Goal: Task Accomplishment & Management: Use online tool/utility

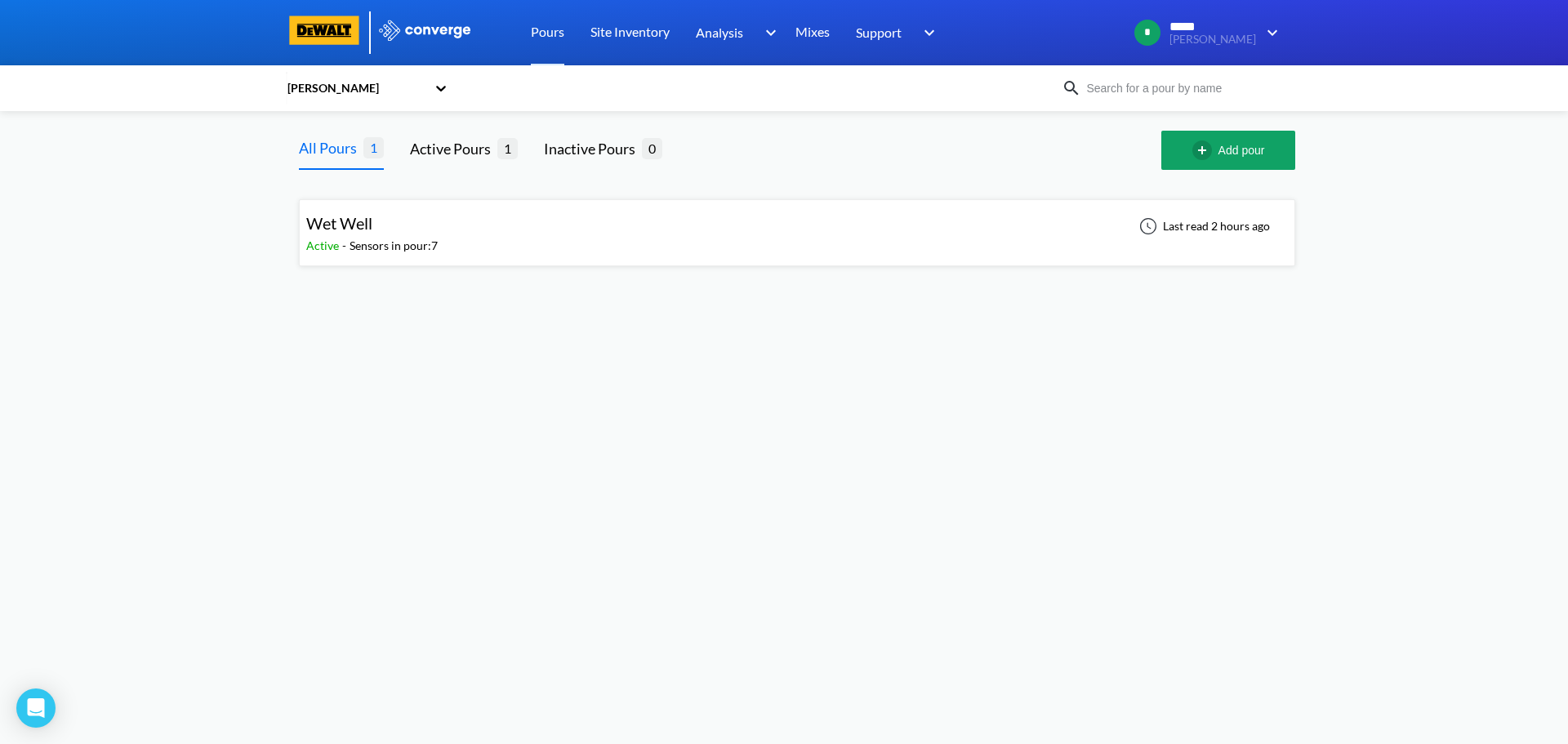
click at [479, 239] on div "Wet Well Active - Sensors in pour: 7 Last read 2 hours ago" at bounding box center [797, 232] width 982 height 52
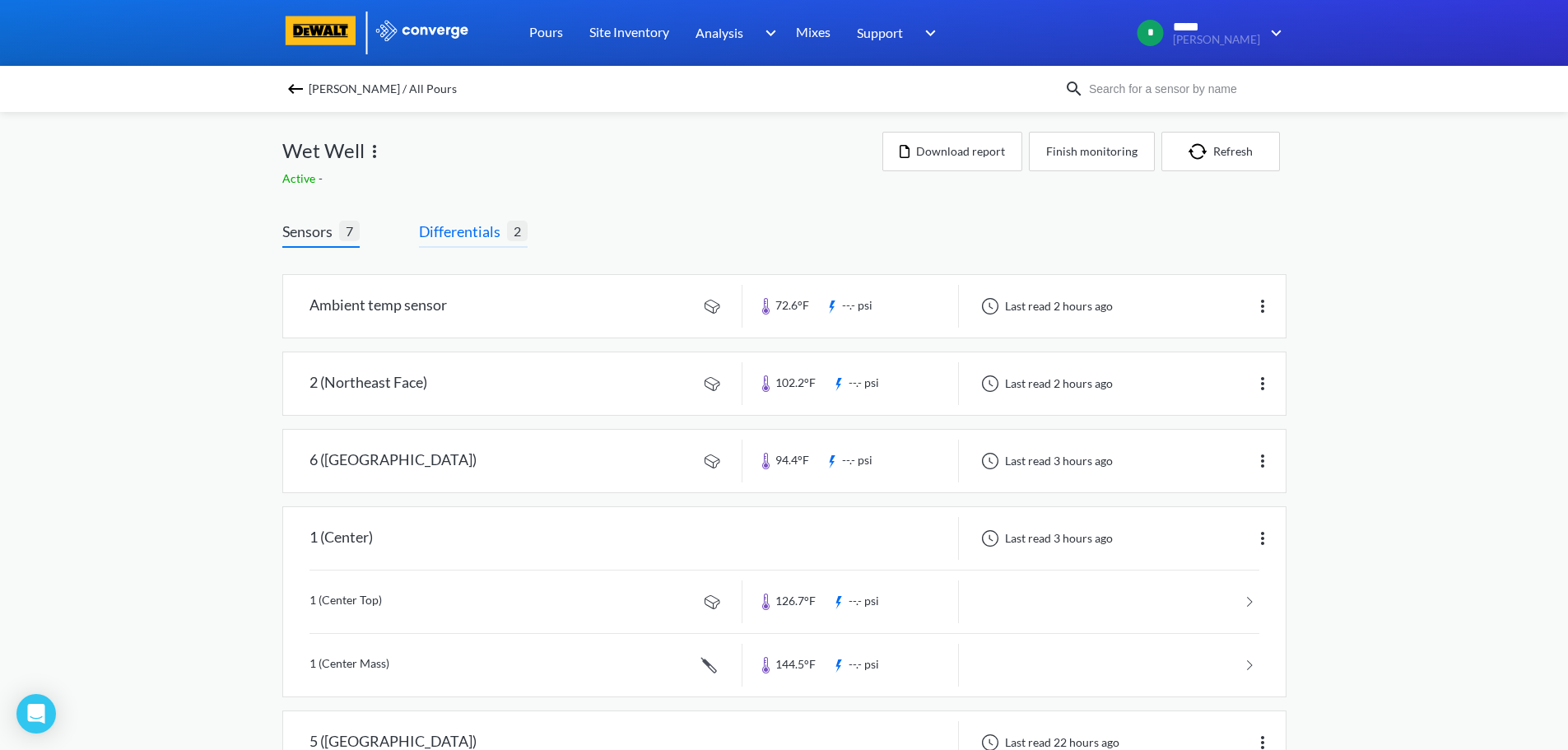
click at [488, 234] on span "Differentials" at bounding box center [463, 232] width 88 height 23
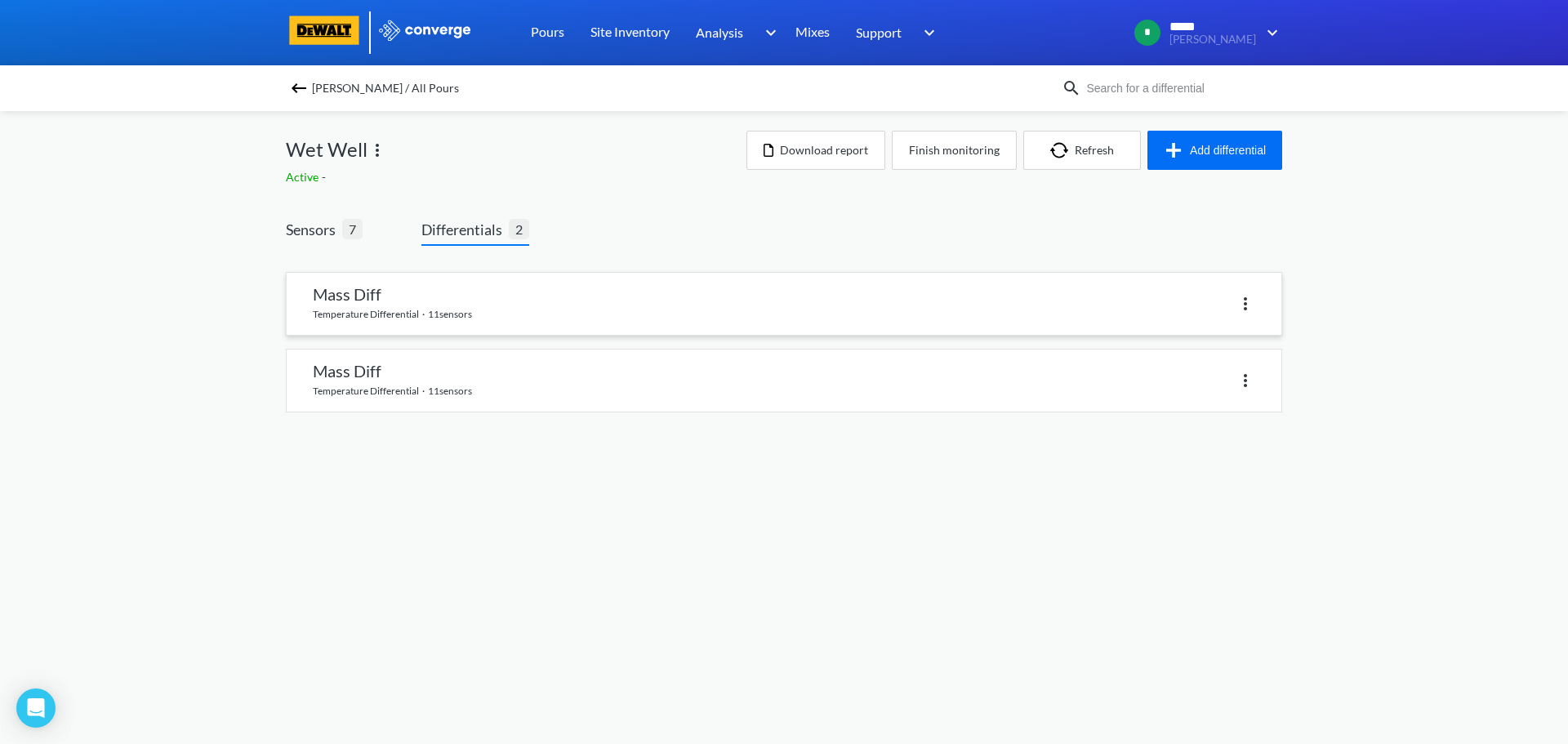
click at [1245, 296] on img at bounding box center [1245, 304] width 20 height 20
click at [1195, 307] on div "Delete" at bounding box center [1203, 304] width 104 height 31
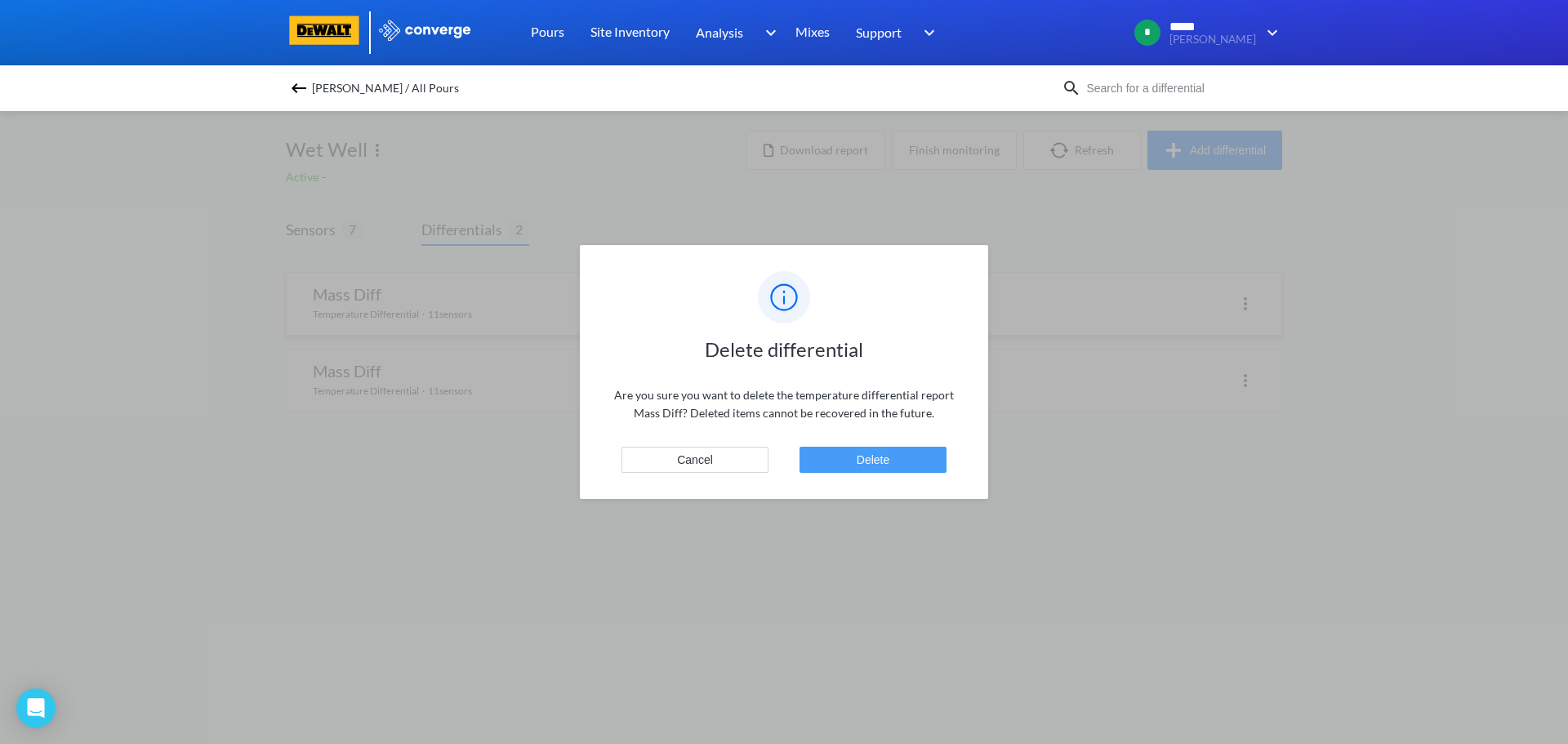
click at [894, 459] on button "Delete" at bounding box center [873, 460] width 147 height 27
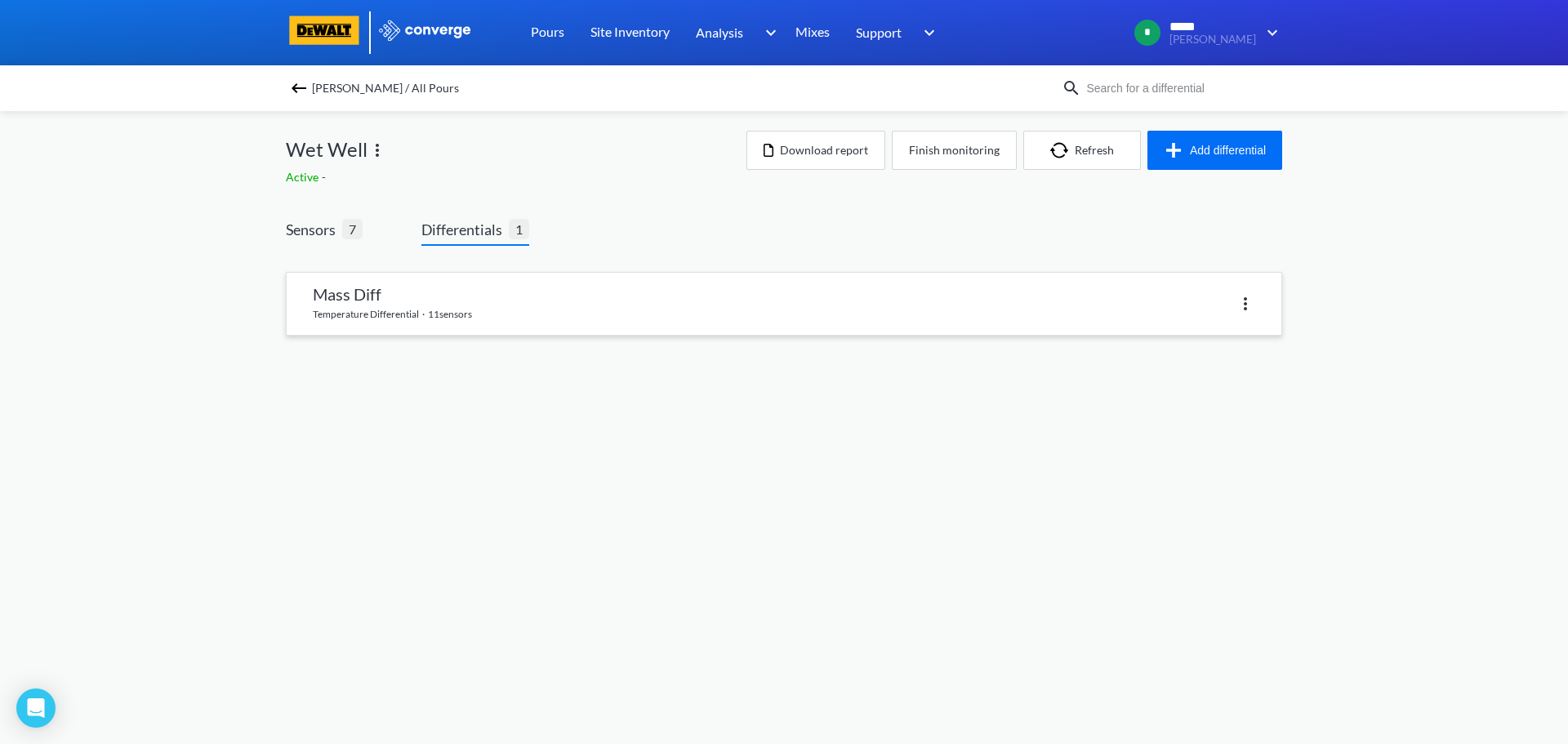
click at [1238, 307] on img at bounding box center [1245, 304] width 20 height 20
click at [1190, 302] on div "Delete" at bounding box center [1203, 304] width 104 height 31
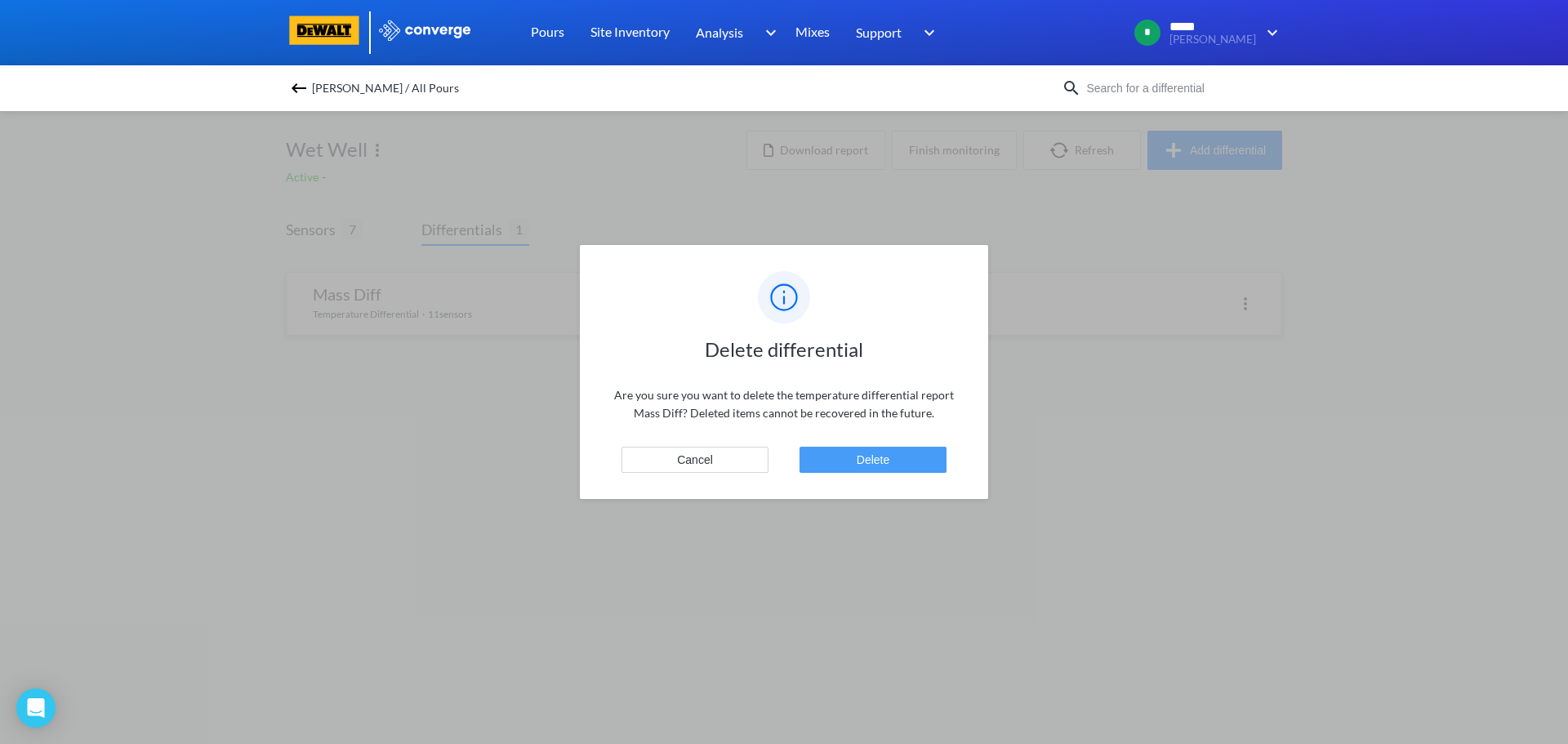
click at [891, 459] on button "Delete" at bounding box center [873, 460] width 147 height 27
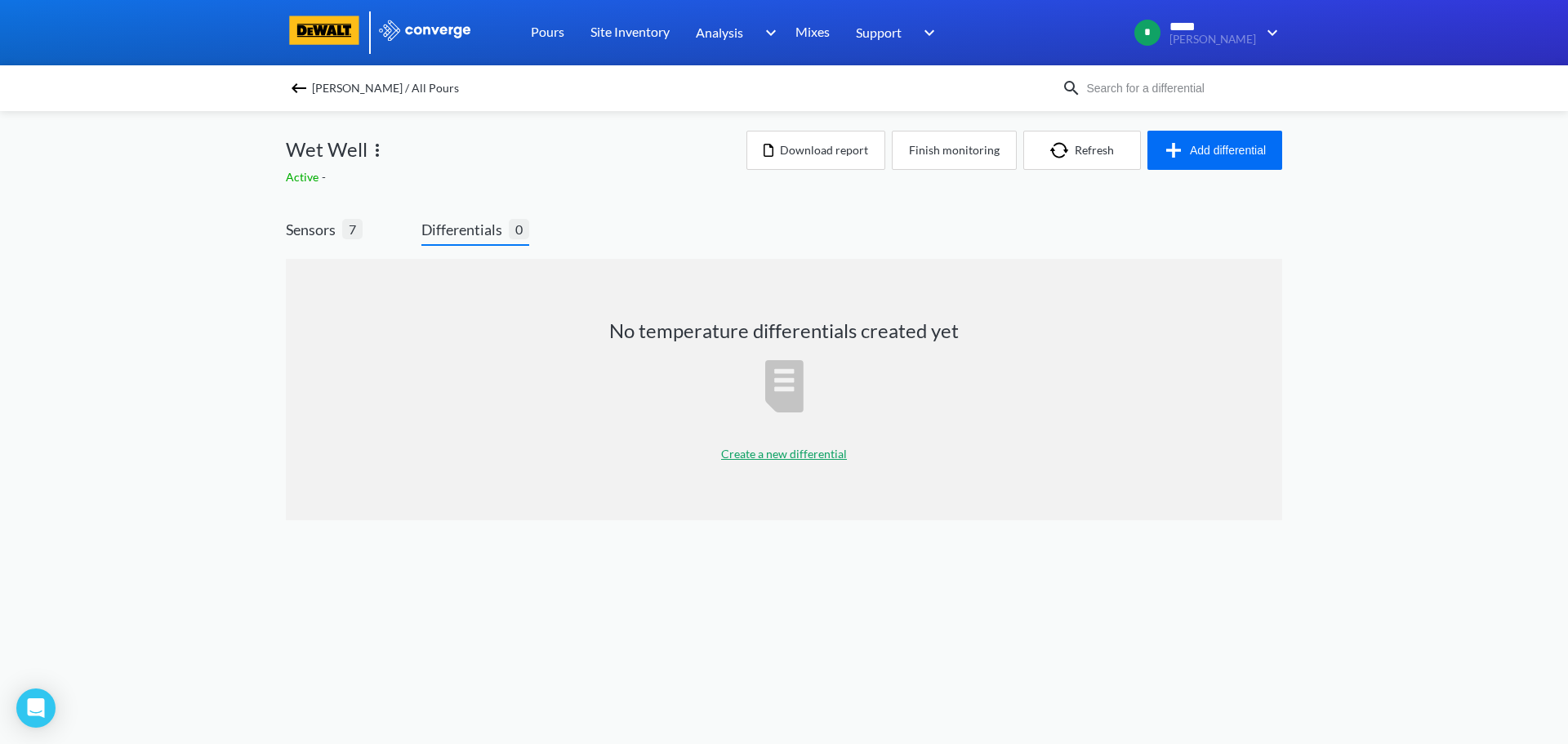
click at [300, 214] on div "Sensors 7 Differentials 0 No temperature differentials created yet Create a new…" at bounding box center [784, 374] width 996 height 359
click at [306, 223] on span "Sensors" at bounding box center [313, 230] width 56 height 23
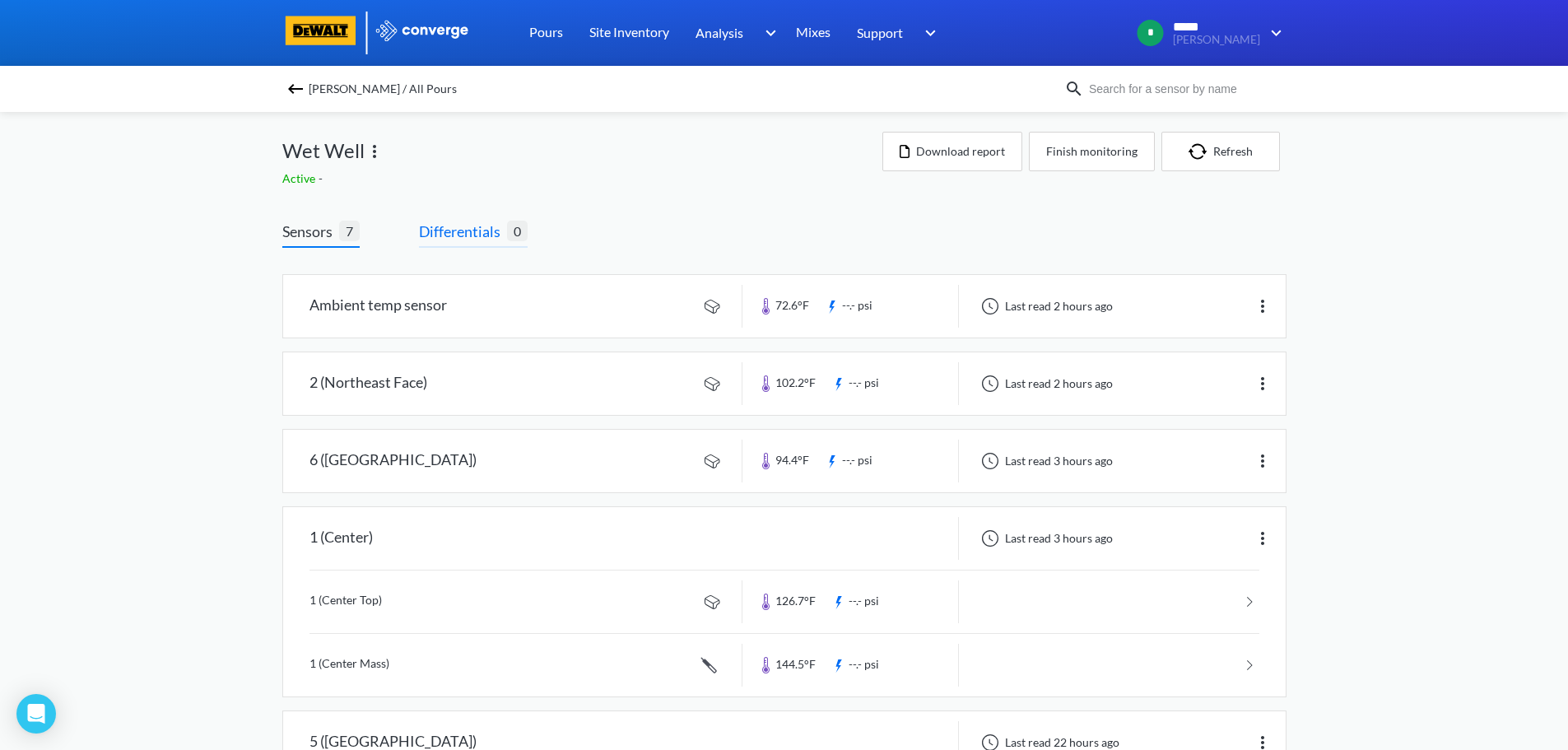
click at [471, 226] on span "Differentials" at bounding box center [463, 232] width 88 height 23
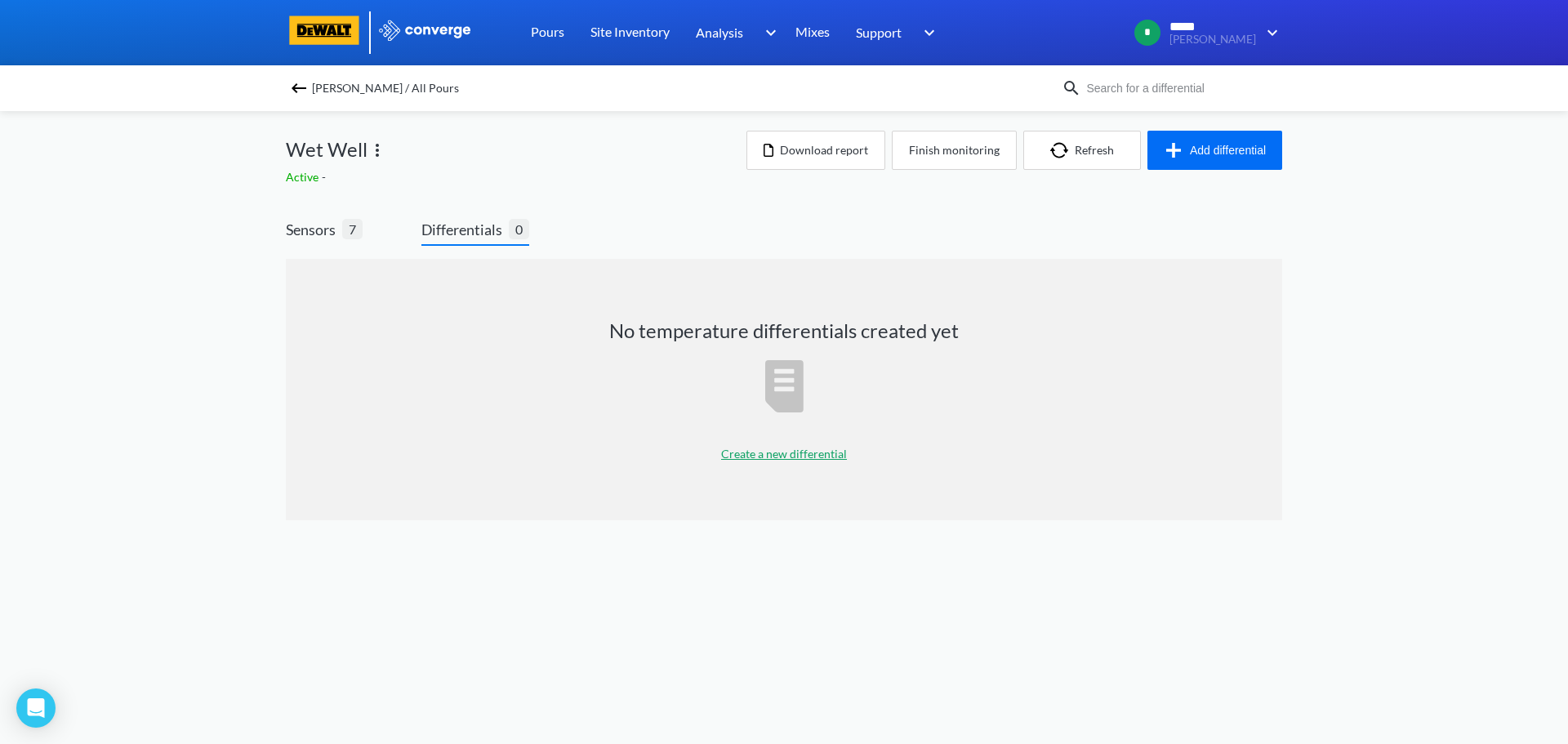
click at [792, 455] on p "Create a new differential" at bounding box center [784, 454] width 126 height 18
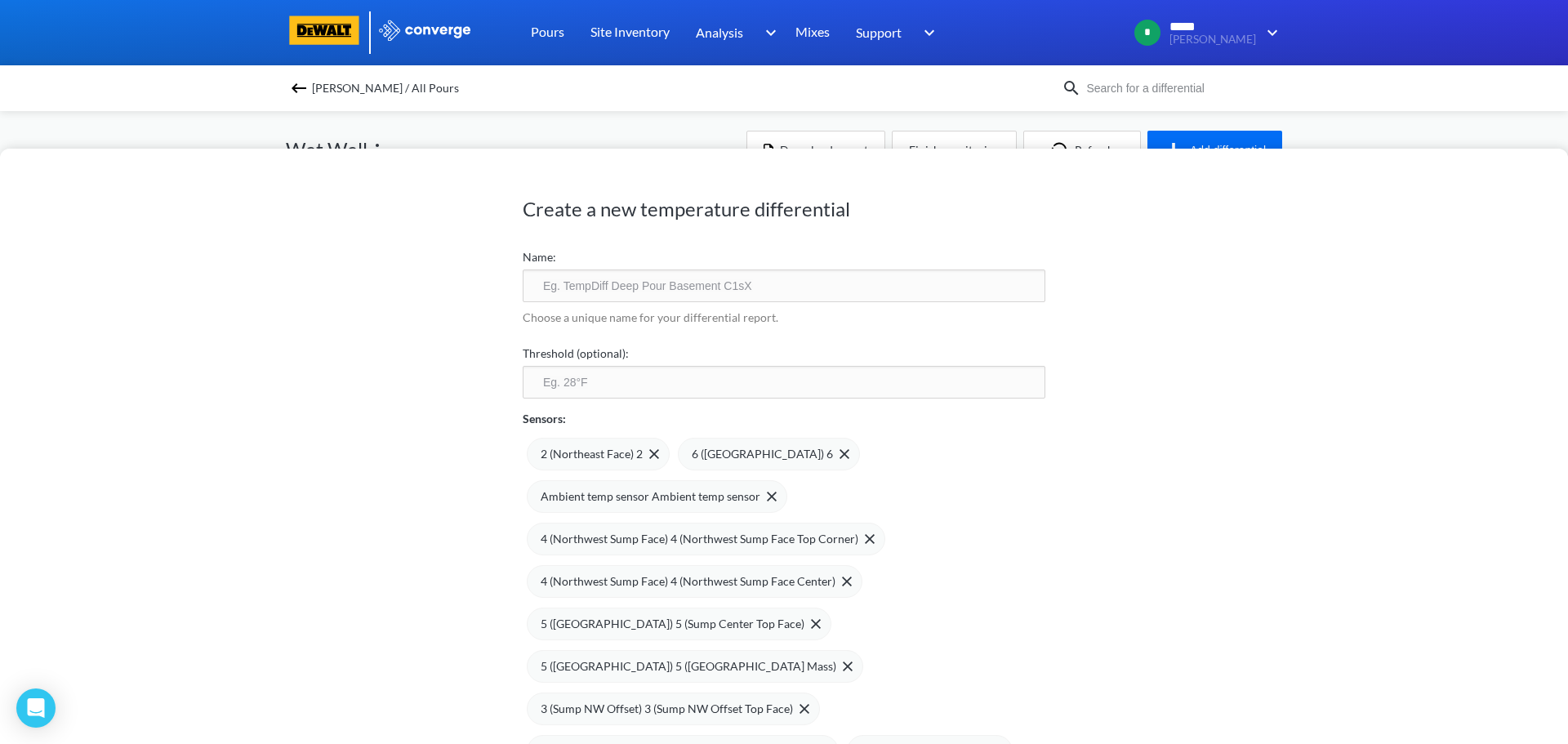
click at [593, 384] on input "number" at bounding box center [784, 382] width 523 height 32
type input "35"
type input "3"
click at [593, 384] on input "35" at bounding box center [784, 382] width 523 height 32
type input "3"
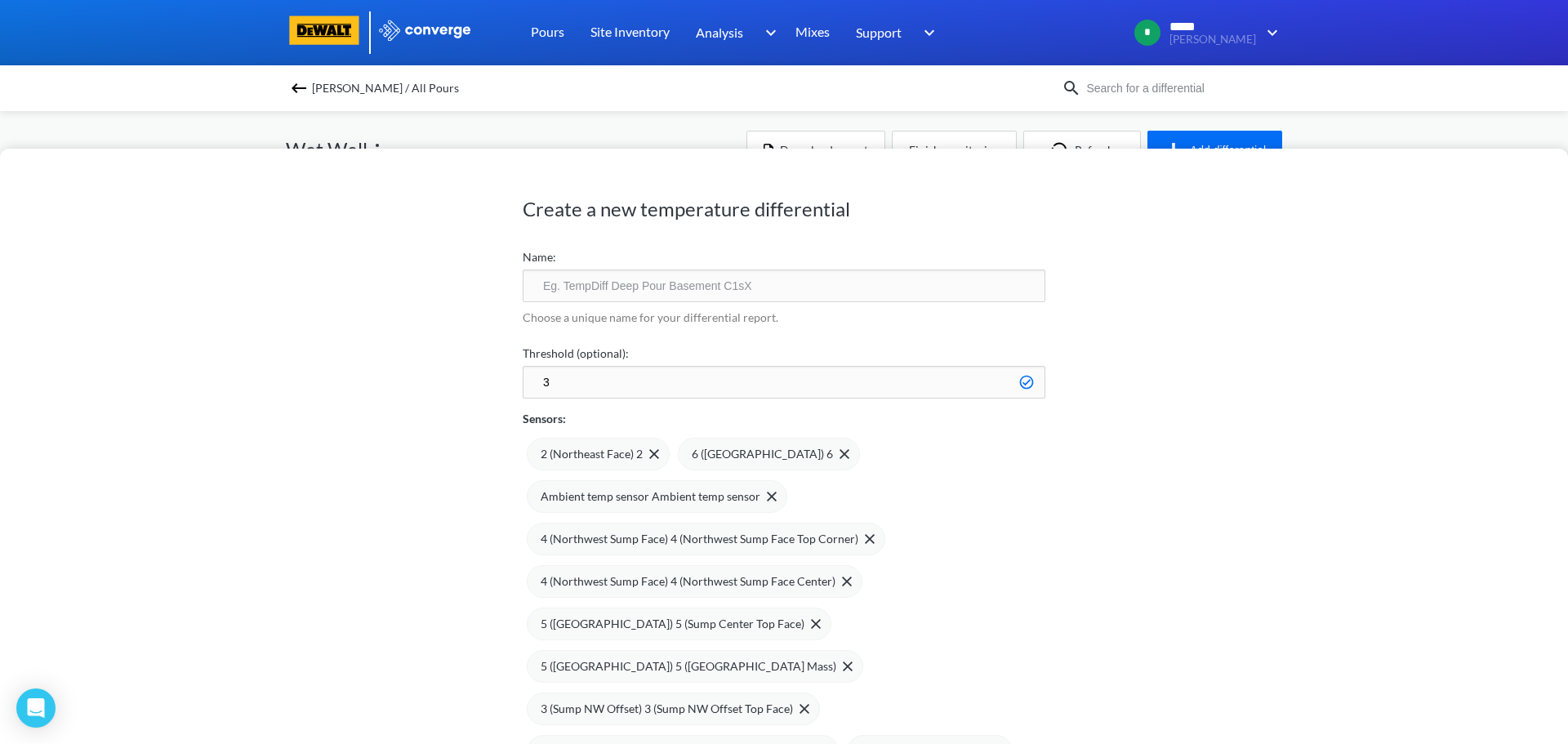
type input "35"
type input "3"
type input "35"
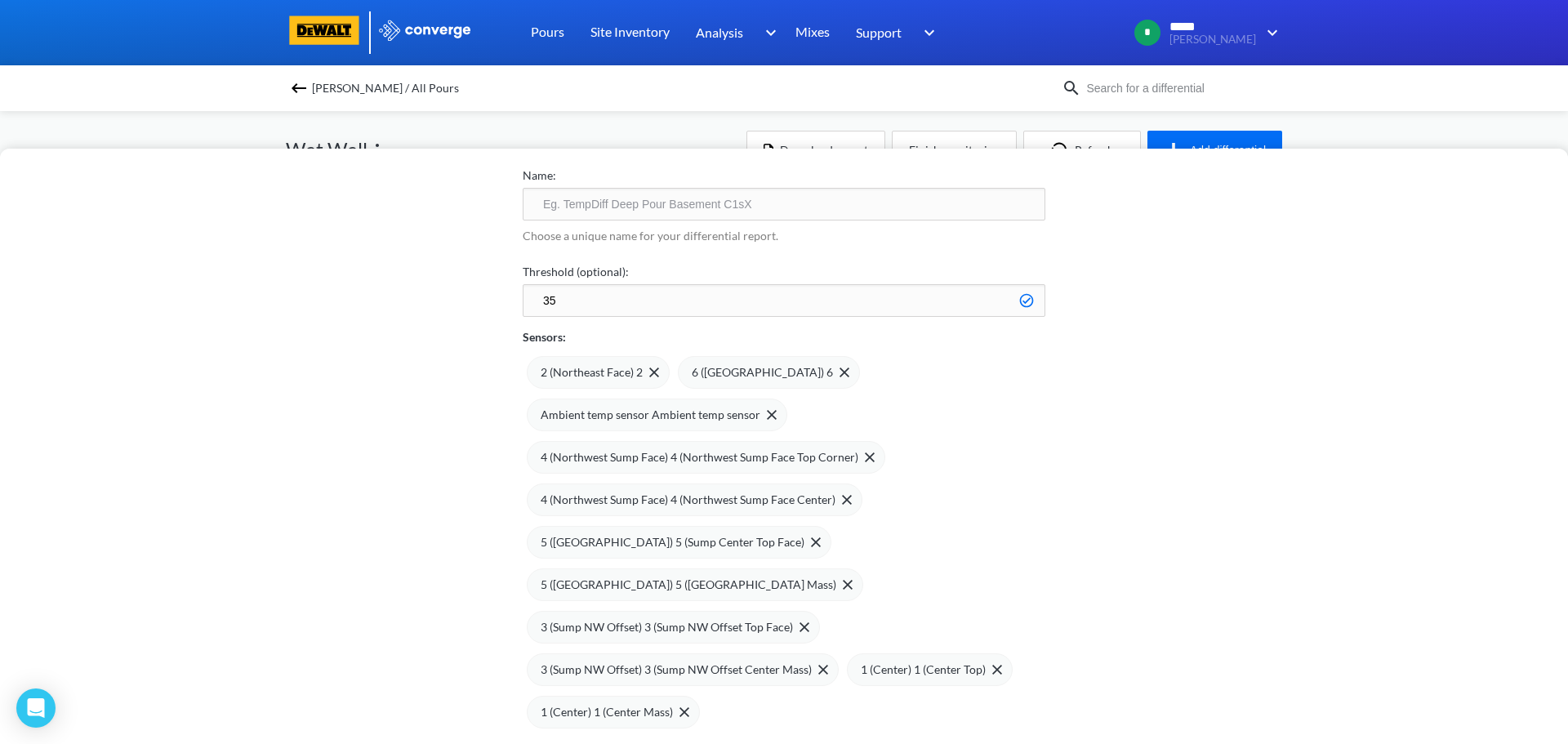
scroll to position [177, 0]
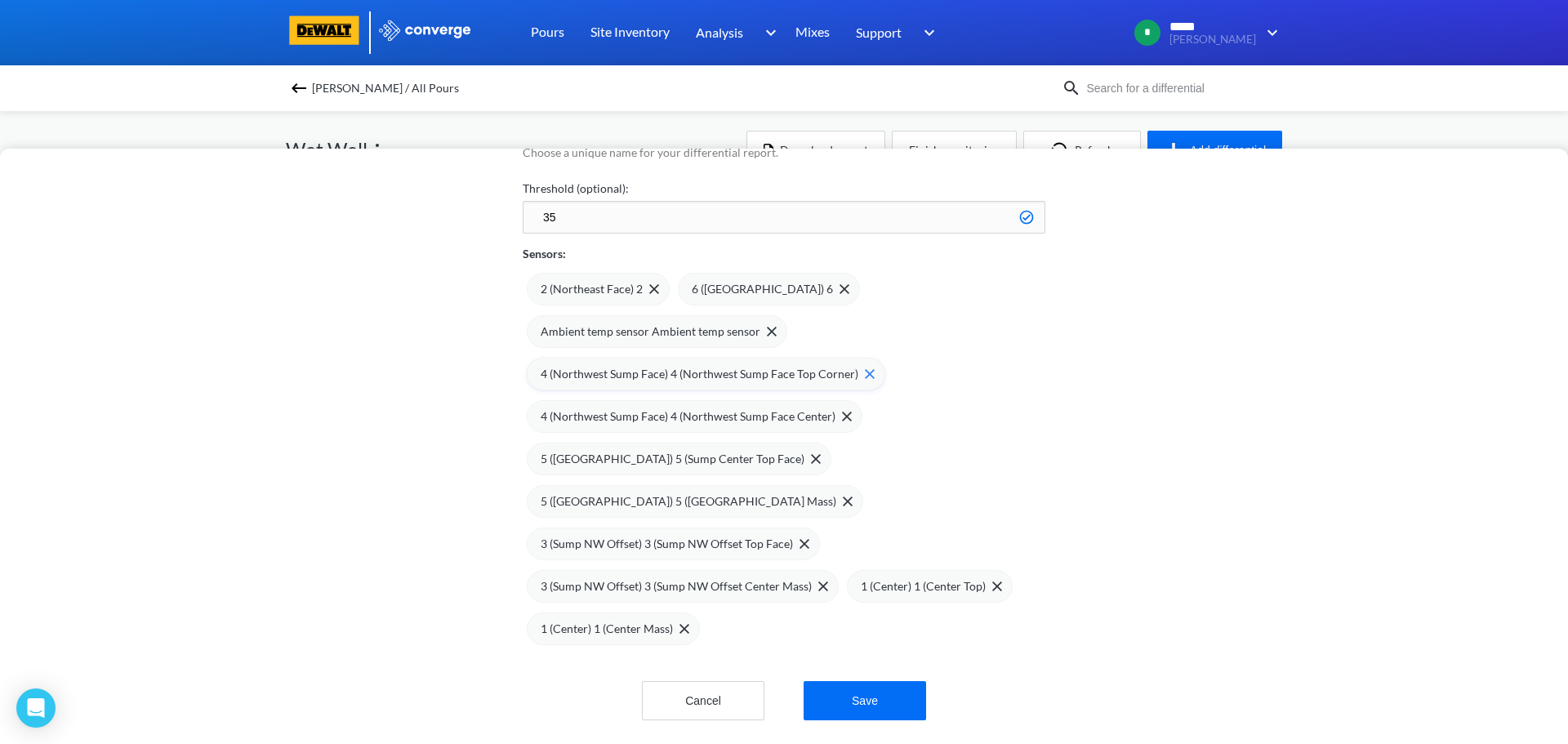
click at [864, 369] on img at bounding box center [869, 374] width 9 height 9
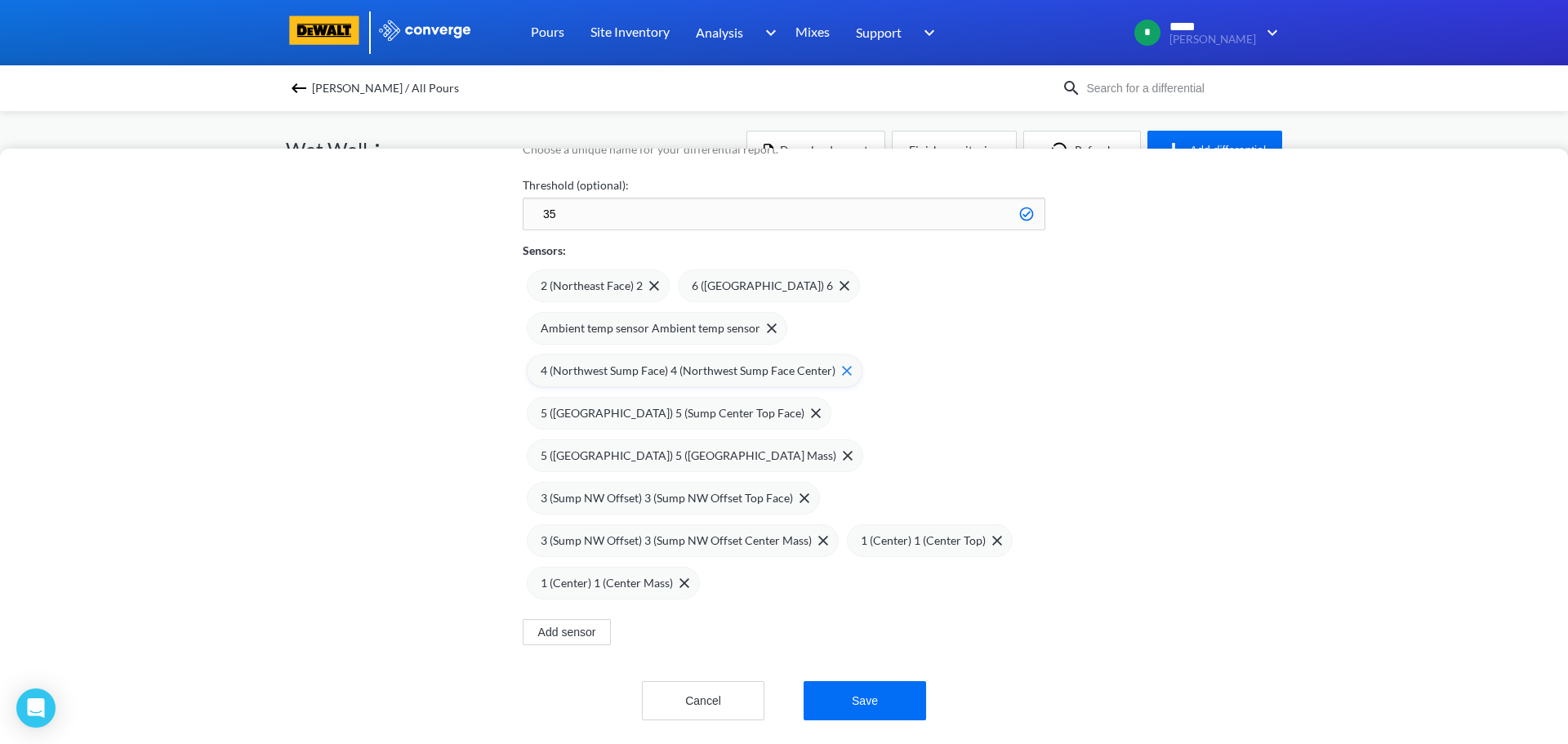
click at [841, 366] on img at bounding box center [846, 371] width 9 height 9
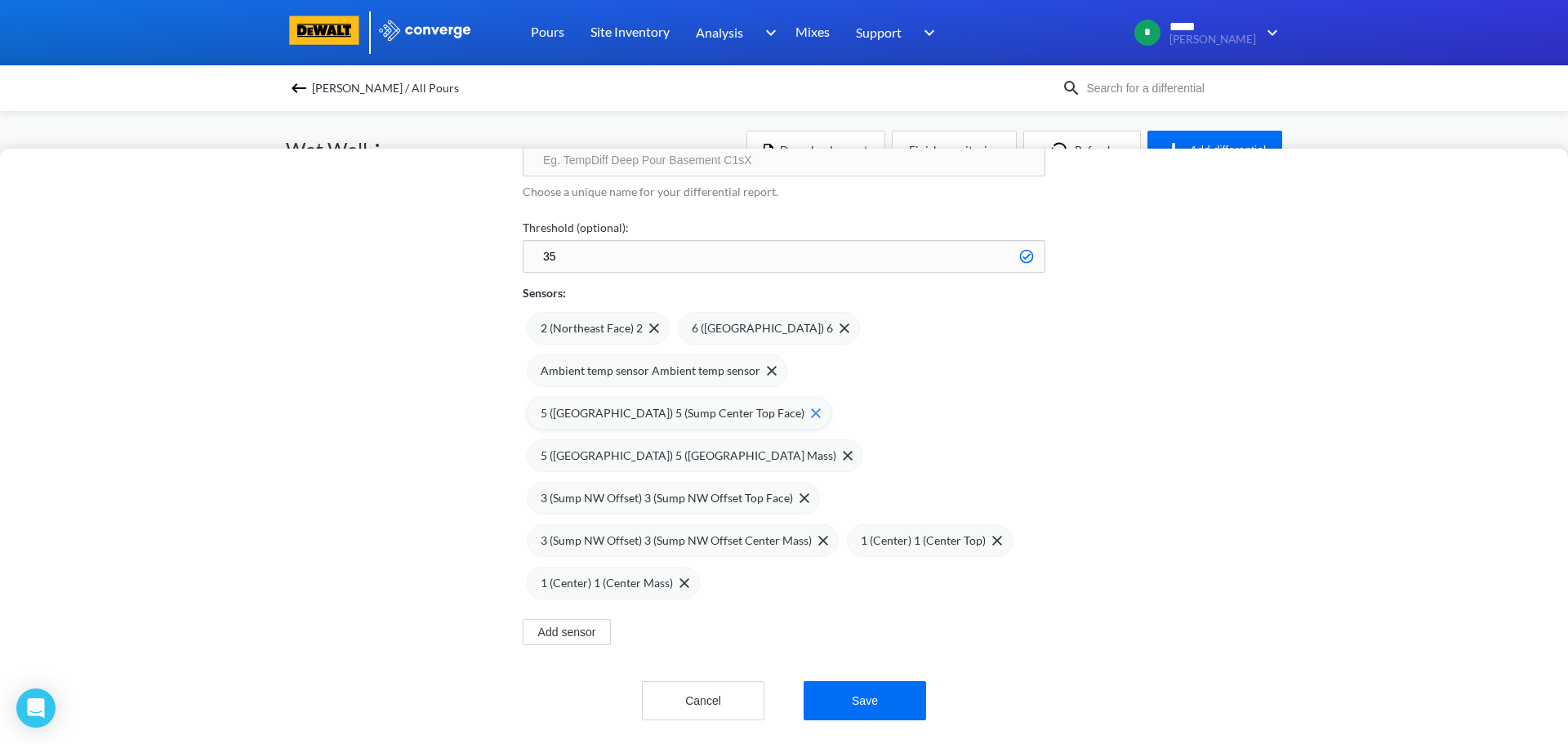
click at [811, 408] on img at bounding box center [816, 413] width 9 height 9
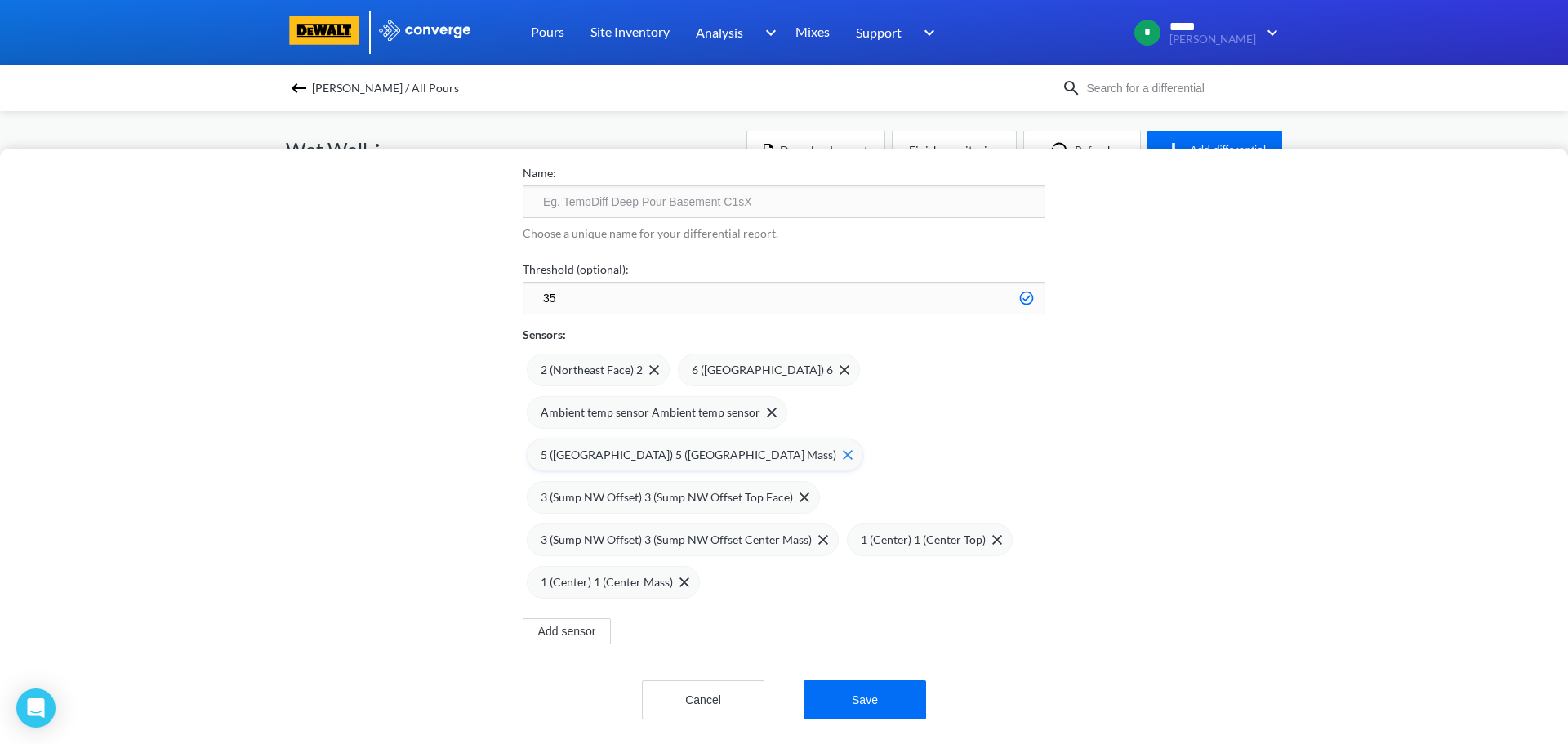
click at [777, 449] on div "5 ([GEOGRAPHIC_DATA]) 5 ([GEOGRAPHIC_DATA] Mass)" at bounding box center [696, 455] width 312 height 18
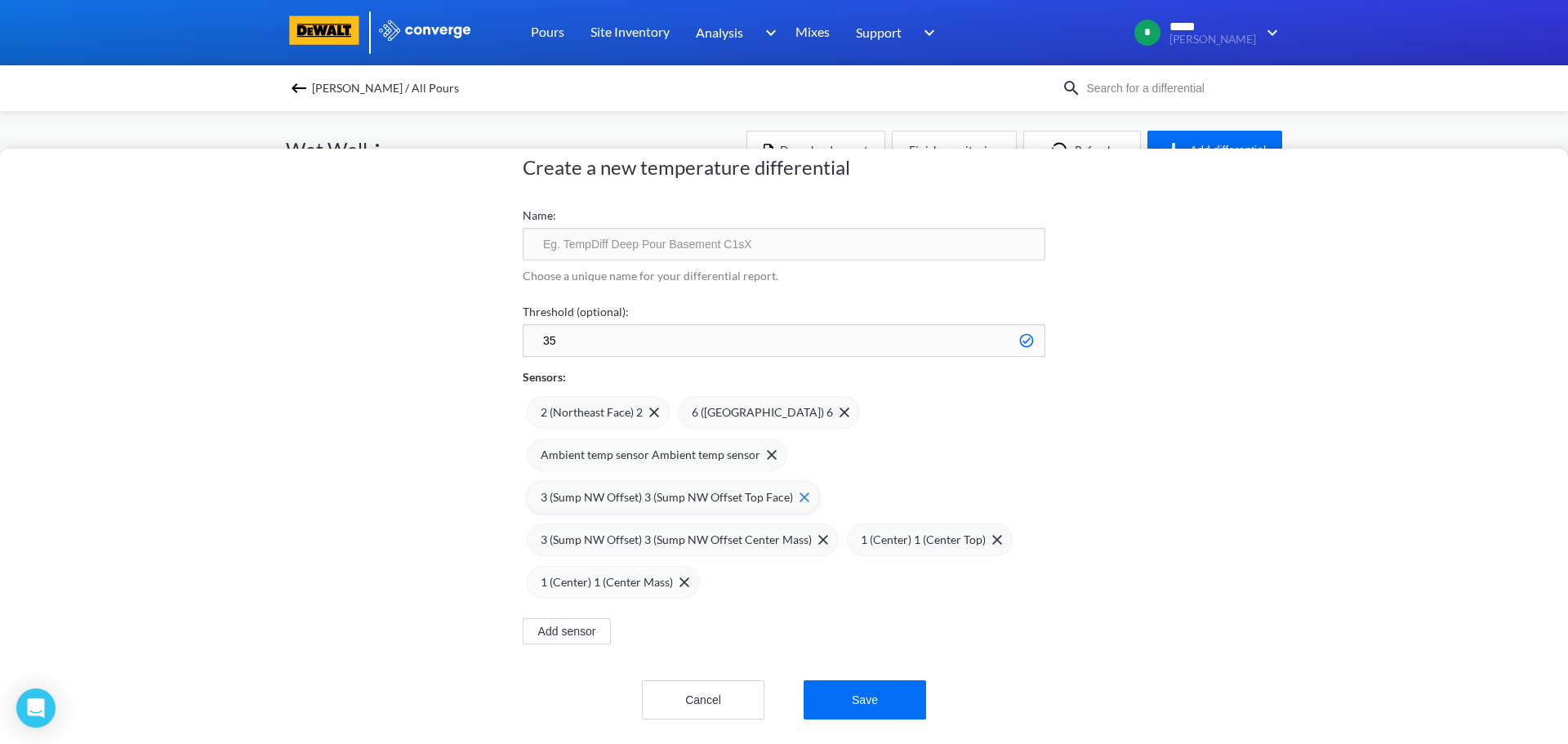
click at [803, 492] on div "3 (Sump NW Offset) 3 (Sump NW Offset Top Face)" at bounding box center [673, 497] width 293 height 32
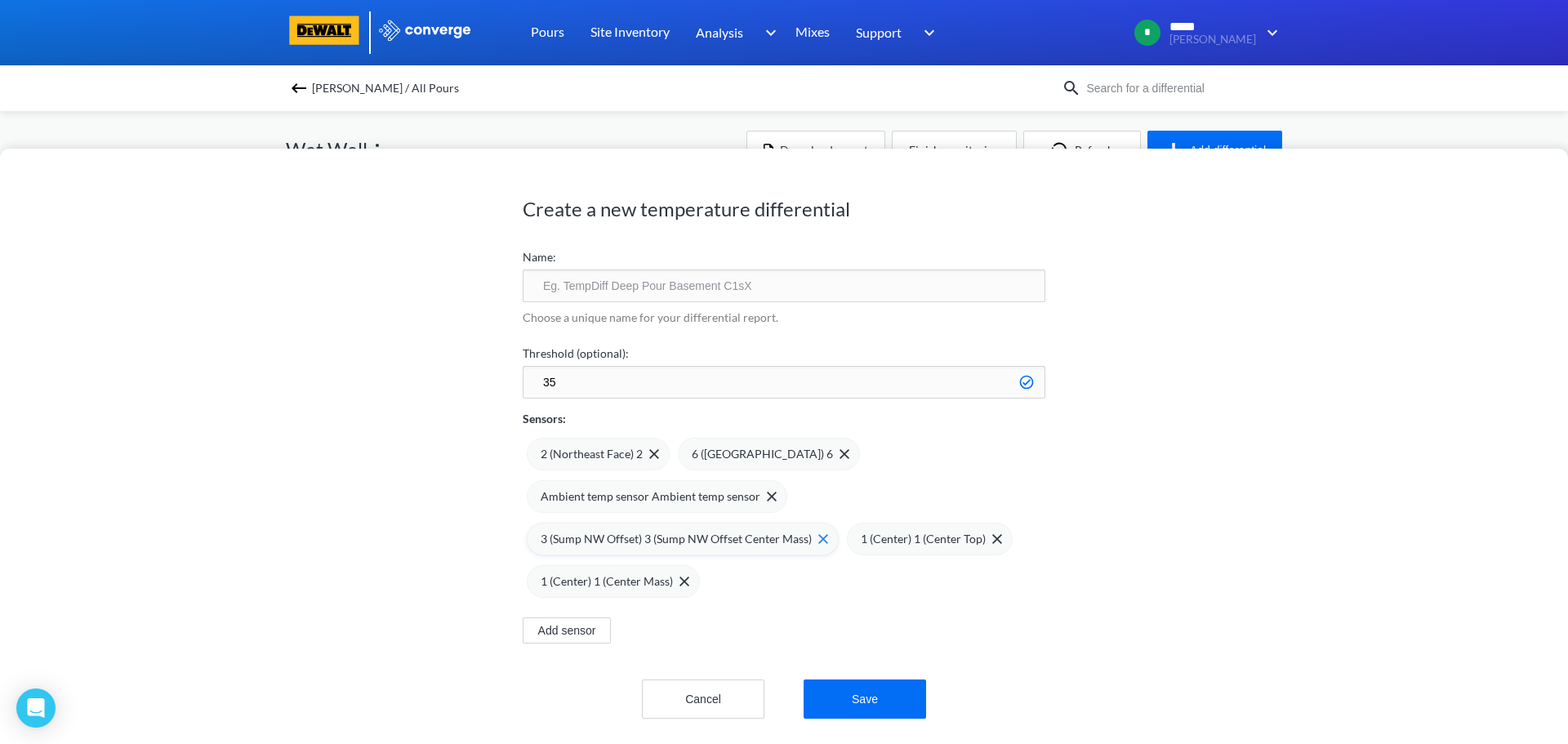
click at [818, 534] on img at bounding box center [822, 539] width 9 height 9
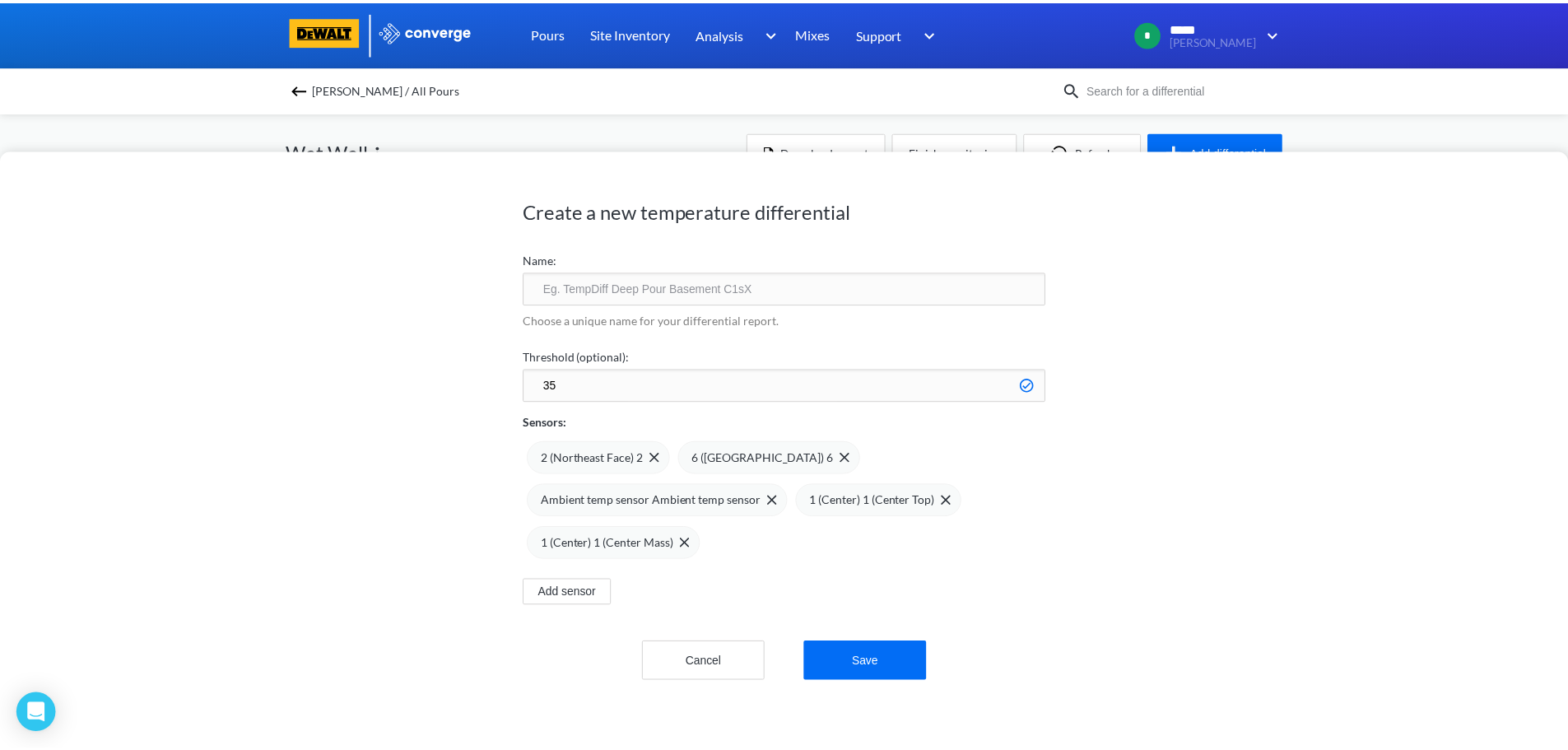
scroll to position [0, 0]
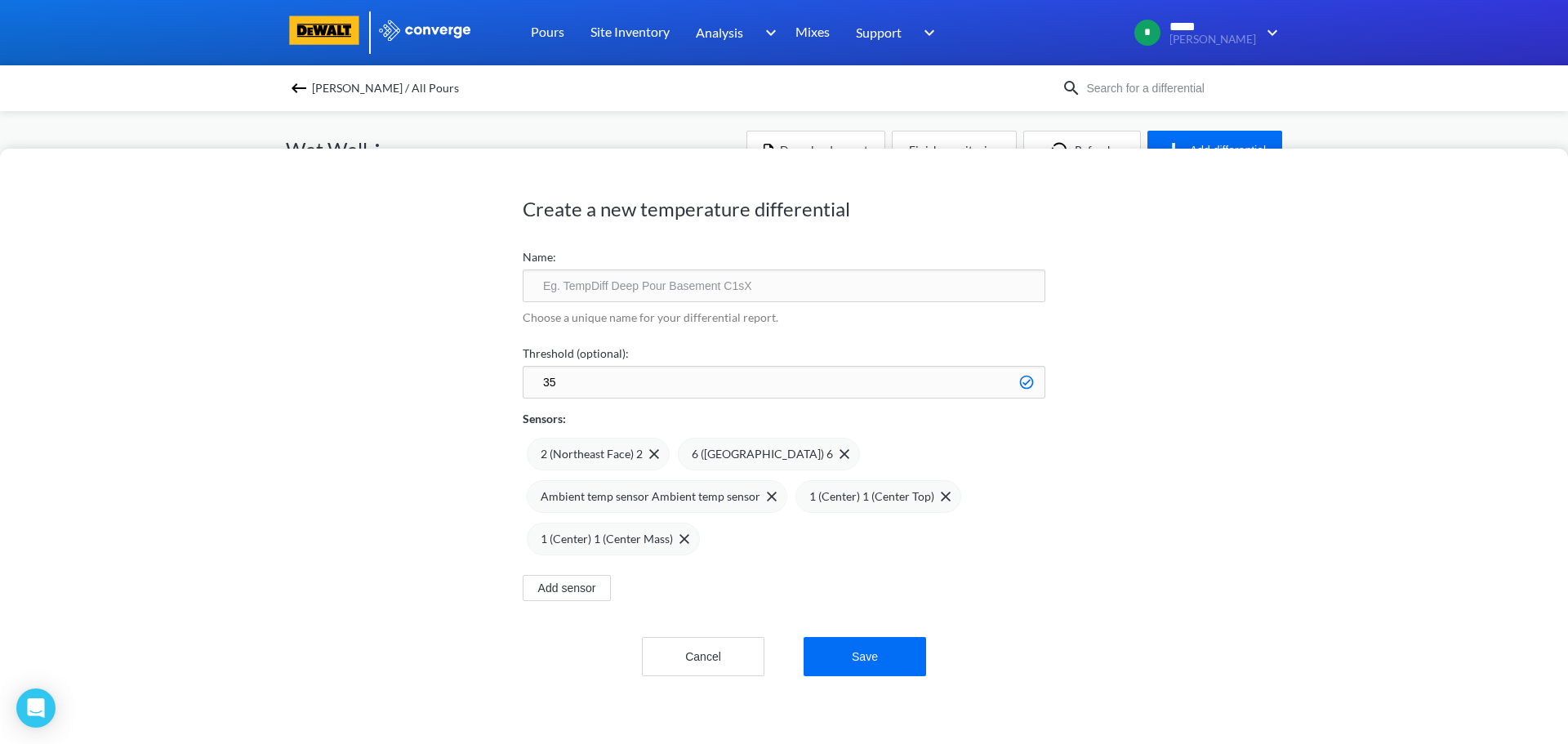
click at [542, 288] on input "text" at bounding box center [784, 286] width 523 height 32
type input "Mass Wet Well"
click at [899, 649] on button "Save" at bounding box center [864, 656] width 122 height 39
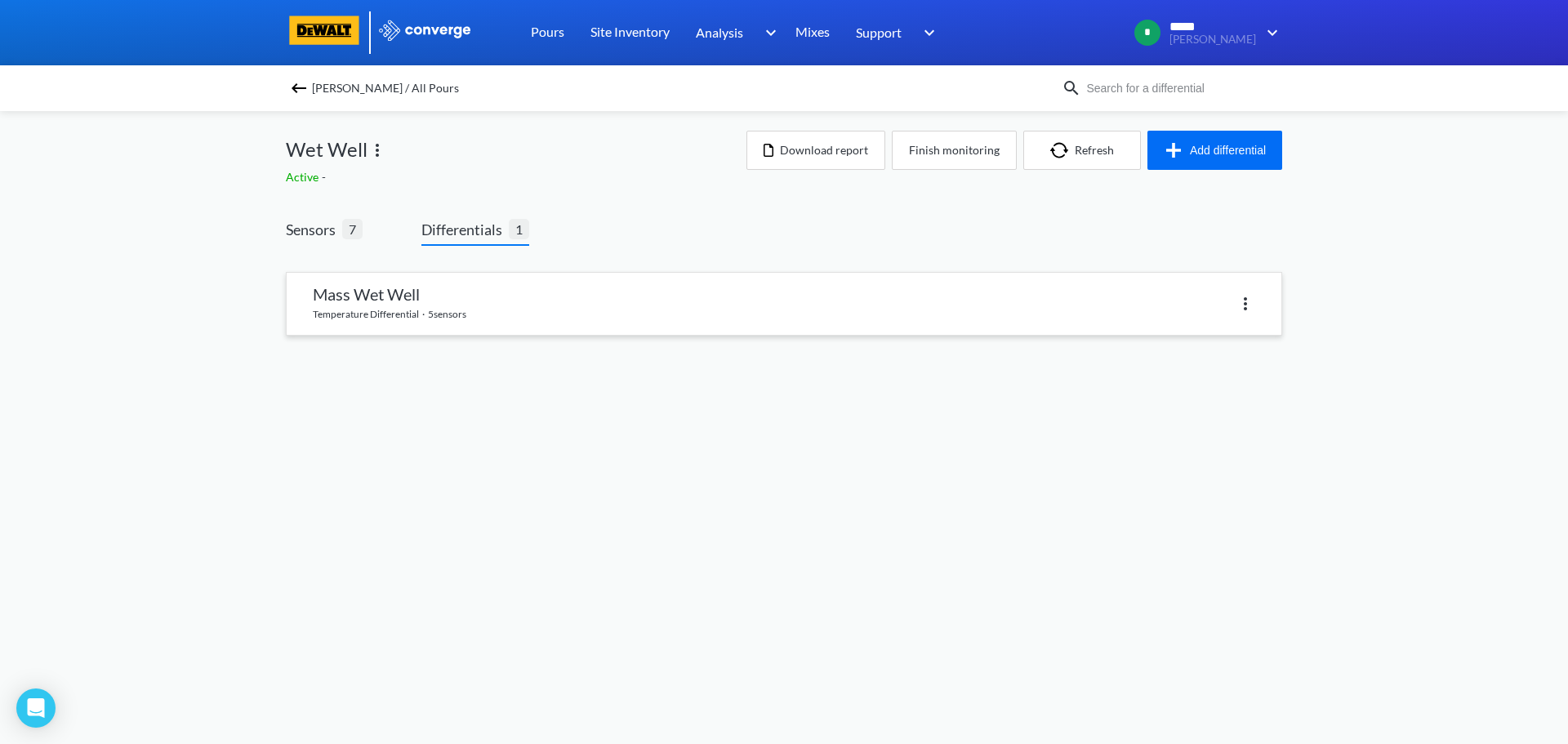
click at [453, 305] on link at bounding box center [784, 303] width 994 height 62
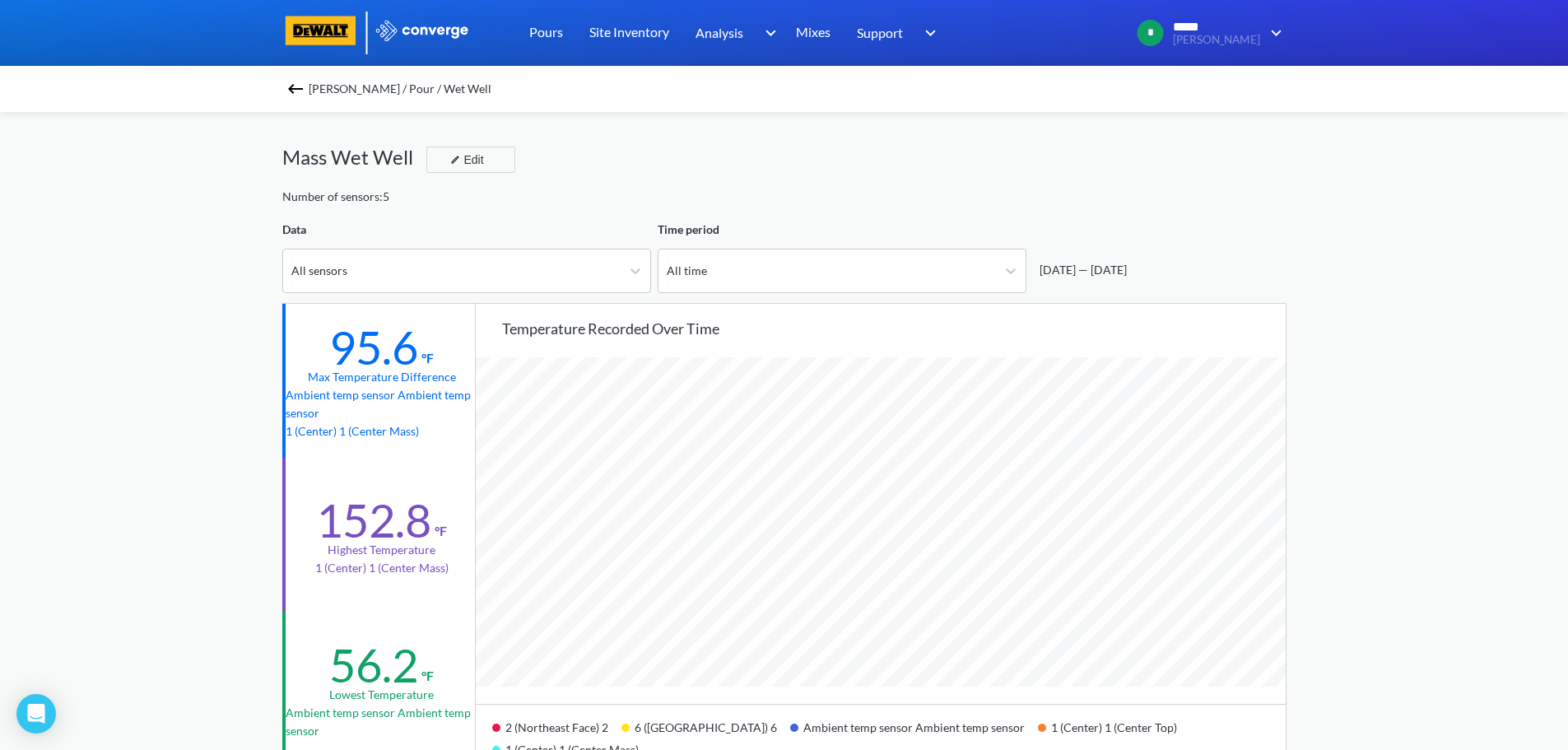
click at [293, 86] on img at bounding box center [295, 89] width 20 height 20
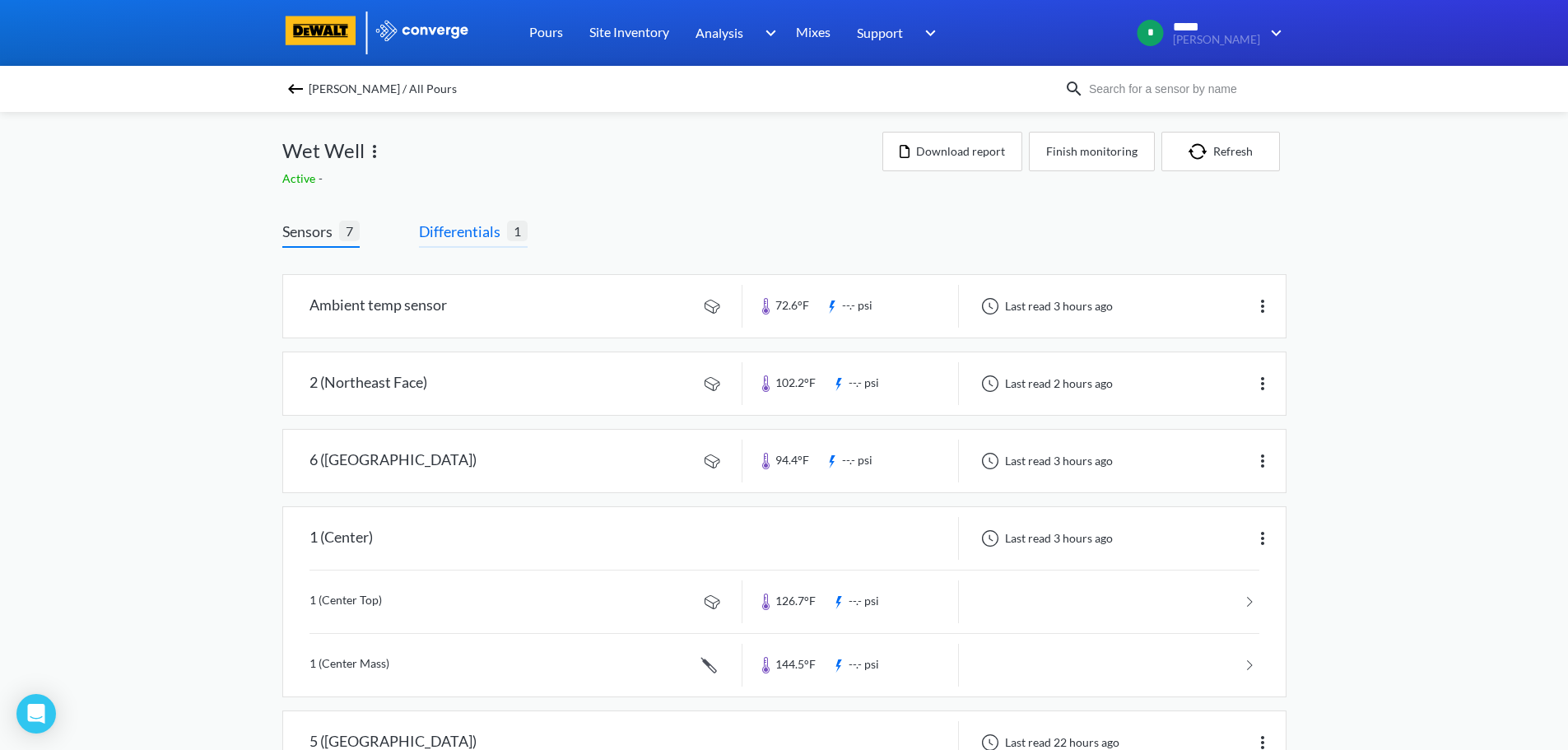
click at [485, 233] on span "Differentials" at bounding box center [463, 232] width 88 height 23
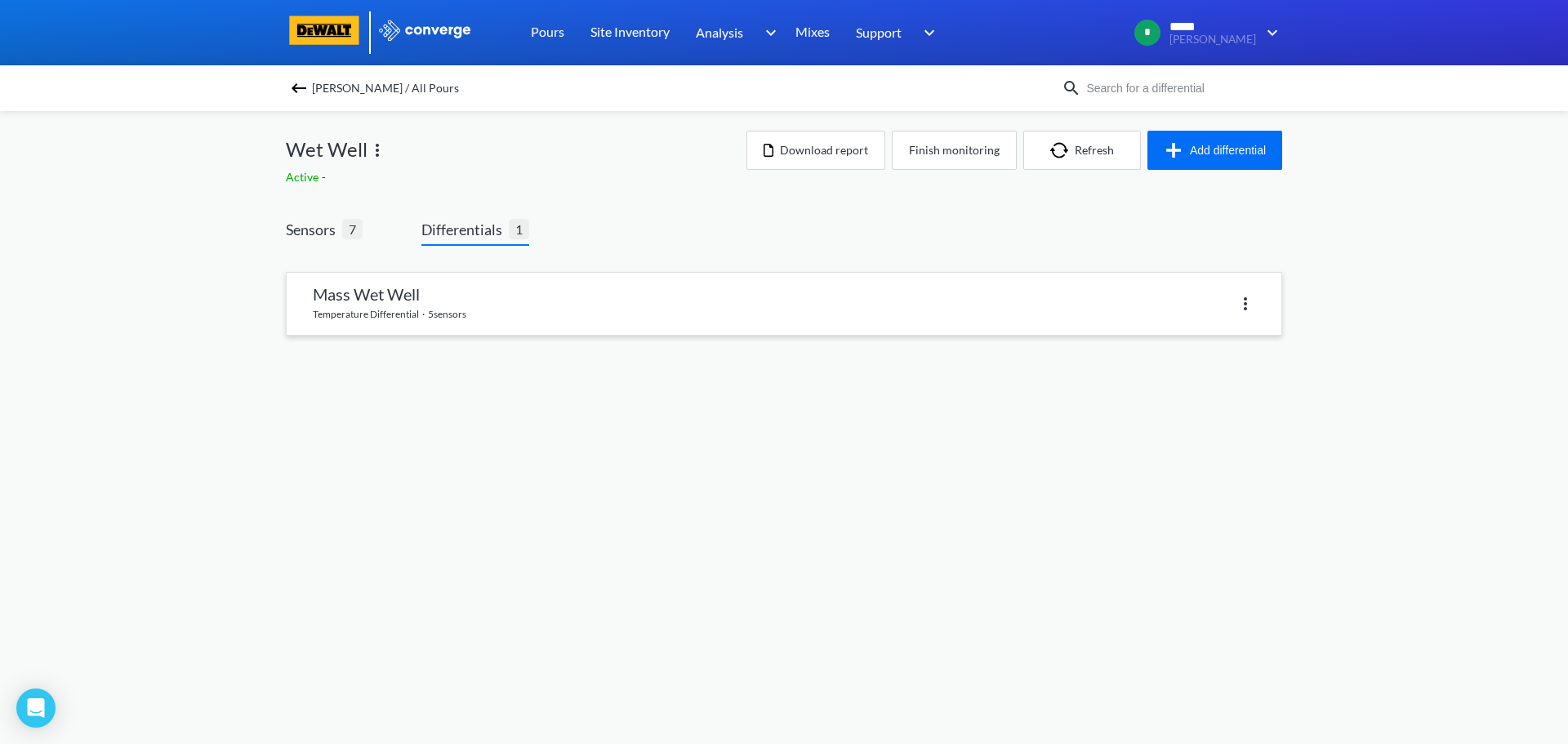
click at [1245, 307] on img at bounding box center [1245, 304] width 20 height 20
click at [1193, 300] on div "Delete" at bounding box center [1203, 304] width 104 height 31
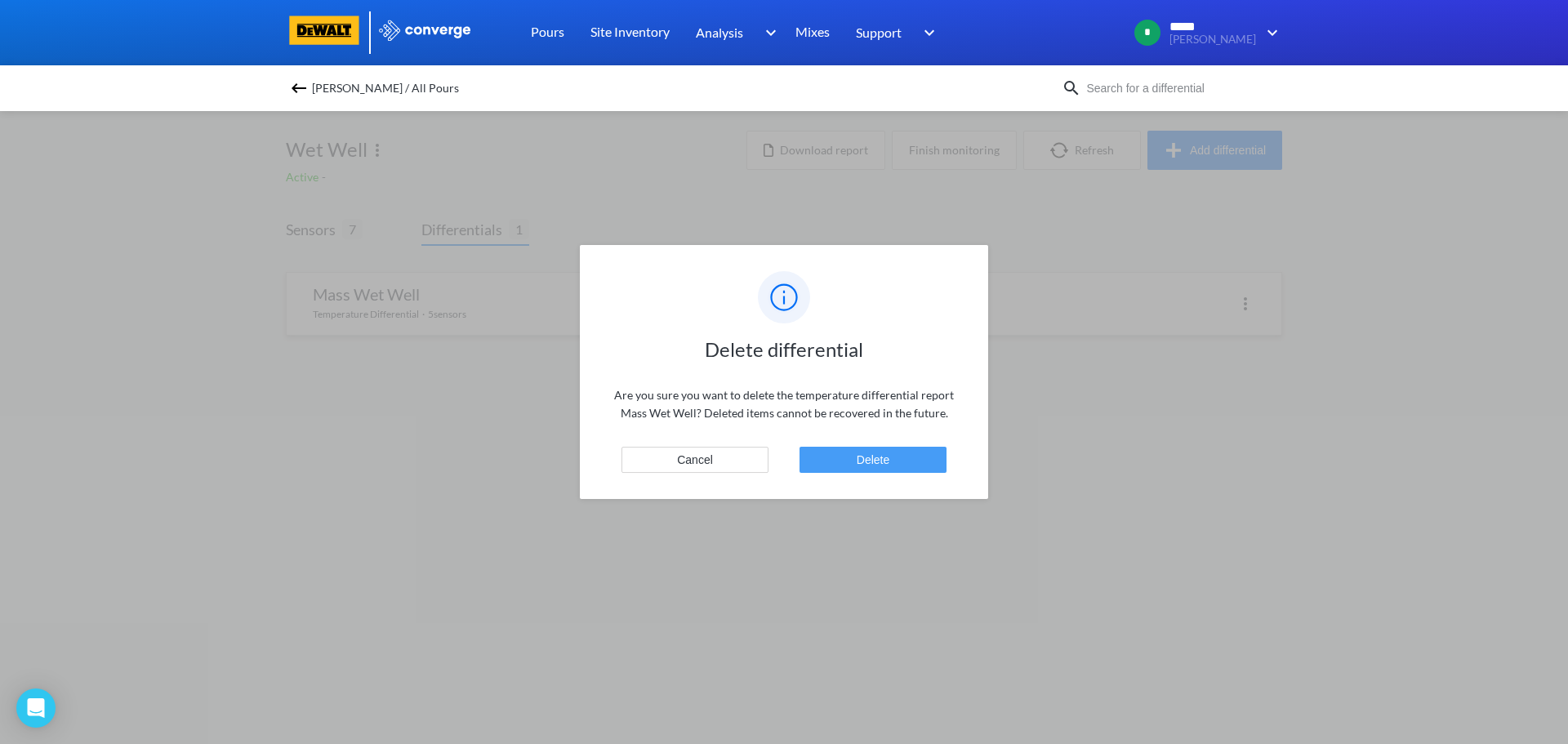
click at [857, 462] on button "Delete" at bounding box center [873, 460] width 147 height 27
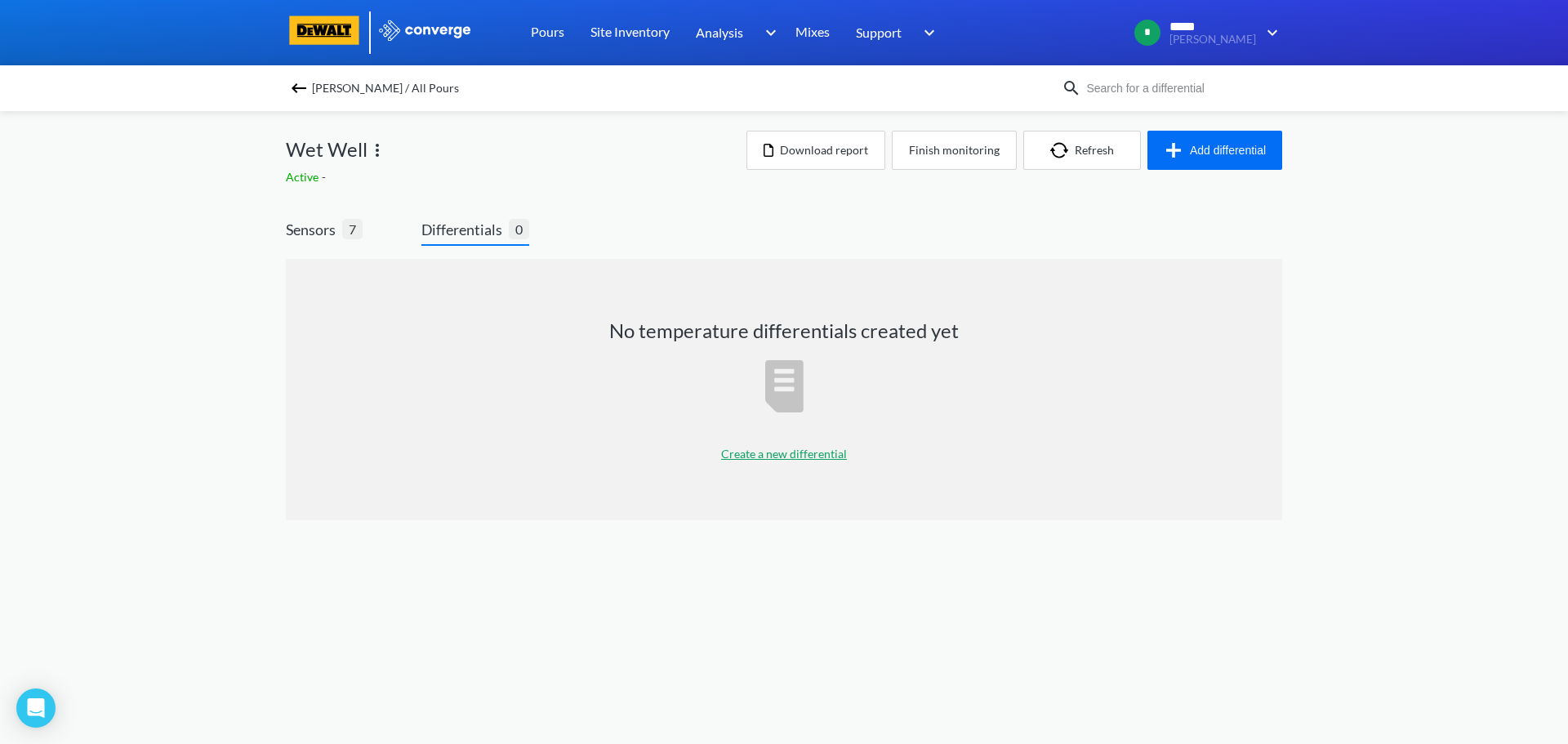
click at [739, 454] on p "Create a new differential" at bounding box center [784, 454] width 126 height 18
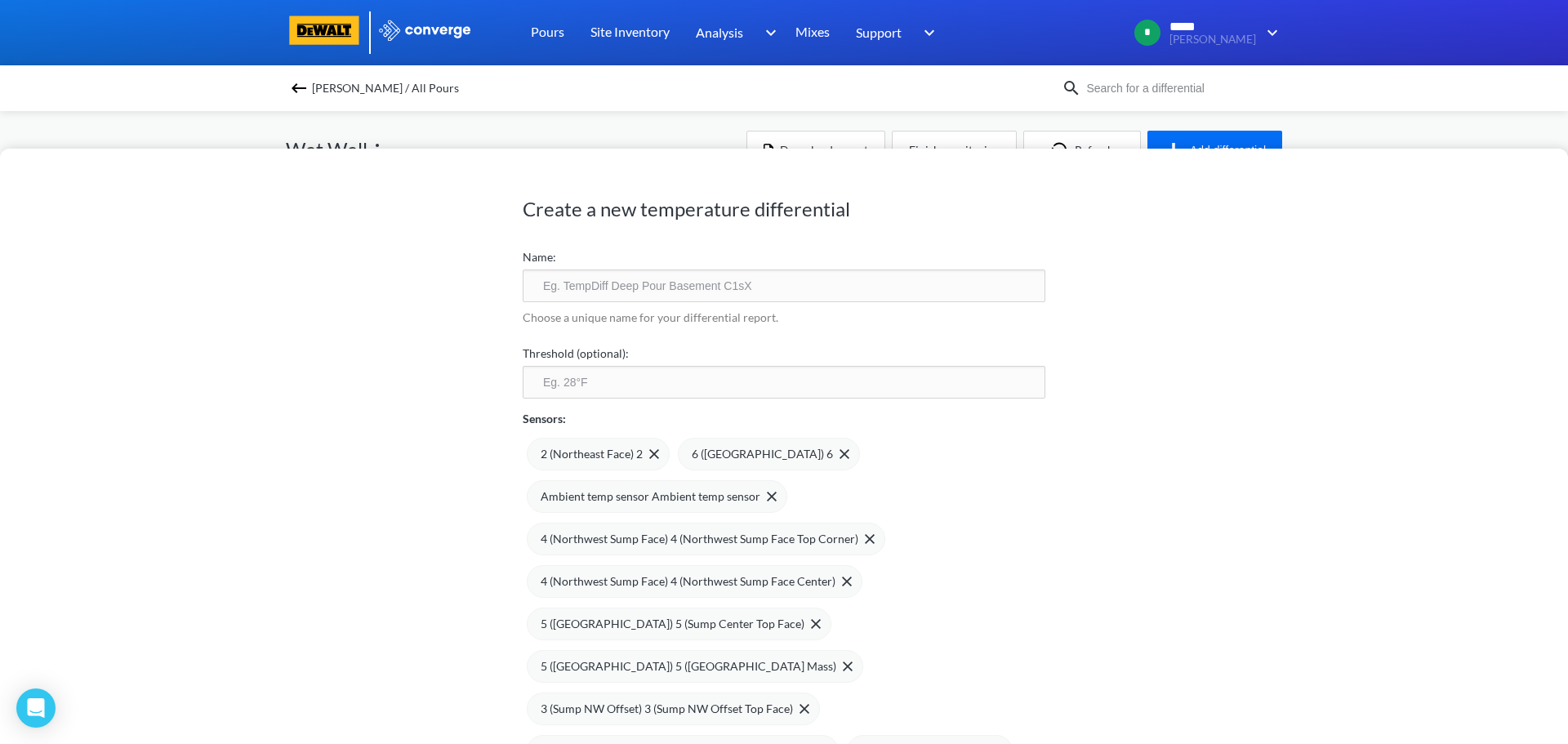
click at [575, 278] on input "text" at bounding box center [784, 286] width 523 height 32
type input "Mass Wet well"
click at [551, 394] on input "number" at bounding box center [784, 382] width 523 height 32
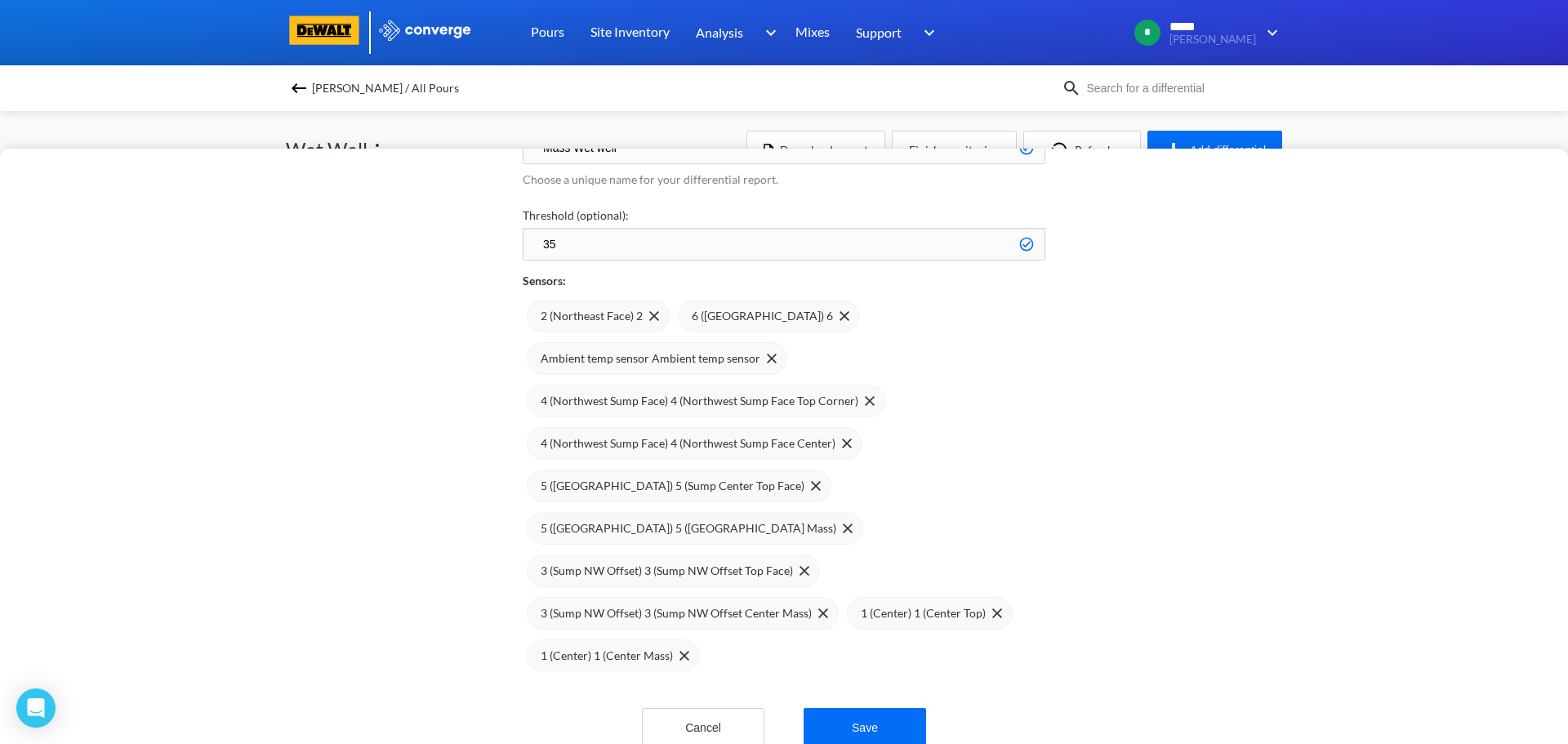
scroll to position [163, 0]
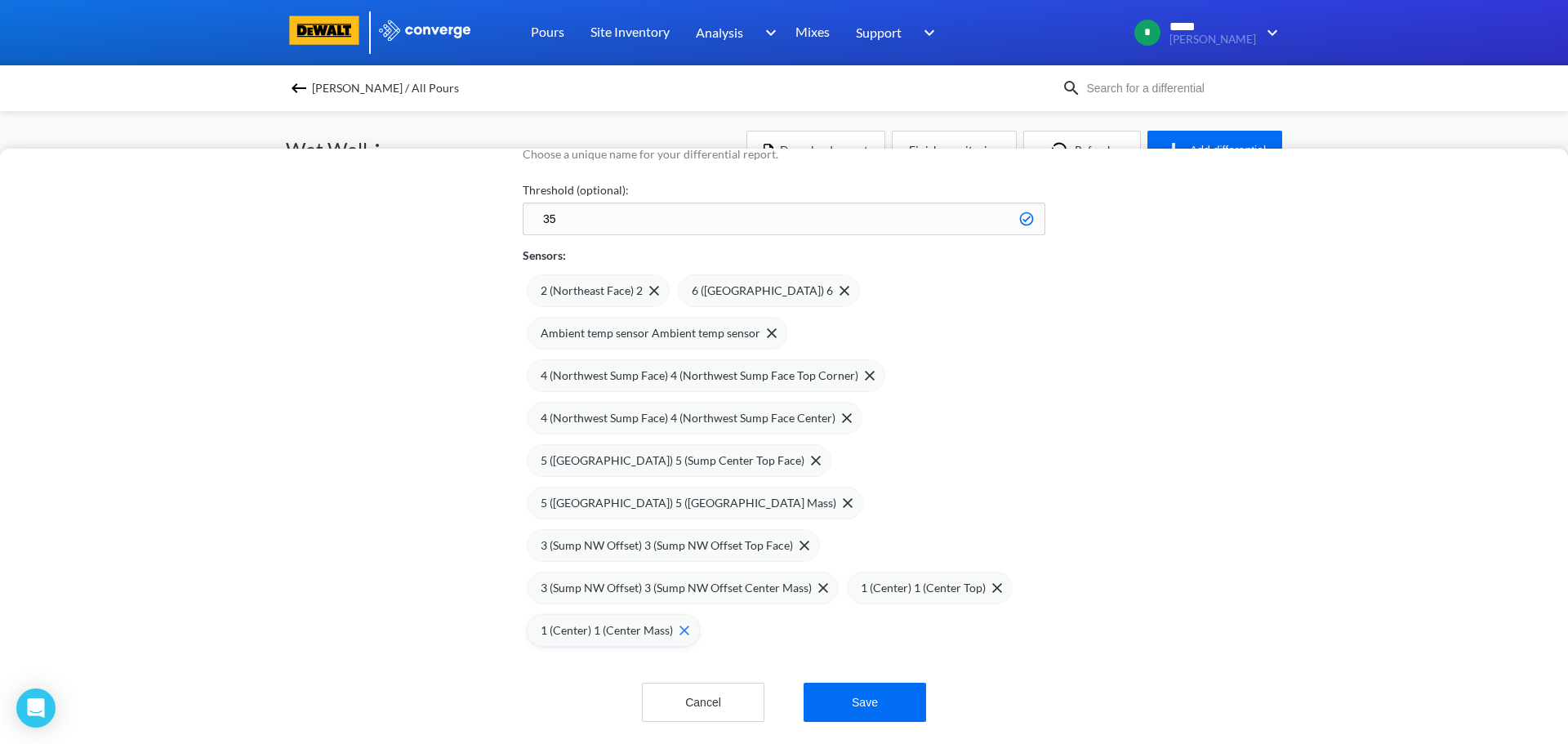
type input "35"
click at [680, 629] on img at bounding box center [684, 630] width 9 height 9
click at [296, 84] on img at bounding box center [299, 88] width 20 height 20
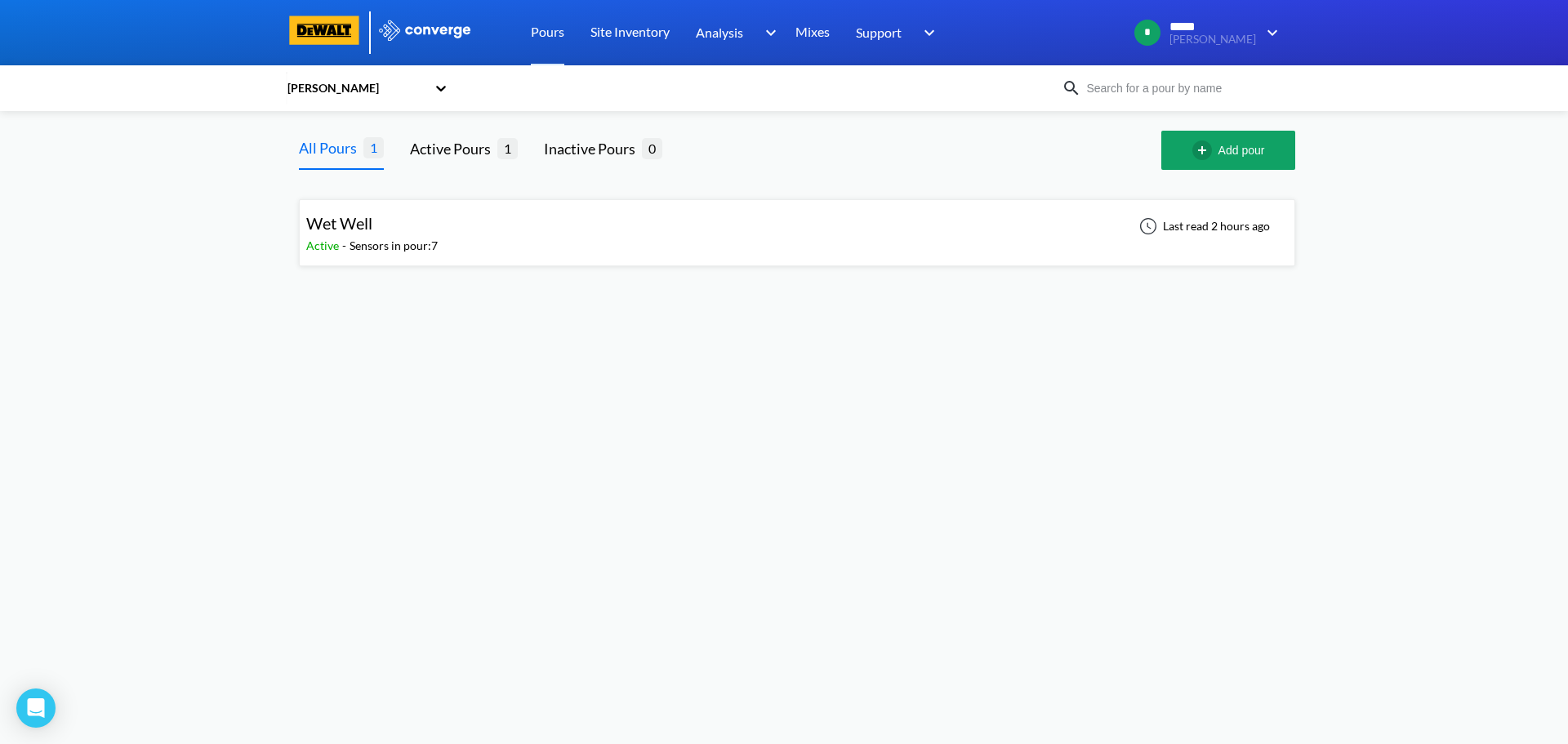
click at [575, 231] on div "Wet Well Active - Sensors in pour: 7 Last read 2 hours ago" at bounding box center [797, 232] width 982 height 52
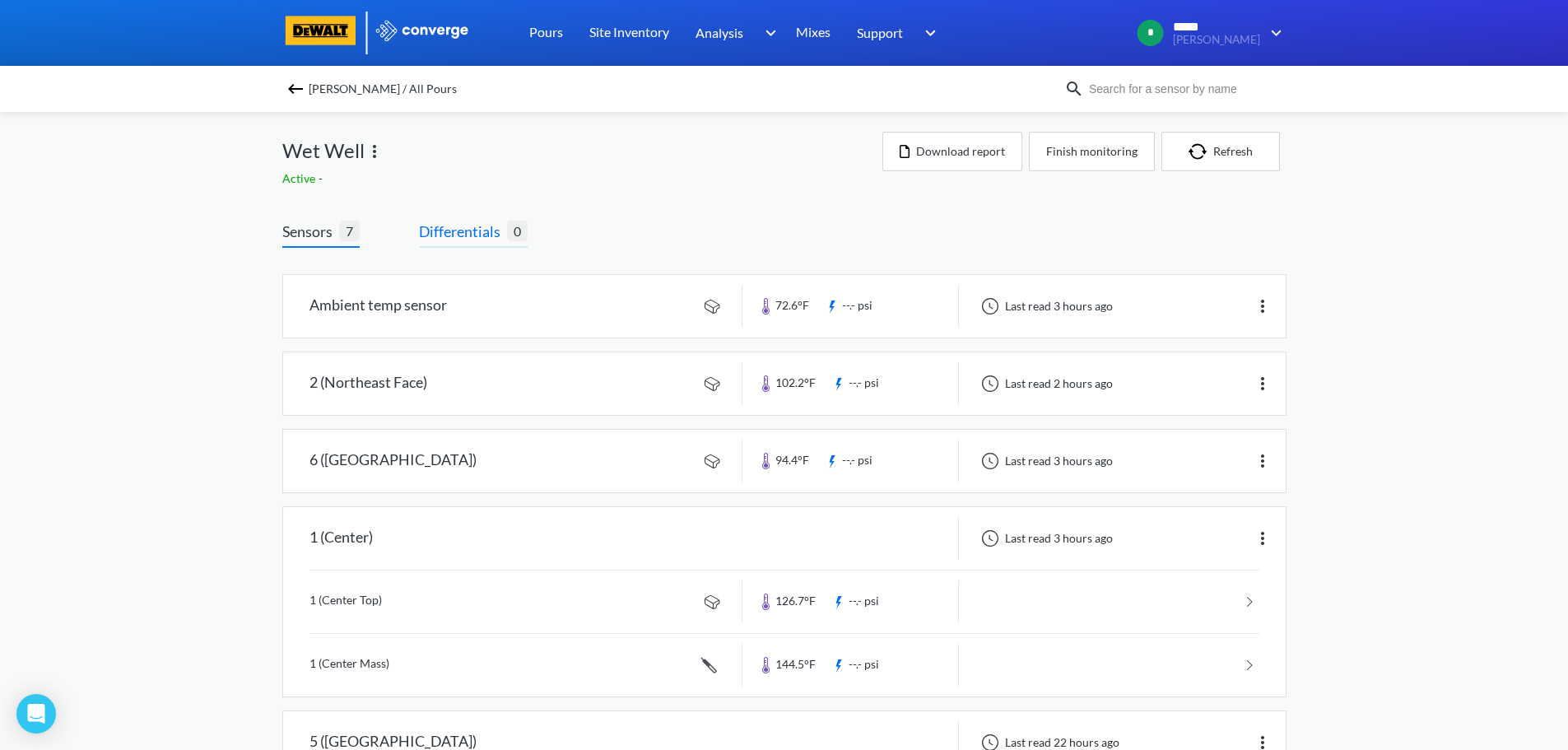
click at [481, 232] on span "Differentials" at bounding box center [463, 232] width 88 height 23
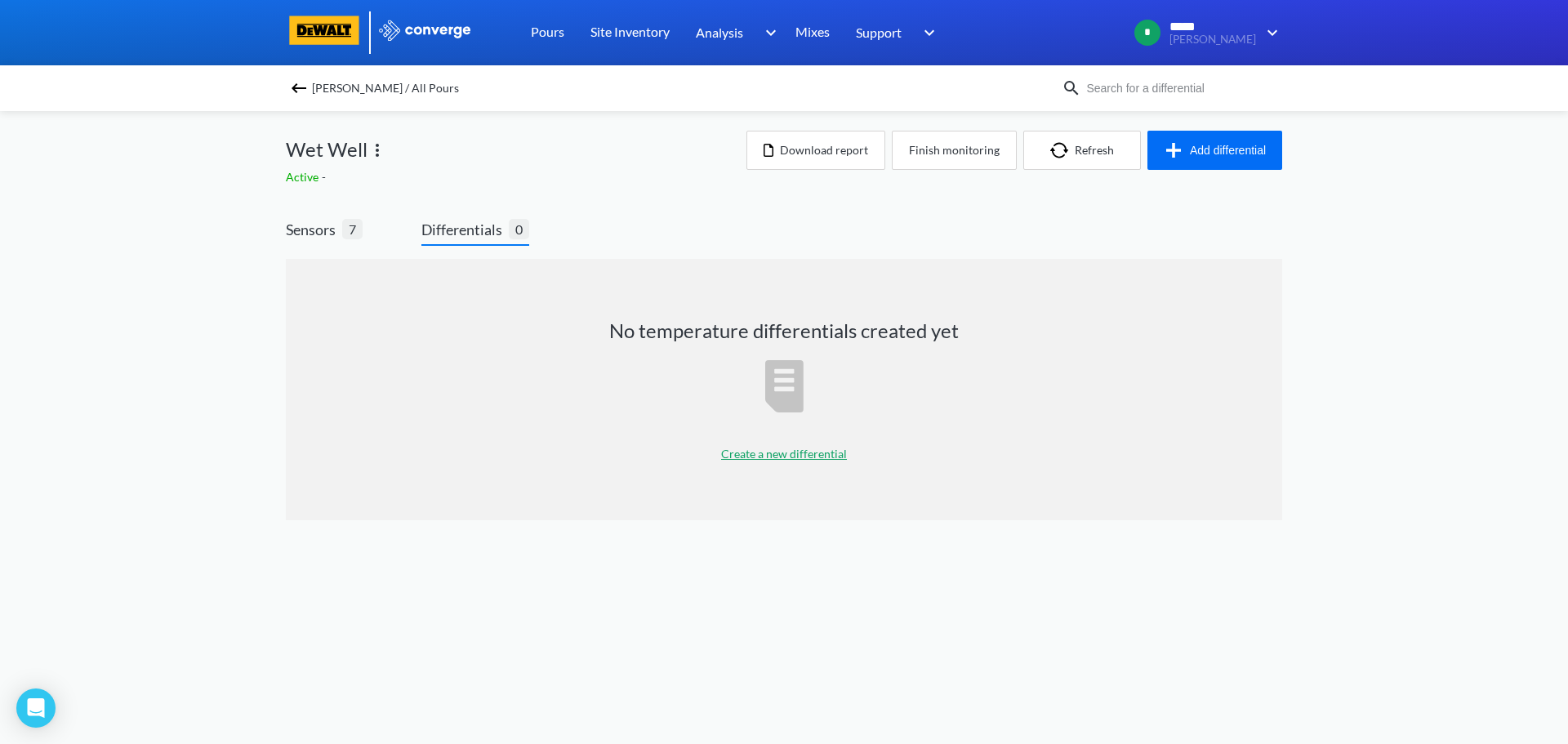
click at [772, 453] on p "Create a new differential" at bounding box center [784, 454] width 126 height 18
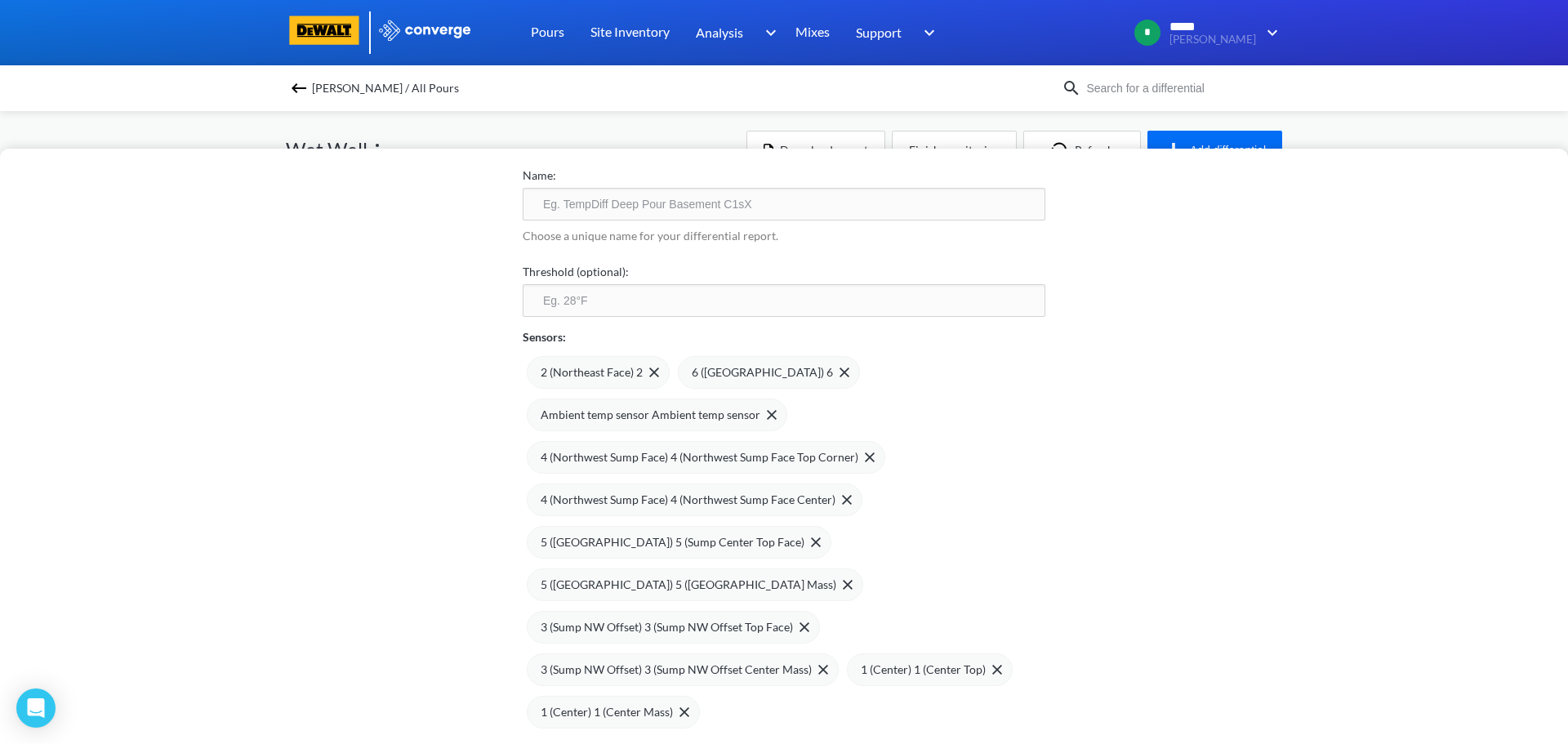
scroll to position [177, 0]
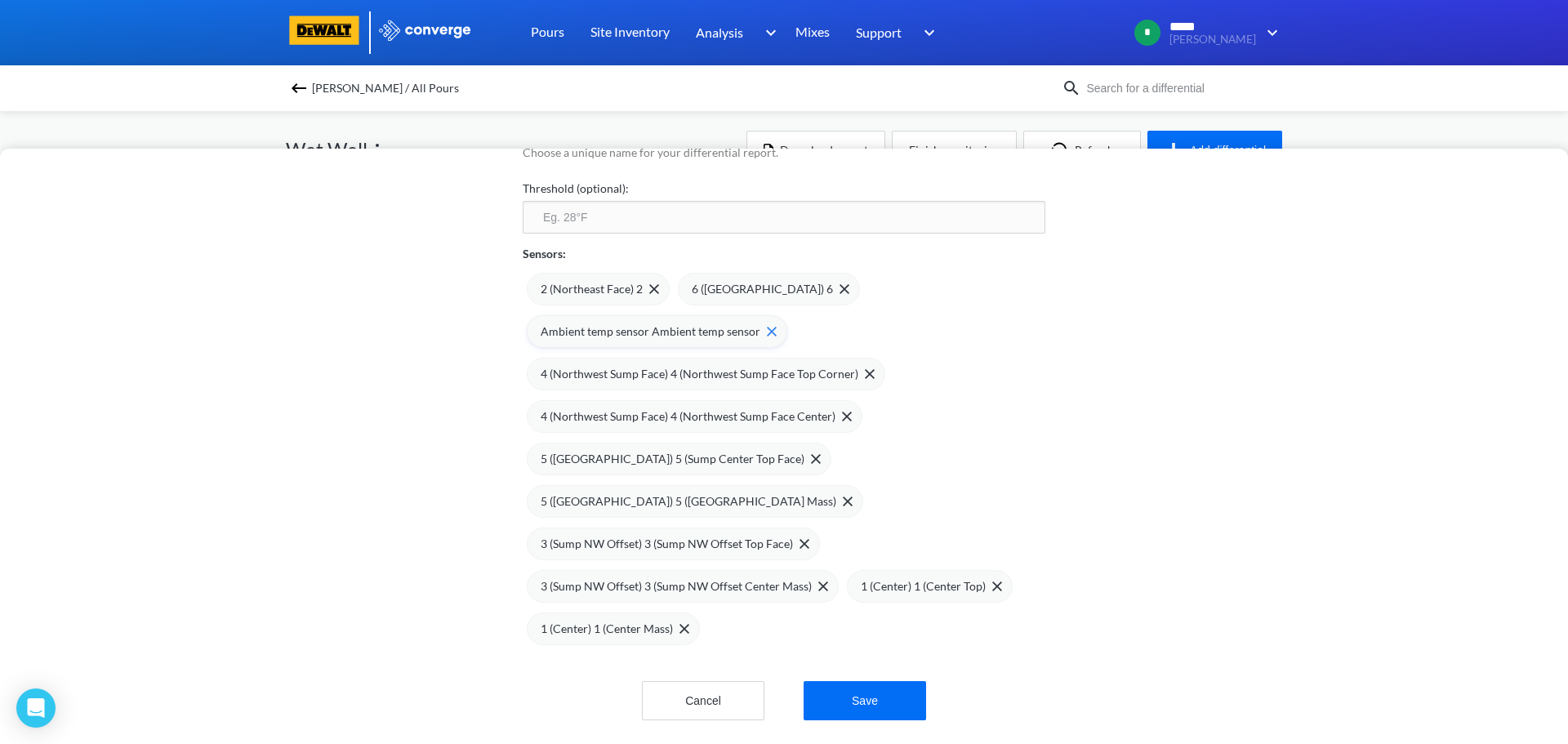
click at [766, 326] on img at bounding box center [771, 331] width 9 height 9
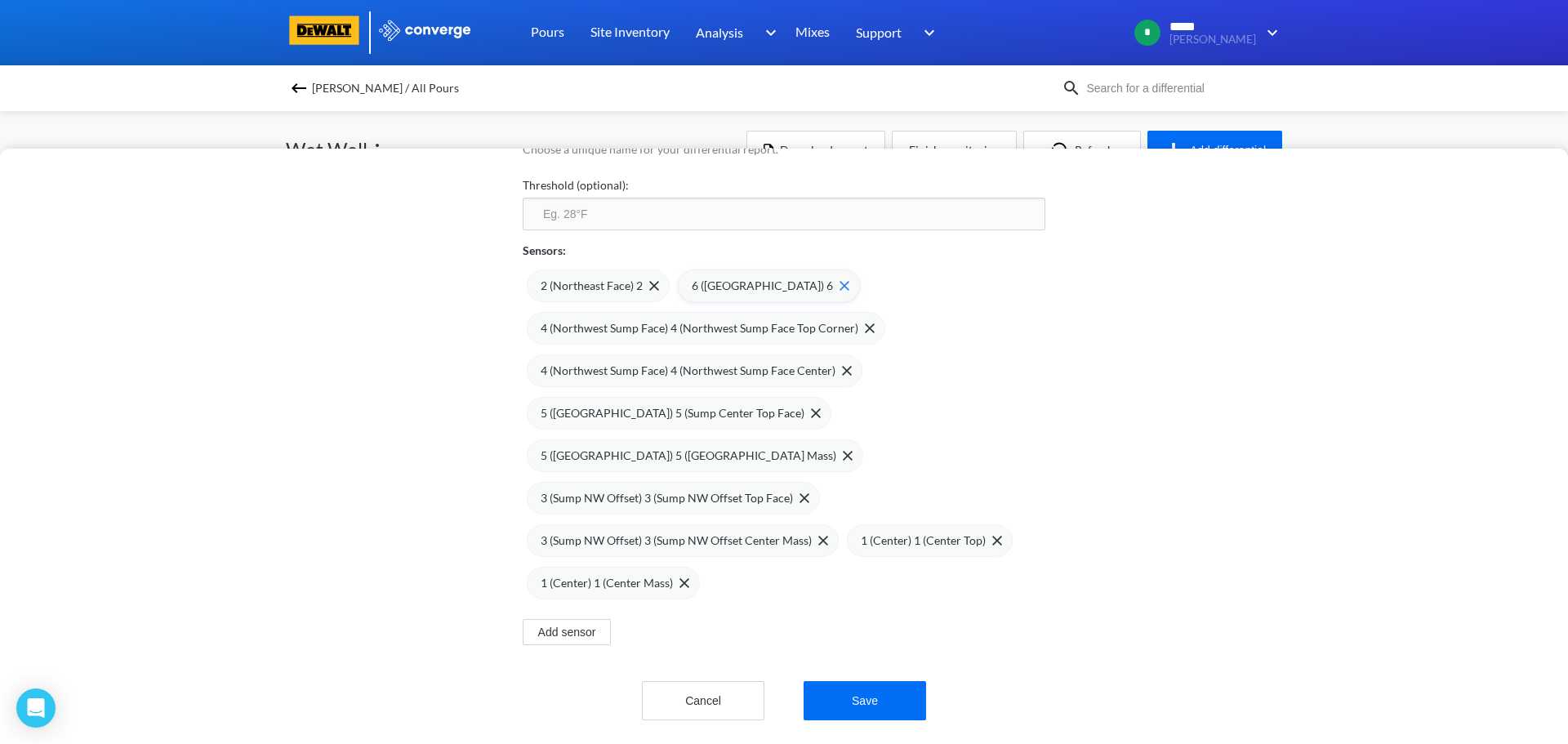
click at [833, 281] on span at bounding box center [840, 286] width 16 height 9
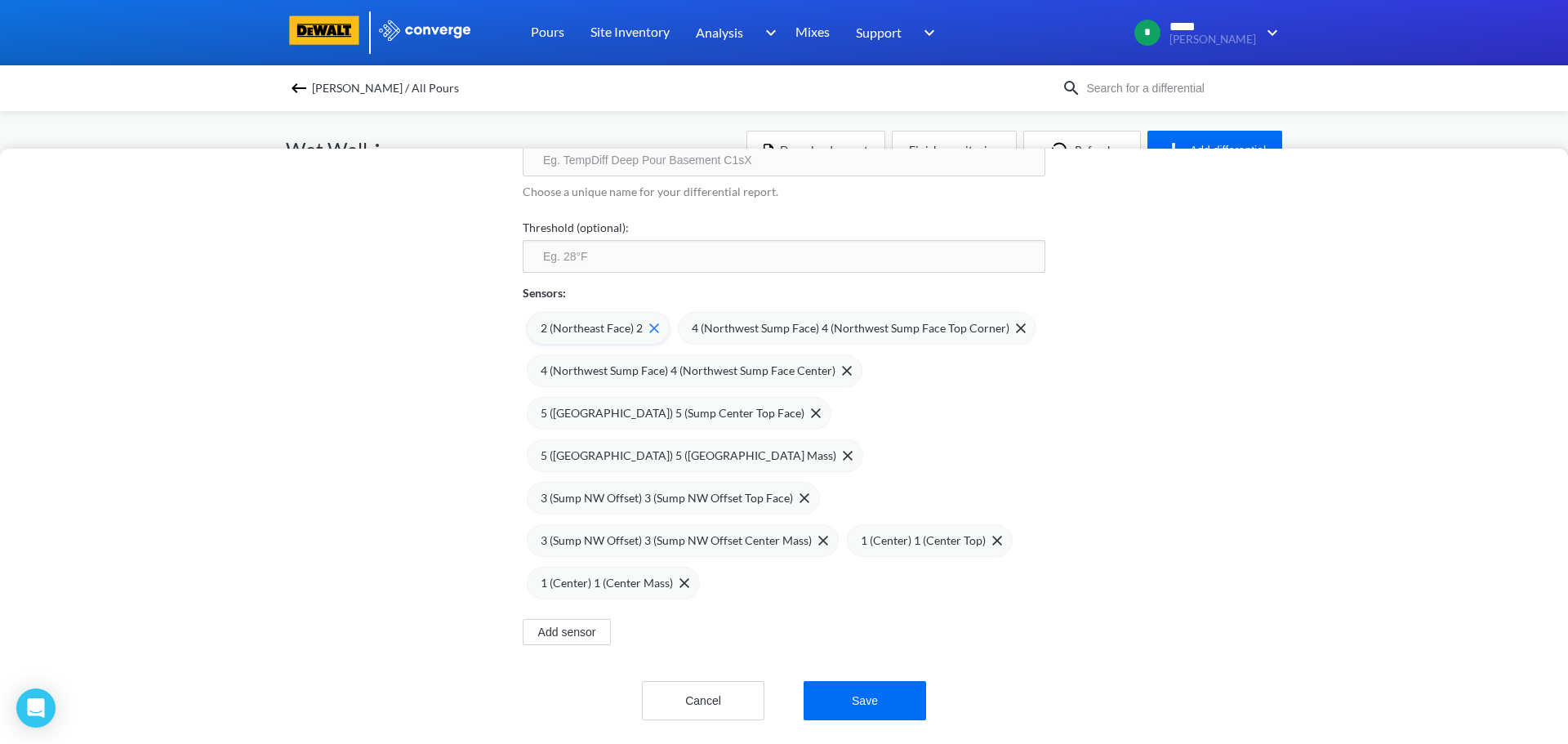
click at [642, 325] on div "2 (Northeast Face) 2" at bounding box center [600, 328] width 119 height 18
click at [858, 324] on span at bounding box center [866, 328] width 16 height 9
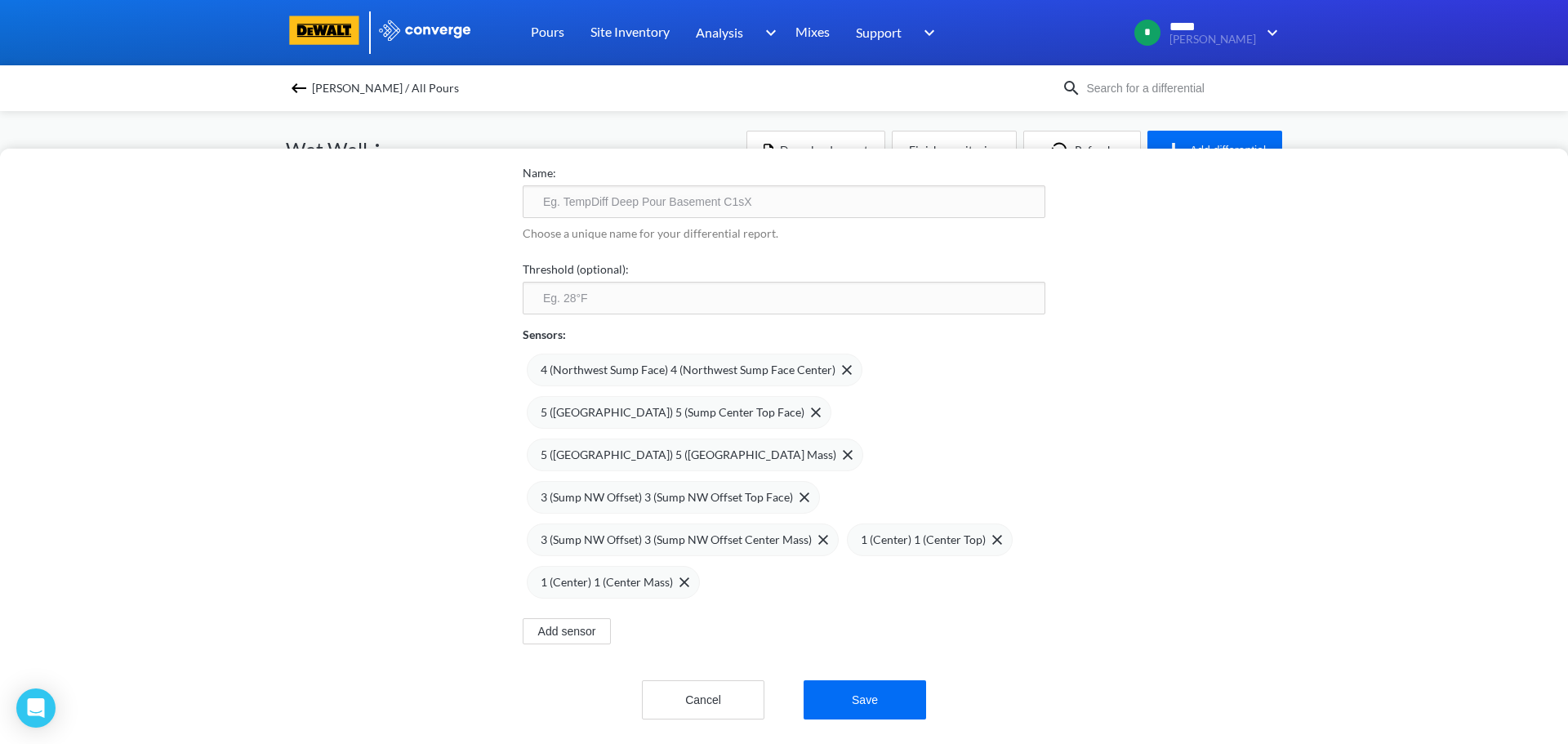
drag, startPoint x: 832, startPoint y: 357, endPoint x: 805, endPoint y: 365, distance: 28.2
click at [0, 0] on img at bounding box center [0, 0] width 0 height 0
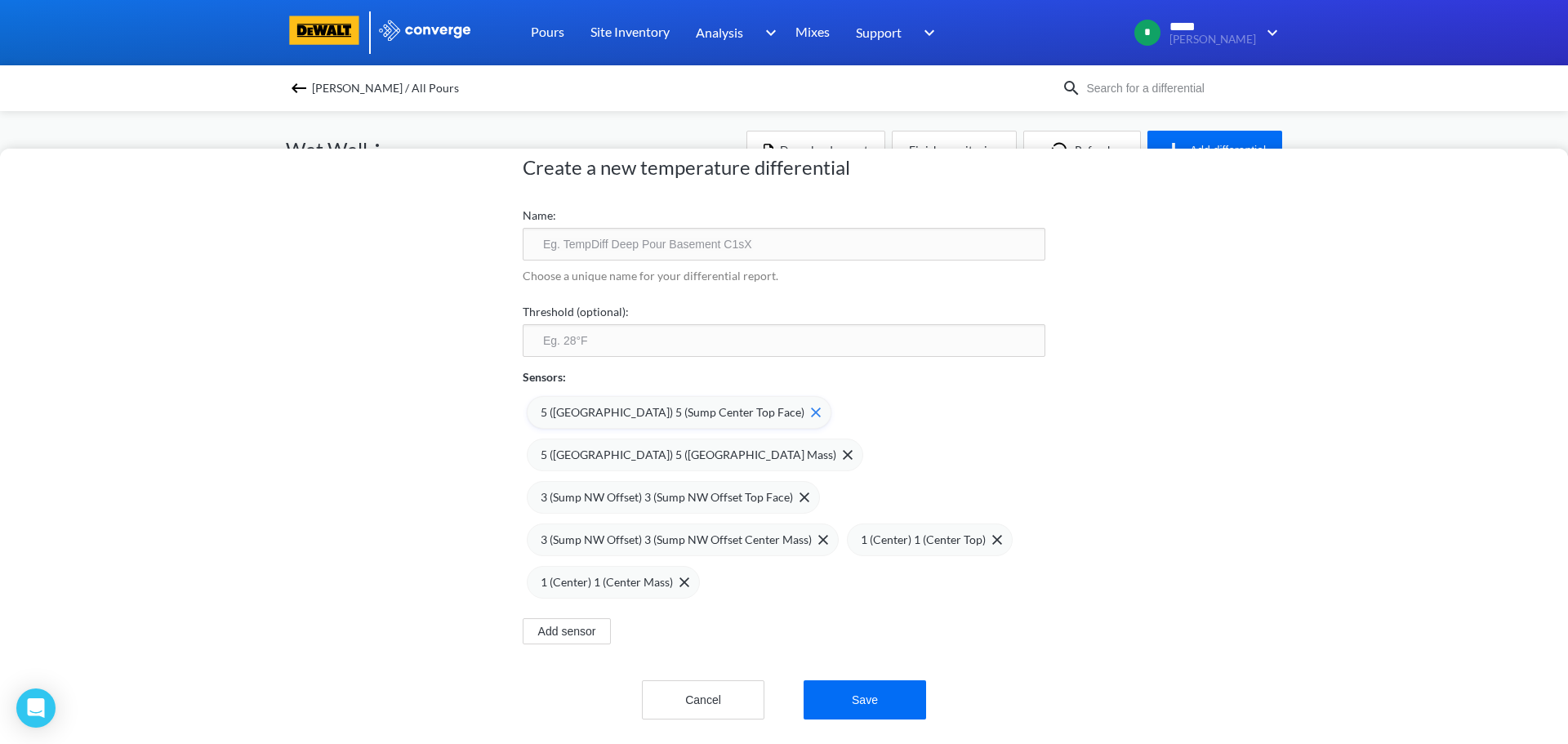
click at [811, 407] on img at bounding box center [816, 412] width 9 height 9
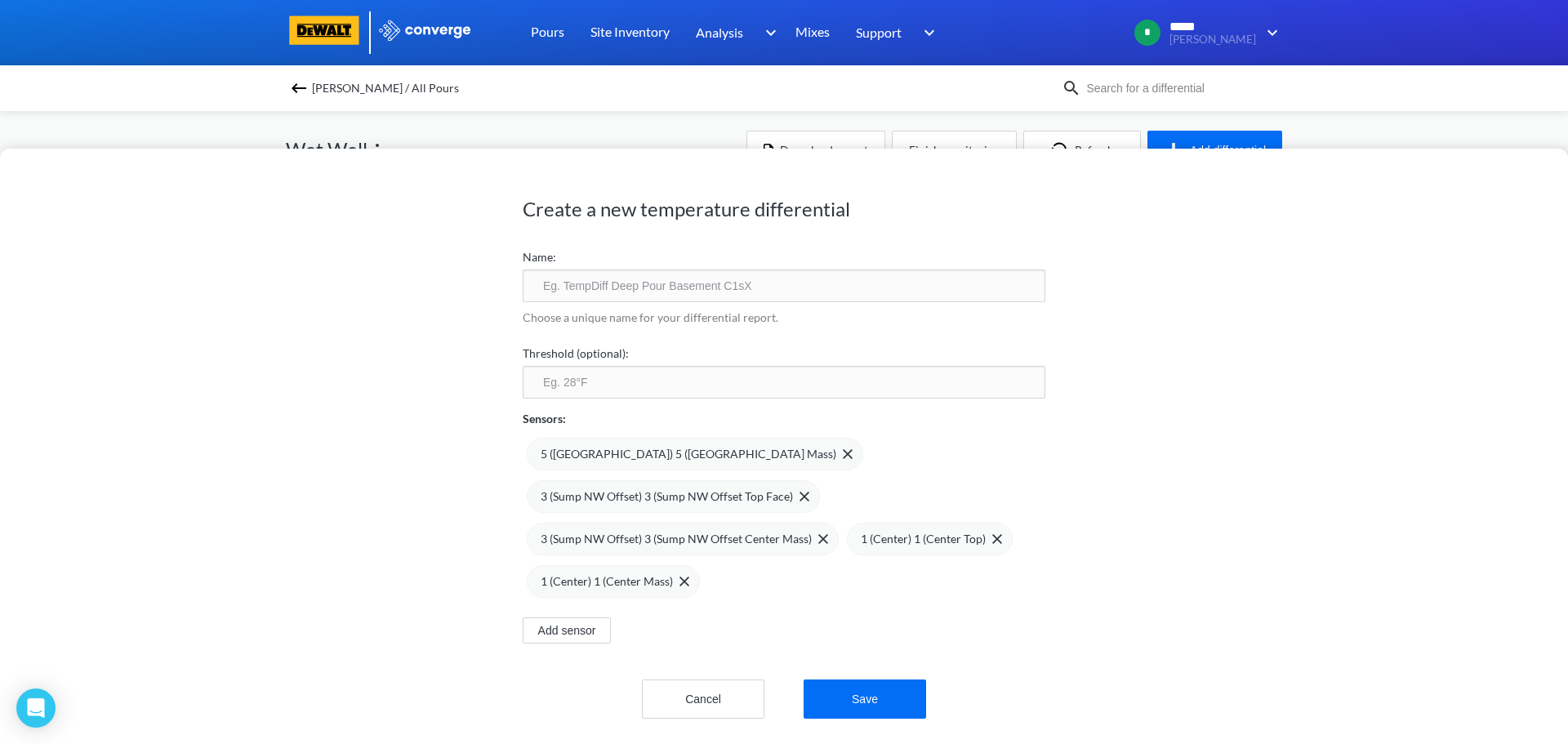
scroll to position [11, 0]
click at [842, 449] on img at bounding box center [847, 454] width 9 height 9
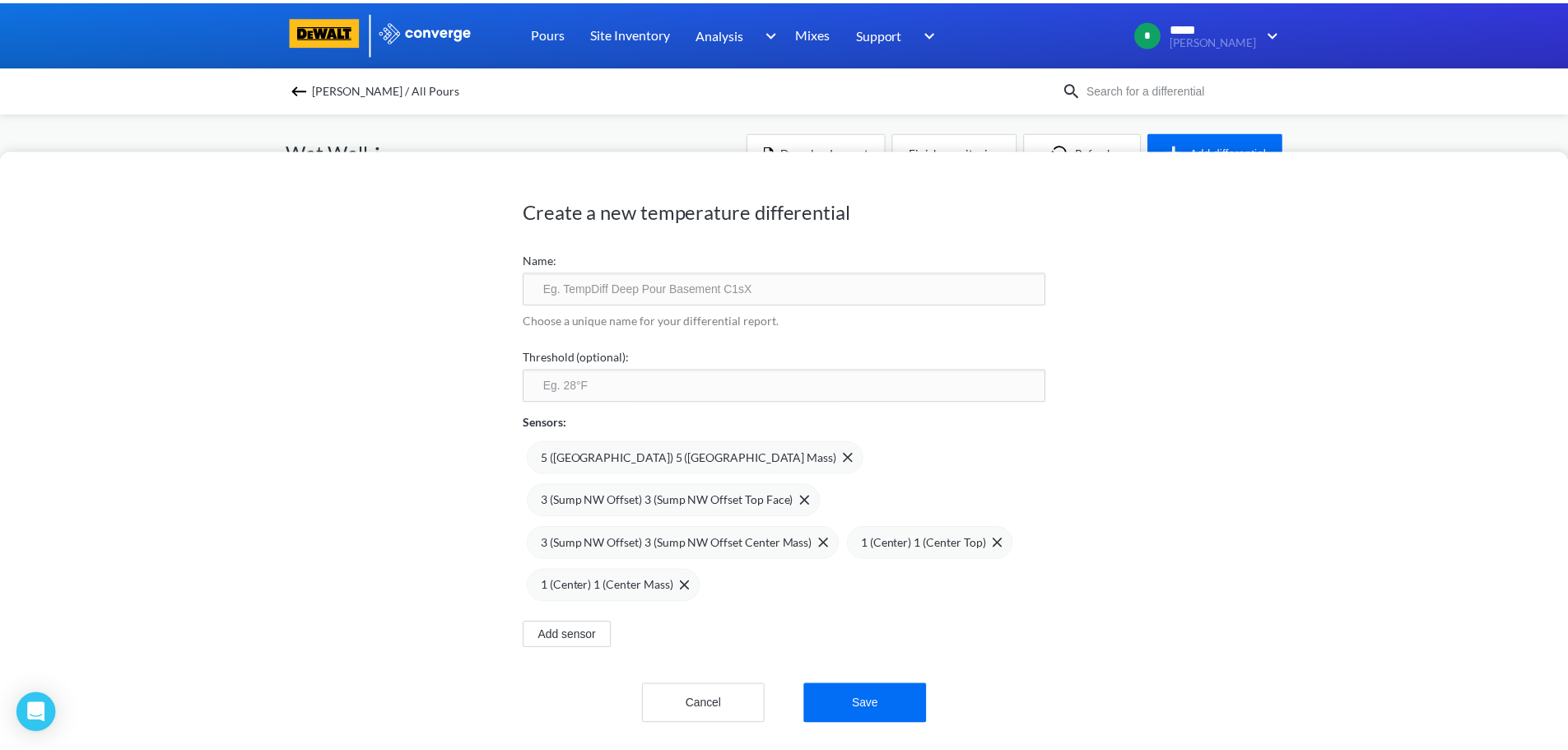
scroll to position [0, 0]
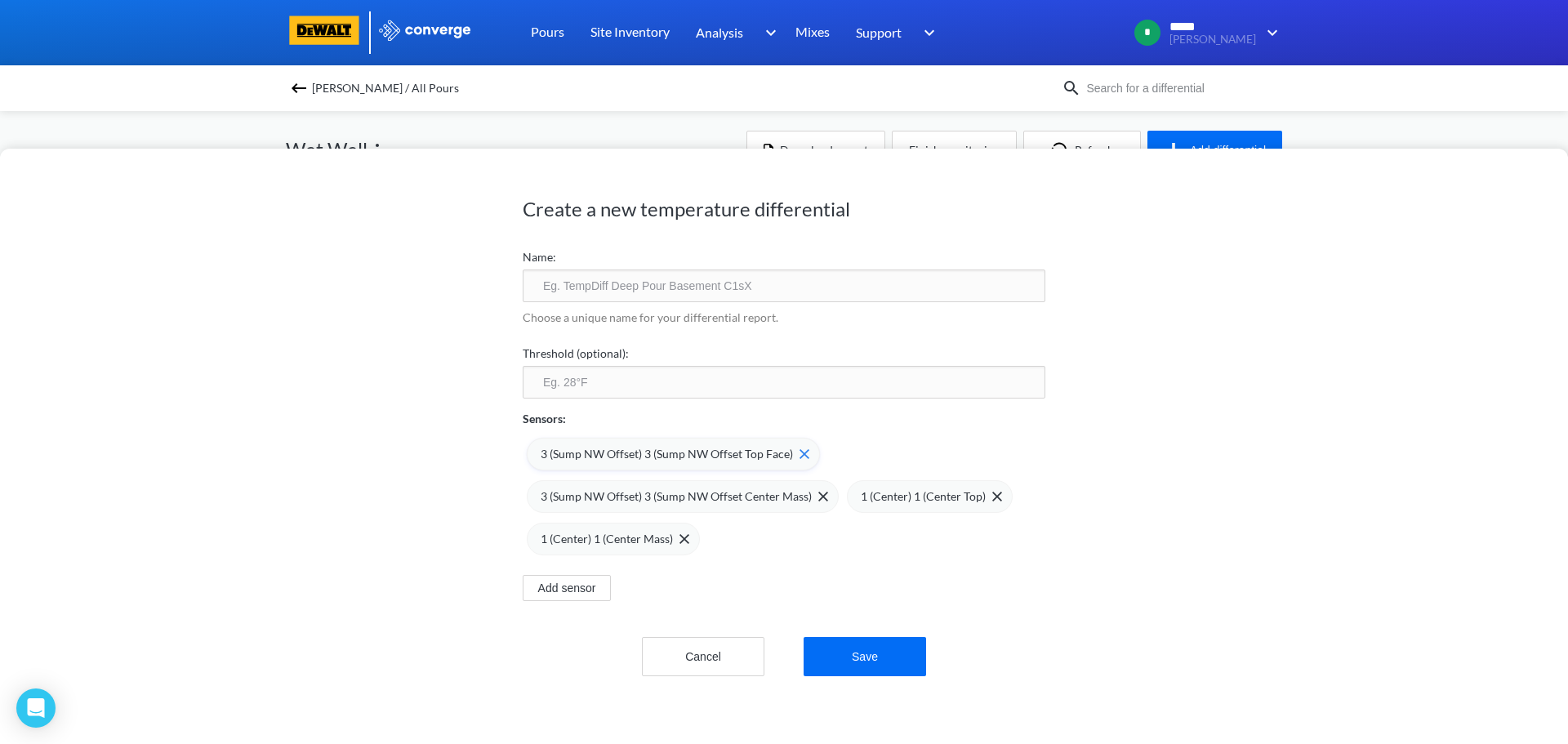
click at [795, 464] on div "3 (Sump NW Offset) 3 (Sump NW Offset Top Face)" at bounding box center [673, 454] width 293 height 32
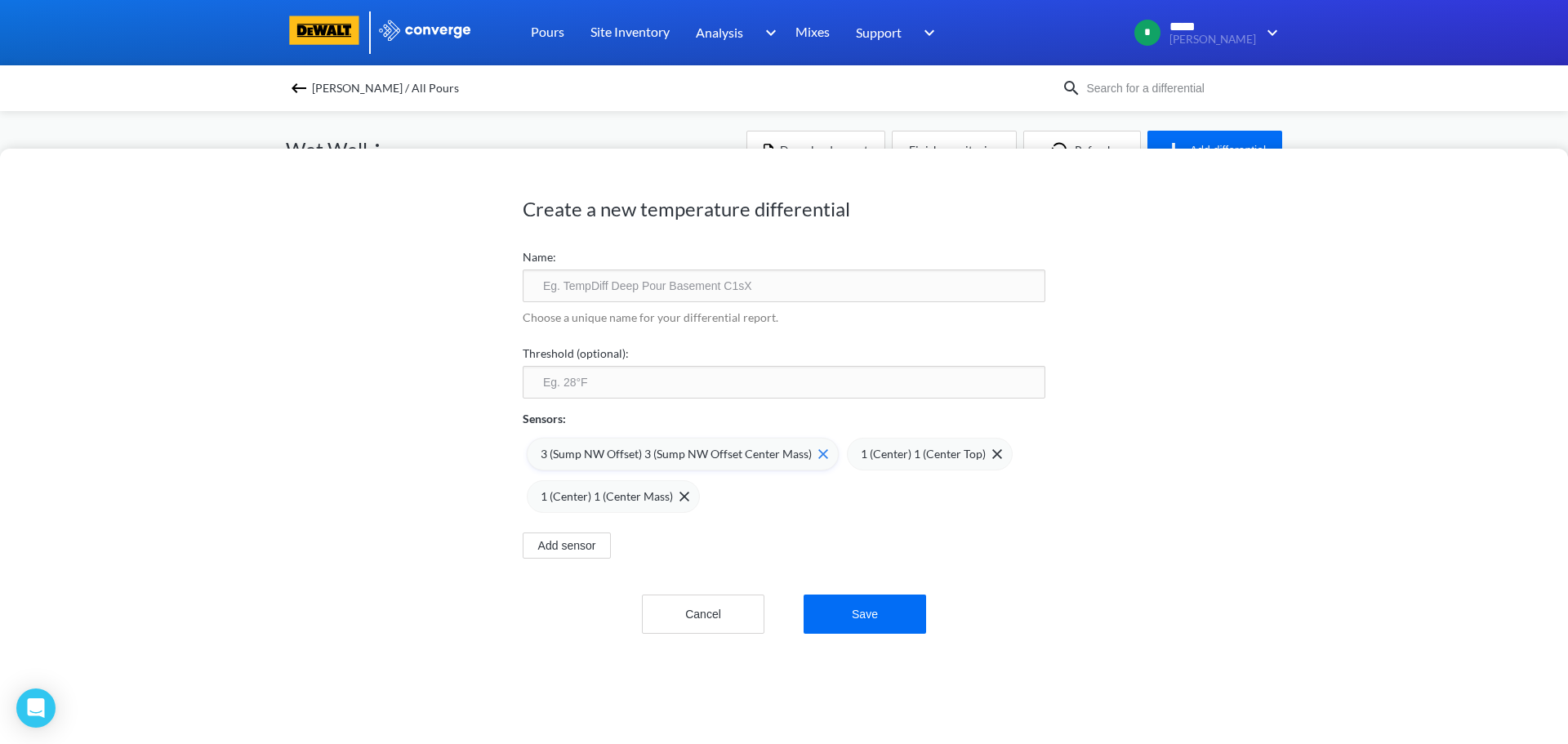
click at [818, 452] on img at bounding box center [822, 454] width 9 height 9
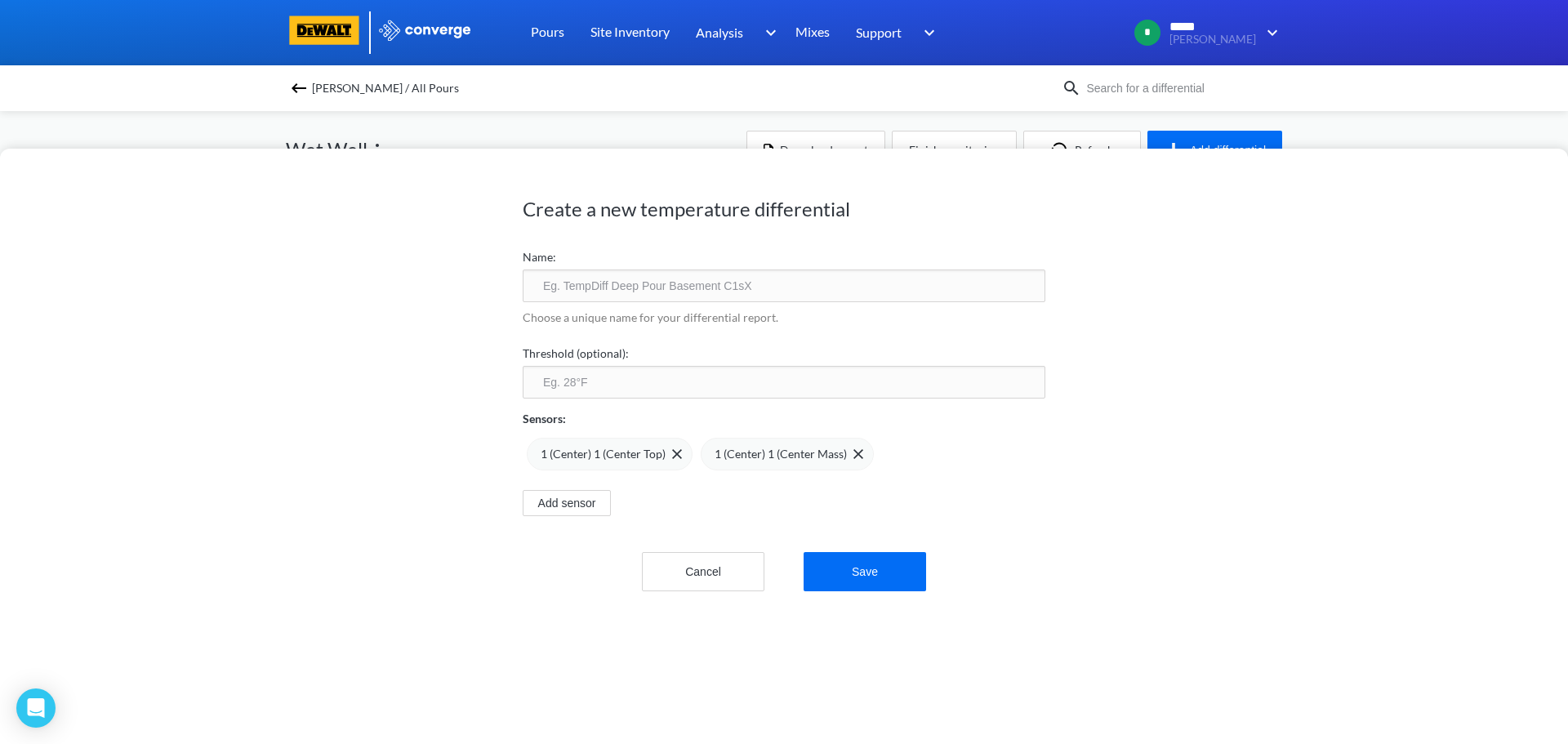
click at [552, 384] on input "number" at bounding box center [784, 382] width 523 height 32
type input "35"
click at [565, 288] on input "text" at bounding box center [784, 286] width 523 height 32
type input "Center Mass"
click at [874, 561] on button "Save" at bounding box center [864, 571] width 122 height 39
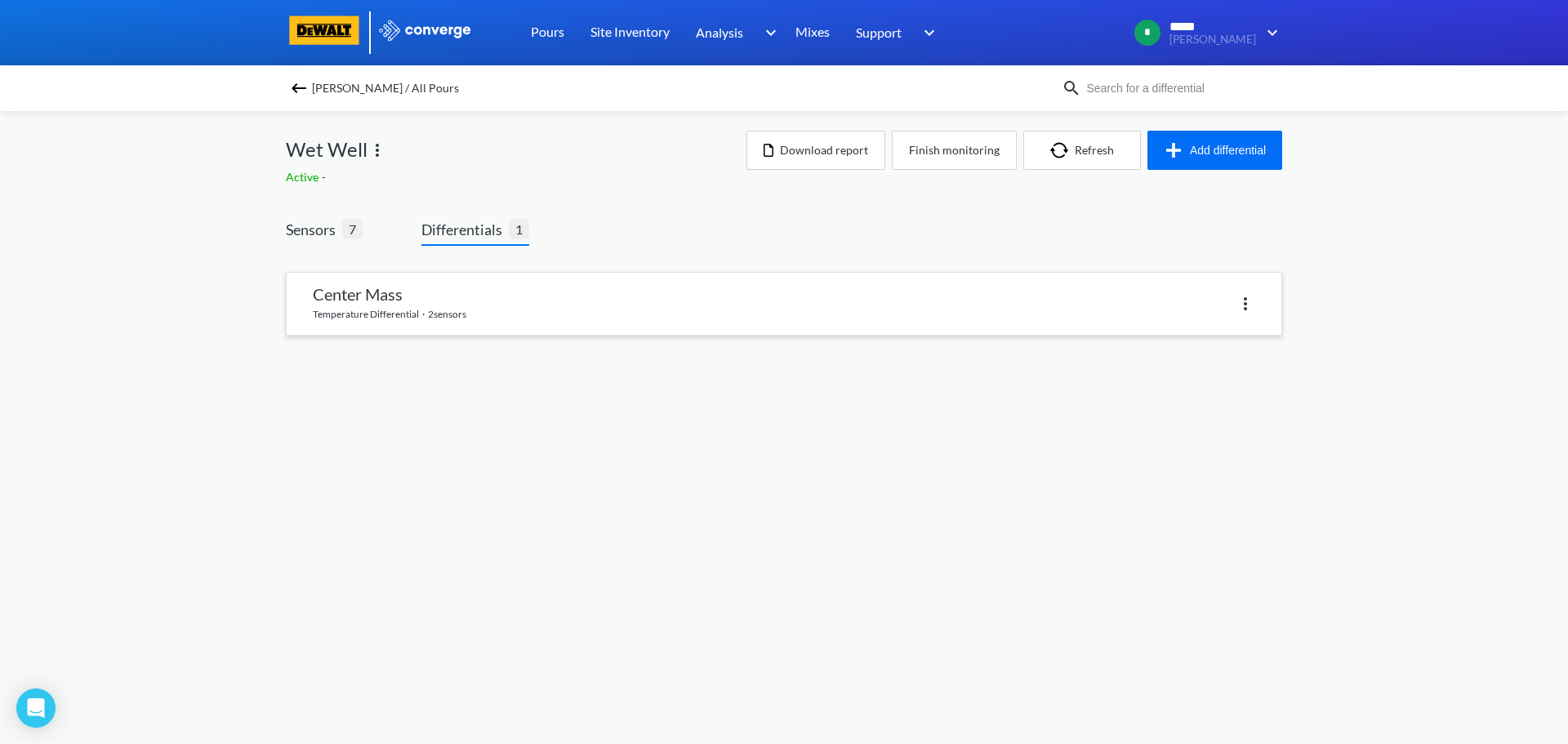
click at [419, 307] on link at bounding box center [784, 303] width 994 height 62
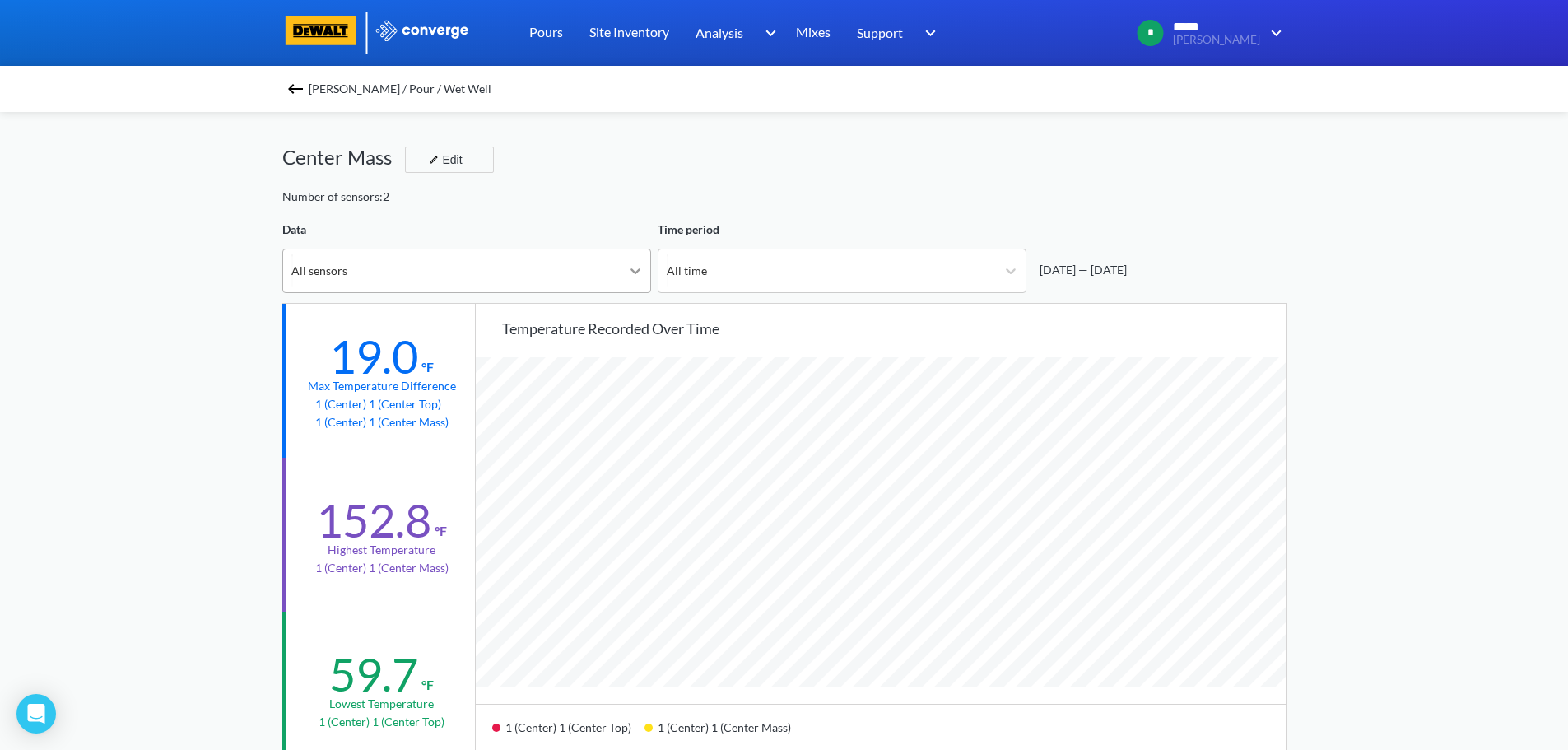
click at [641, 274] on icon at bounding box center [635, 271] width 16 height 16
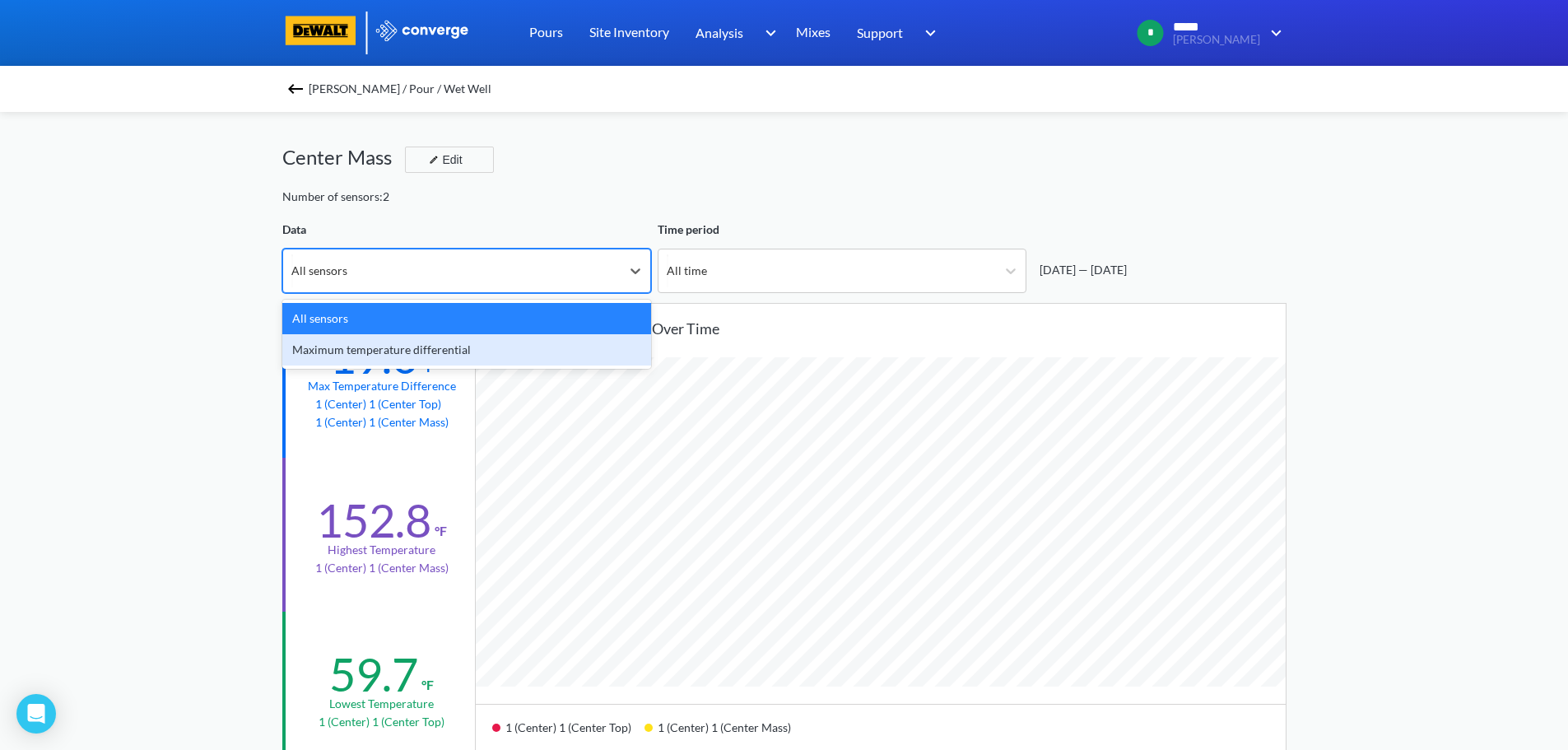
click at [346, 348] on div "Maximum temperature differential" at bounding box center [467, 349] width 369 height 32
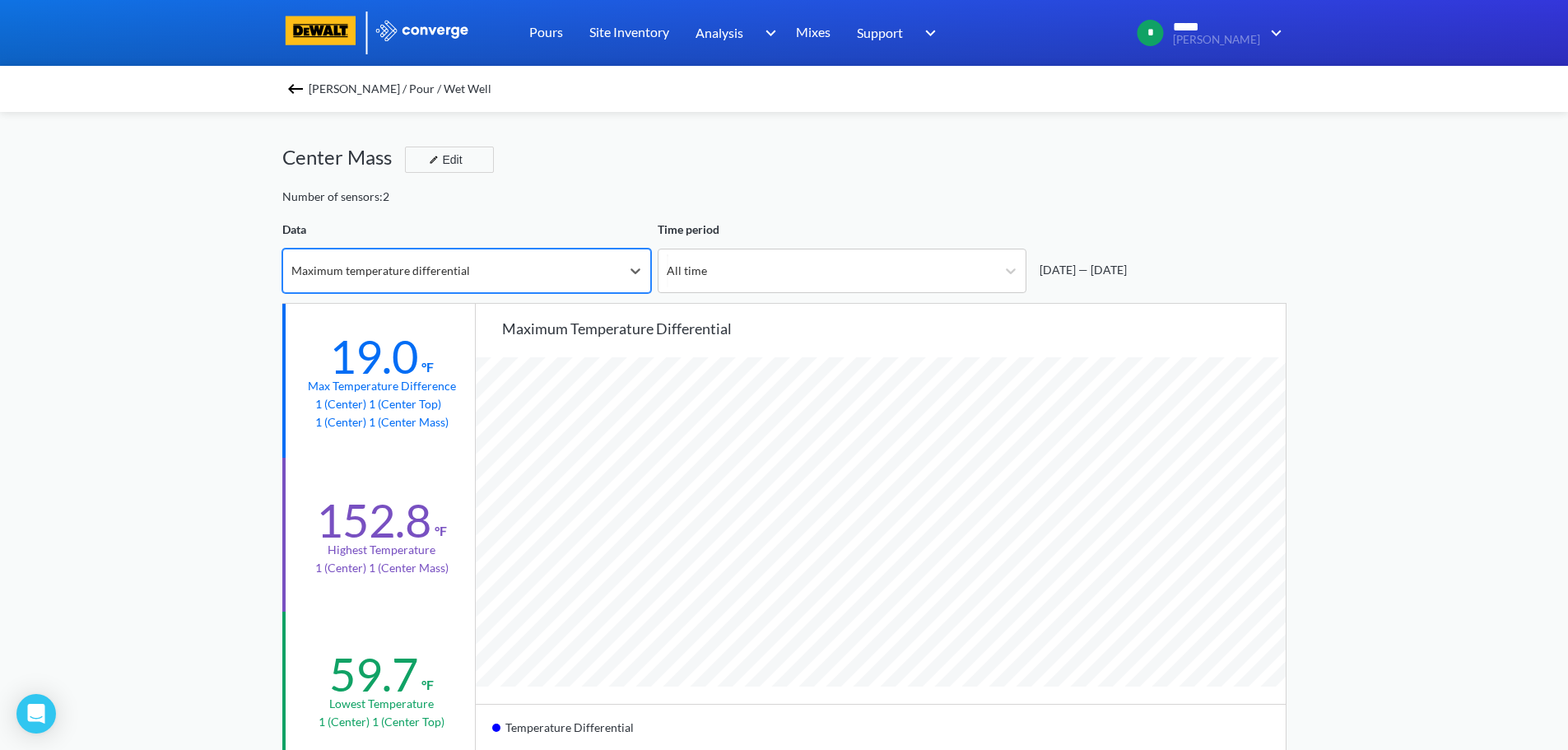
click at [304, 90] on img at bounding box center [295, 89] width 20 height 20
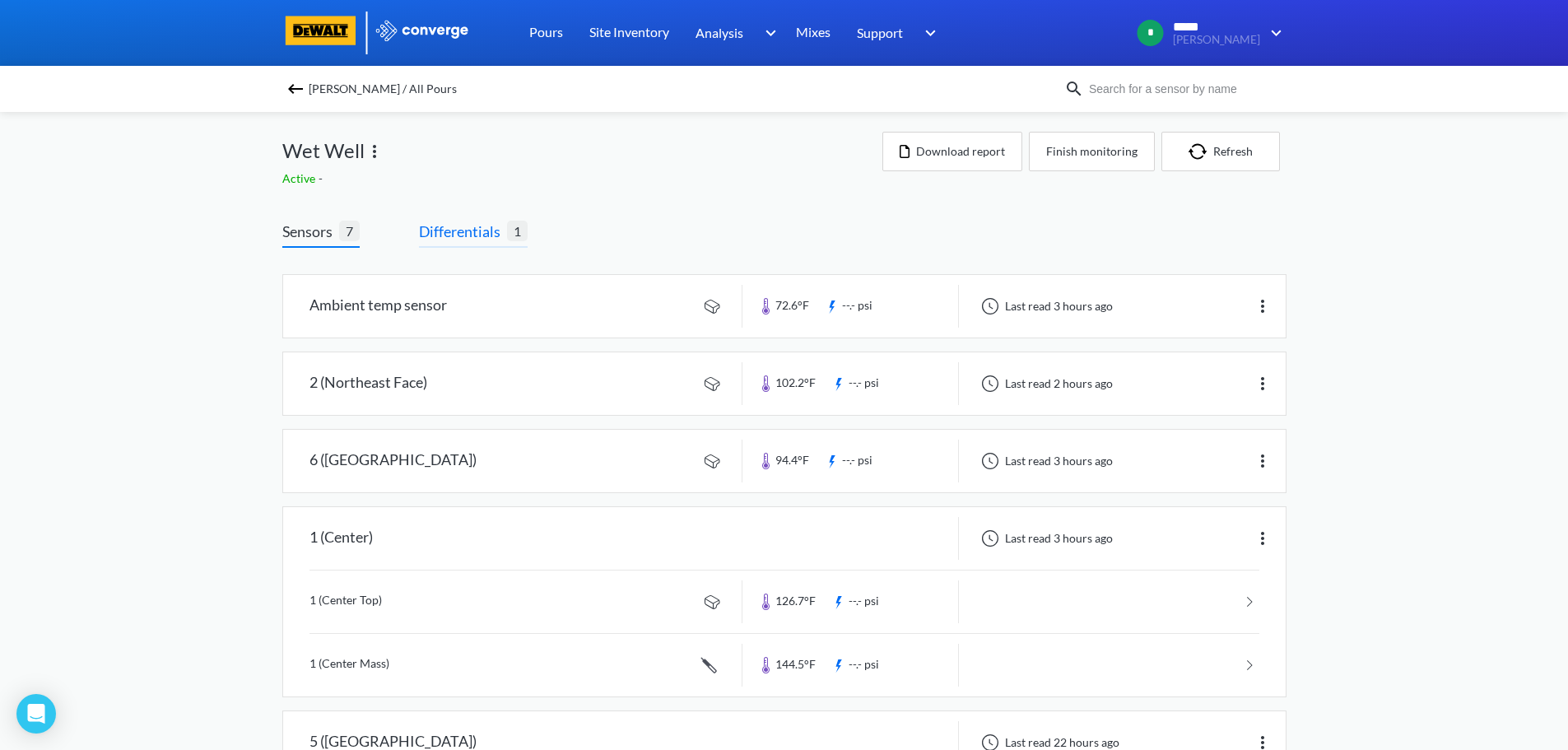
click at [467, 235] on span "Differentials" at bounding box center [463, 232] width 88 height 23
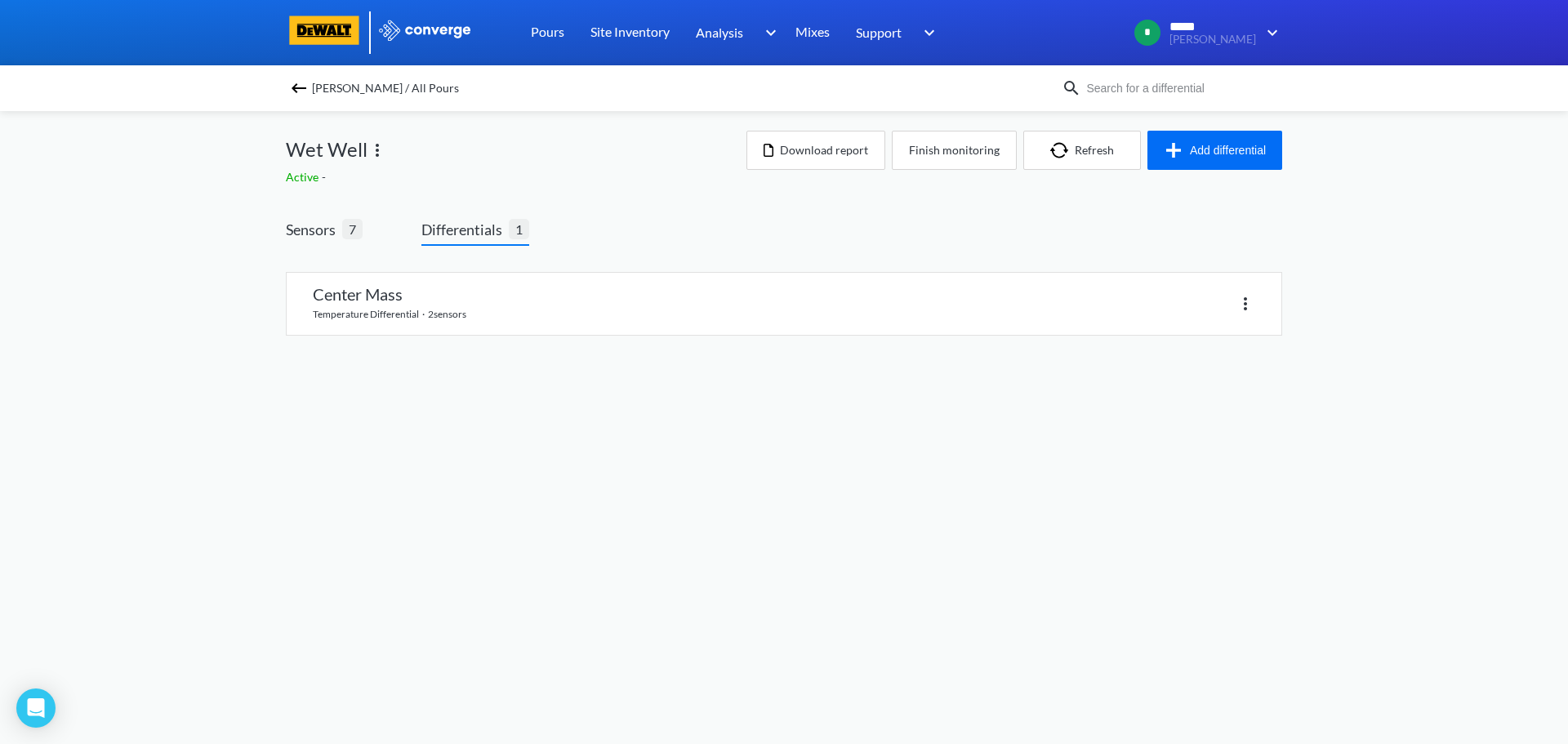
click at [485, 233] on span "Differentials" at bounding box center [465, 230] width 87 height 23
click at [1195, 152] on button "Add differential" at bounding box center [1214, 150] width 135 height 39
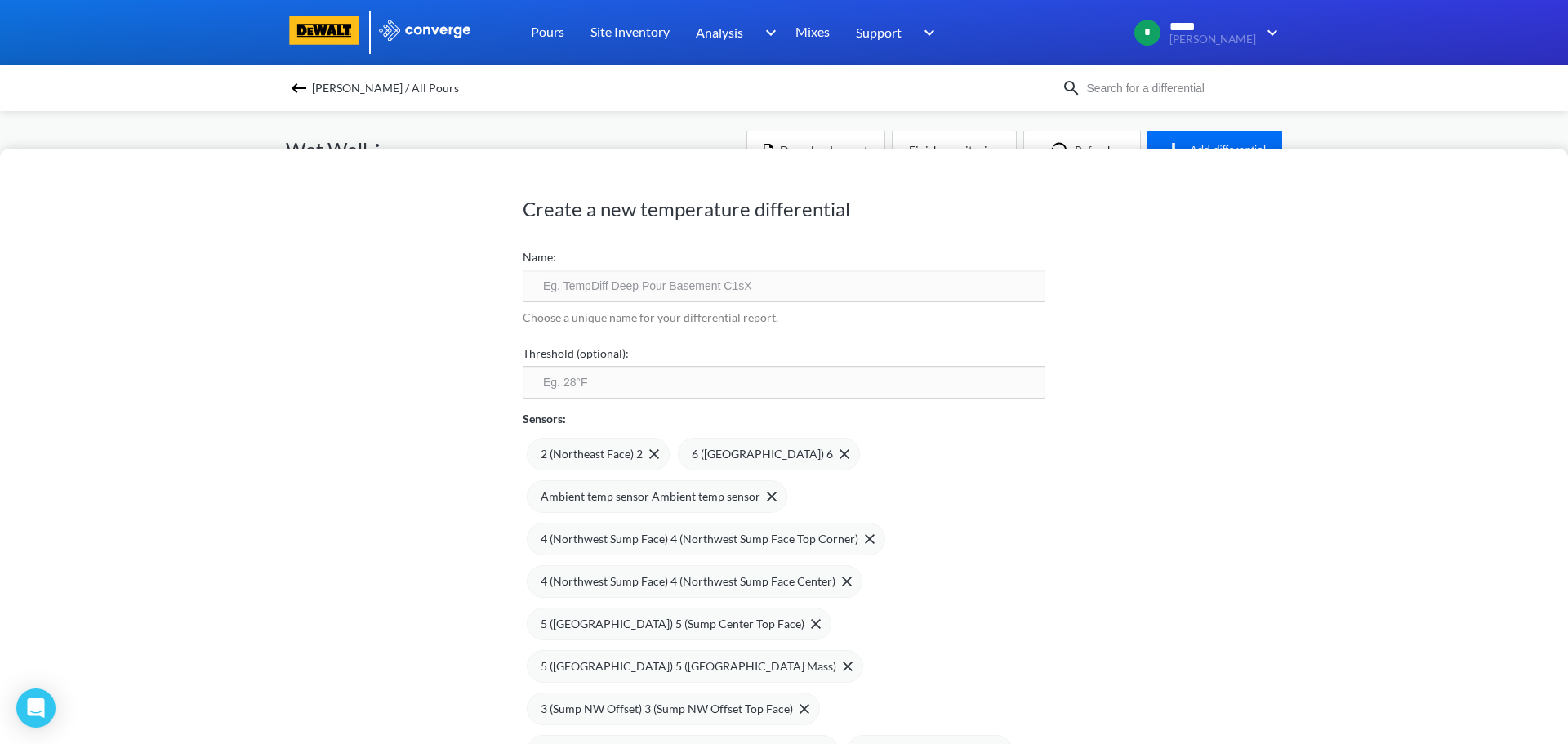
click at [585, 283] on input "text" at bounding box center [784, 286] width 523 height 32
type input "Mass Sump"
click at [578, 385] on input "number" at bounding box center [784, 382] width 523 height 32
type input "35"
click at [937, 472] on div "2 (Northeast Face) 2 6 (South Corner) 6 Ambient temp sensor Ambient temp sensor…" at bounding box center [784, 619] width 523 height 382
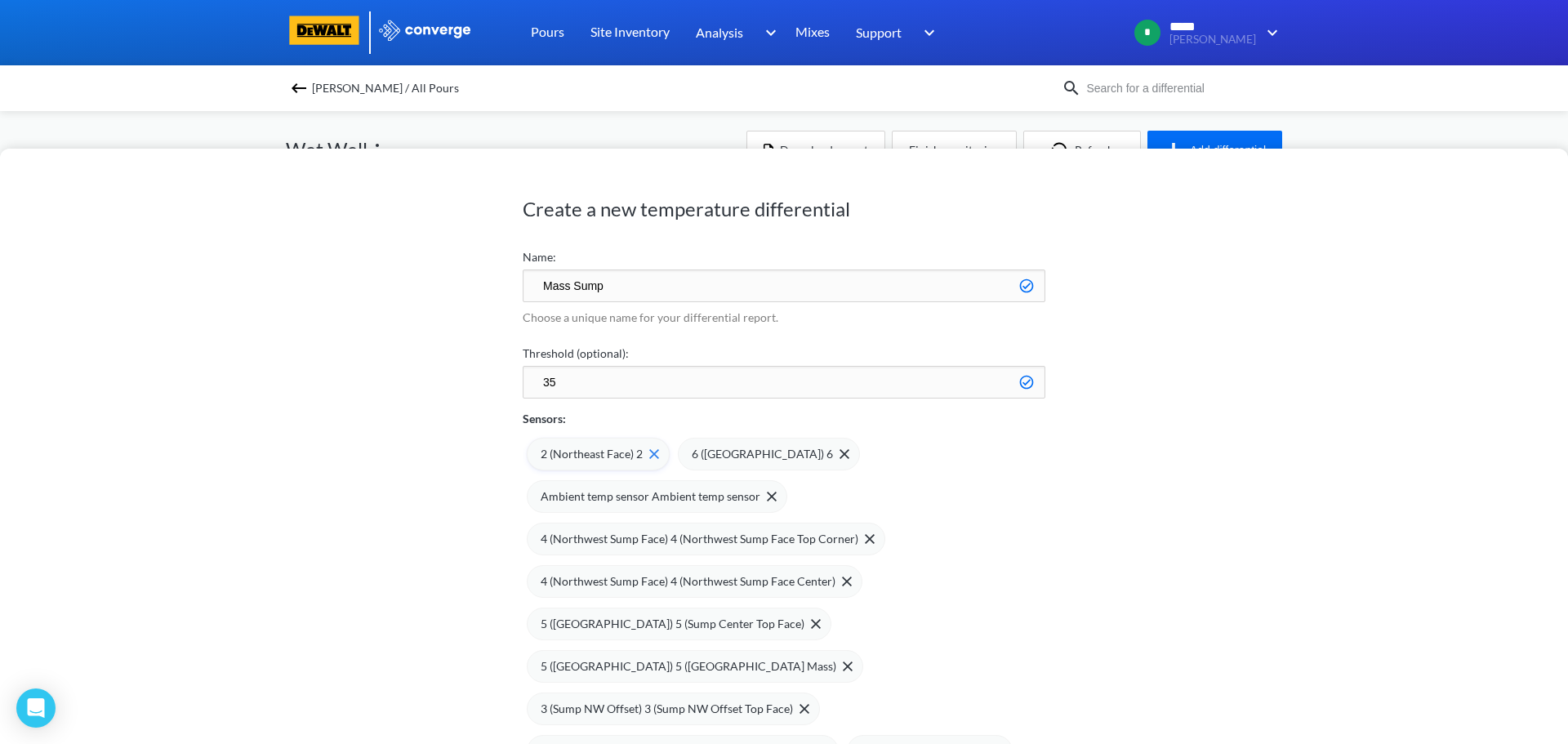
click at [651, 447] on div "2 (Northeast Face) 2" at bounding box center [600, 454] width 119 height 18
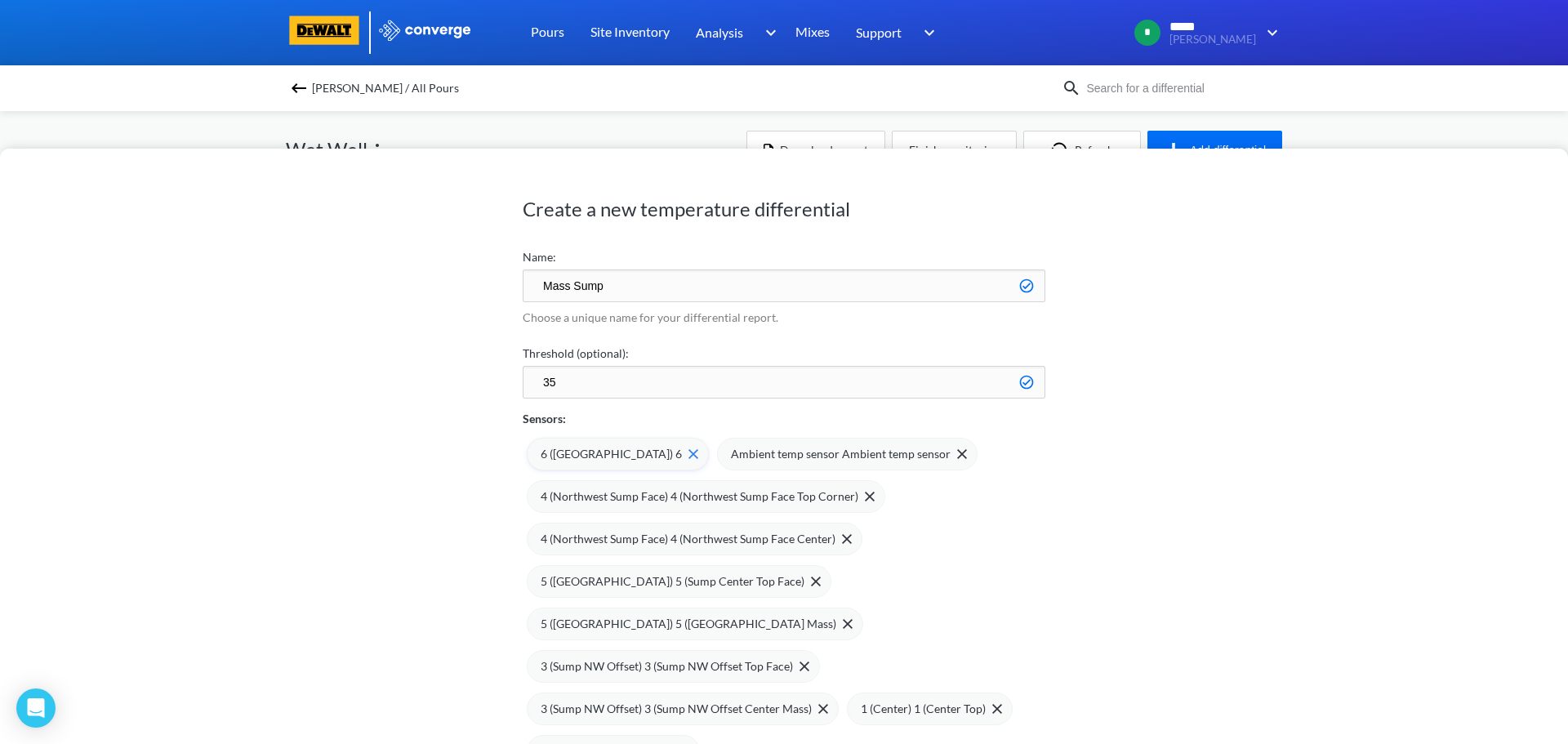
click at [641, 461] on div "6 ([GEOGRAPHIC_DATA]) 6" at bounding box center [619, 454] width 157 height 18
click at [758, 460] on div "Ambient temp sensor Ambient temp sensor" at bounding box center [658, 454] width 236 height 18
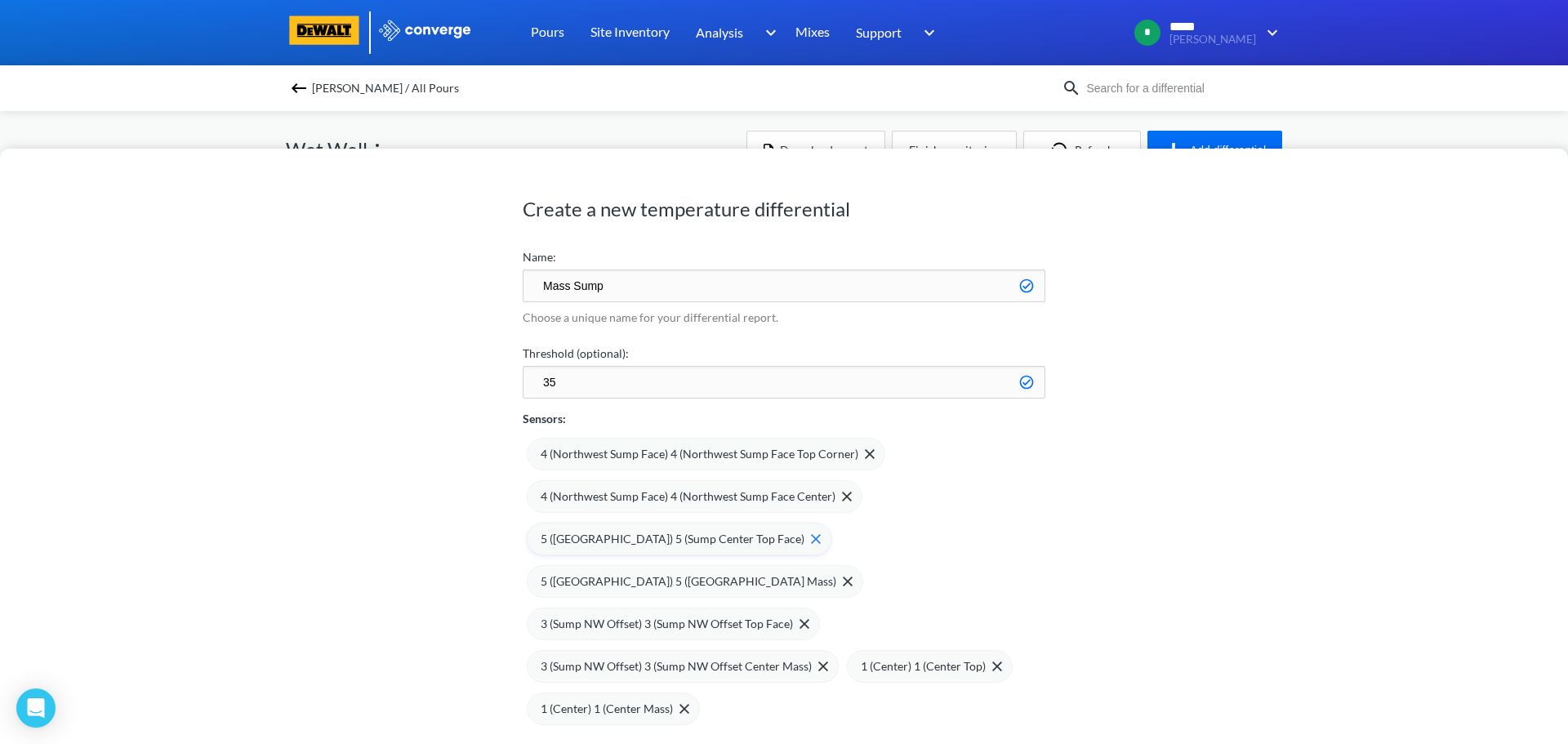
click at [811, 542] on img at bounding box center [816, 539] width 9 height 9
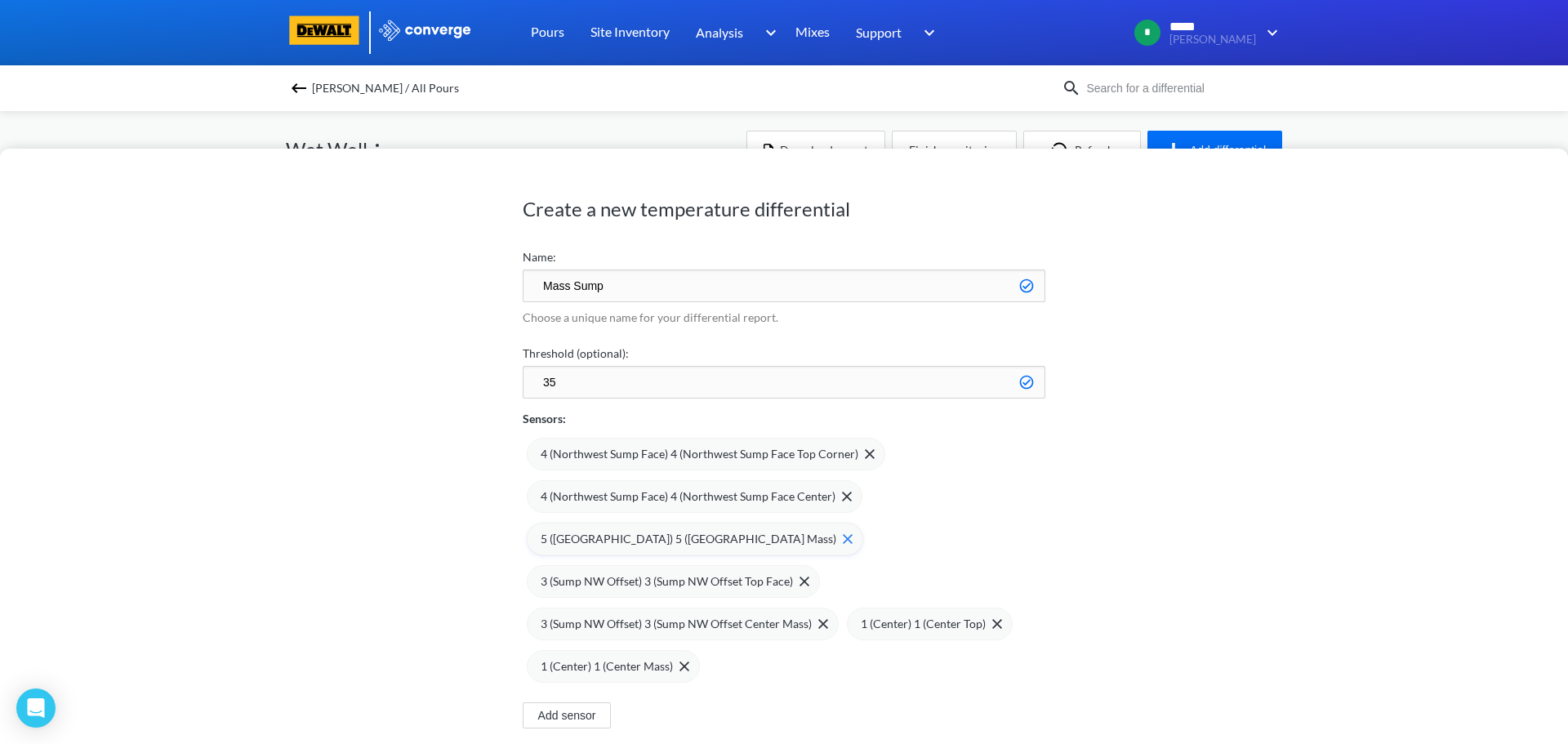
click at [842, 536] on img at bounding box center [847, 539] width 9 height 9
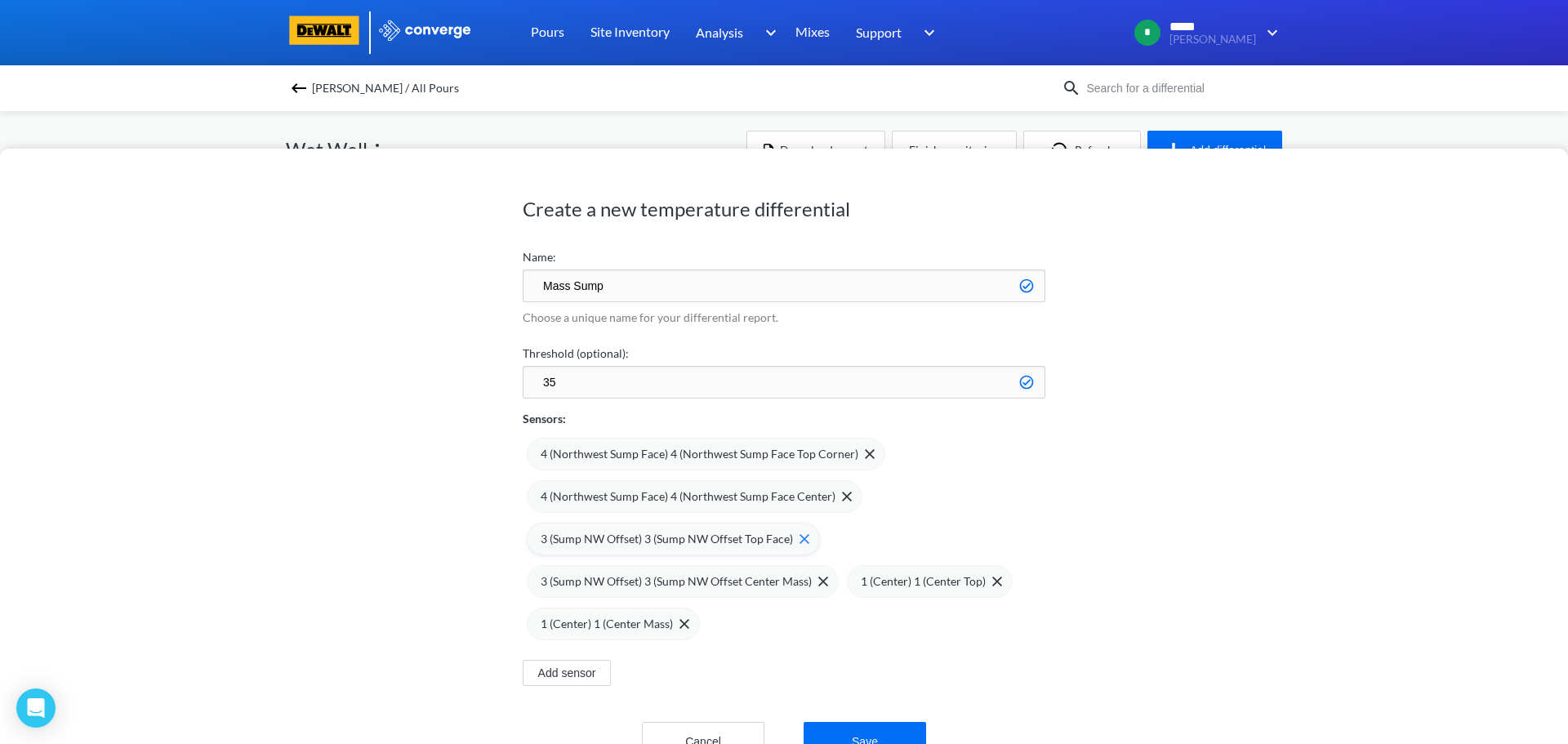
click at [800, 541] on img at bounding box center [804, 539] width 9 height 9
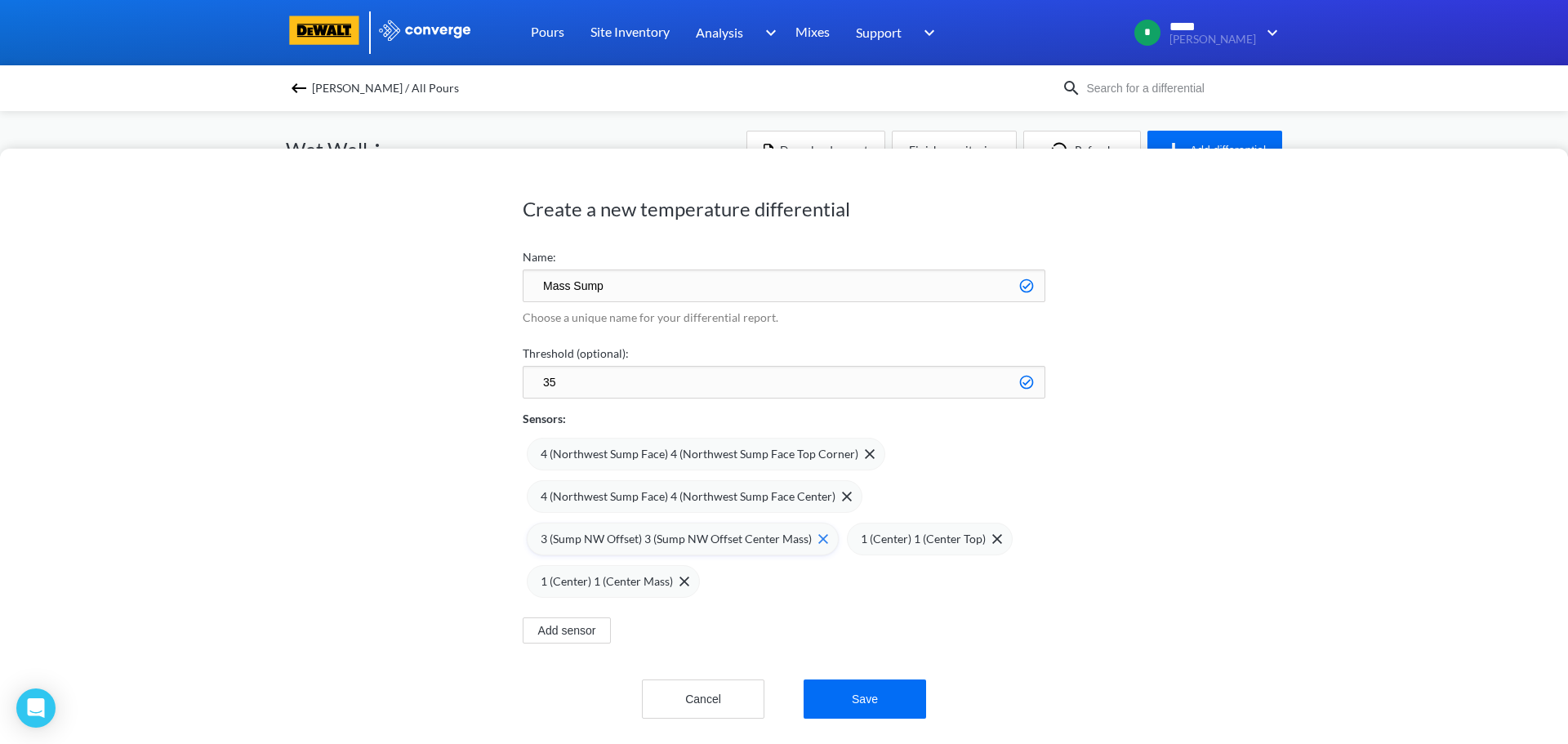
click at [818, 535] on img at bounding box center [822, 539] width 9 height 9
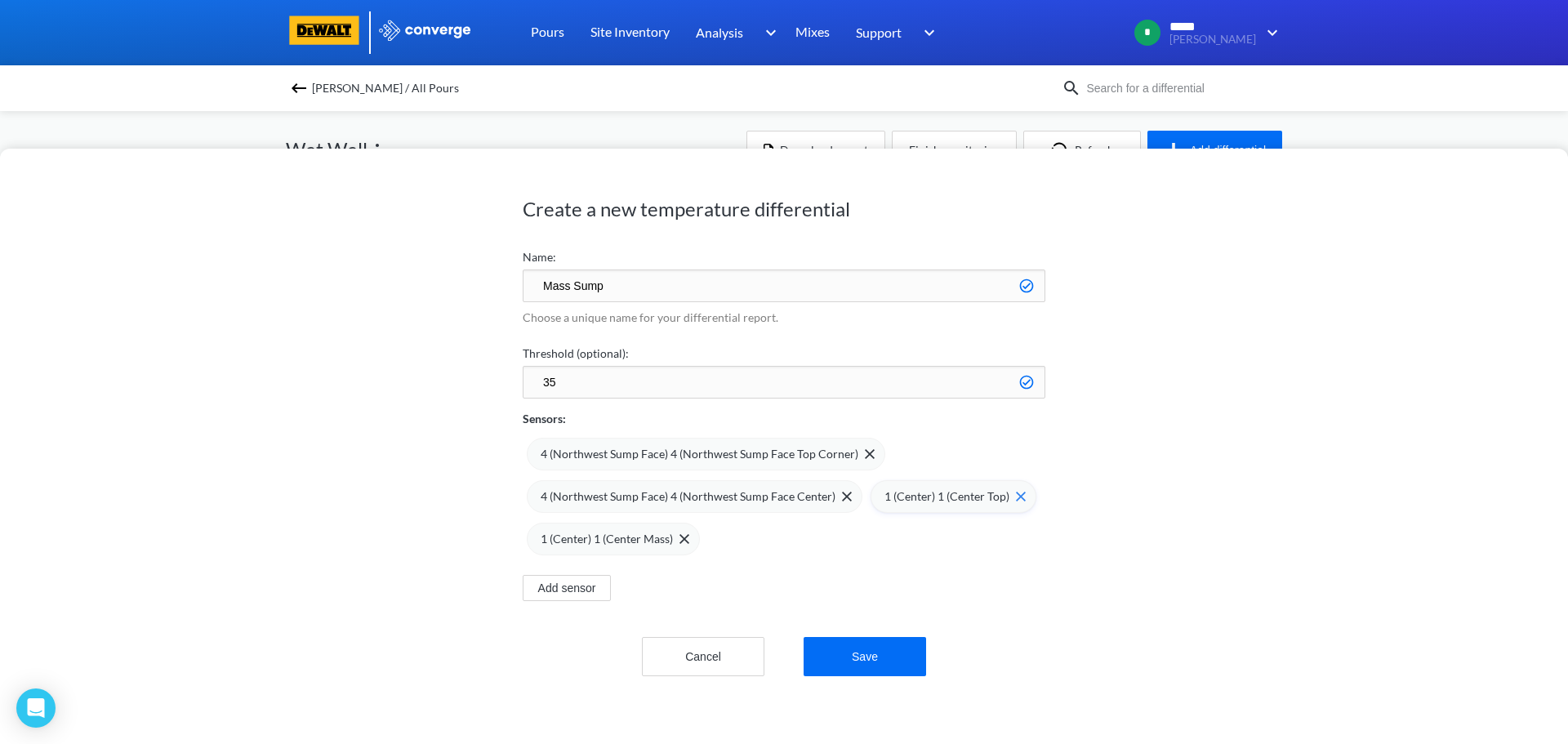
click at [1005, 502] on div "1 (Center) 1 (Center Top)" at bounding box center [954, 496] width 141 height 18
click at [689, 534] on span at bounding box center [680, 539] width 16 height 9
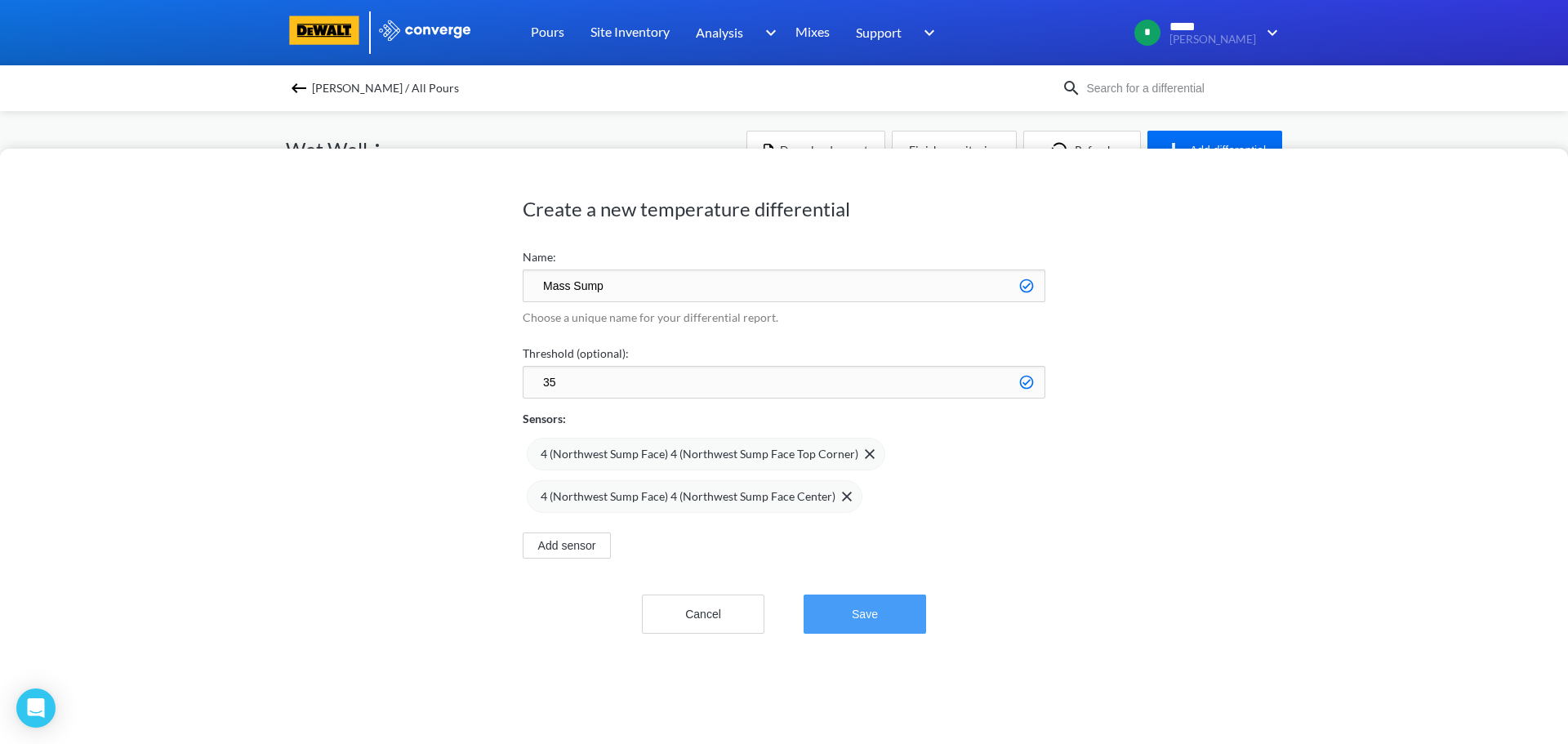
click at [842, 614] on button "Save" at bounding box center [864, 614] width 122 height 39
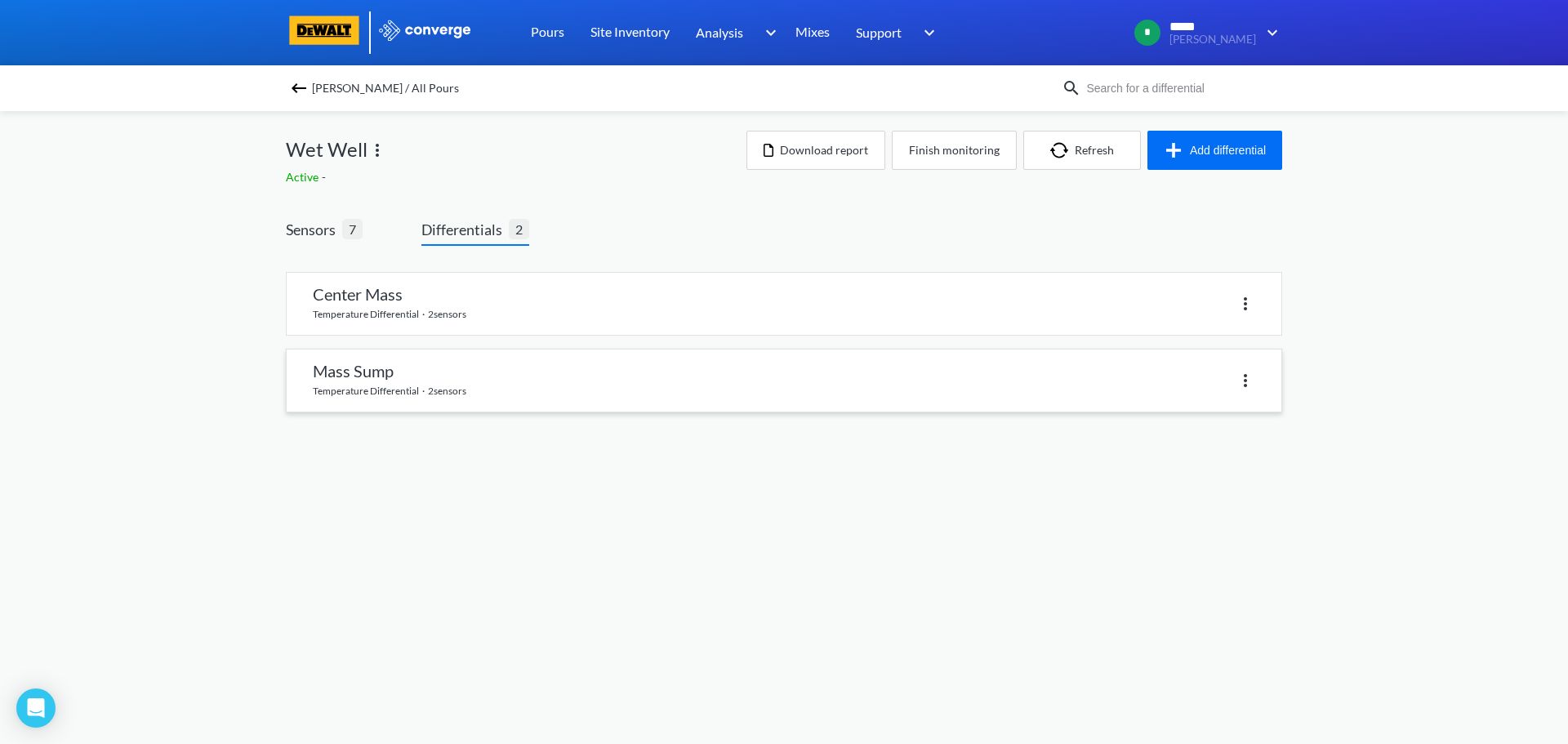
click at [1257, 389] on link at bounding box center [784, 380] width 994 height 62
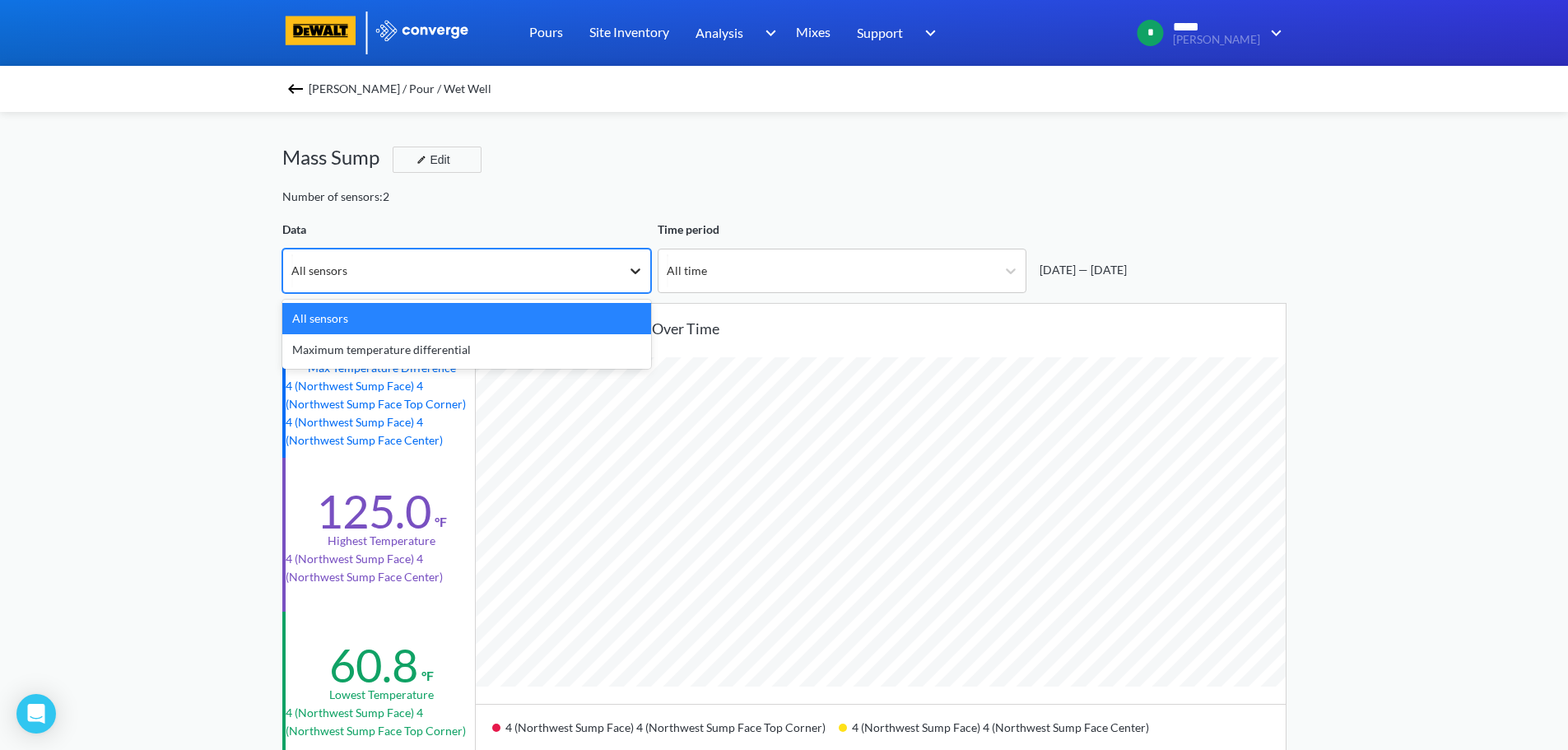
click at [636, 267] on icon at bounding box center [635, 271] width 16 height 16
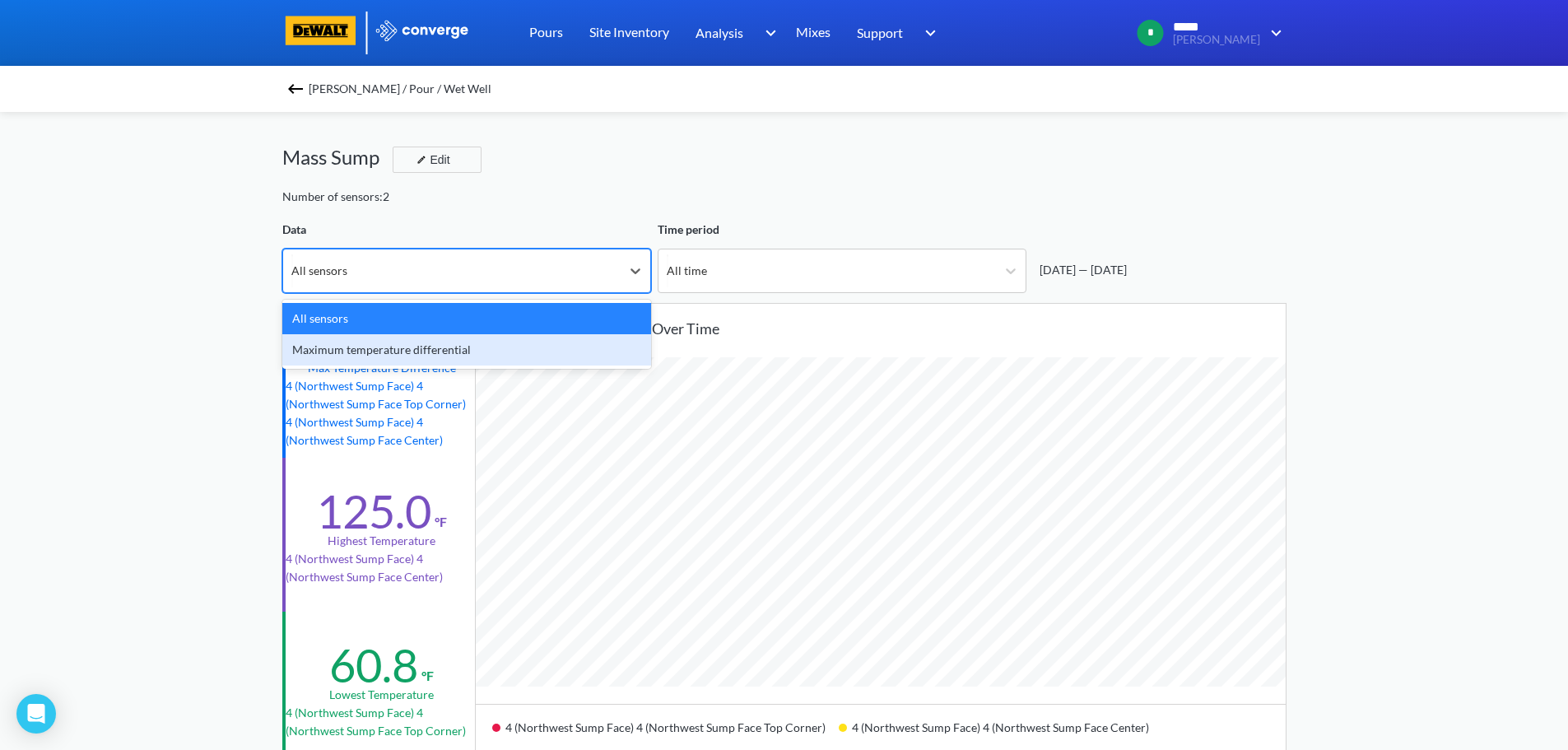
click at [439, 351] on div "Maximum temperature differential" at bounding box center [467, 349] width 369 height 32
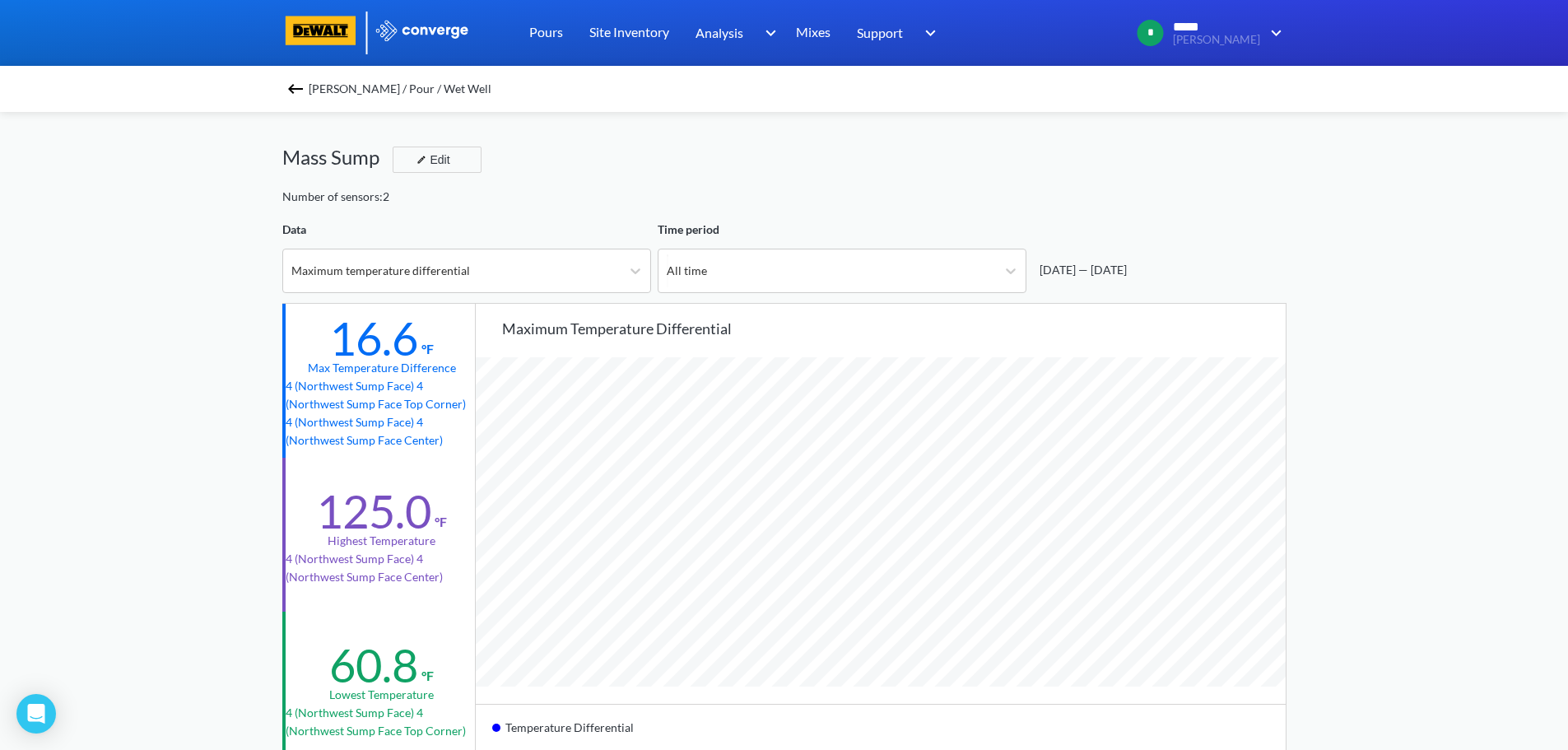
click at [305, 84] on img at bounding box center [295, 89] width 20 height 20
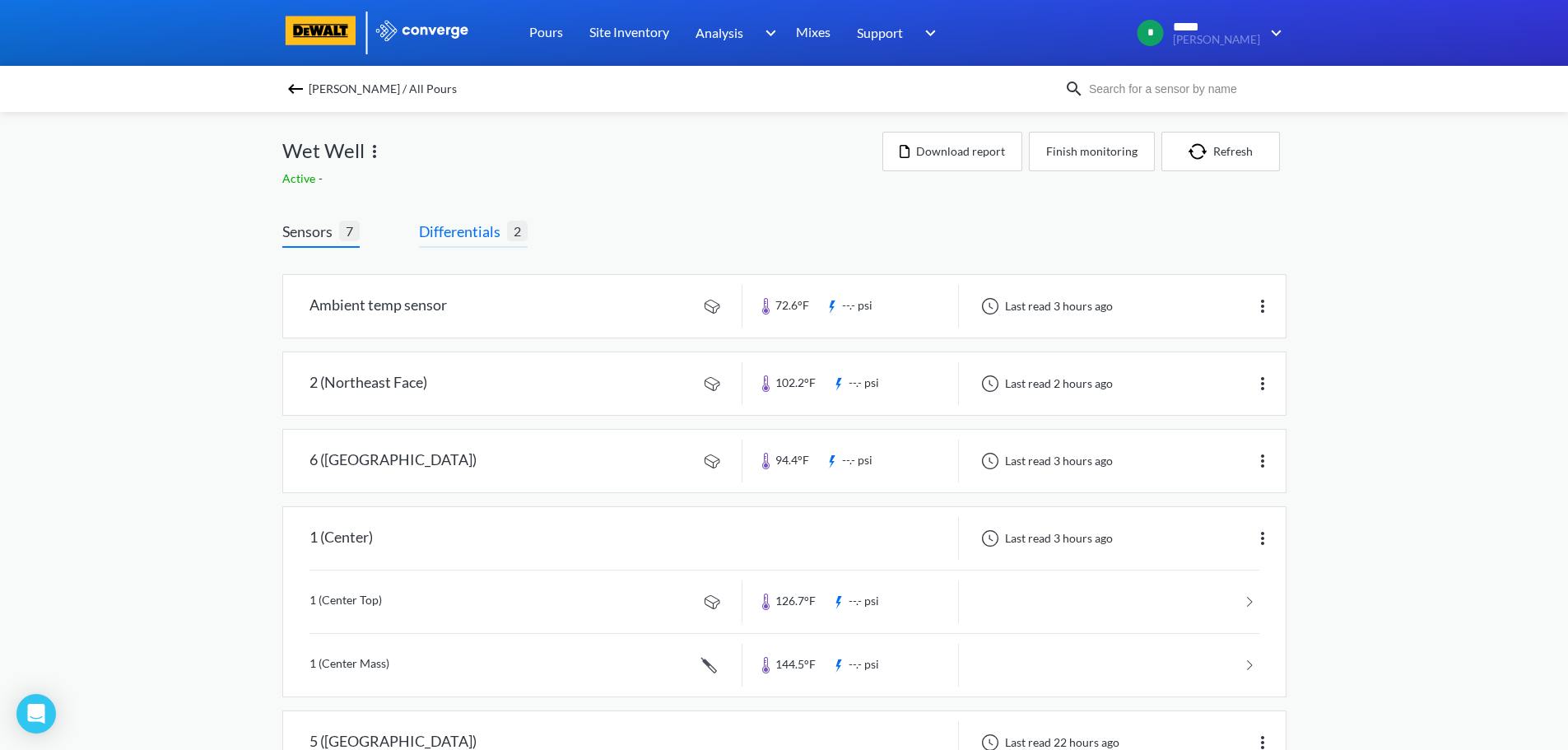
click at [472, 230] on span "Differentials" at bounding box center [463, 232] width 88 height 23
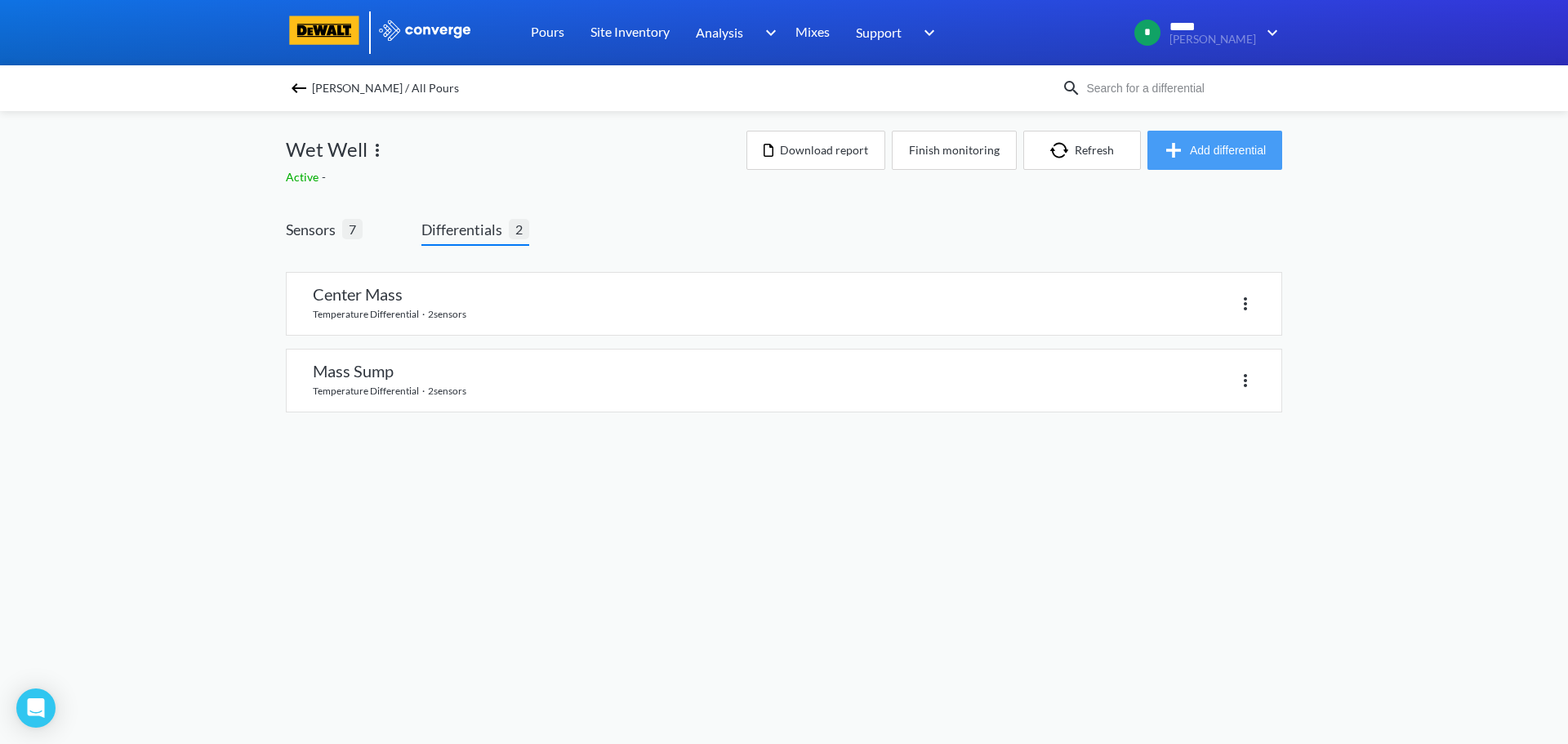
click at [1209, 140] on button "Add differential" at bounding box center [1214, 150] width 135 height 39
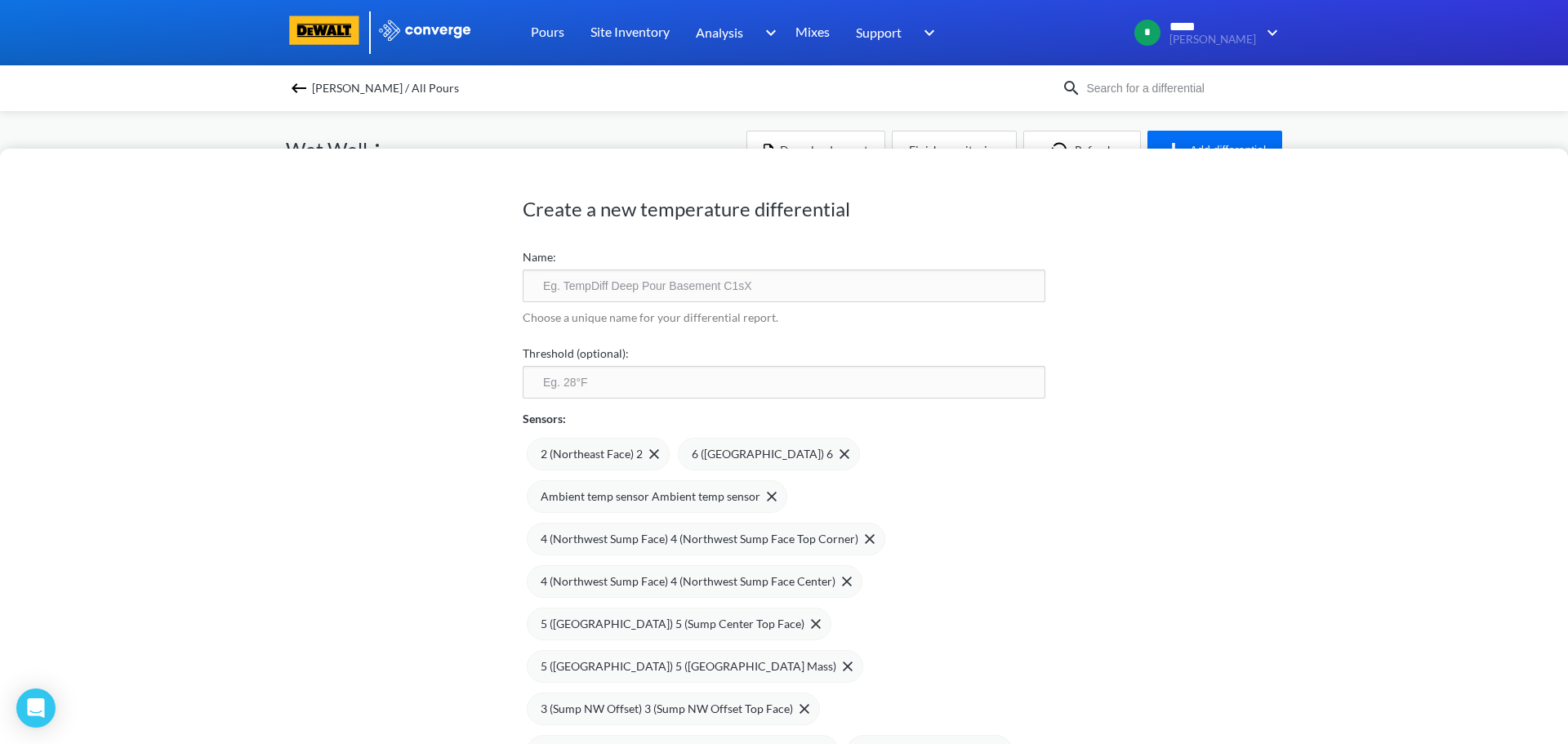
click at [537, 289] on input "text" at bounding box center [784, 286] width 523 height 32
type input "Mass #2 sensor"
click at [546, 391] on input "number" at bounding box center [784, 382] width 523 height 32
type input "35"
click at [649, 450] on img at bounding box center [654, 454] width 9 height 9
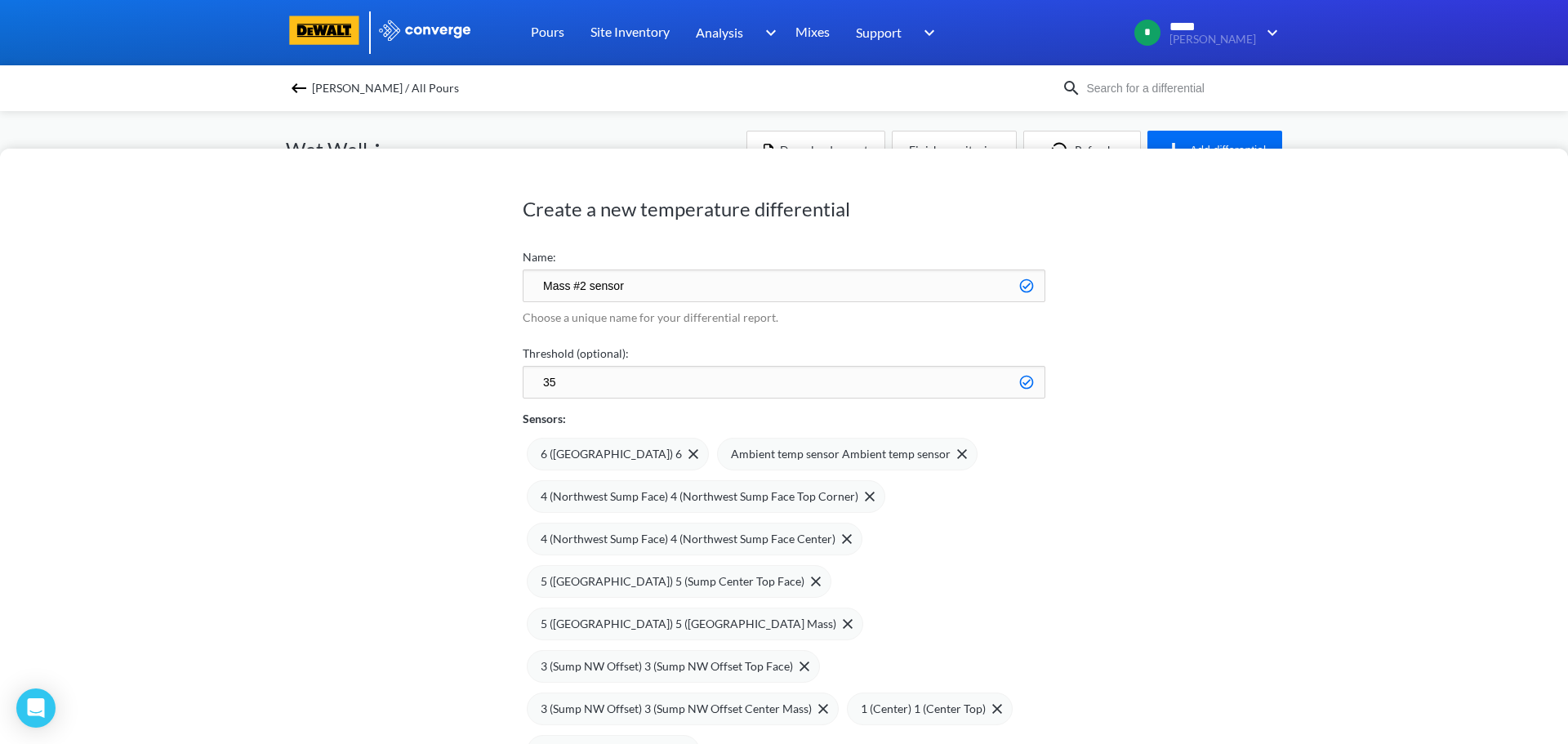
click at [298, 79] on img at bounding box center [299, 88] width 20 height 20
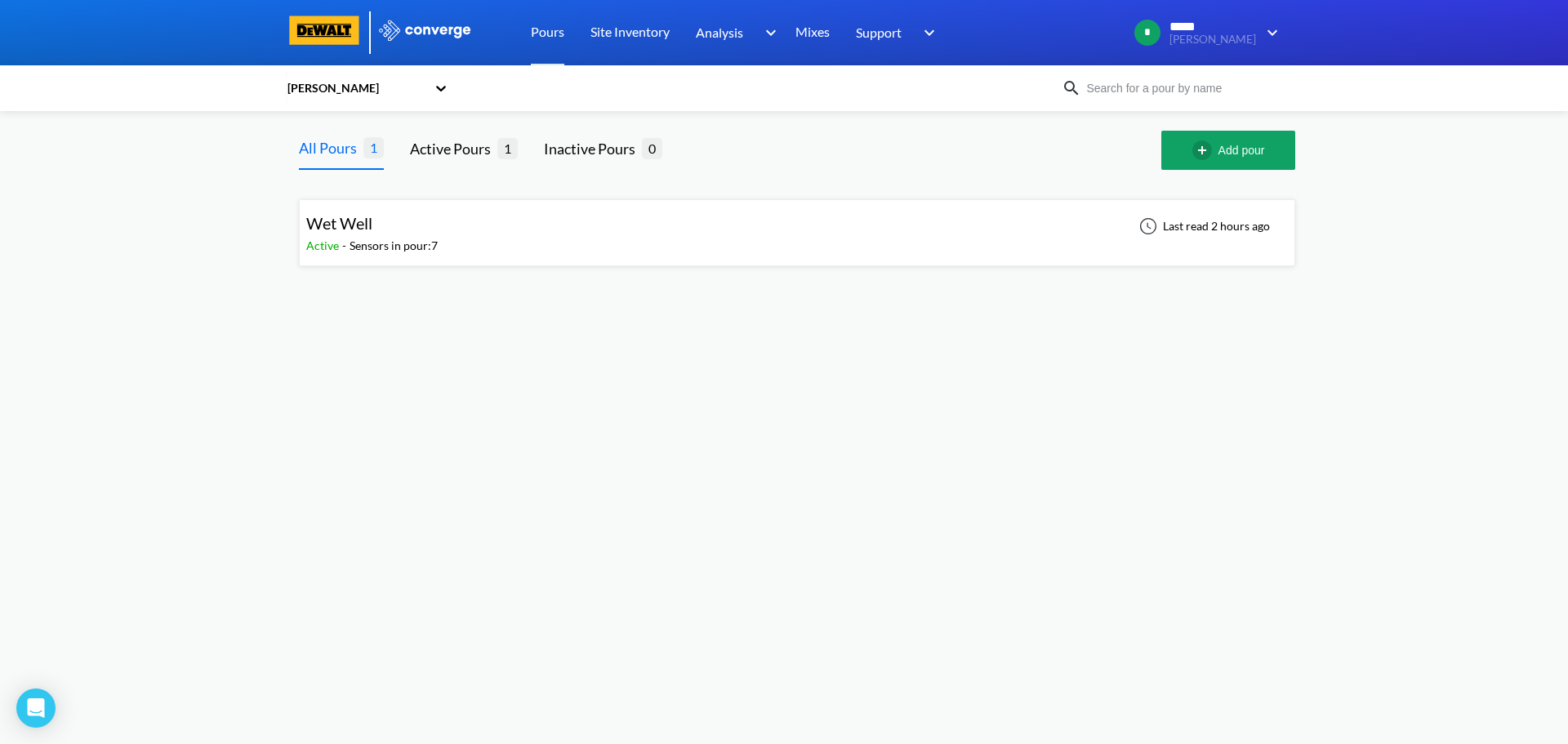
click at [454, 225] on div "Wet Well Active - Sensors in pour: 7 Last read 2 hours ago" at bounding box center [797, 232] width 982 height 52
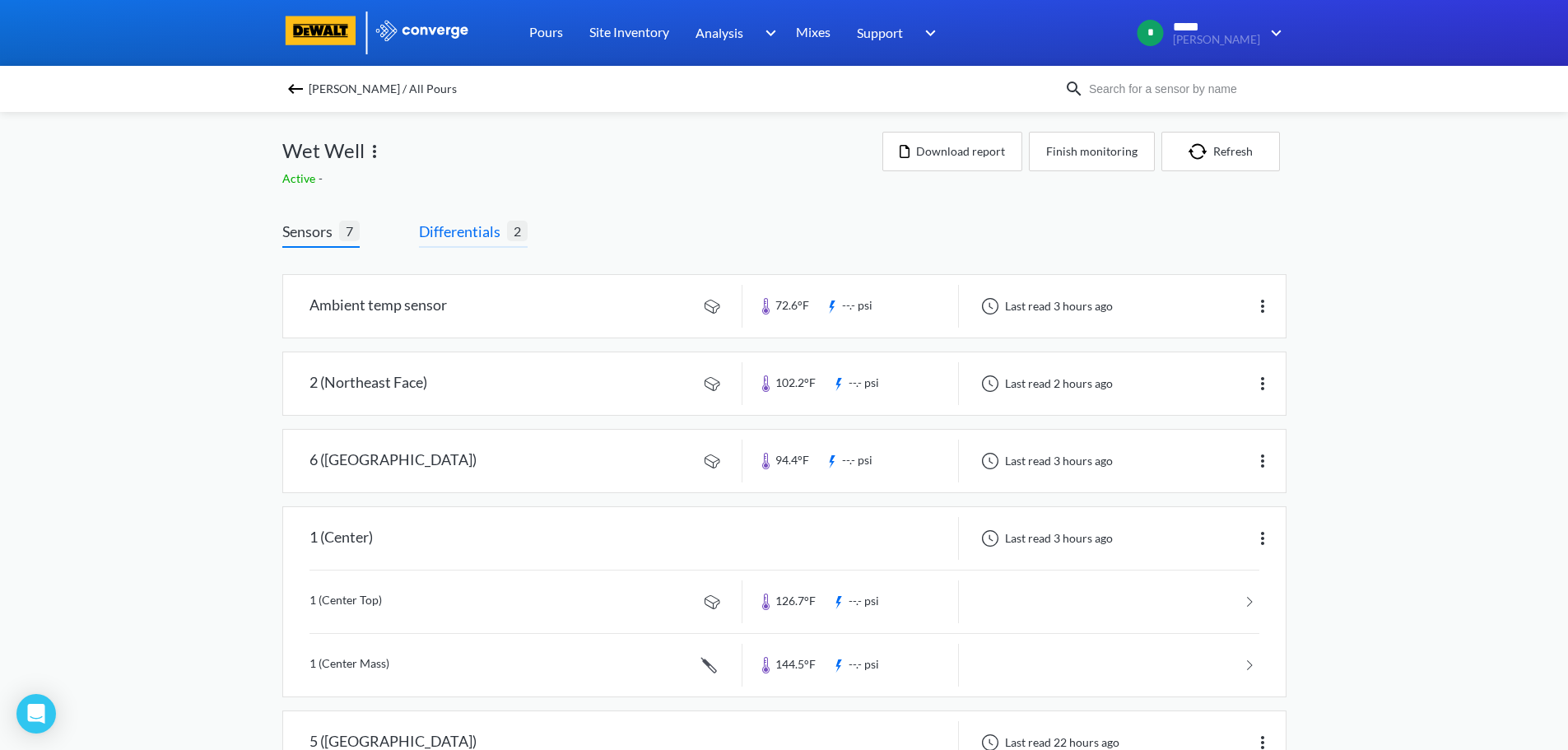
click at [482, 229] on span "Differentials" at bounding box center [463, 232] width 88 height 23
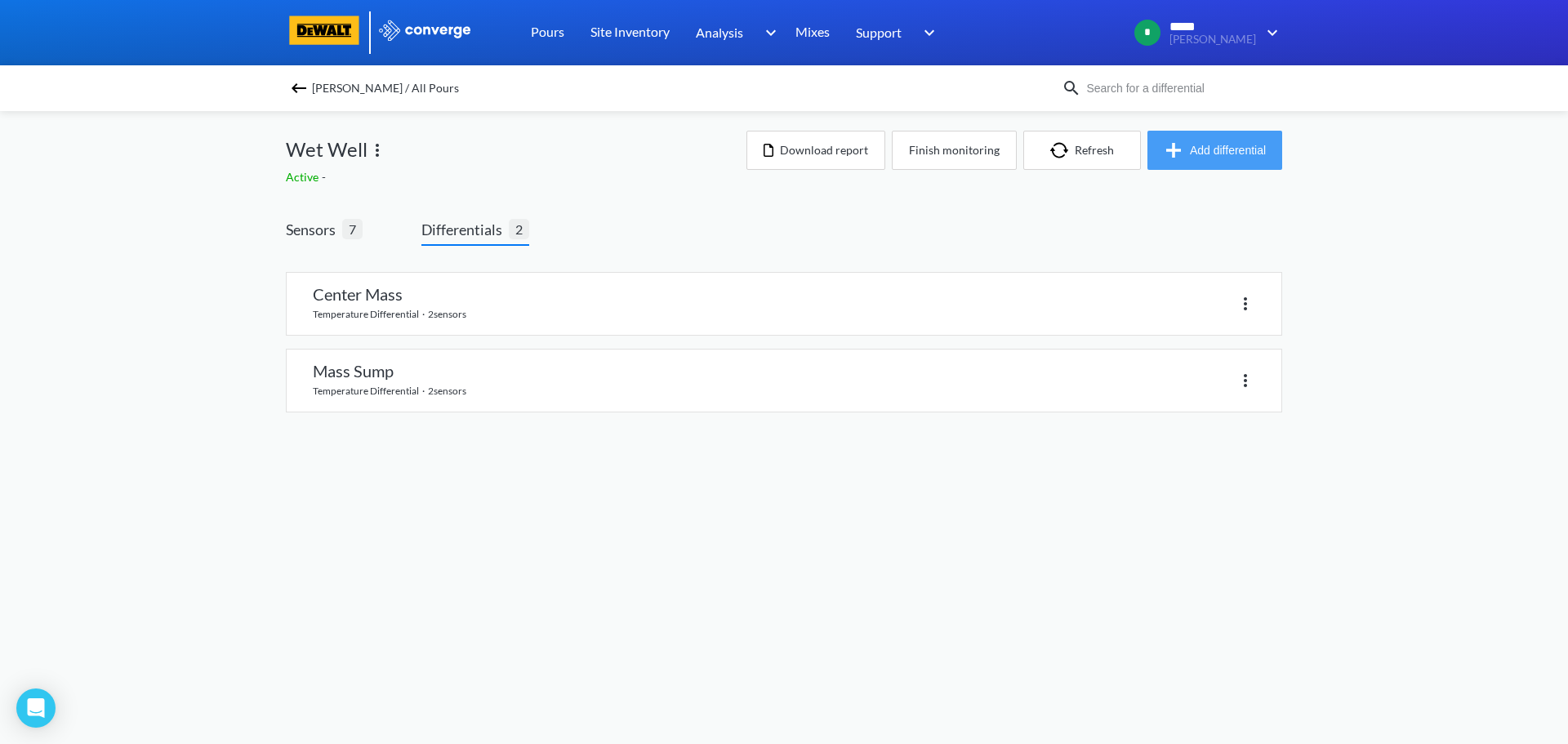
click at [1194, 153] on button "Add differential" at bounding box center [1214, 150] width 135 height 39
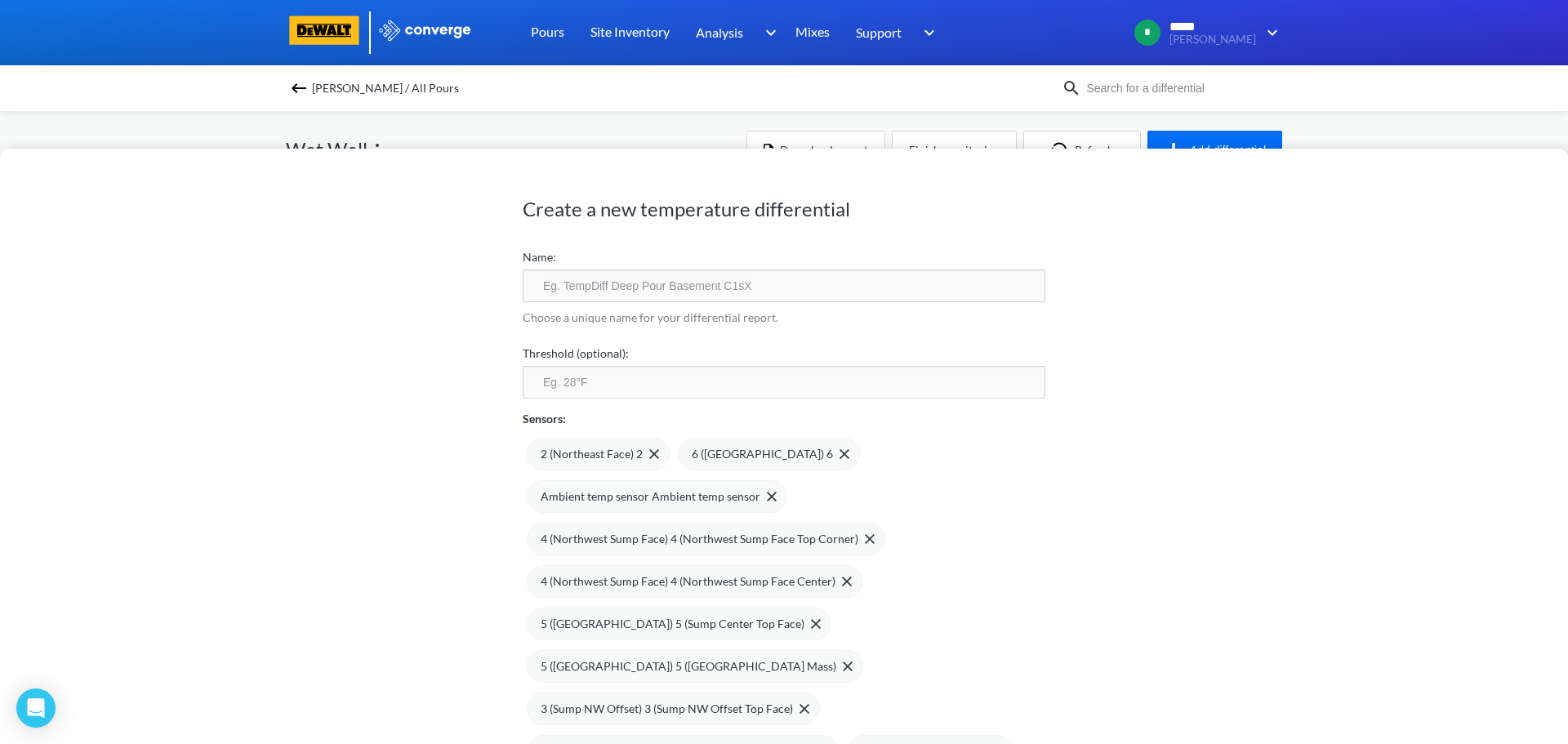
click at [606, 289] on input "text" at bounding box center [784, 286] width 523 height 32
type input "Mass #2 sensor"
click at [599, 380] on input "number" at bounding box center [784, 382] width 523 height 32
type input "35"
click at [797, 455] on div "6 ([GEOGRAPHIC_DATA]) 6" at bounding box center [768, 454] width 182 height 32
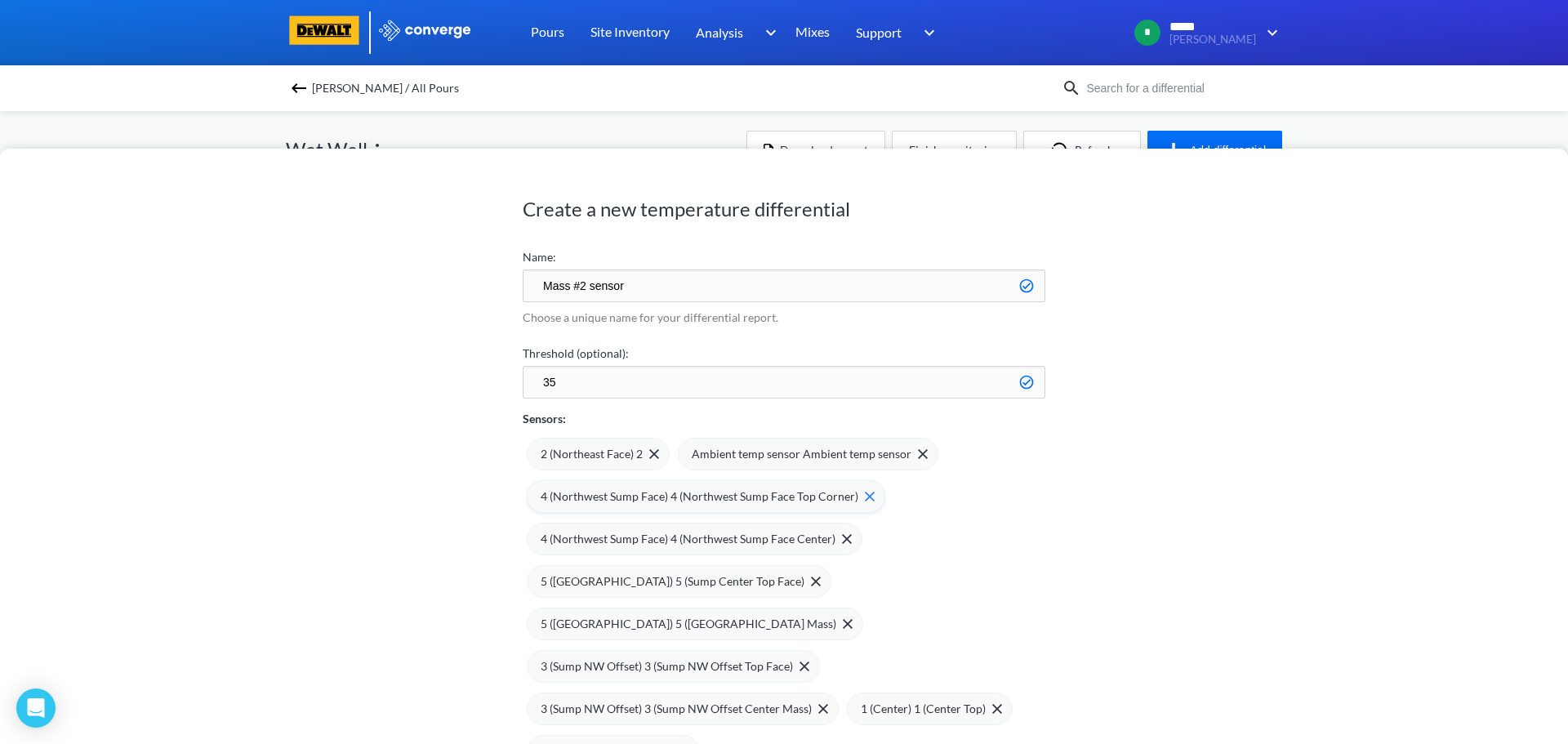
click at [864, 500] on img at bounding box center [869, 496] width 9 height 9
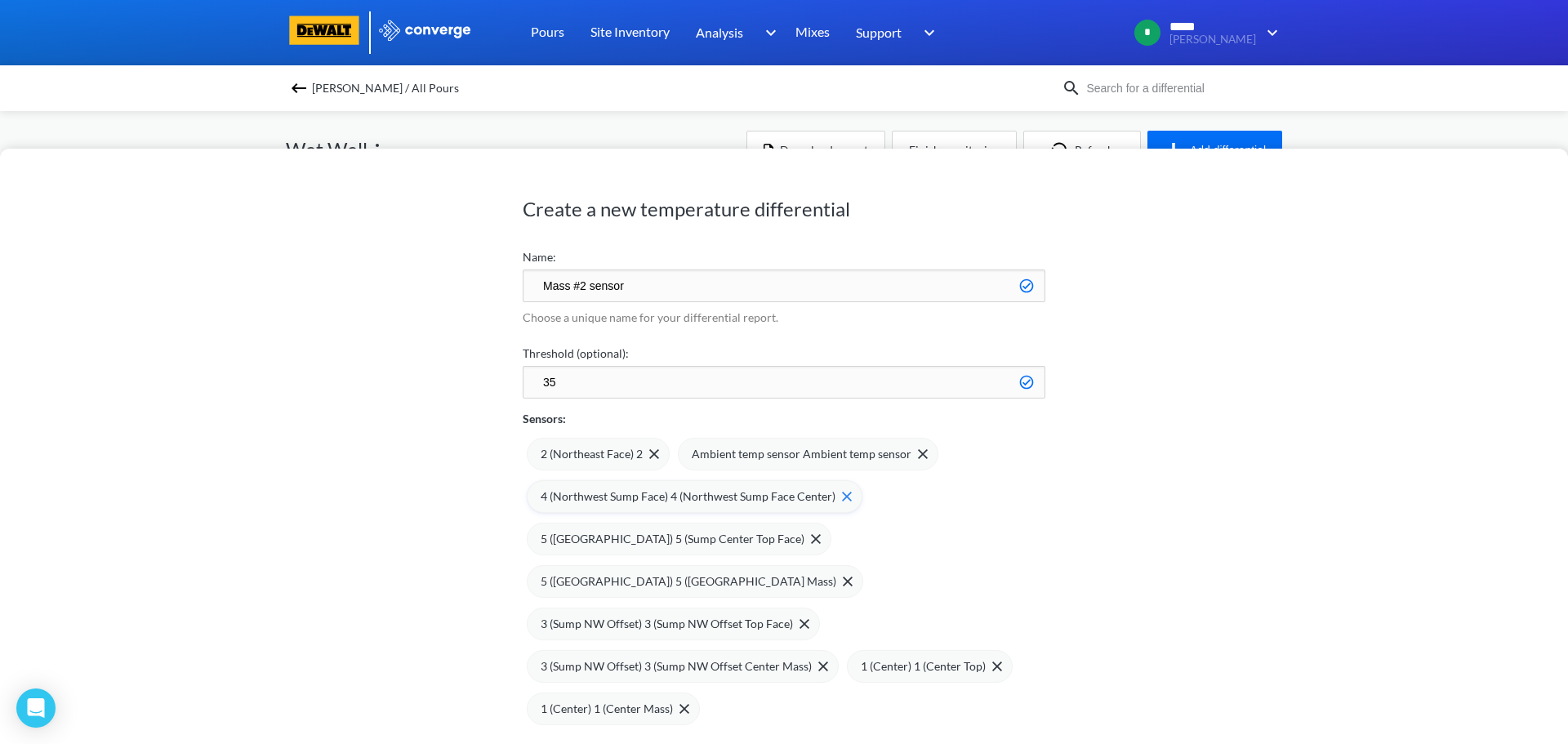
click at [841, 494] on img at bounding box center [846, 496] width 9 height 9
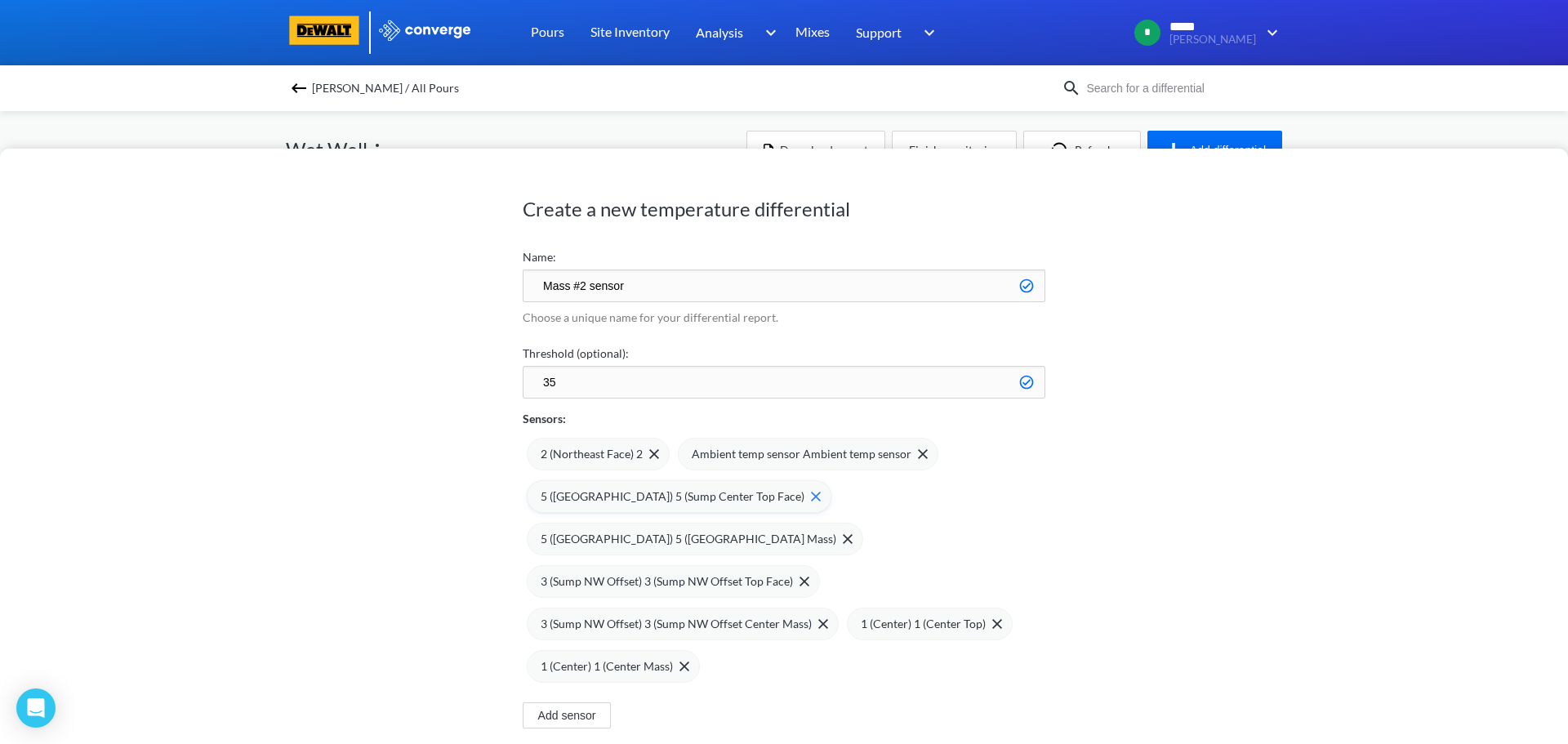
click at [758, 502] on div "5 ([GEOGRAPHIC_DATA]) 5 (Sump Center Top Face)" at bounding box center [680, 496] width 280 height 18
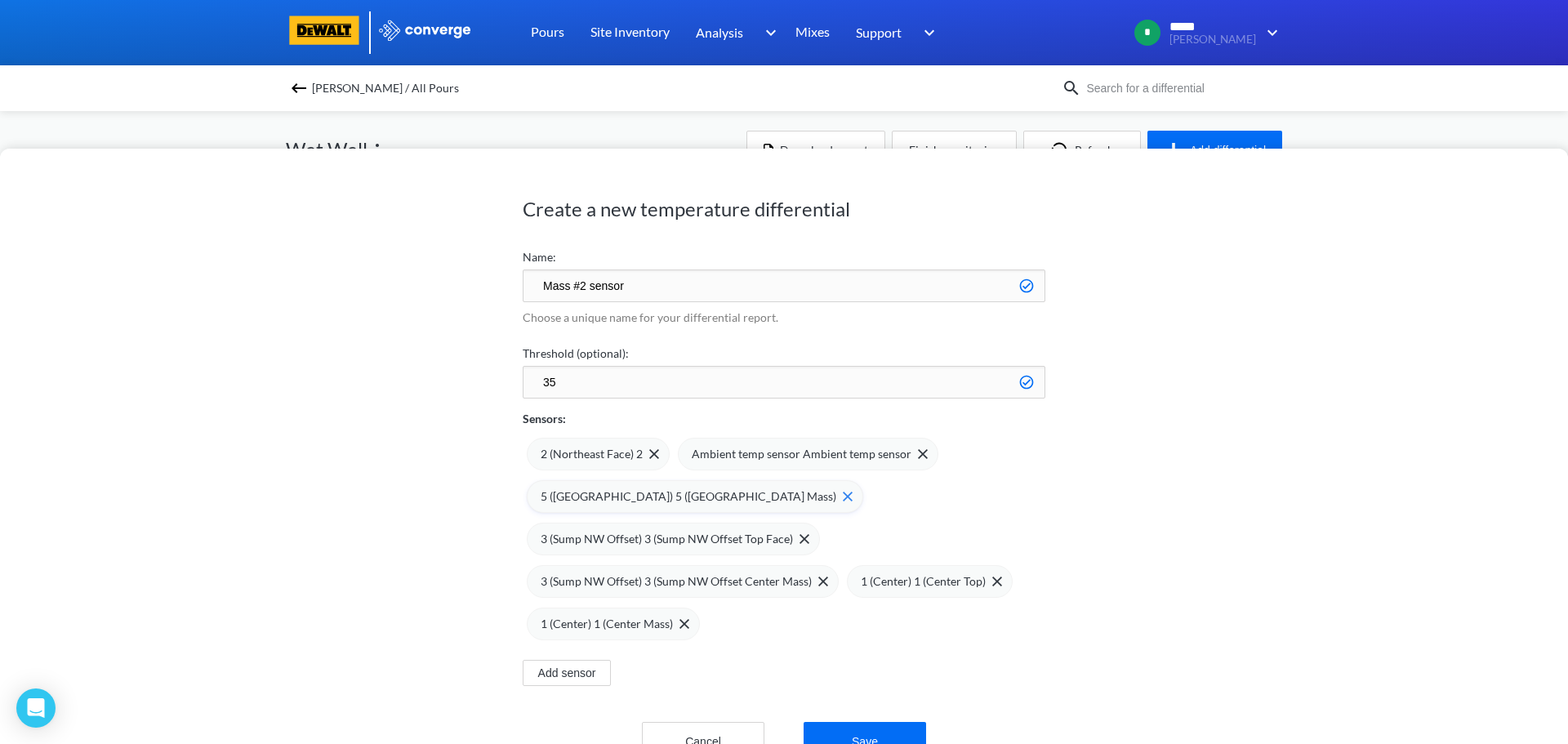
click at [842, 495] on img at bounding box center [847, 496] width 9 height 9
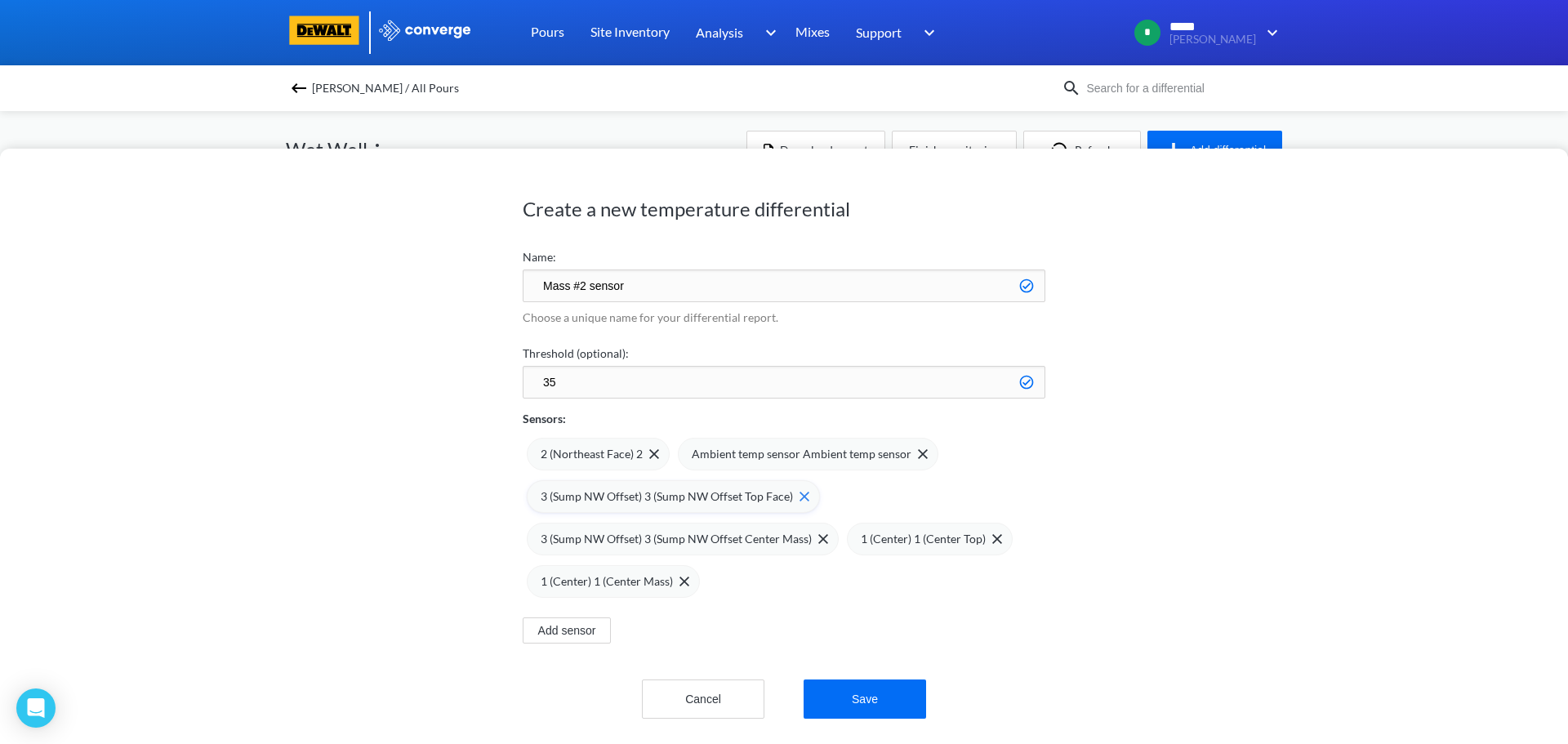
click at [800, 495] on img at bounding box center [804, 496] width 9 height 9
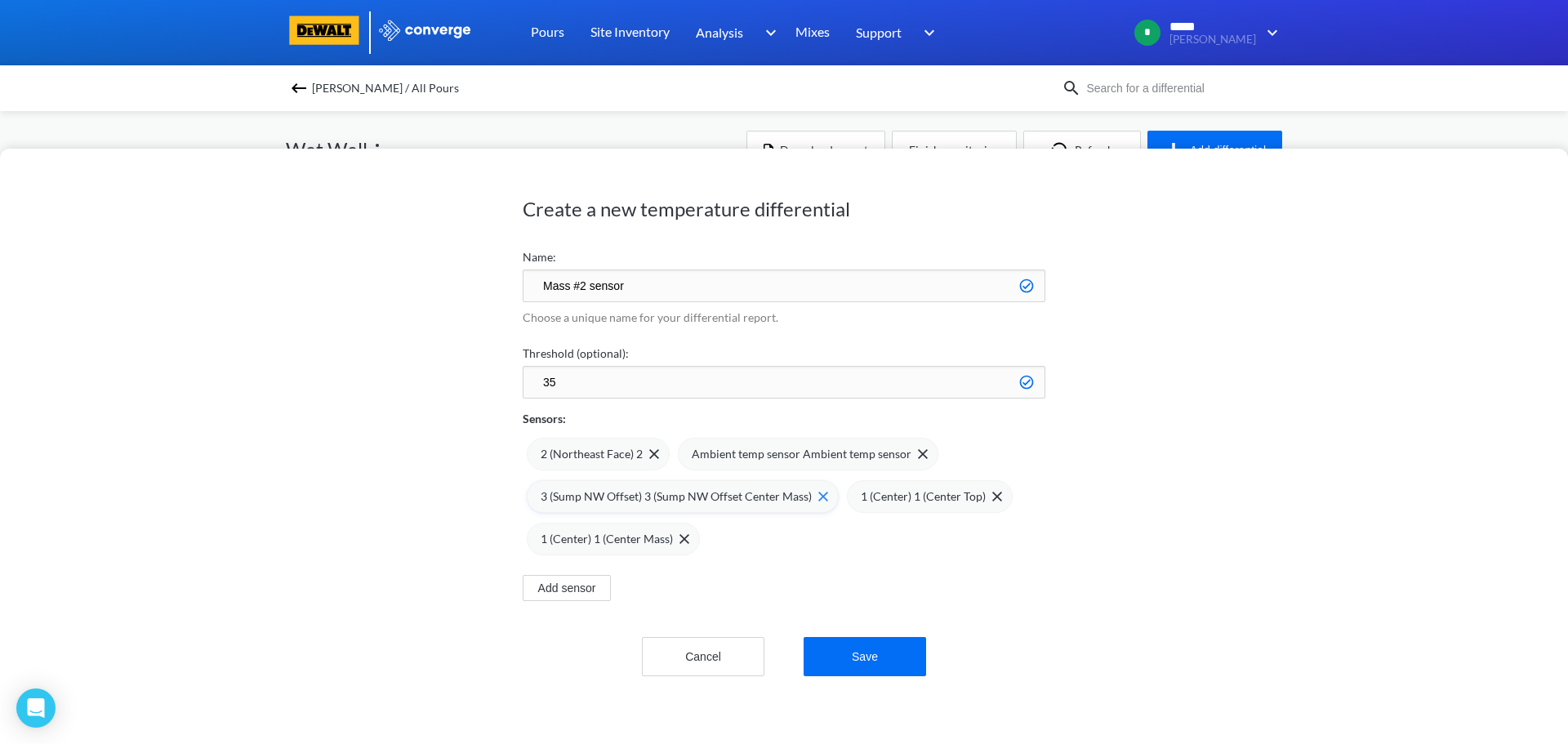
click at [812, 505] on div "3 (Sump NW Offset) 3 (Sump NW Offset Center Mass)" at bounding box center [684, 496] width 287 height 18
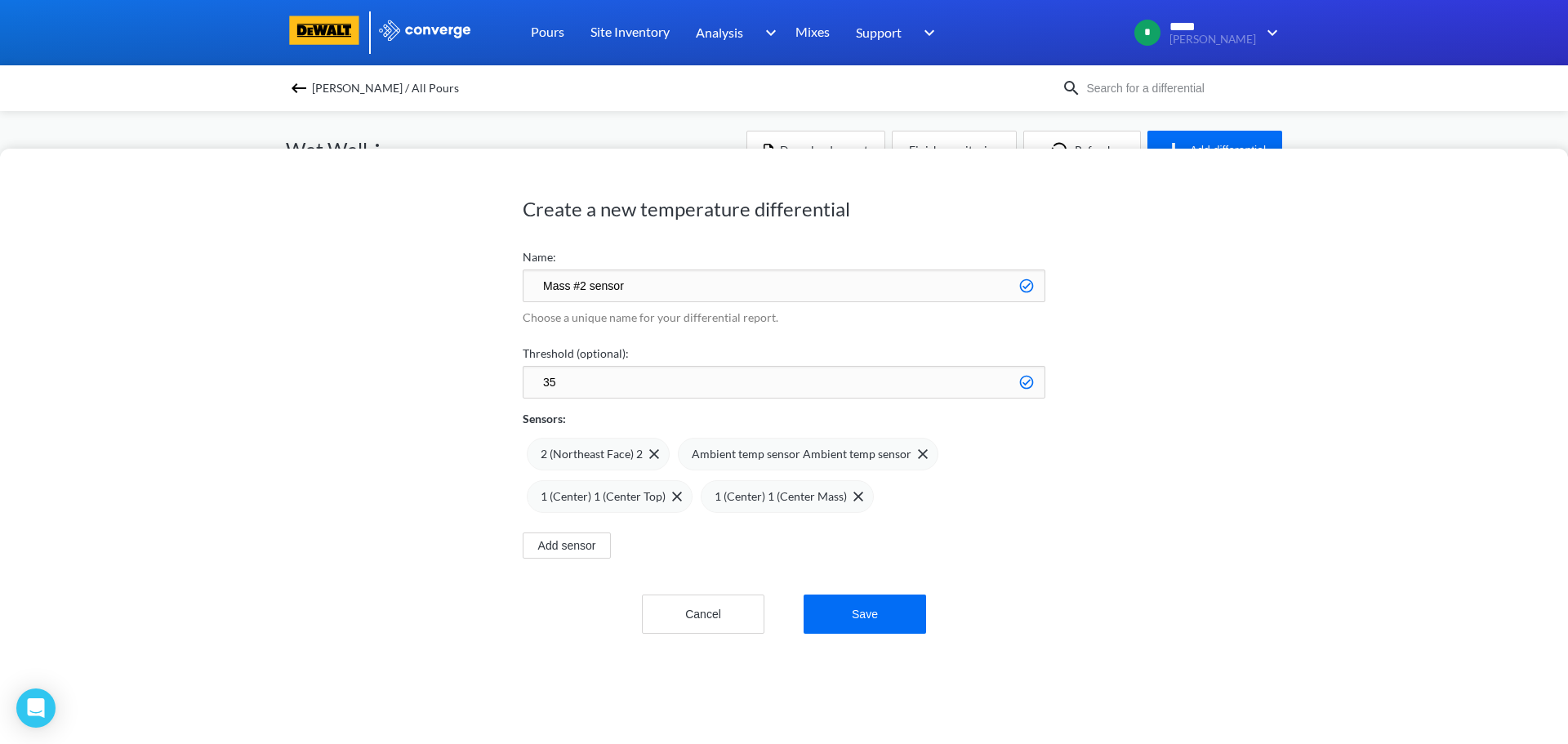
click at [866, 495] on div "2 (Northeast Face) 2 Ambient temp sensor Ambient temp sensor 1 (Center) 1 (Cent…" at bounding box center [784, 471] width 523 height 85
click at [853, 496] on img at bounding box center [858, 496] width 9 height 9
click at [672, 493] on img at bounding box center [676, 496] width 9 height 9
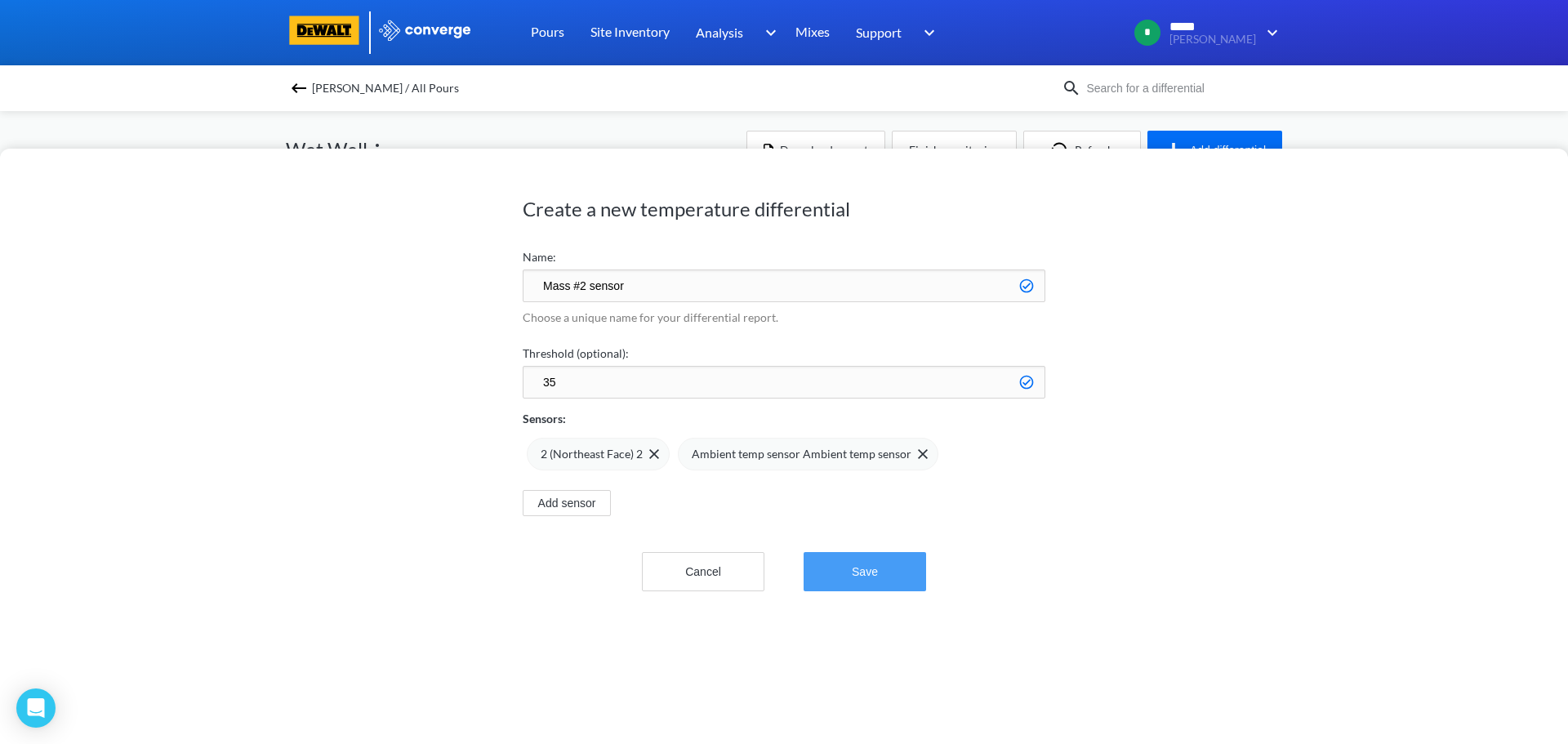
click at [847, 571] on button "Save" at bounding box center [864, 571] width 122 height 39
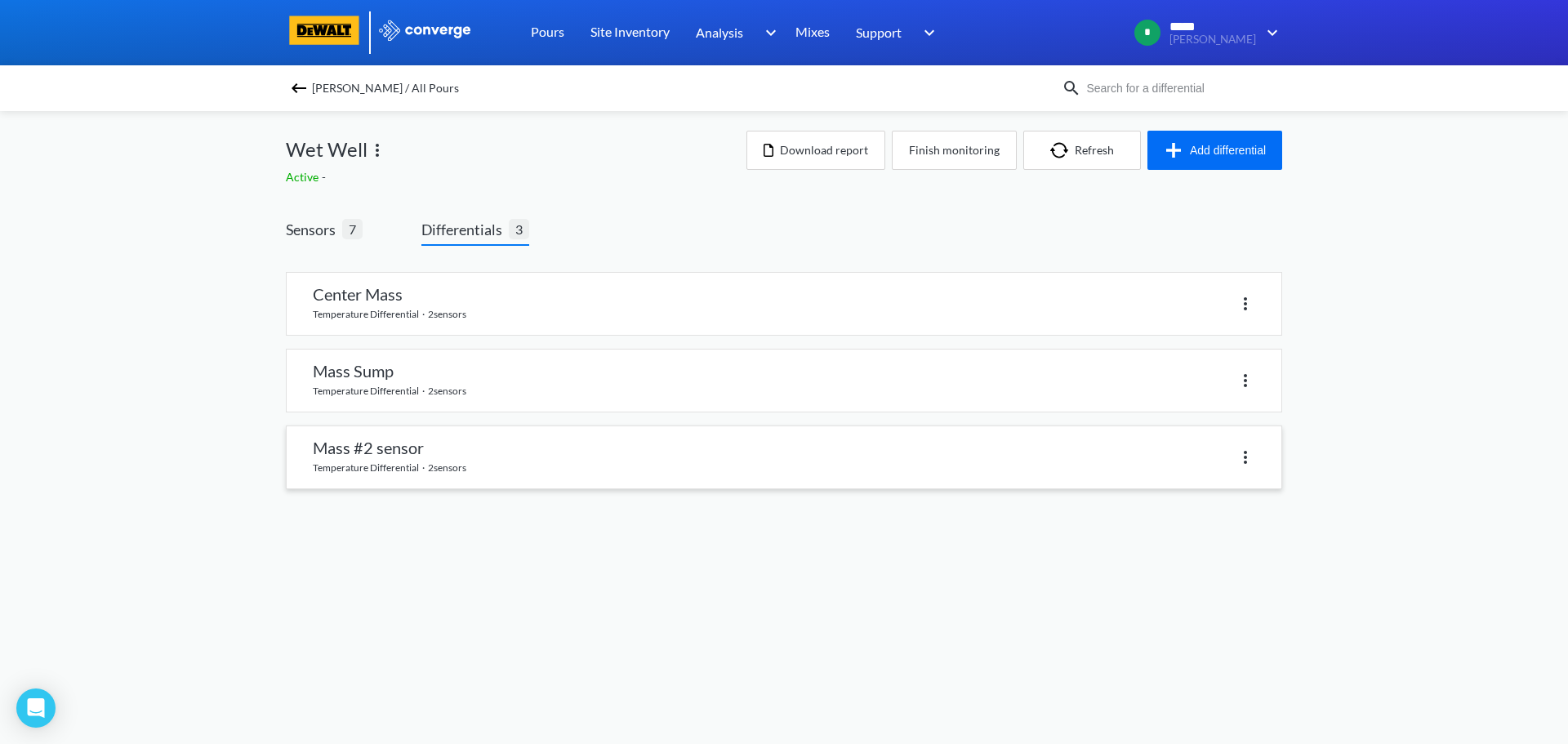
click at [436, 463] on link at bounding box center [784, 456] width 994 height 62
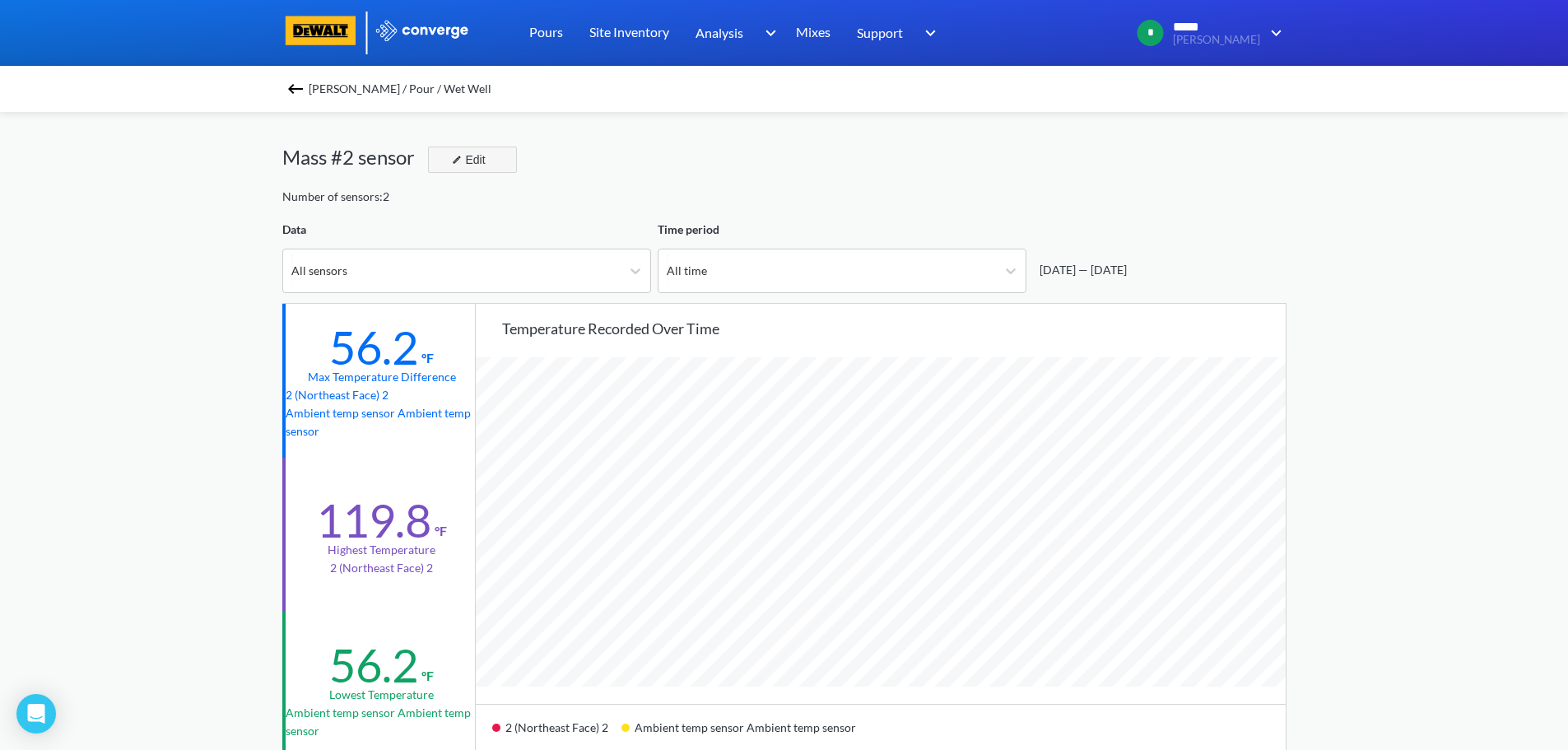
click at [456, 160] on img "button" at bounding box center [457, 160] width 10 height 10
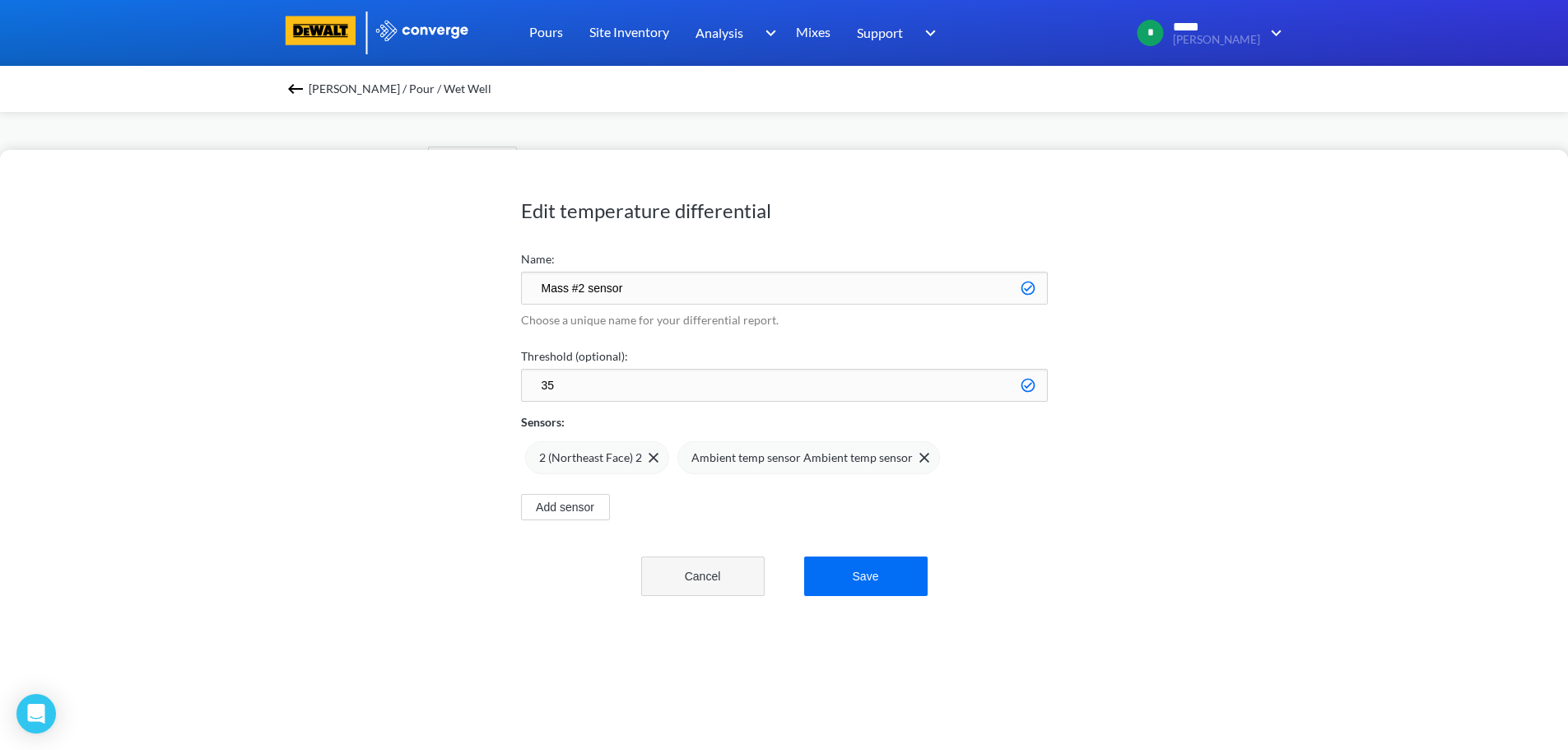
click at [706, 583] on button "Cancel" at bounding box center [702, 576] width 123 height 39
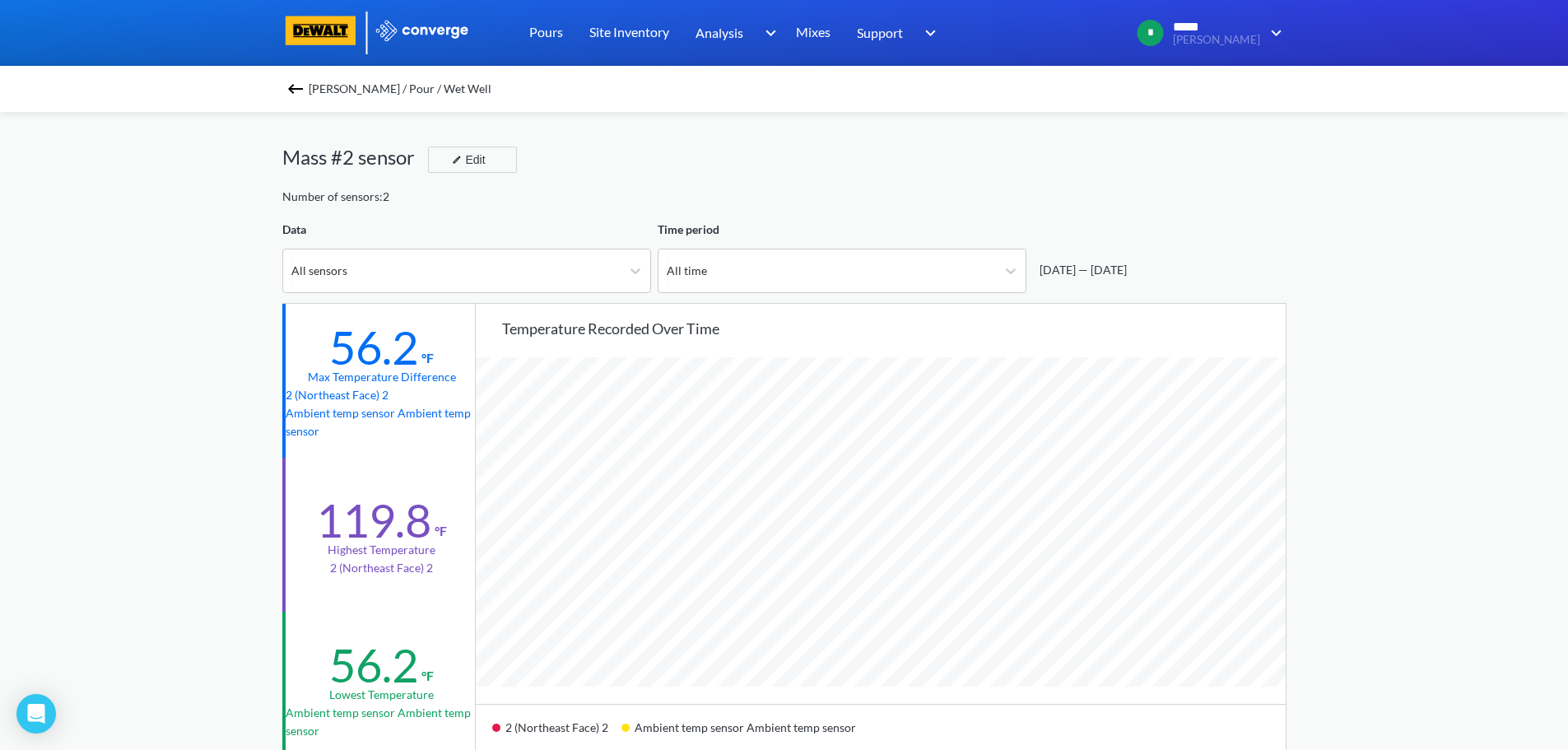
click at [314, 88] on div "[PERSON_NAME] / Pour / Wet Well" at bounding box center [784, 89] width 1004 height 23
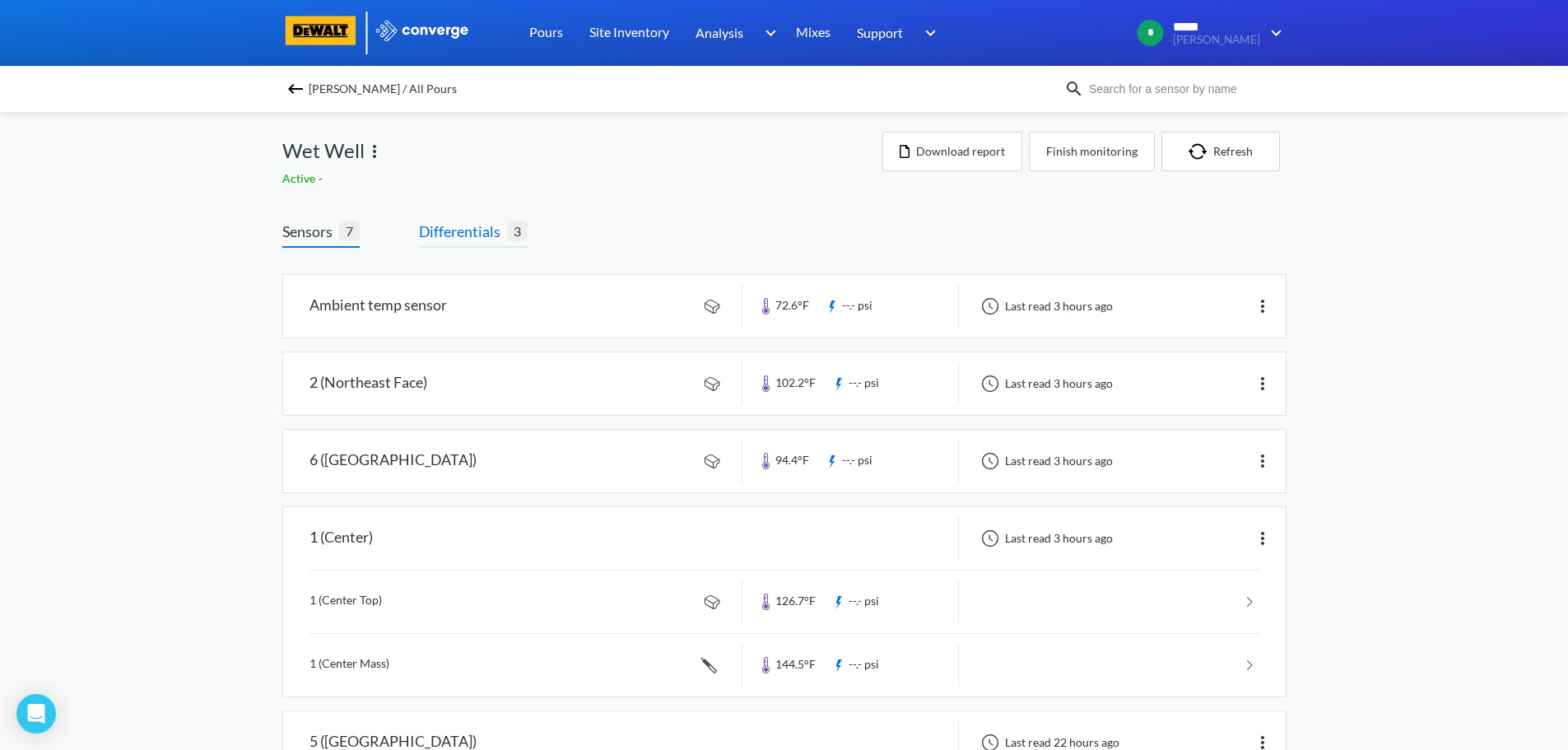
click at [478, 234] on span "Differentials" at bounding box center [463, 232] width 88 height 23
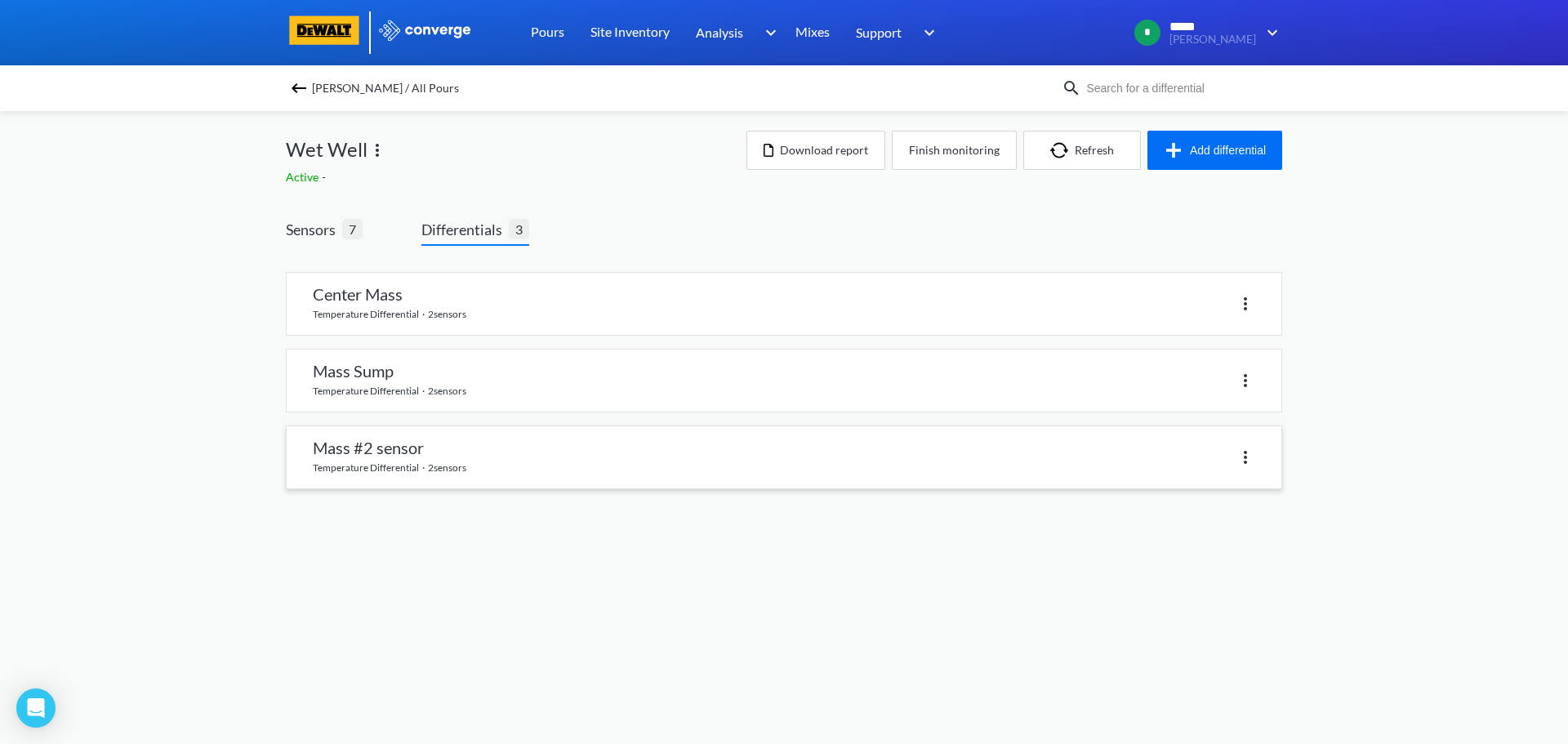
click at [1246, 460] on img at bounding box center [1245, 457] width 20 height 20
click at [1195, 460] on div "Delete" at bounding box center [1203, 457] width 104 height 31
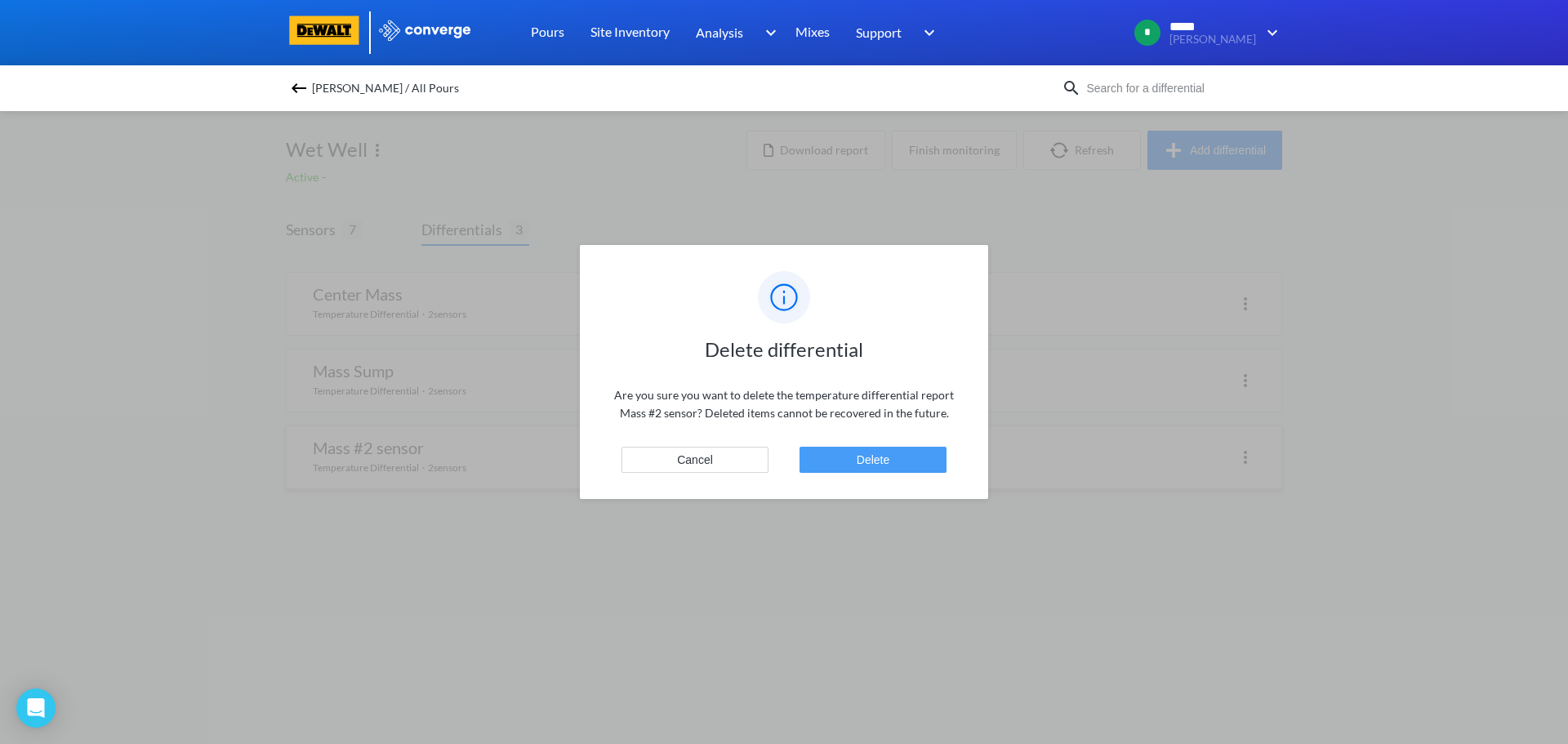
click at [868, 458] on button "Delete" at bounding box center [873, 460] width 147 height 27
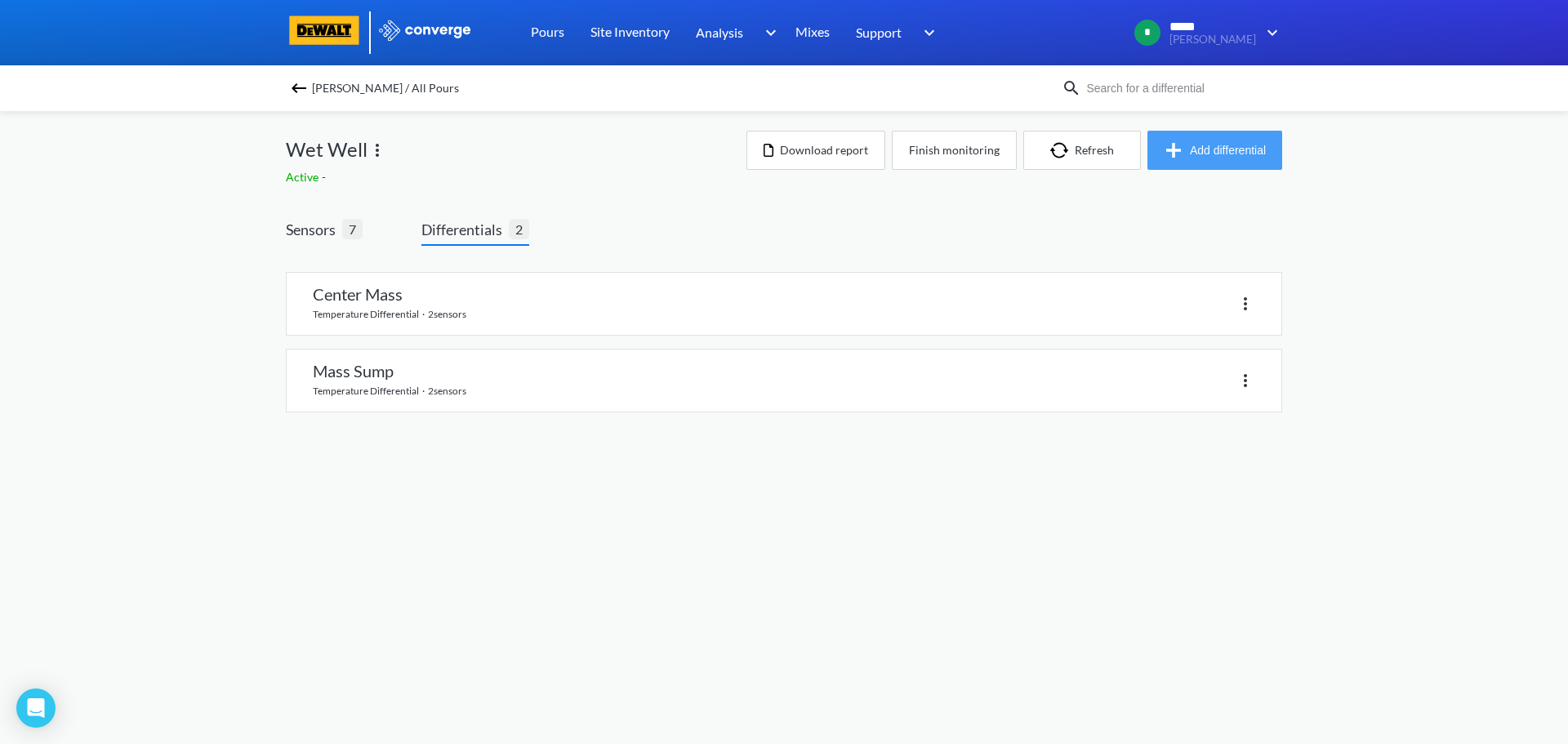
click at [1192, 150] on button "Add differential" at bounding box center [1214, 150] width 135 height 39
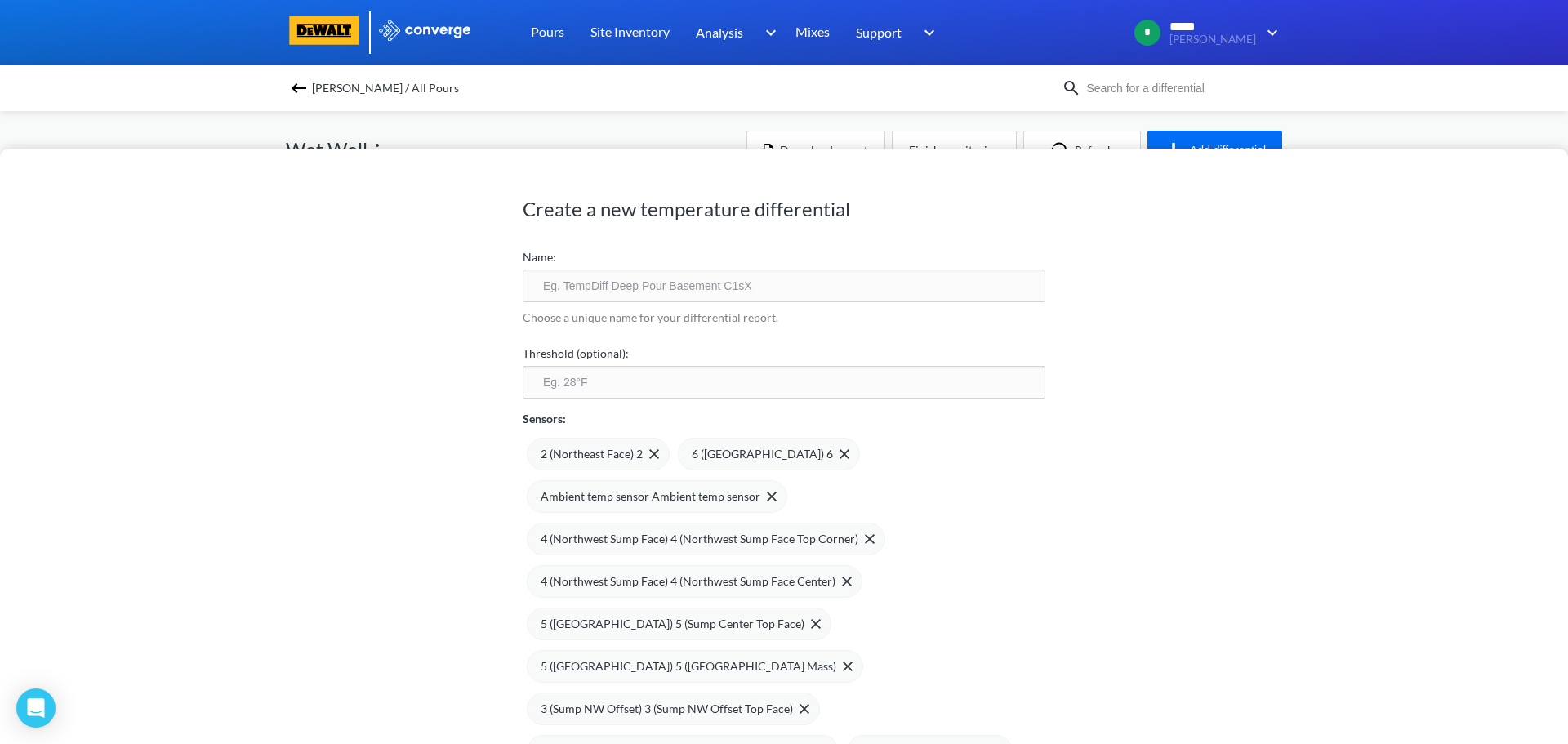
click at [560, 282] on input "text" at bounding box center [784, 286] width 523 height 32
type input "Mass Sump #5"
click at [586, 381] on input "number" at bounding box center [784, 382] width 523 height 32
type input "35"
click at [642, 455] on span at bounding box center [650, 454] width 16 height 9
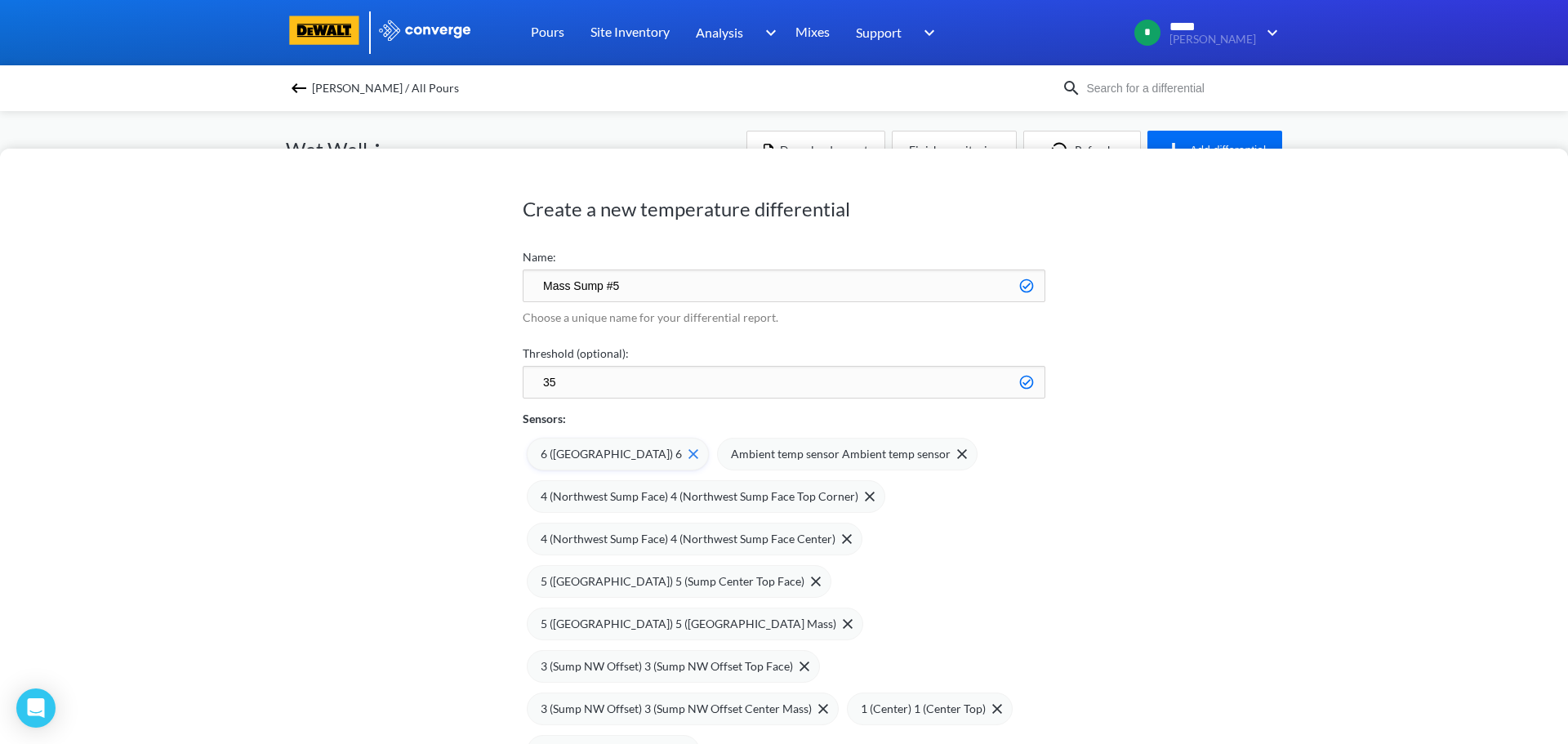
click at [689, 454] on img at bounding box center [693, 454] width 9 height 9
click at [766, 450] on img at bounding box center [771, 454] width 9 height 9
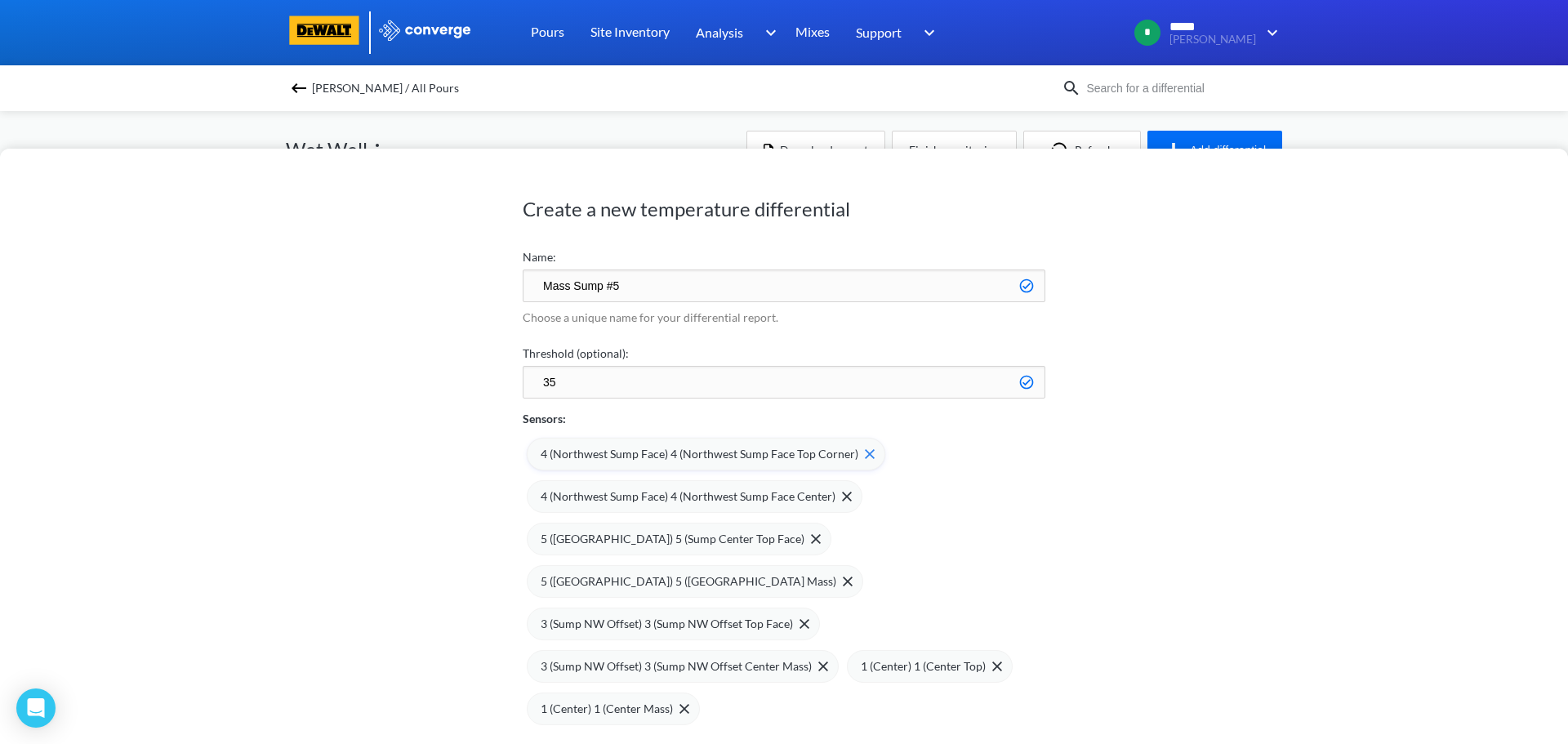
click at [864, 452] on img at bounding box center [869, 454] width 9 height 9
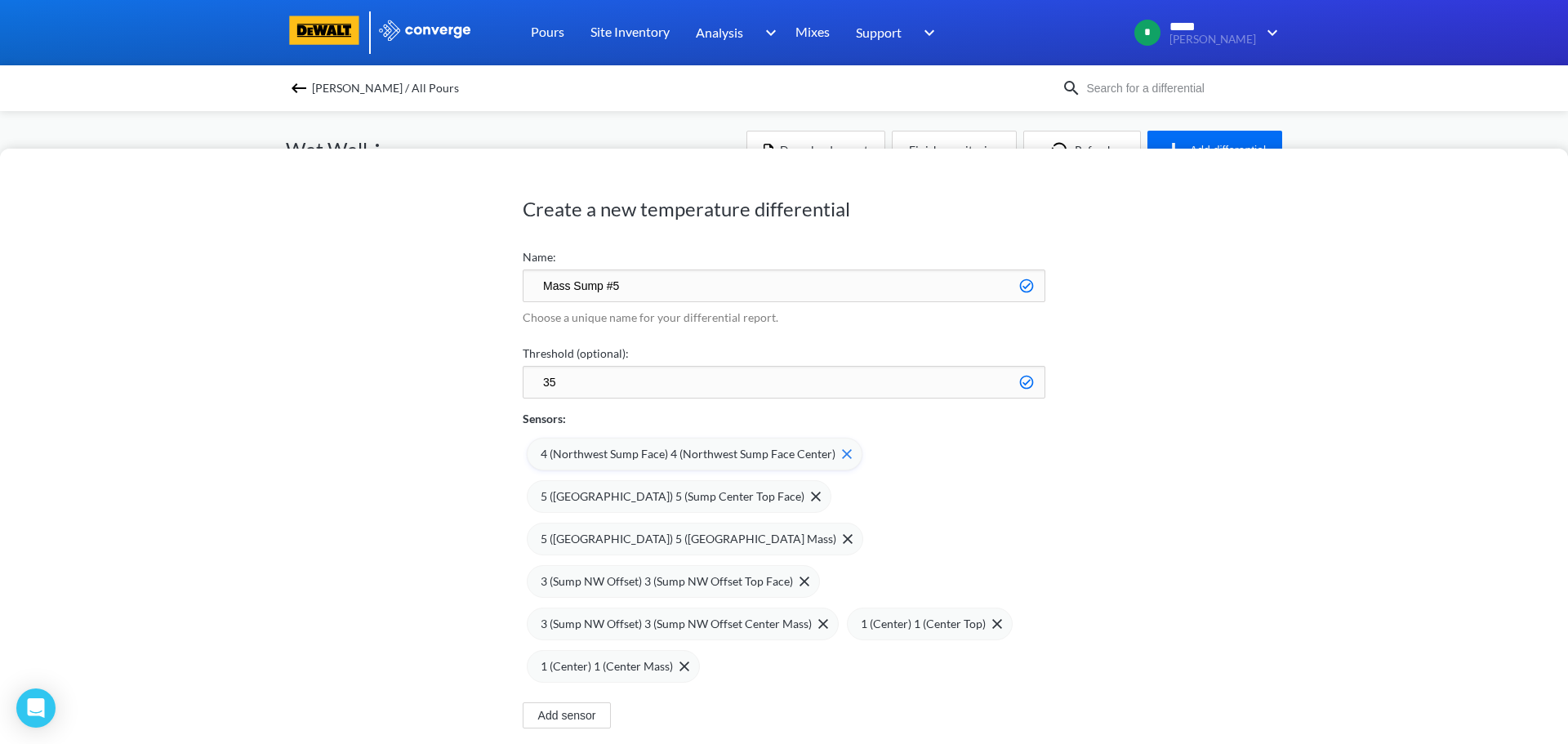
click at [841, 456] on img at bounding box center [846, 454] width 9 height 9
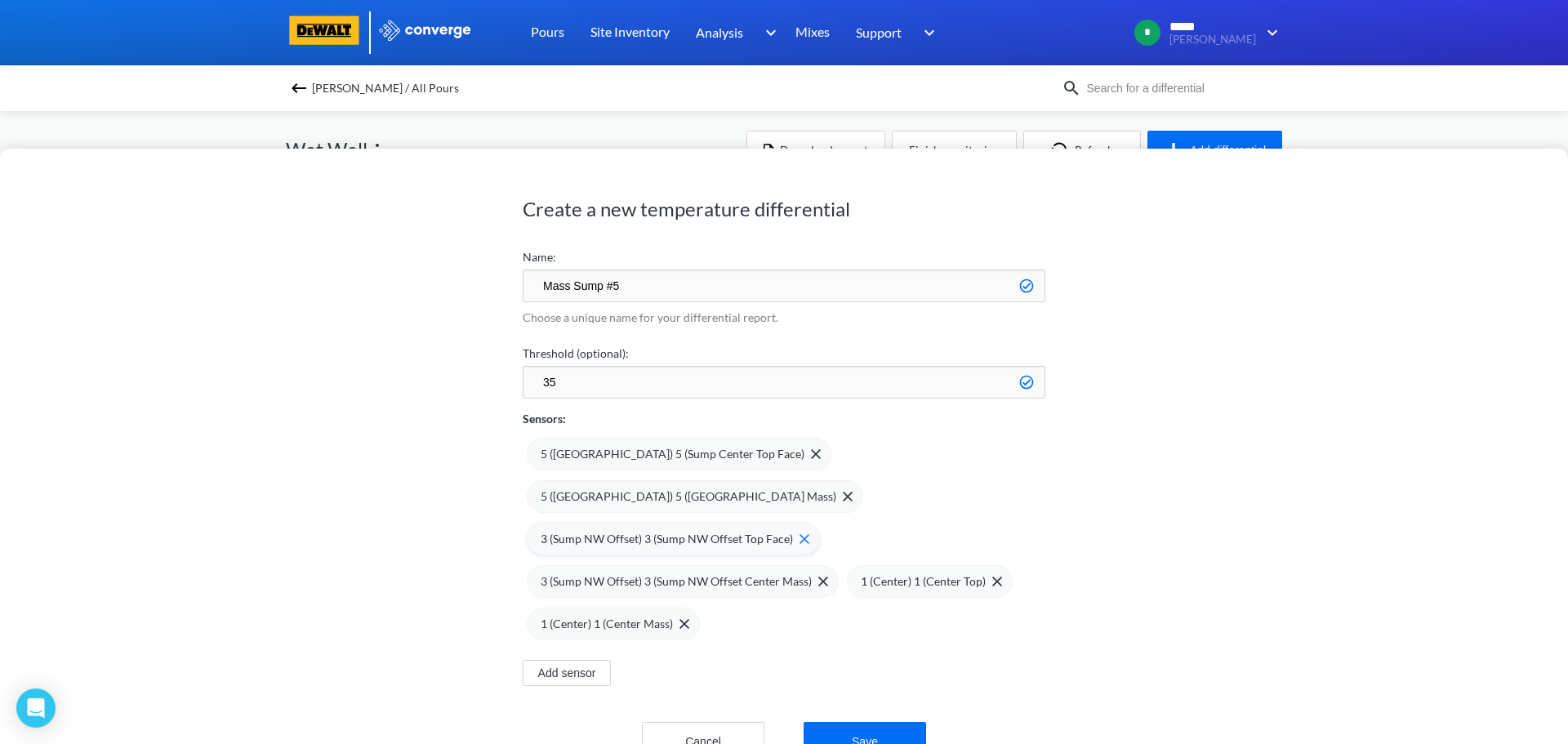
click at [800, 539] on img at bounding box center [804, 539] width 9 height 9
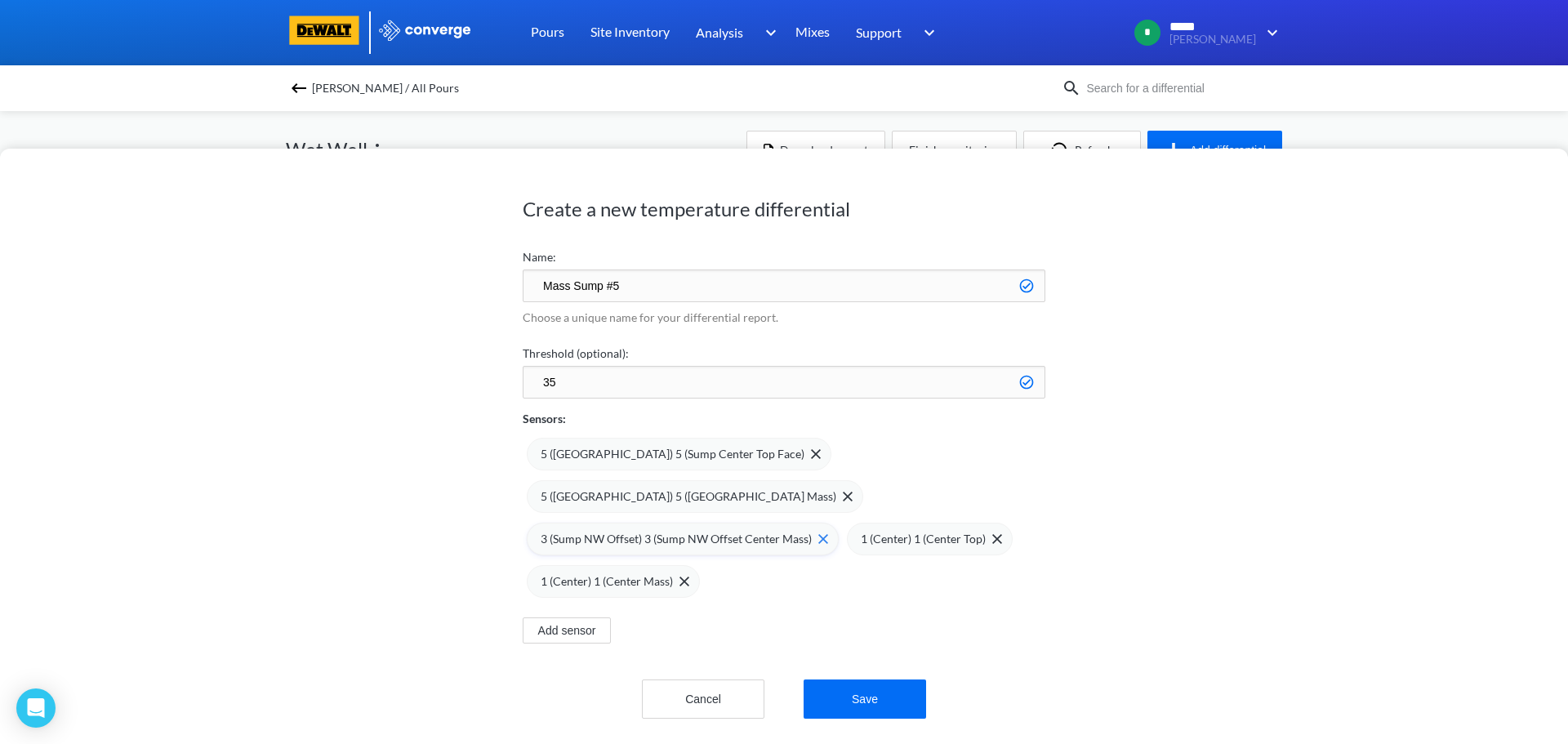
click at [812, 538] on span at bounding box center [820, 539] width 16 height 9
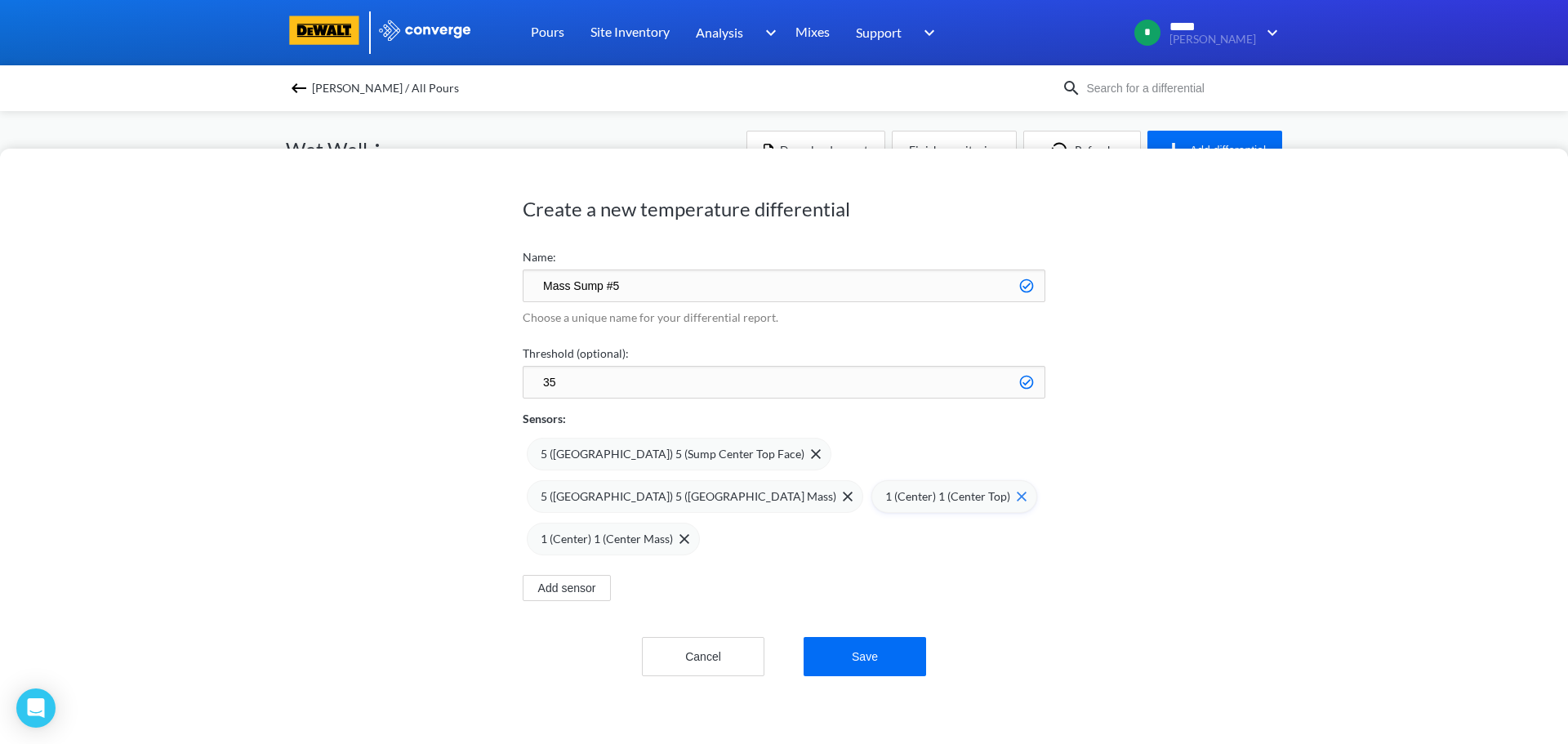
click at [939, 502] on div "1 (Center) 1 (Center Top)" at bounding box center [955, 496] width 141 height 18
click at [673, 530] on span "1 (Center) 1 (Center Mass)" at bounding box center [606, 539] width 132 height 18
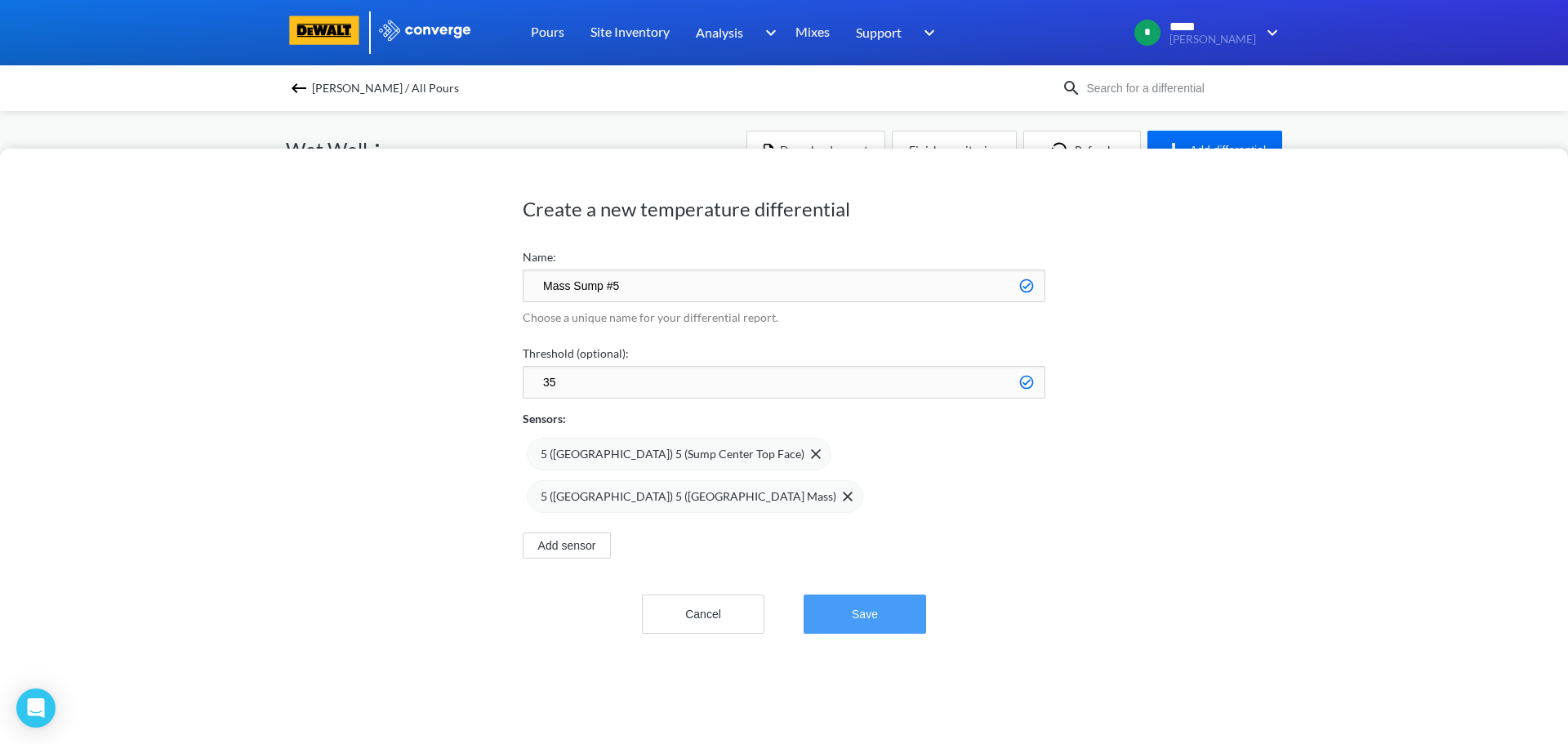
click at [840, 604] on button "Save" at bounding box center [864, 614] width 122 height 39
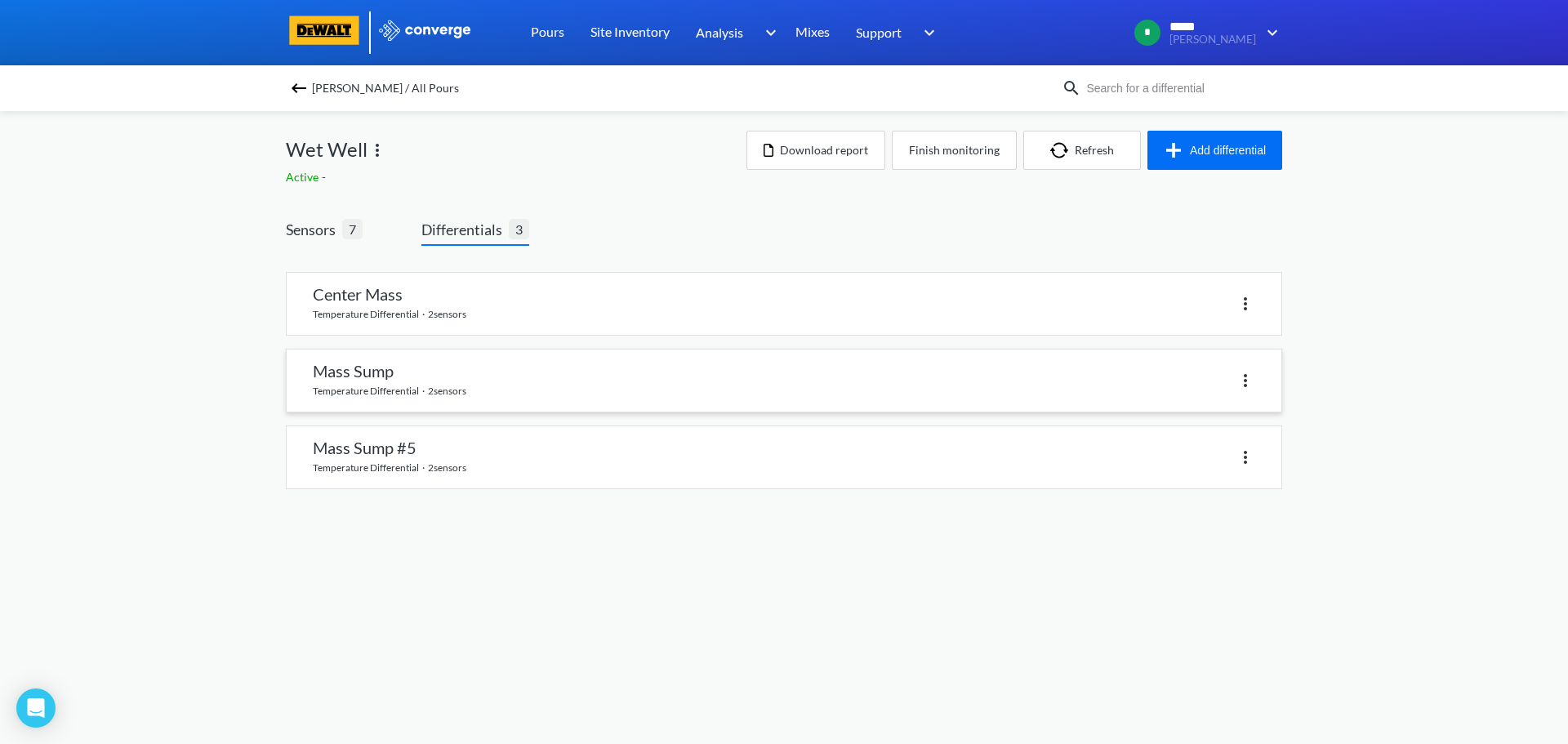
click at [382, 386] on link at bounding box center [784, 380] width 994 height 62
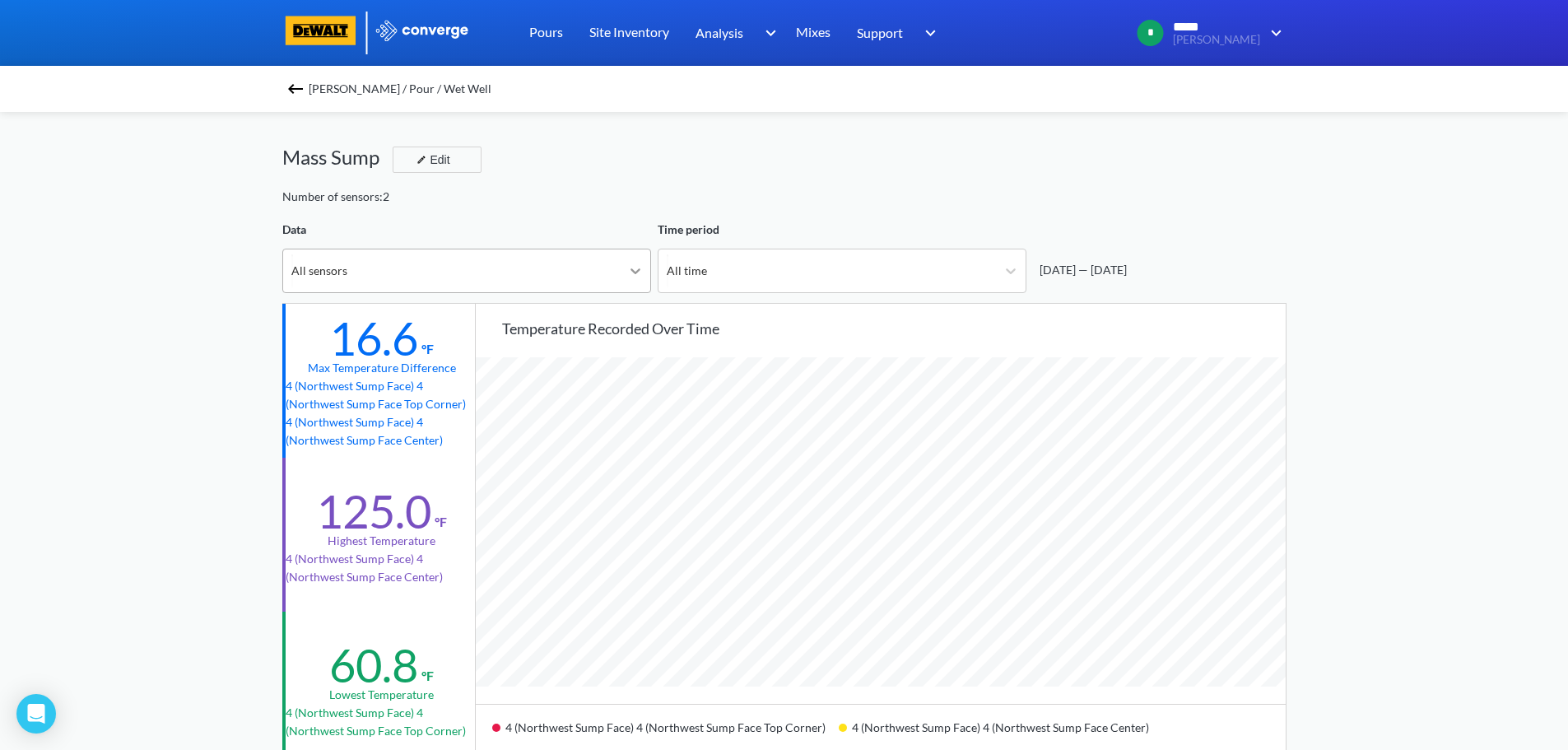
click at [628, 265] on icon at bounding box center [635, 271] width 16 height 16
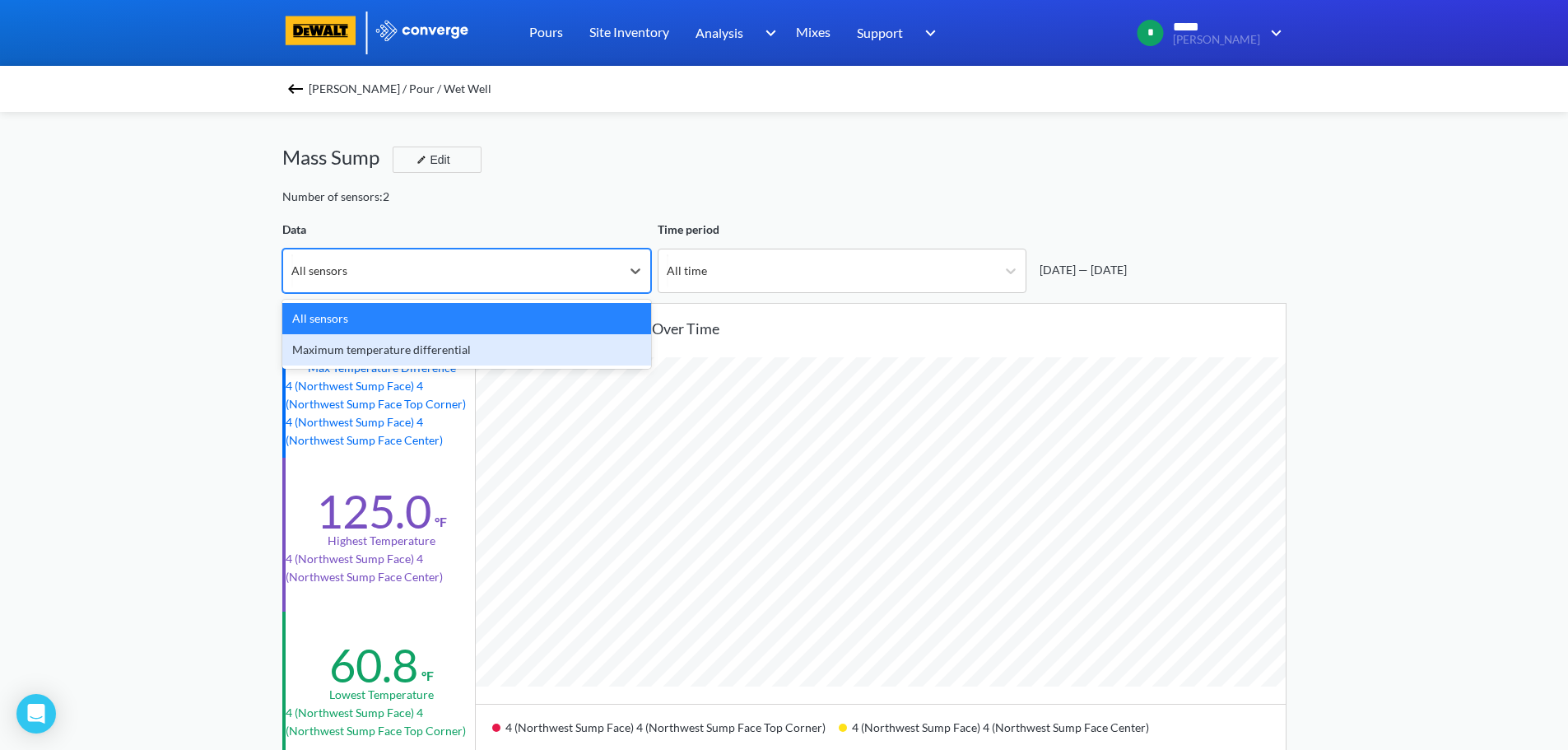
click at [453, 350] on div "Maximum temperature differential" at bounding box center [467, 349] width 369 height 32
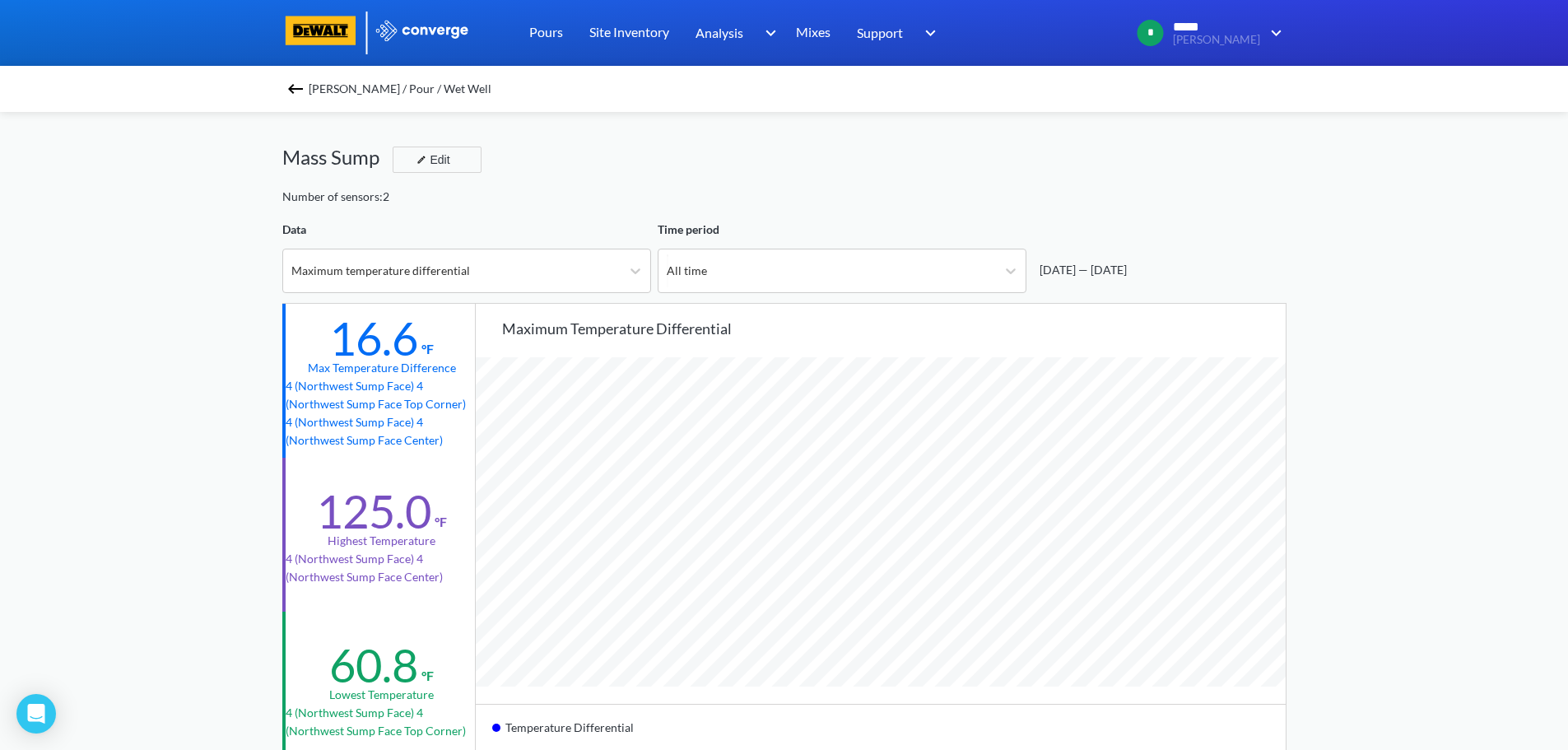
click at [315, 90] on span "[PERSON_NAME] / Pour / Wet Well" at bounding box center [400, 89] width 183 height 23
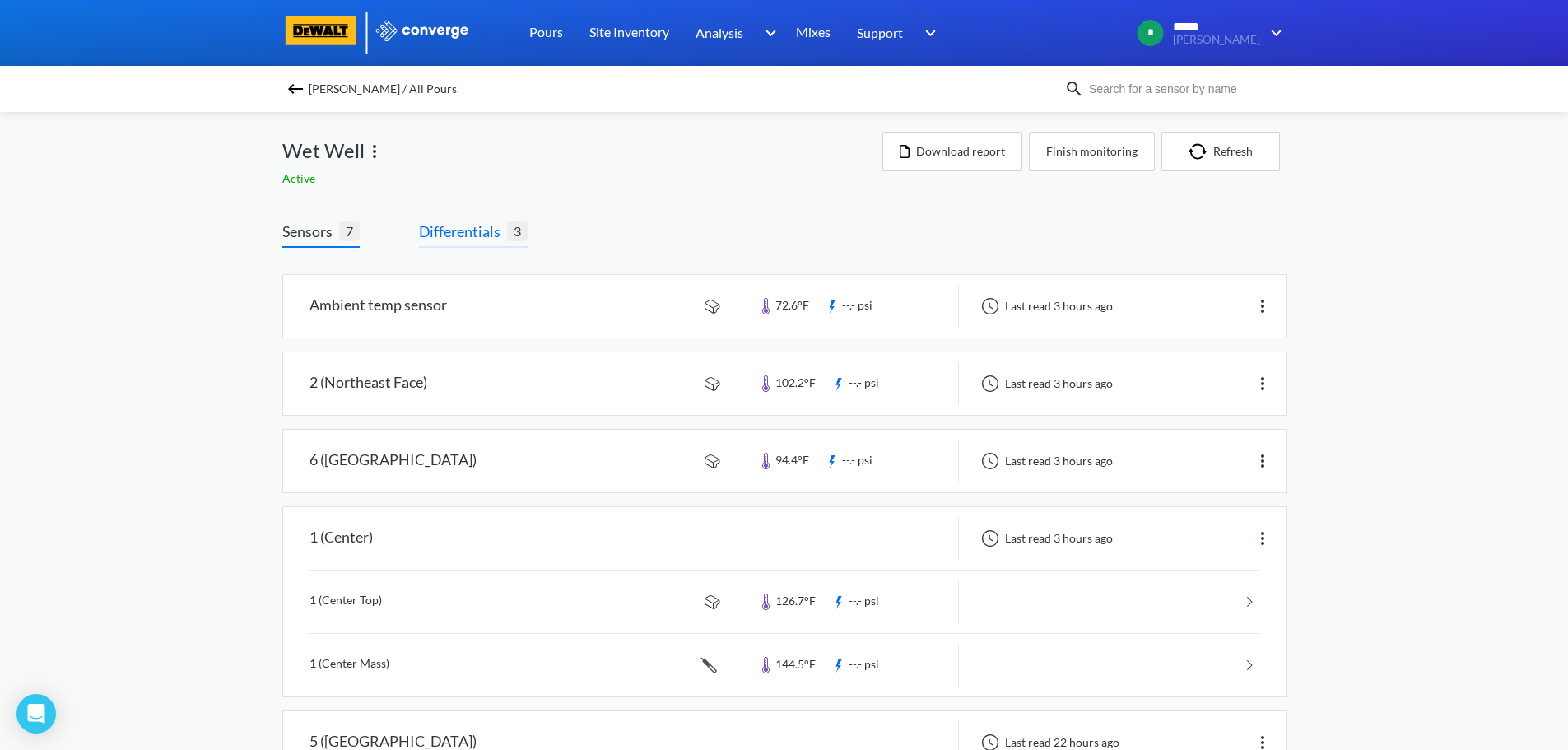
click at [459, 228] on span "Differentials" at bounding box center [463, 232] width 88 height 23
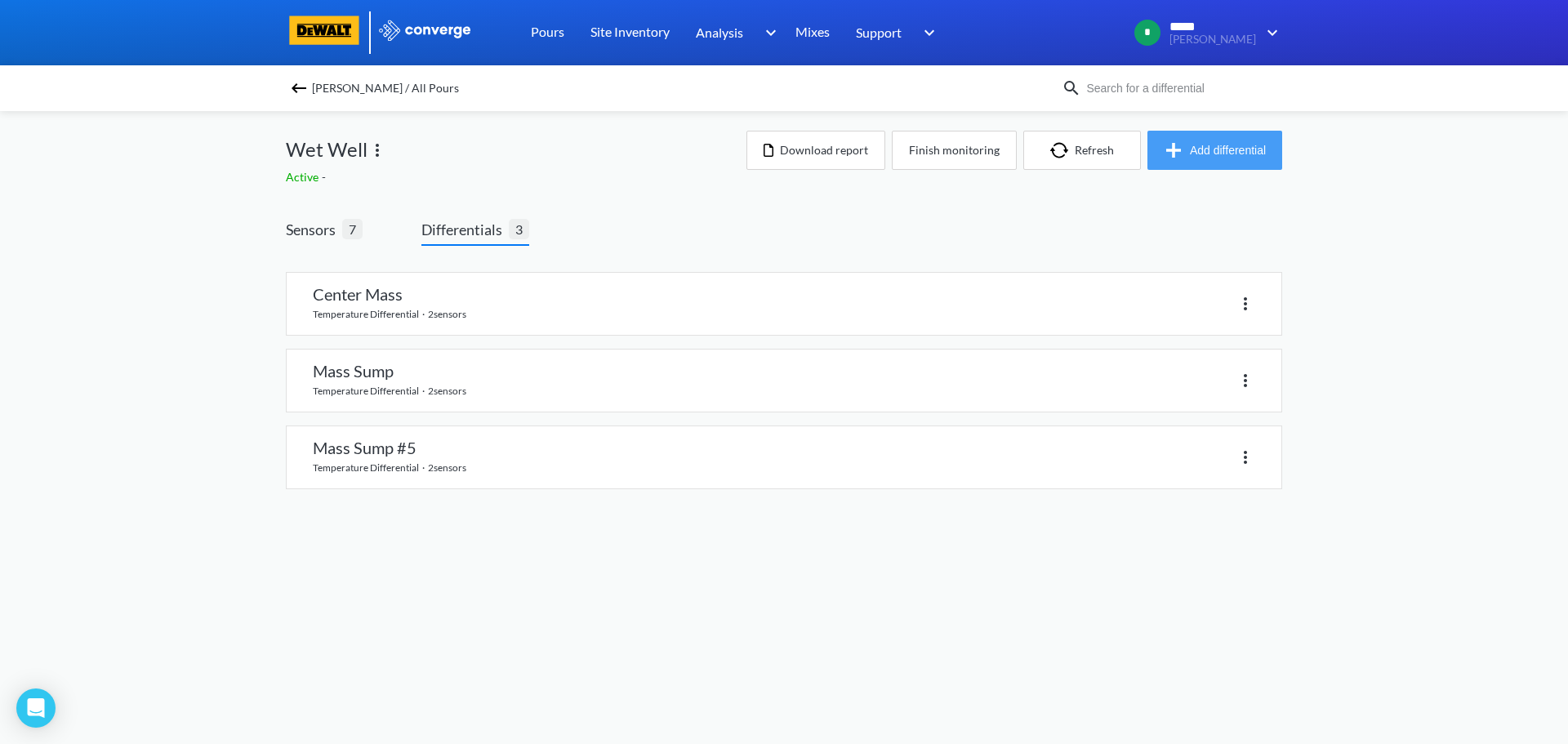
click at [1197, 145] on button "Add differential" at bounding box center [1214, 150] width 135 height 39
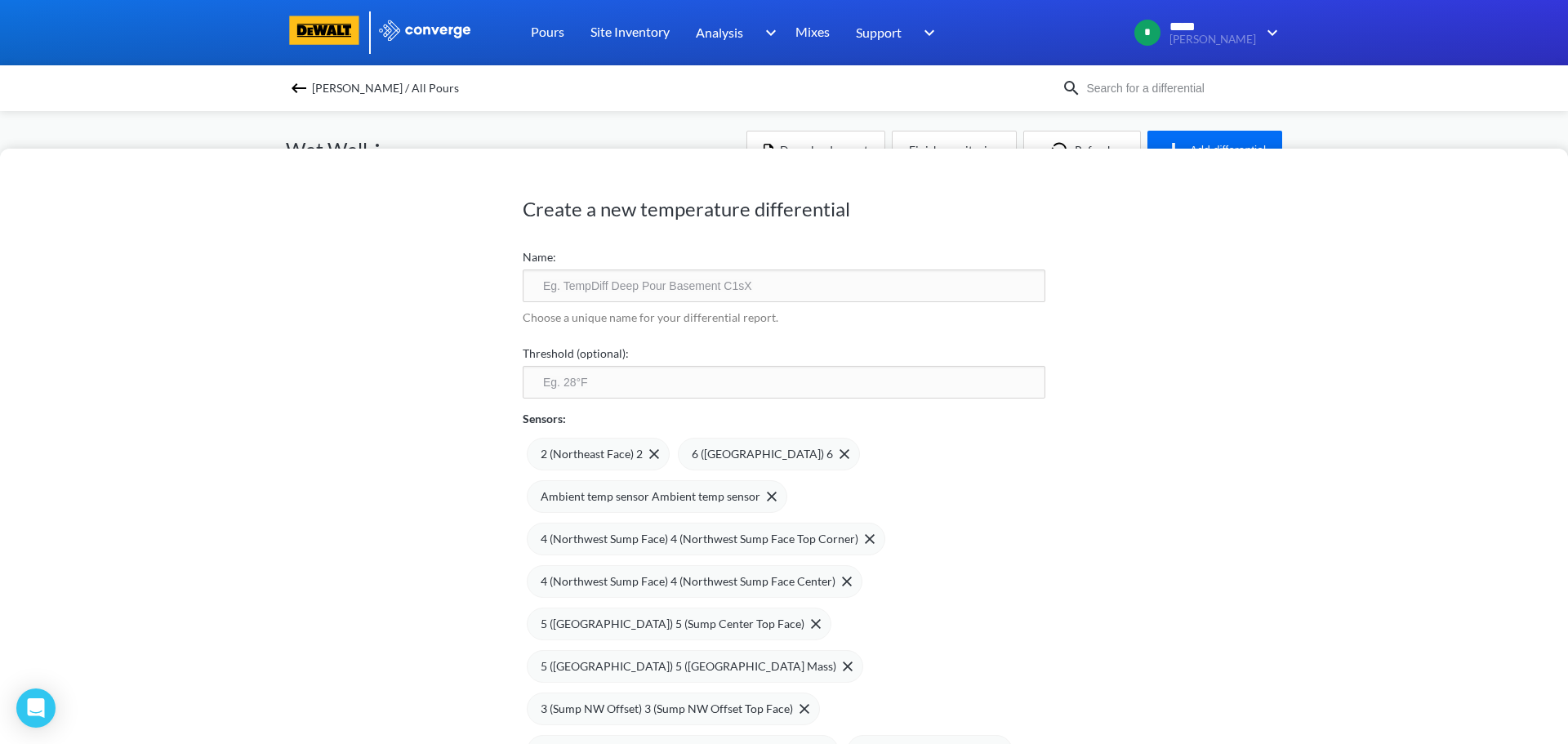
click at [571, 282] on input "text" at bounding box center [784, 286] width 523 height 32
type input "Mass Sump #3"
click at [548, 373] on input "number" at bounding box center [784, 382] width 523 height 32
type input "35"
click at [649, 449] on img at bounding box center [654, 454] width 9 height 9
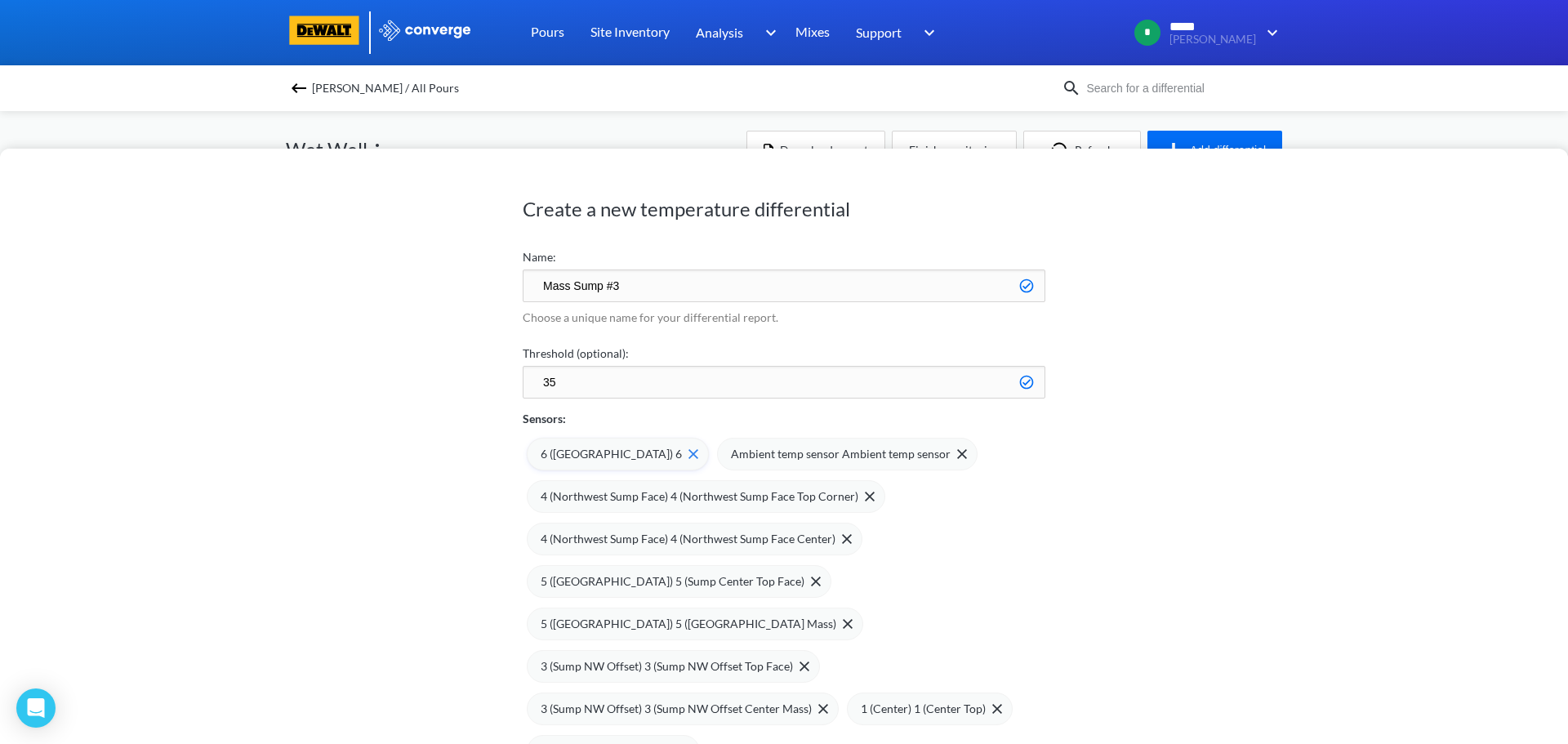
click at [689, 454] on img at bounding box center [693, 454] width 9 height 9
click at [768, 456] on div "Ambient temp sensor Ambient temp sensor" at bounding box center [656, 454] width 261 height 32
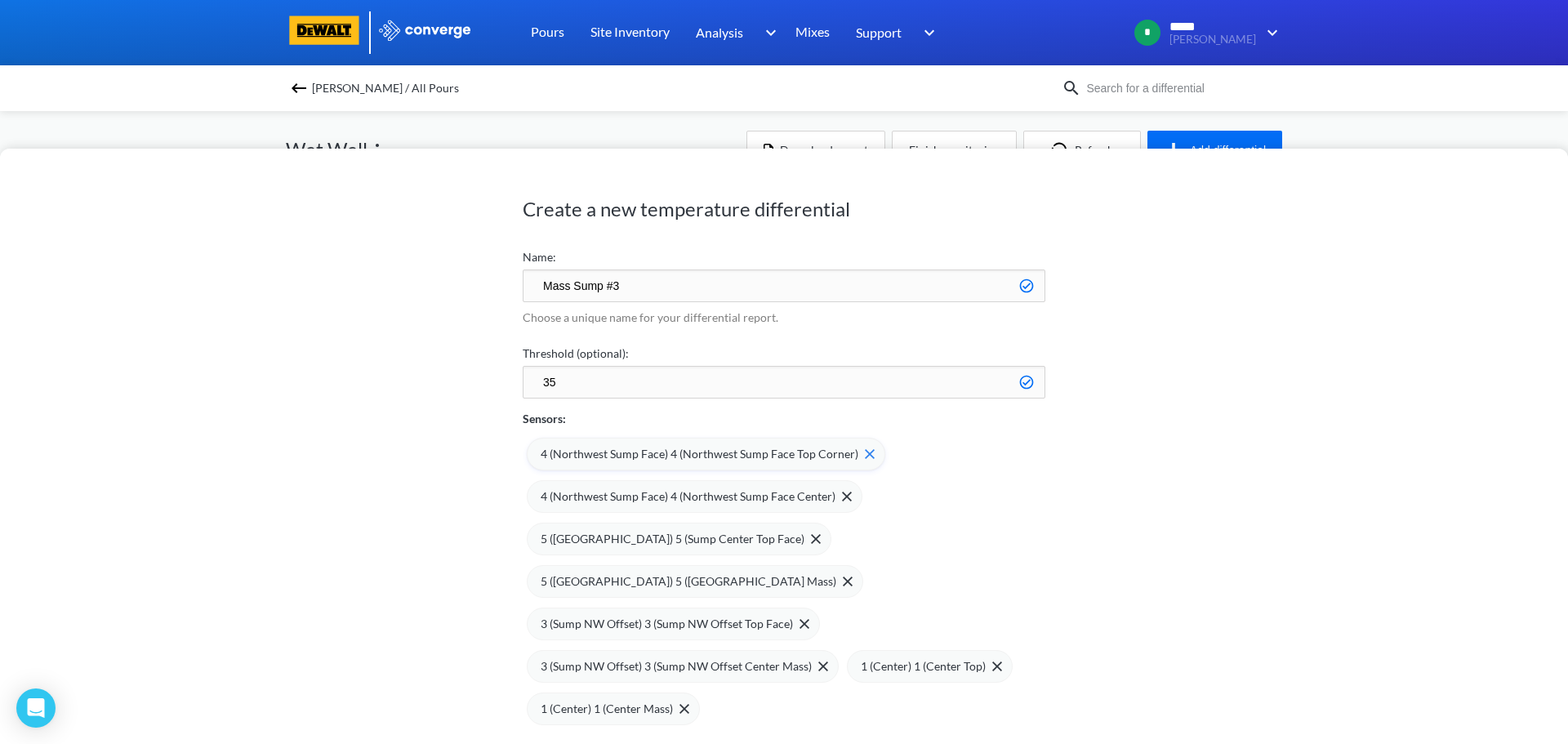
click at [864, 449] on img at bounding box center [869, 454] width 9 height 9
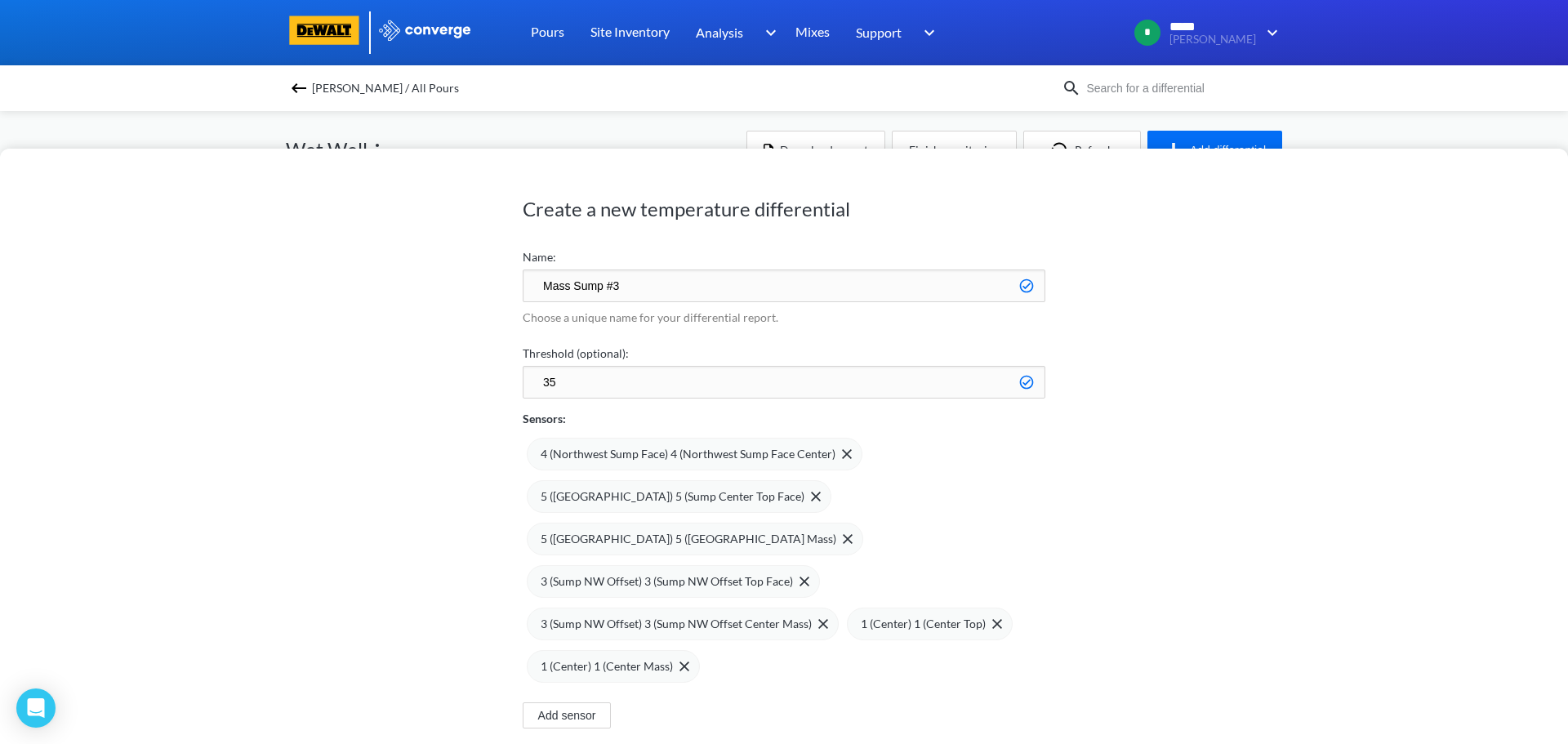
click at [856, 449] on div "4 (Northwest Sump Face) 4 ([GEOGRAPHIC_DATA]) 5 (Sump Center) 5 ([GEOGRAPHIC_DA…" at bounding box center [784, 555] width 523 height 255
click at [841, 452] on img at bounding box center [846, 454] width 9 height 9
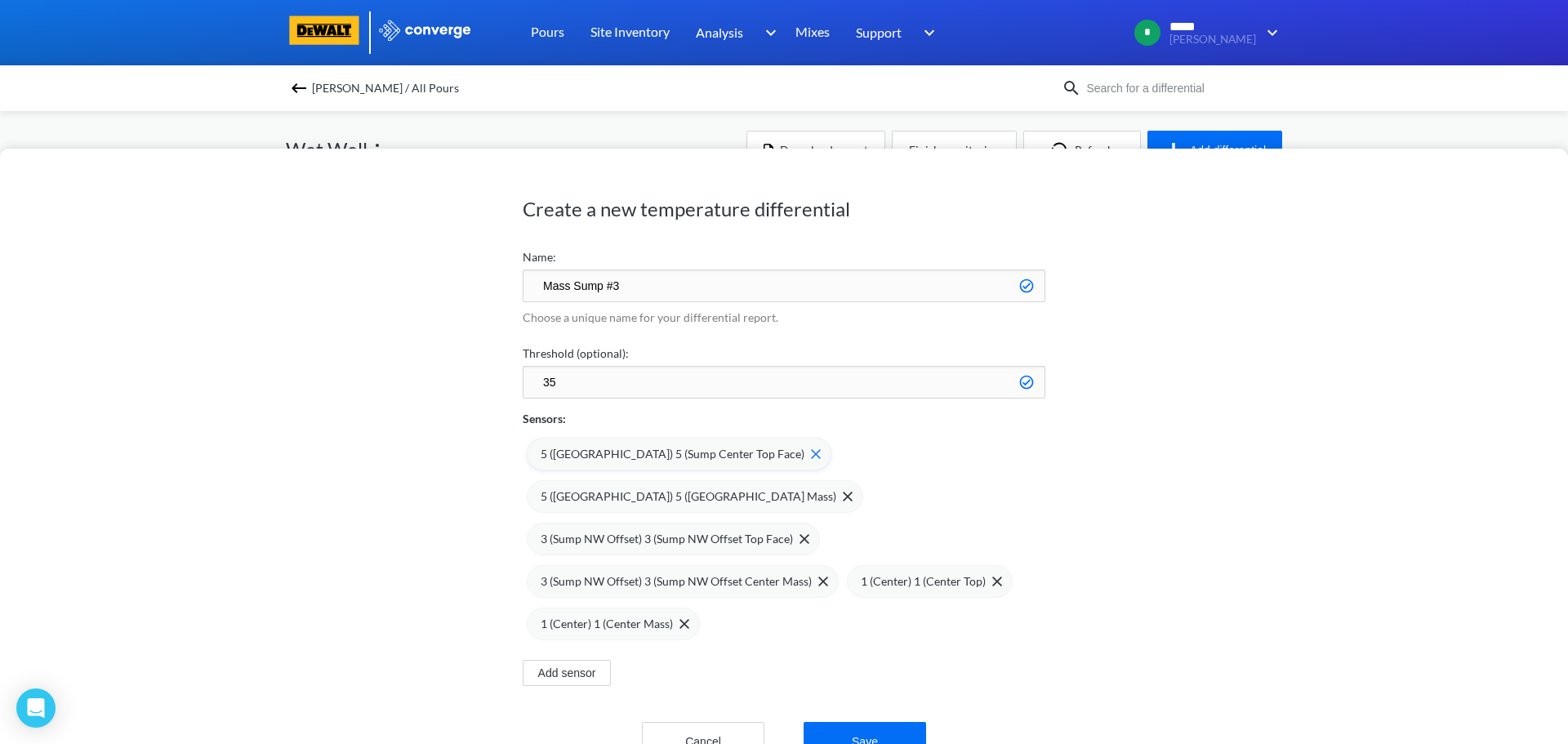
click at [811, 456] on img at bounding box center [816, 454] width 9 height 9
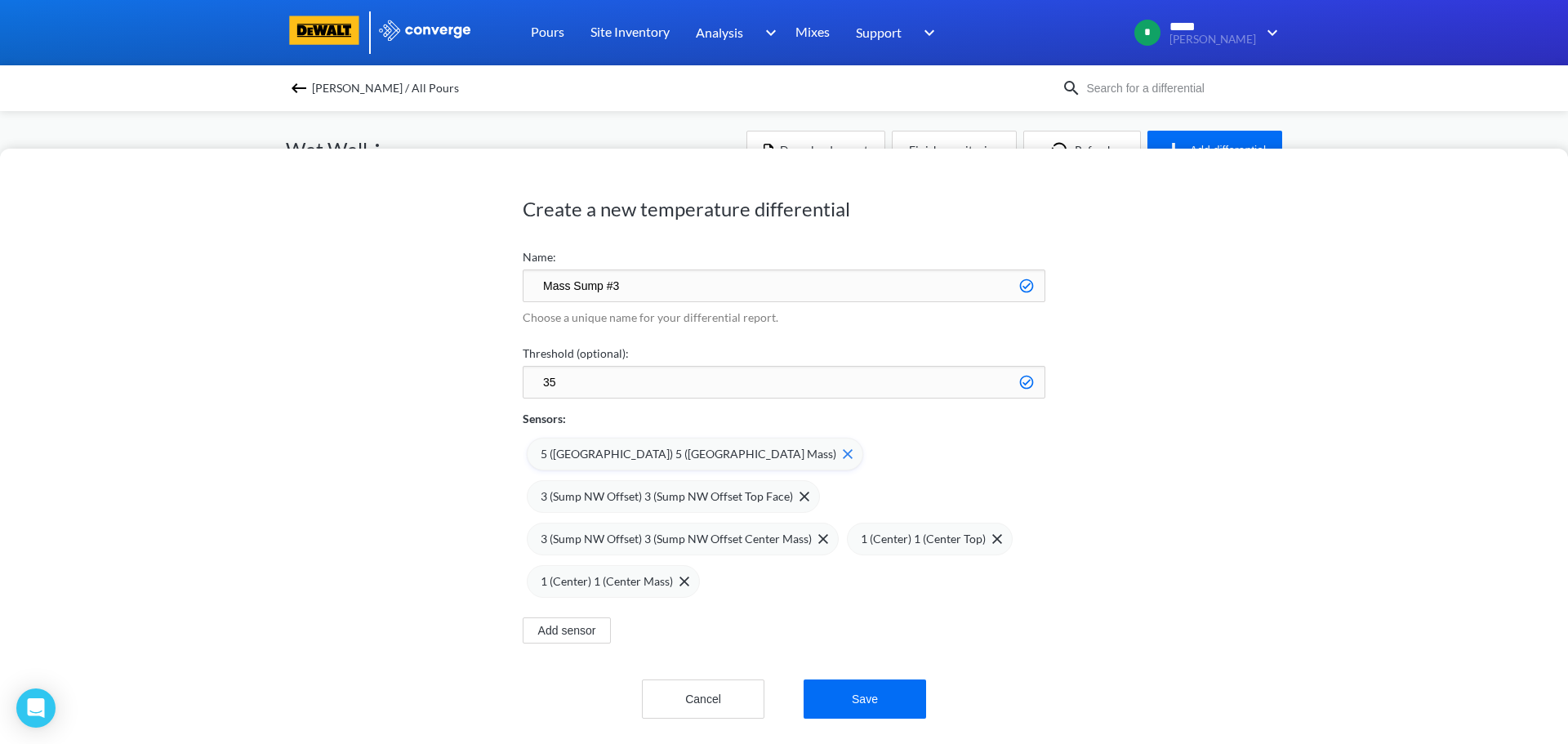
click at [842, 454] on img at bounding box center [847, 454] width 9 height 9
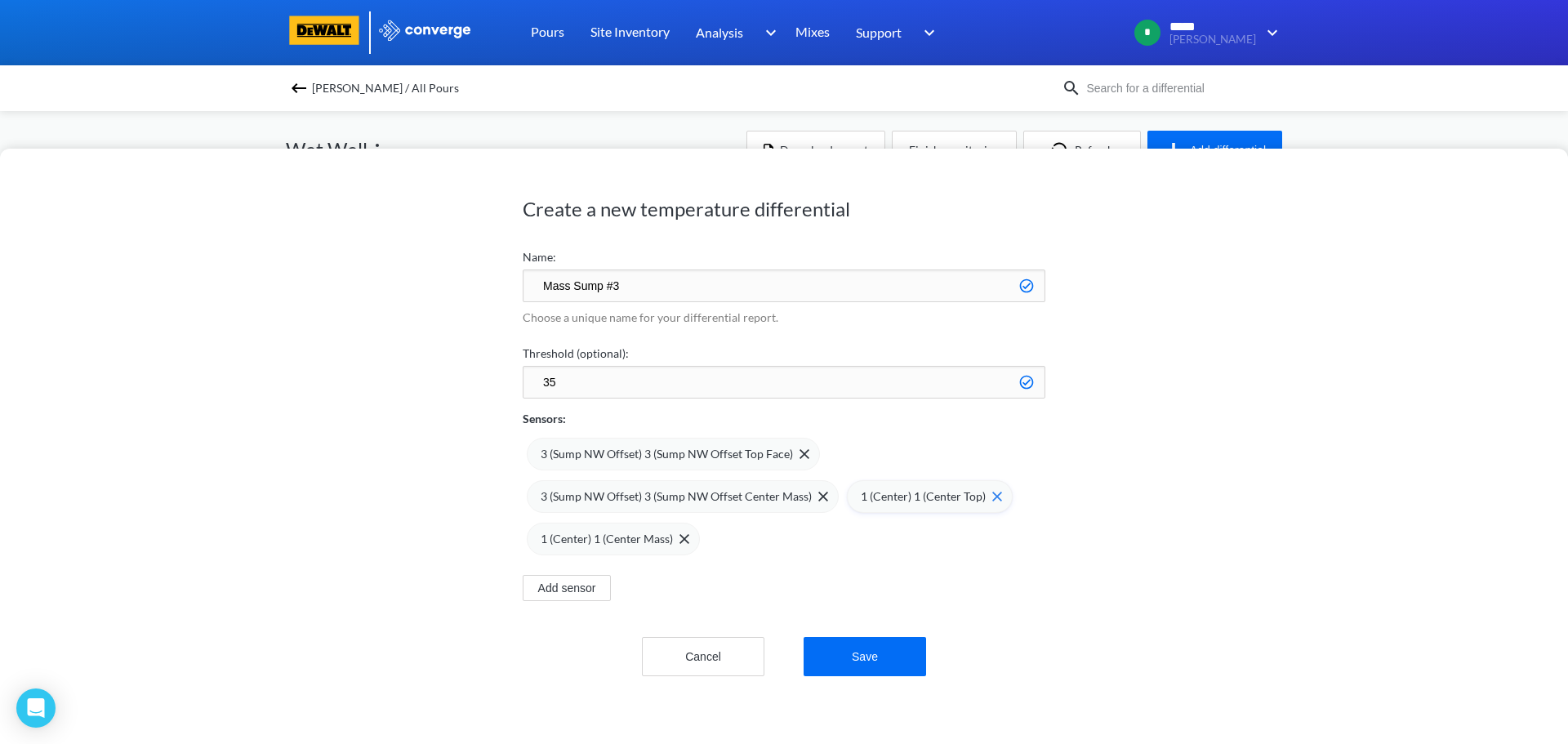
click at [992, 495] on img at bounding box center [997, 496] width 9 height 9
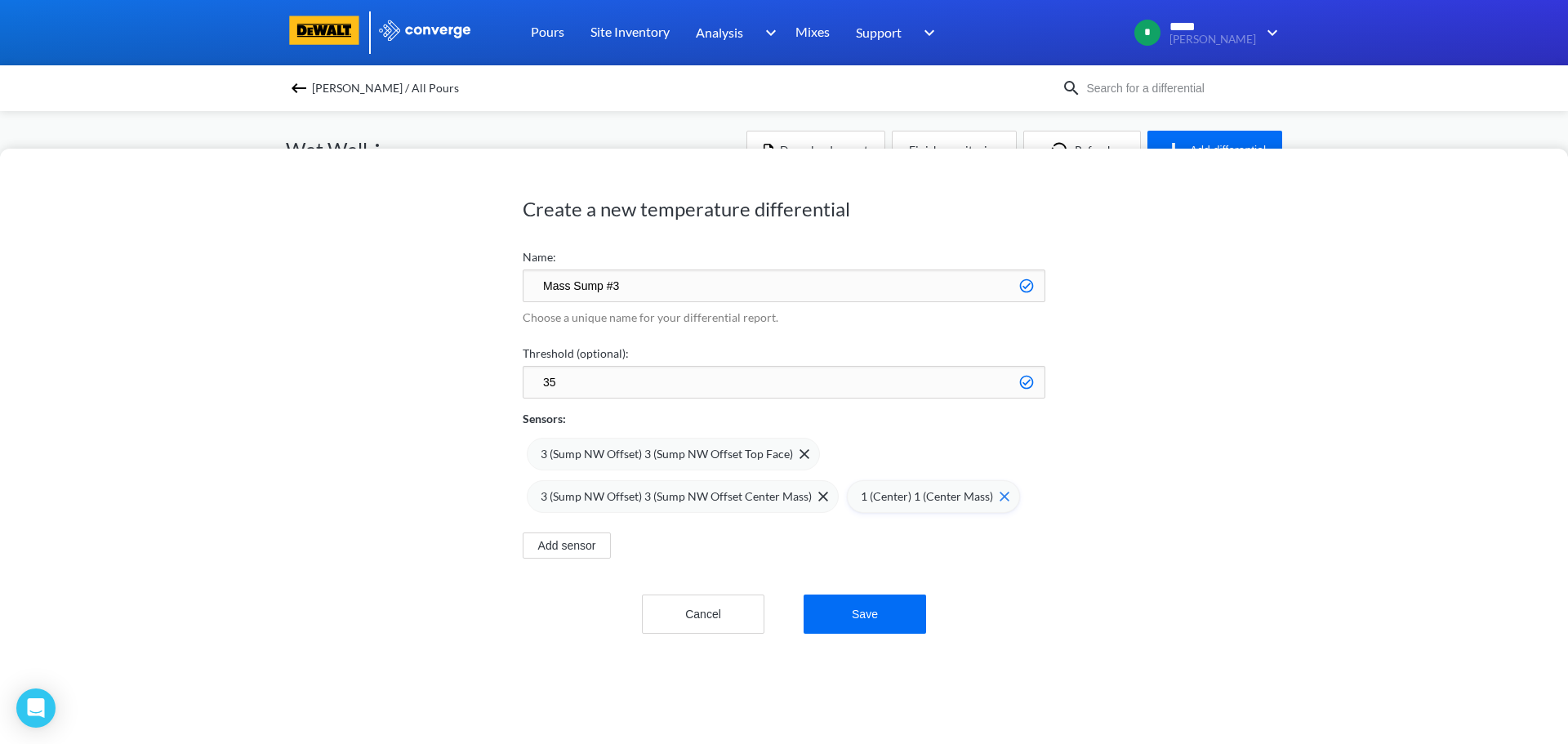
click at [999, 493] on img at bounding box center [1004, 496] width 9 height 9
click at [854, 612] on button "Save" at bounding box center [864, 614] width 122 height 39
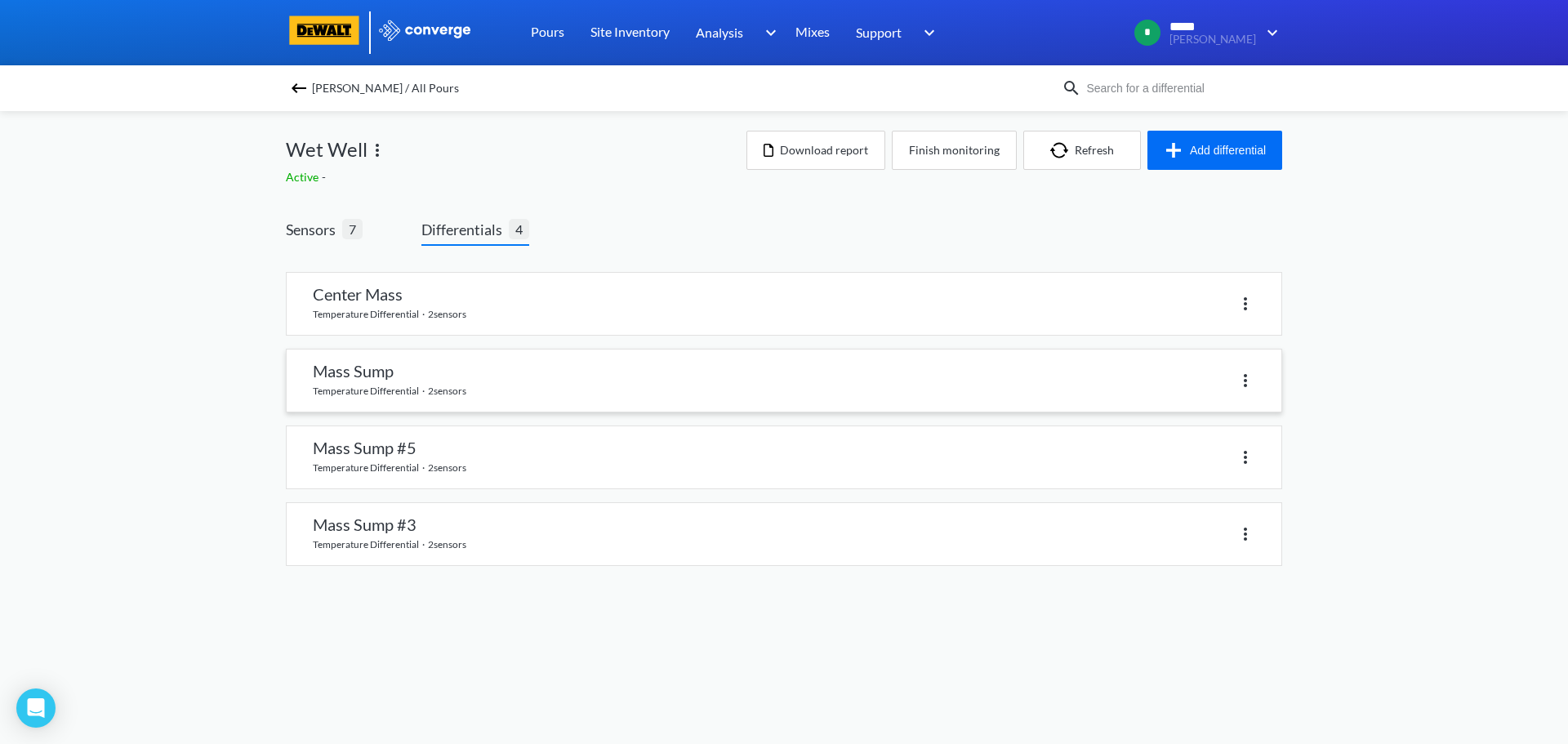
click at [402, 369] on link at bounding box center [784, 380] width 994 height 62
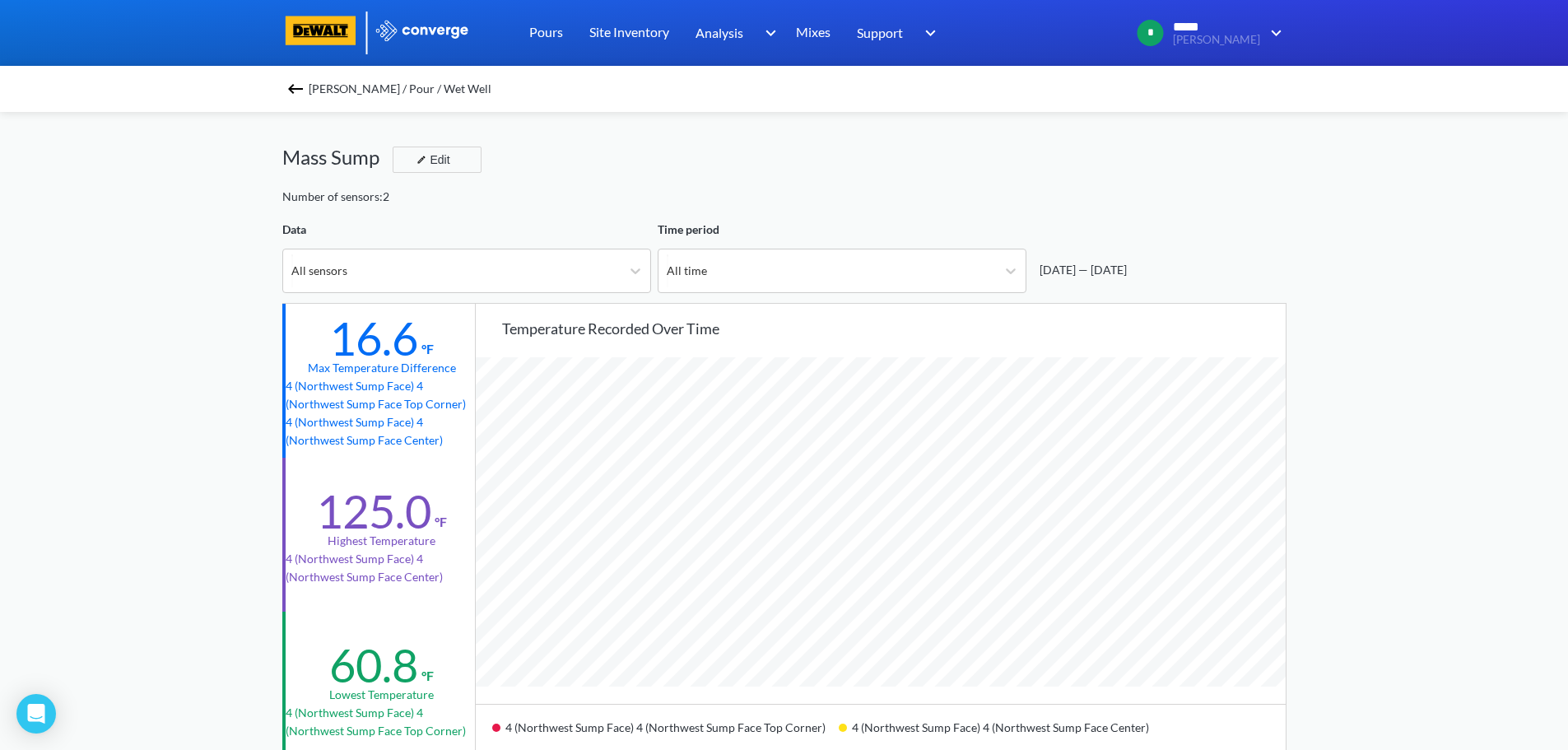
scroll to position [1379, 1568]
click at [437, 156] on div "Edit" at bounding box center [431, 160] width 43 height 20
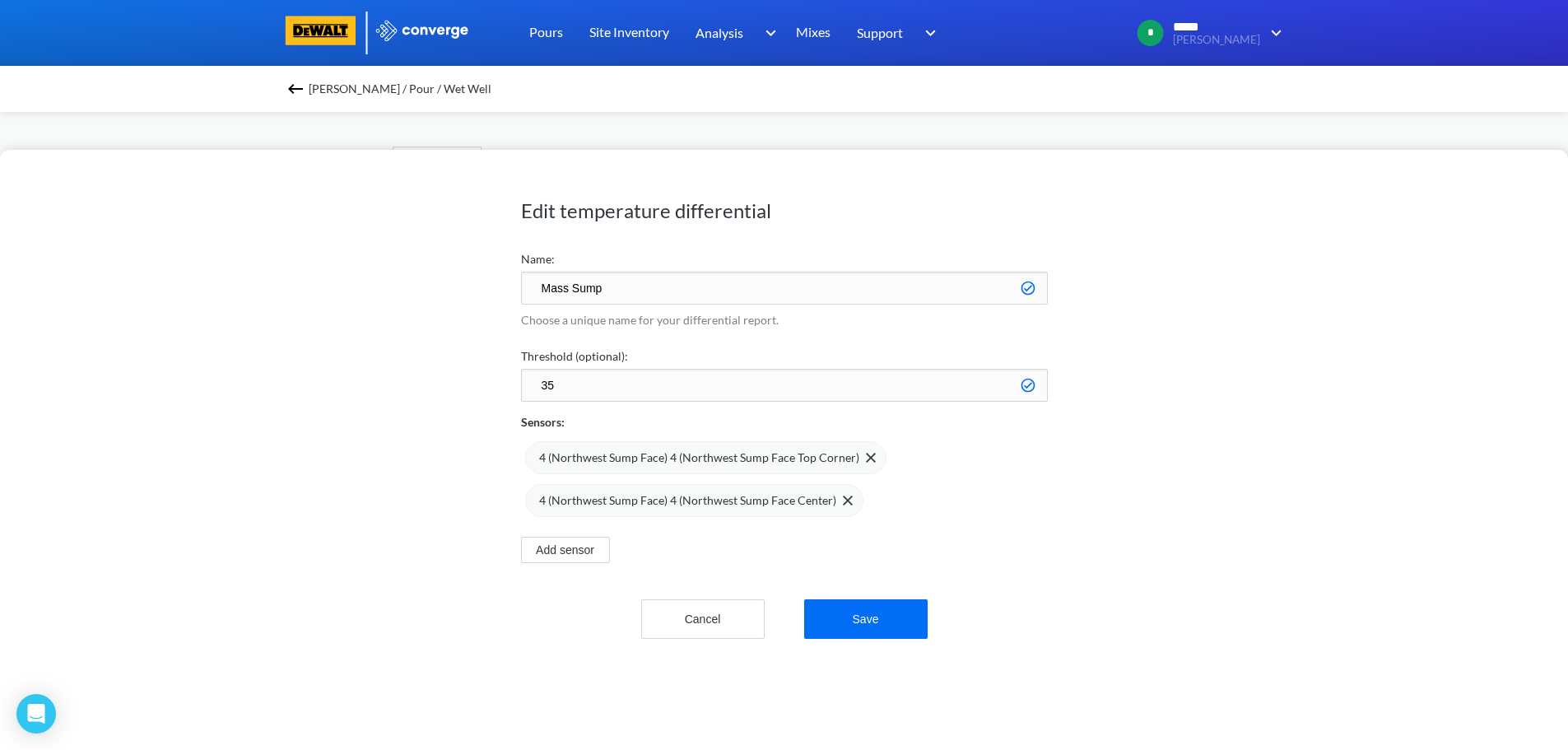
click at [643, 289] on input "Mass Sump" at bounding box center [784, 288] width 527 height 33
type input "Mass Sump #4"
click at [850, 616] on button "Save" at bounding box center [865, 619] width 123 height 39
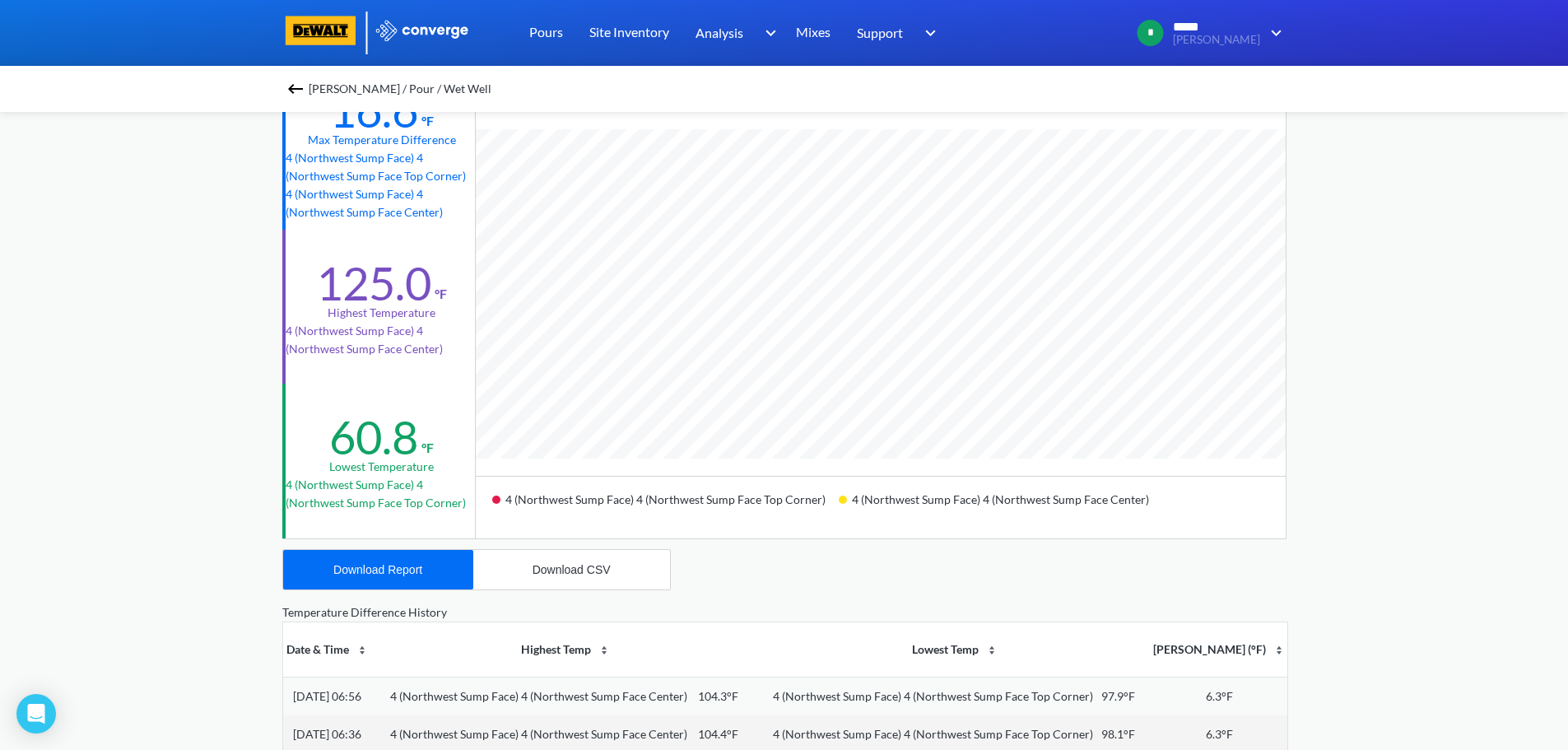
scroll to position [0, 0]
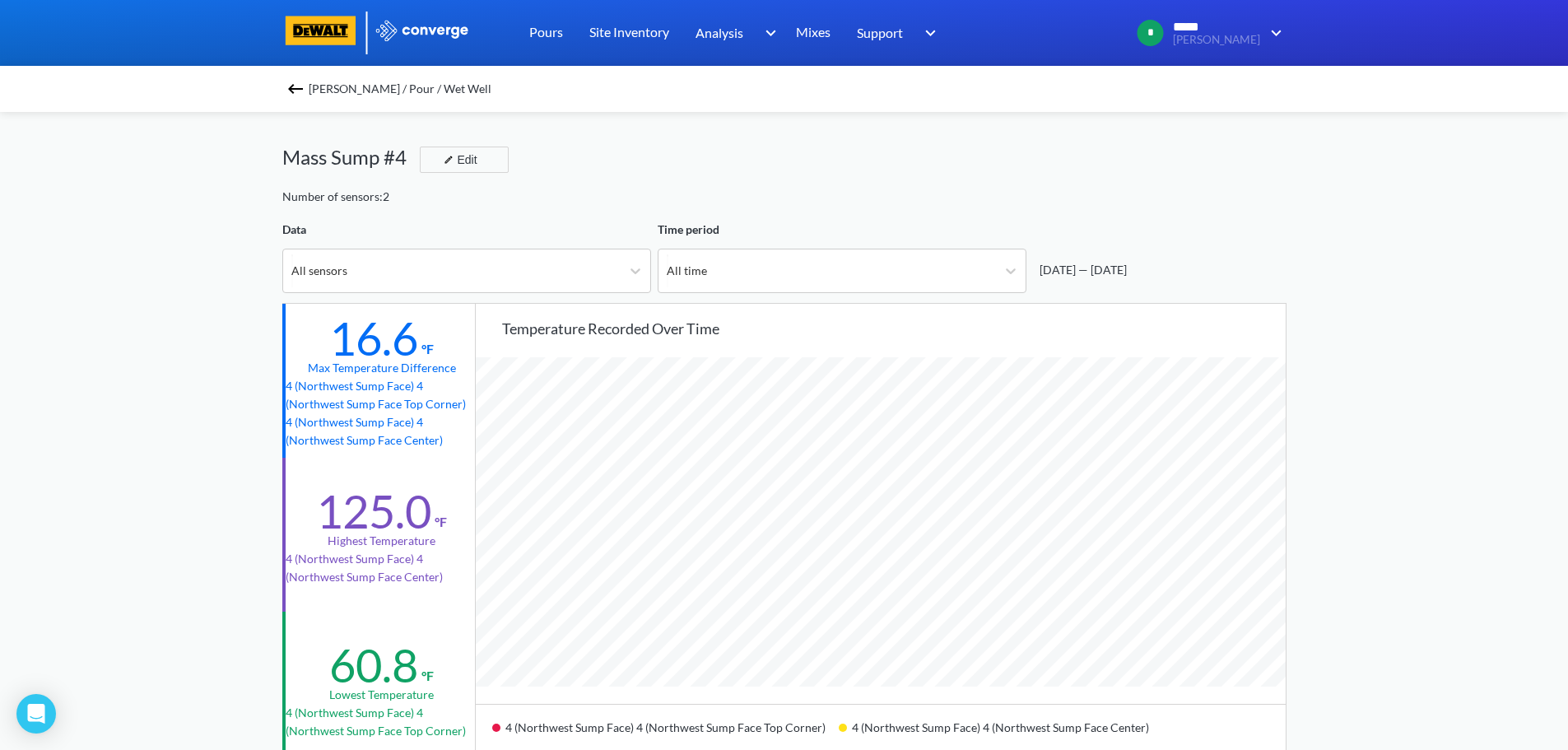
click at [300, 77] on div "[PERSON_NAME] / Pour / Wet Well" at bounding box center [784, 89] width 1004 height 23
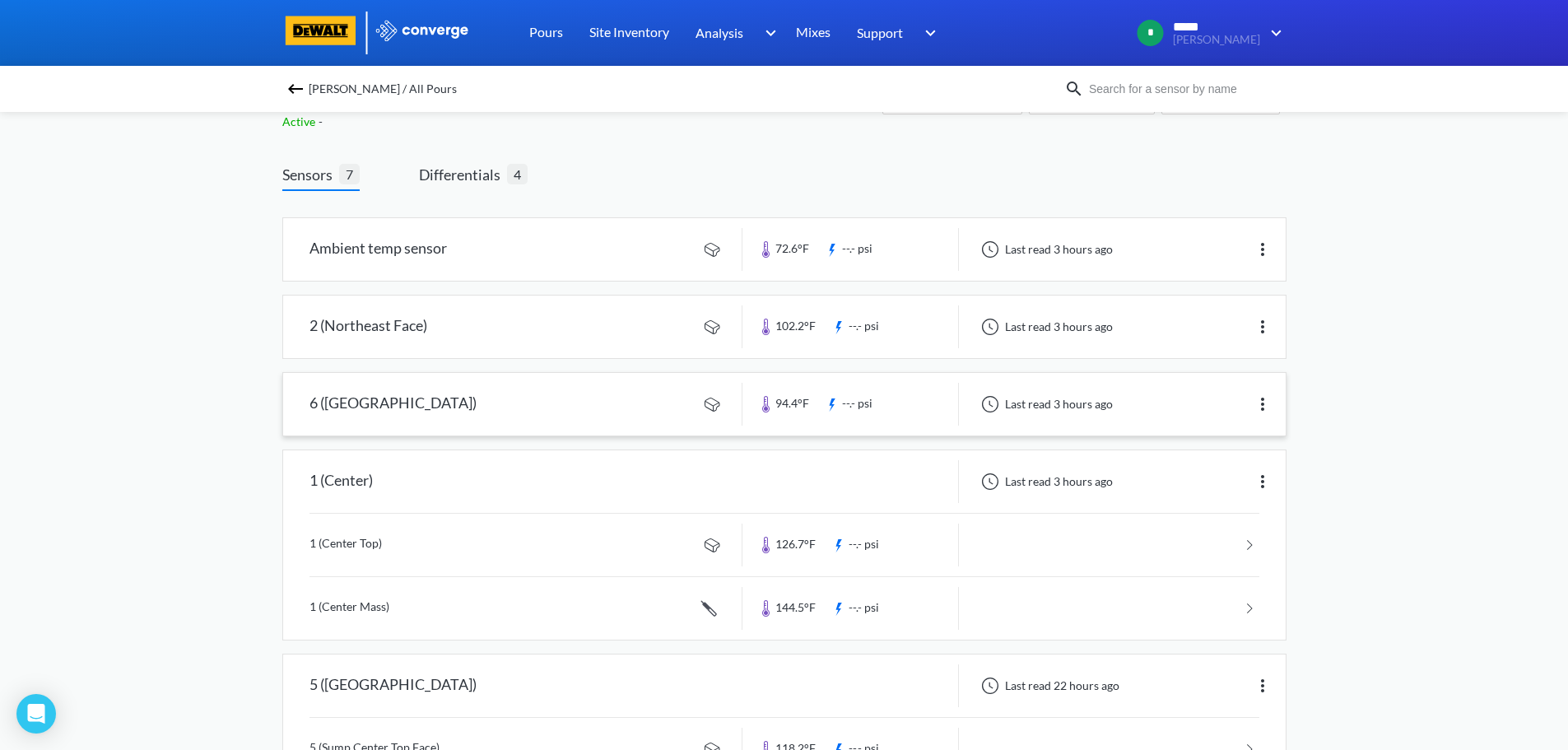
scroll to position [82, 0]
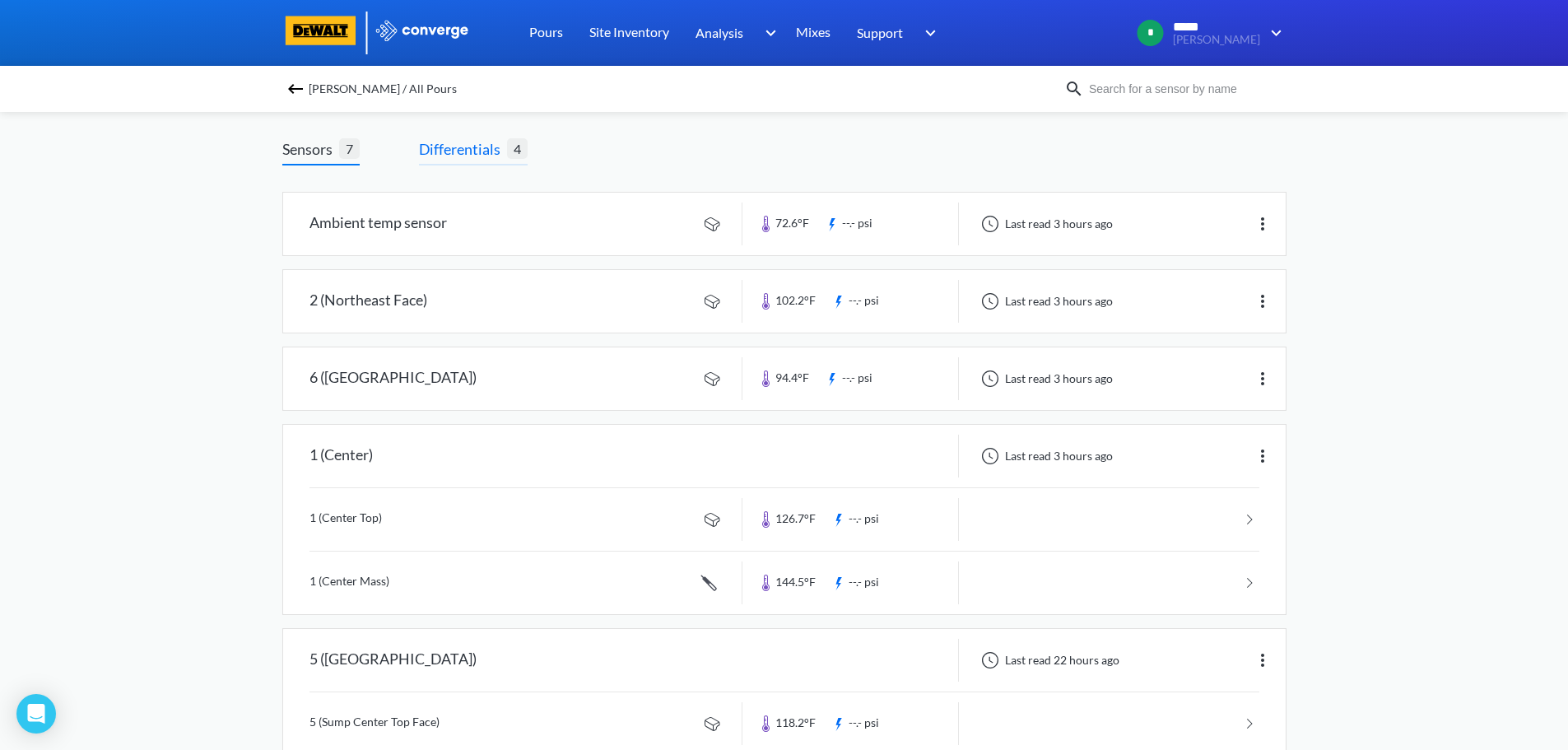
click at [487, 149] on span "Differentials" at bounding box center [463, 149] width 88 height 23
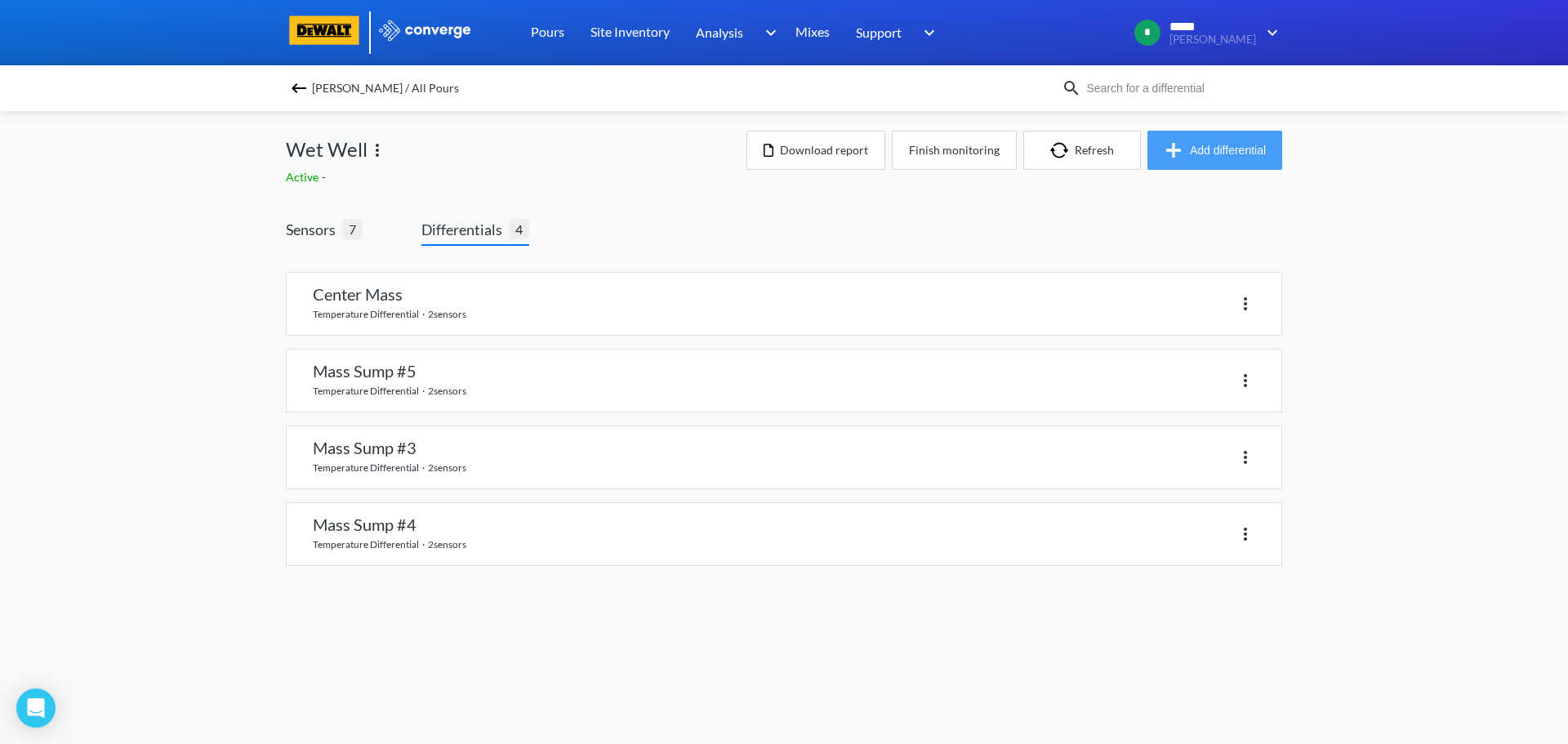
click at [1230, 144] on button "Add differential" at bounding box center [1214, 150] width 135 height 39
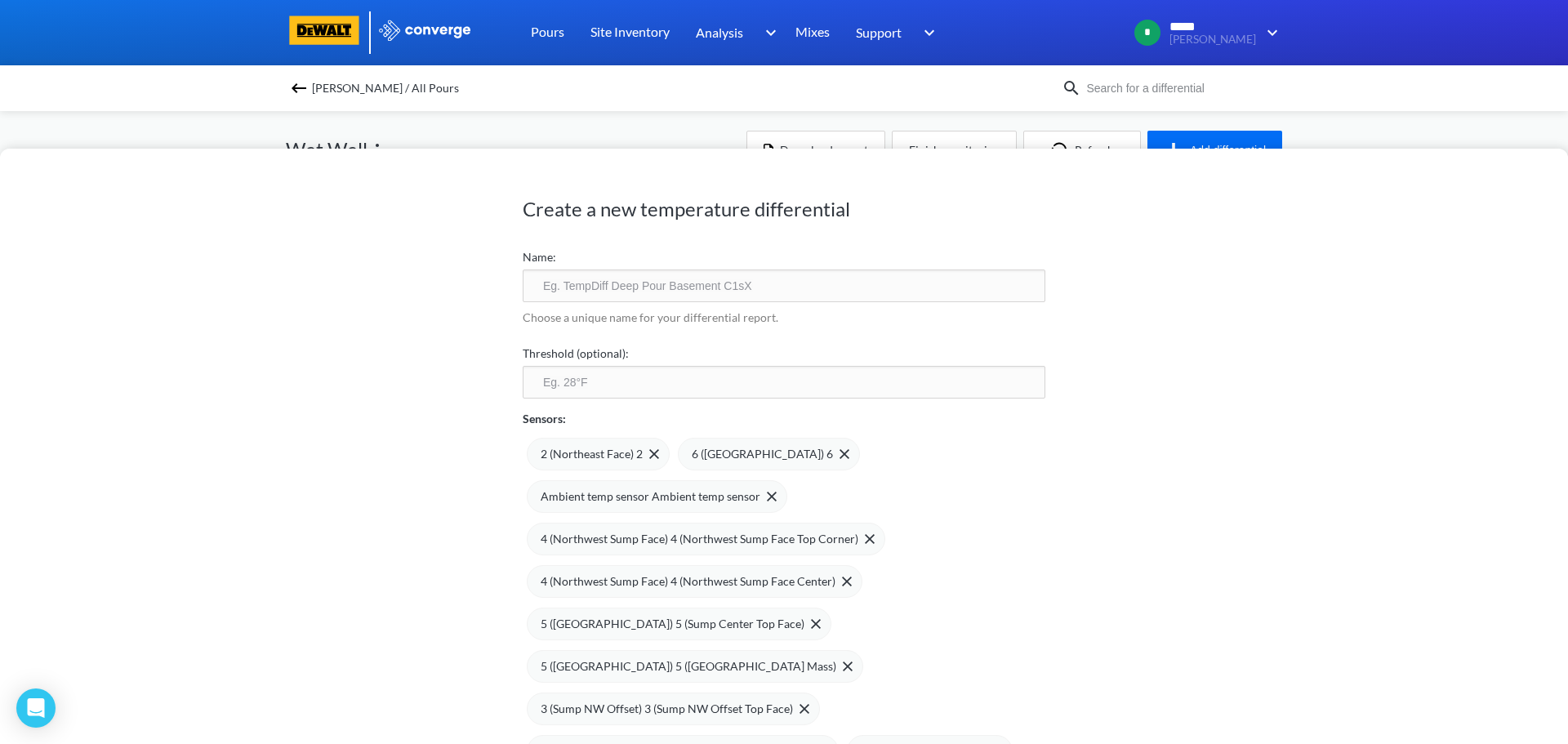
click at [583, 284] on input "text" at bounding box center [784, 286] width 523 height 32
click at [539, 290] on input "Mass Top #1 to Top #2" at bounding box center [784, 286] width 523 height 32
type input "Center Mass Top #1 to Top #2"
click at [569, 383] on input "number" at bounding box center [784, 382] width 523 height 32
type input "35"
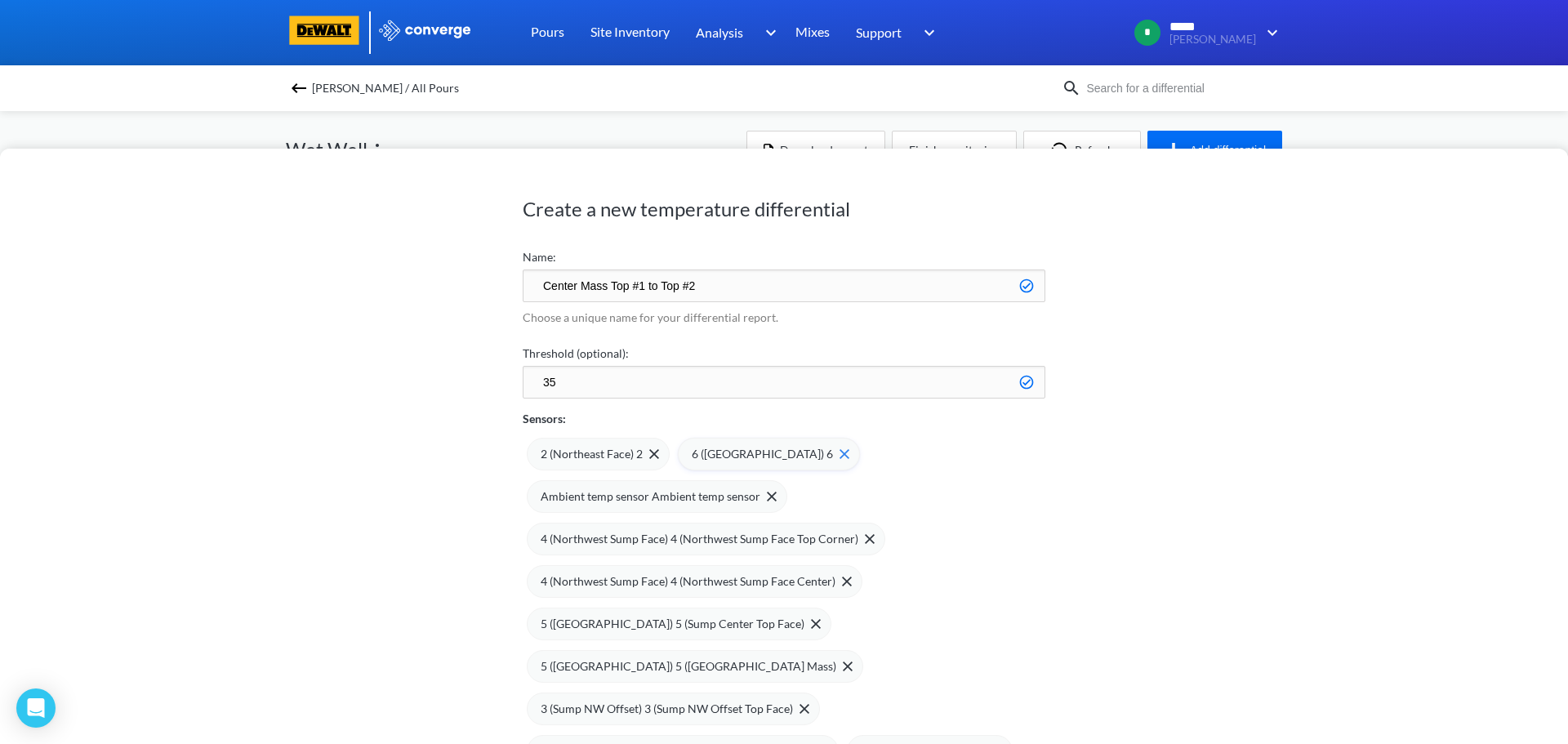
click at [839, 455] on img at bounding box center [844, 454] width 9 height 9
click at [917, 456] on img at bounding box center [922, 454] width 9 height 9
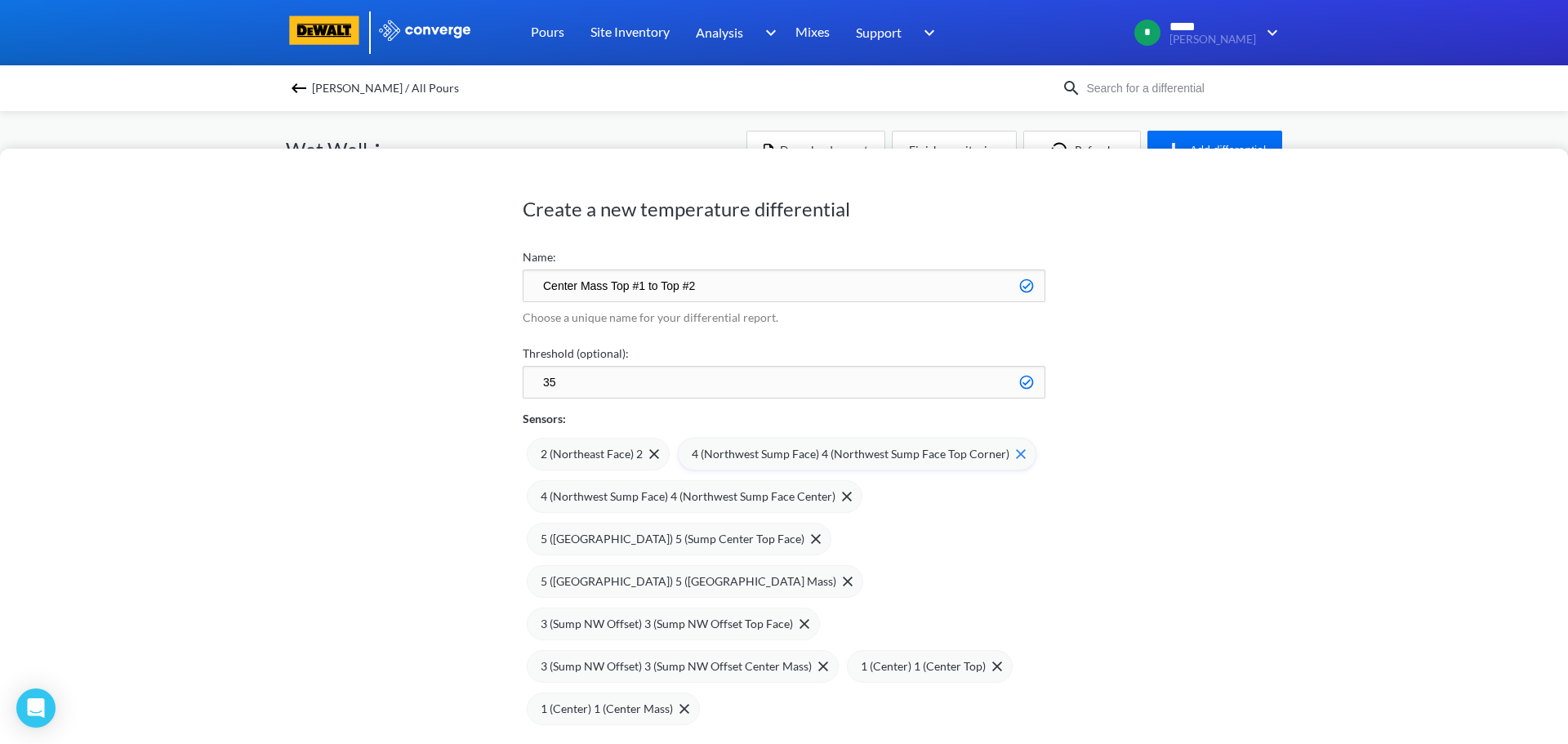
click at [1017, 454] on div "4 (Northwest Sump Face) 4 (Northwest Sump Face Top Corner)" at bounding box center [857, 454] width 359 height 32
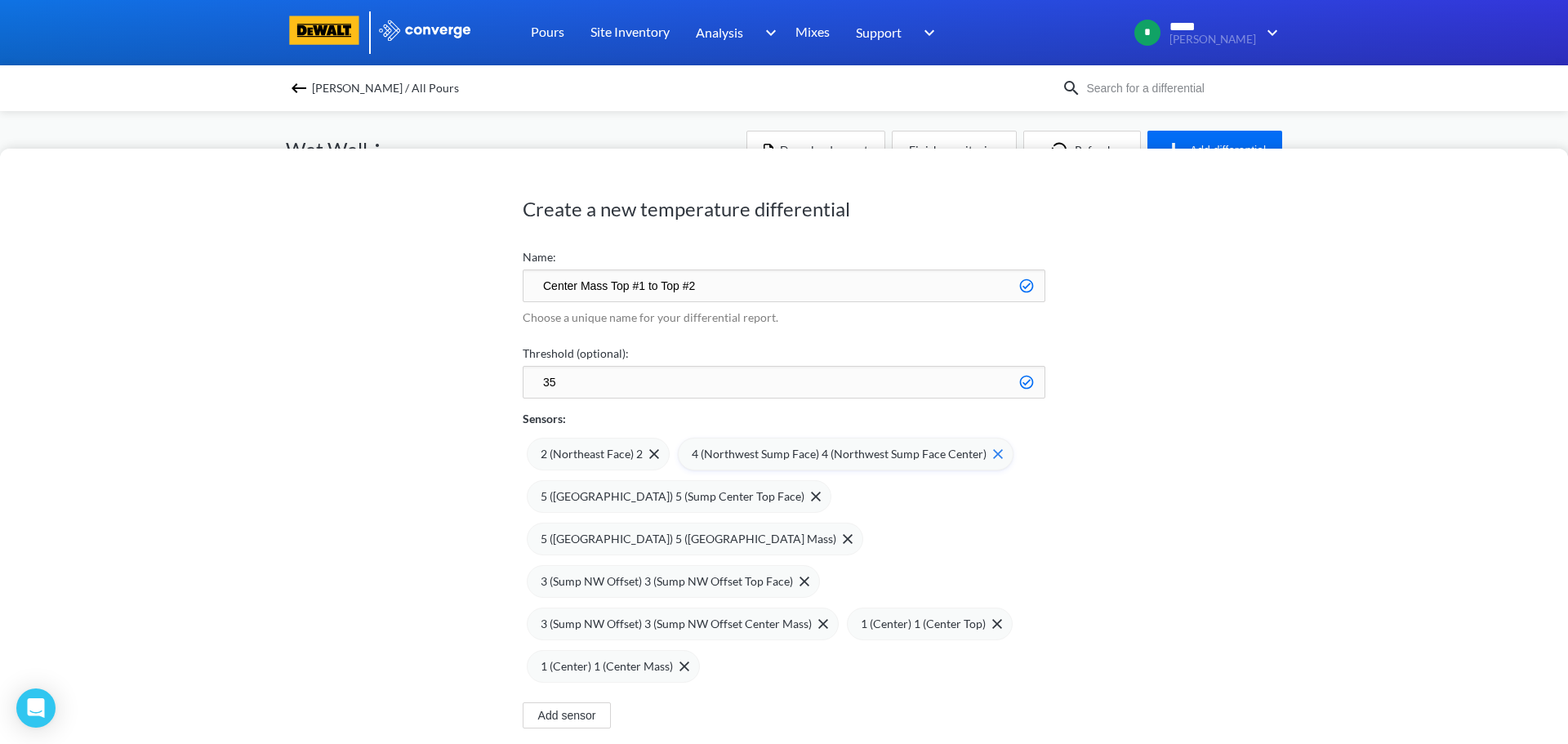
click at [993, 454] on img at bounding box center [998, 454] width 9 height 9
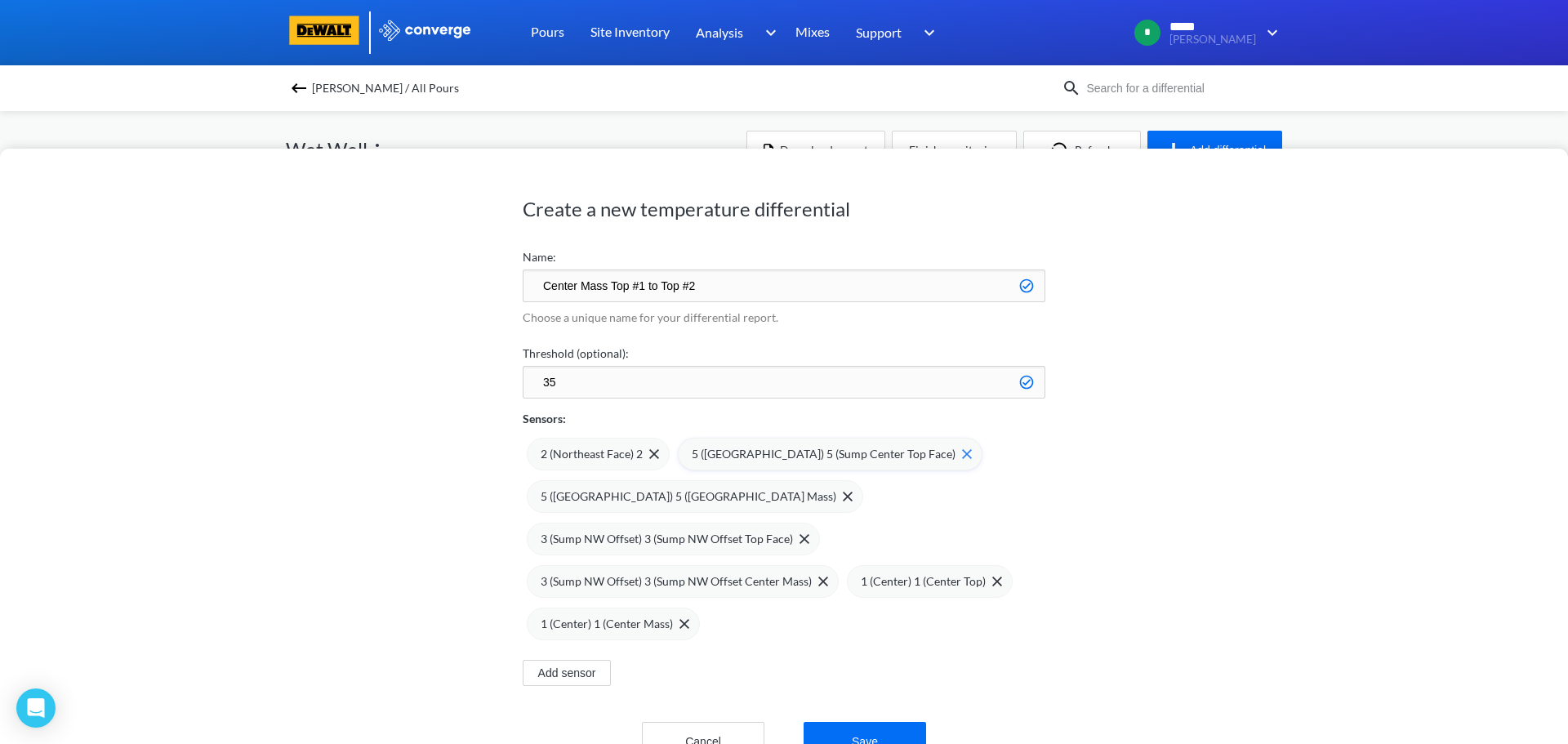
click at [962, 453] on img at bounding box center [967, 454] width 9 height 9
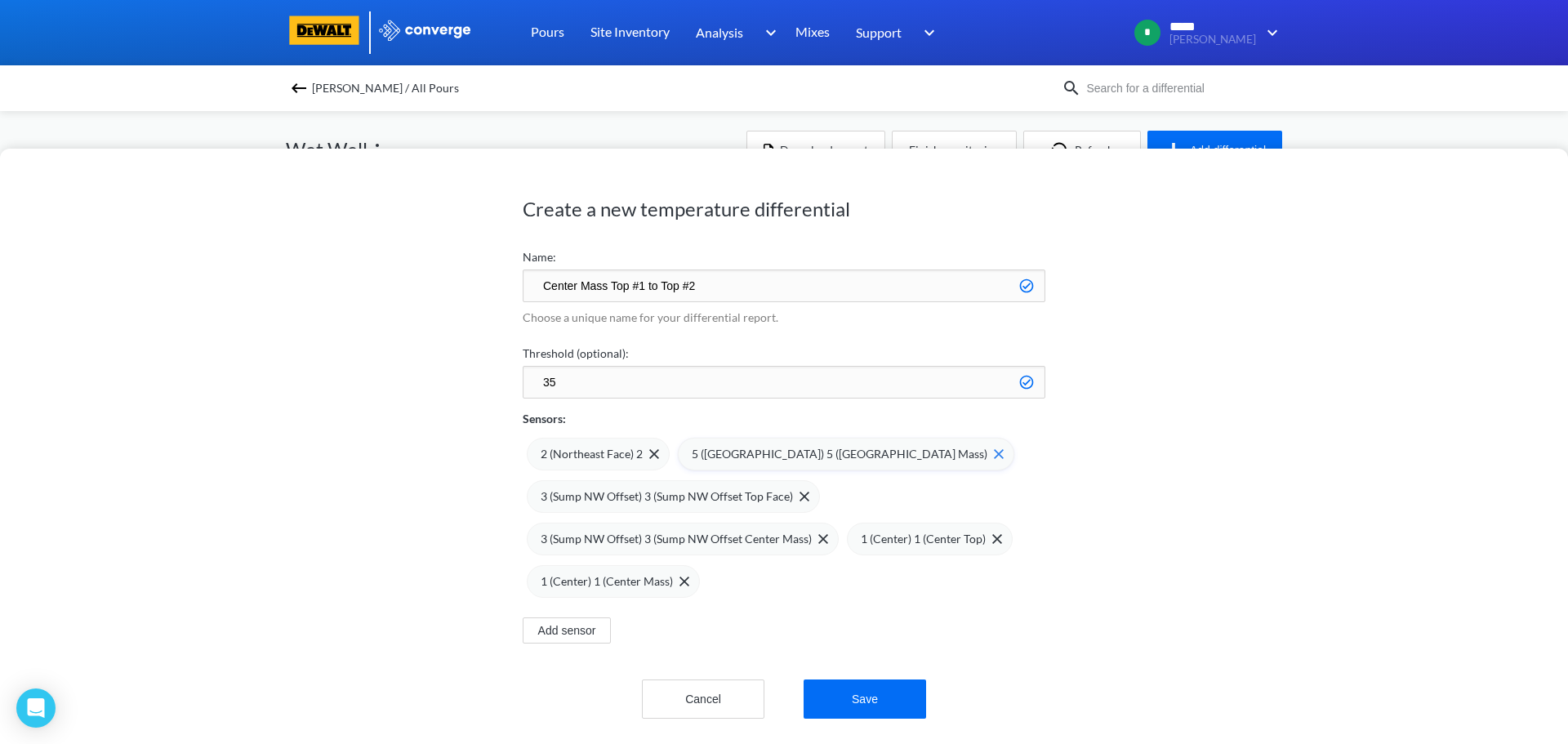
click at [993, 455] on img at bounding box center [998, 454] width 9 height 9
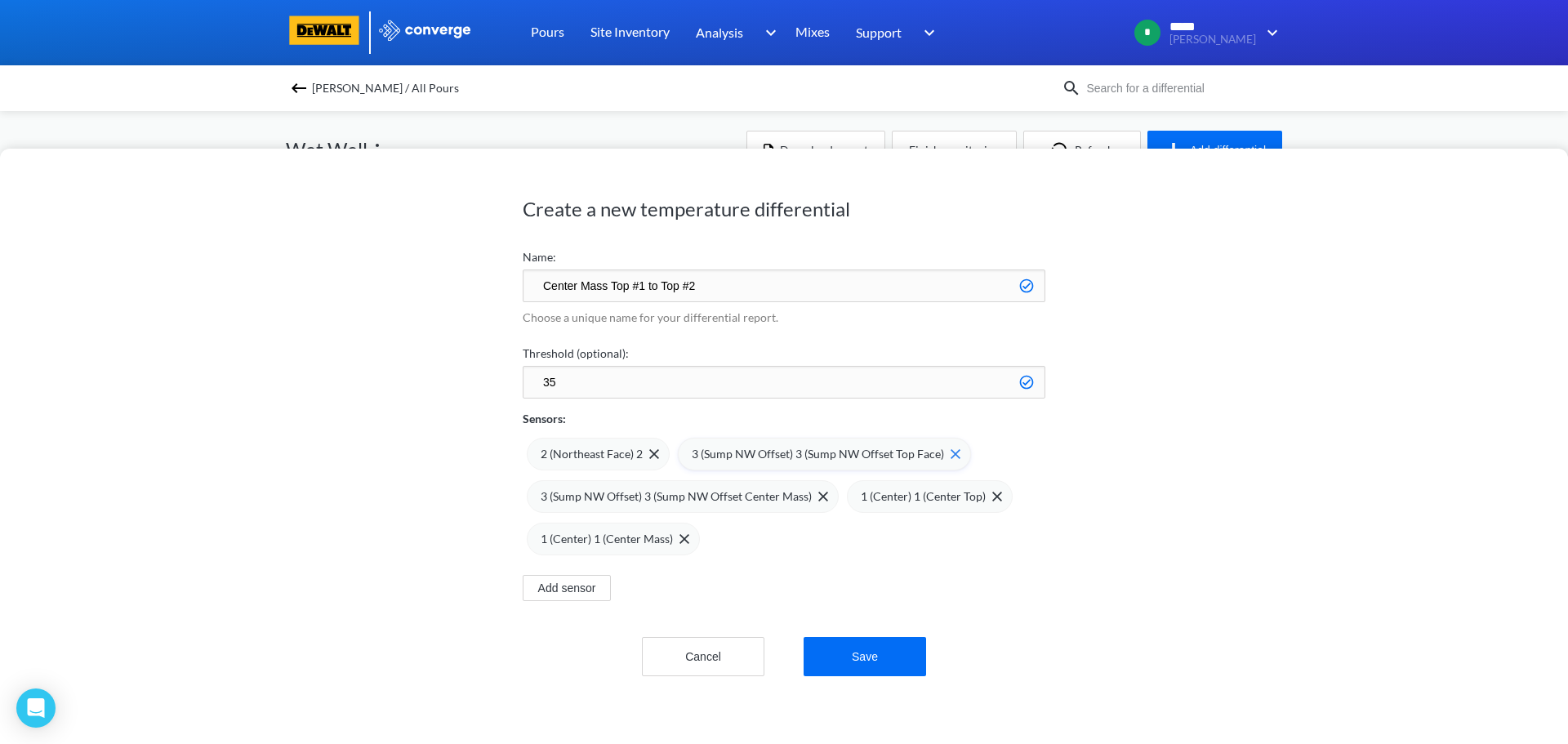
click at [952, 449] on div "3 (Sump NW Offset) 3 (Sump NW Offset Top Face)" at bounding box center [823, 454] width 293 height 32
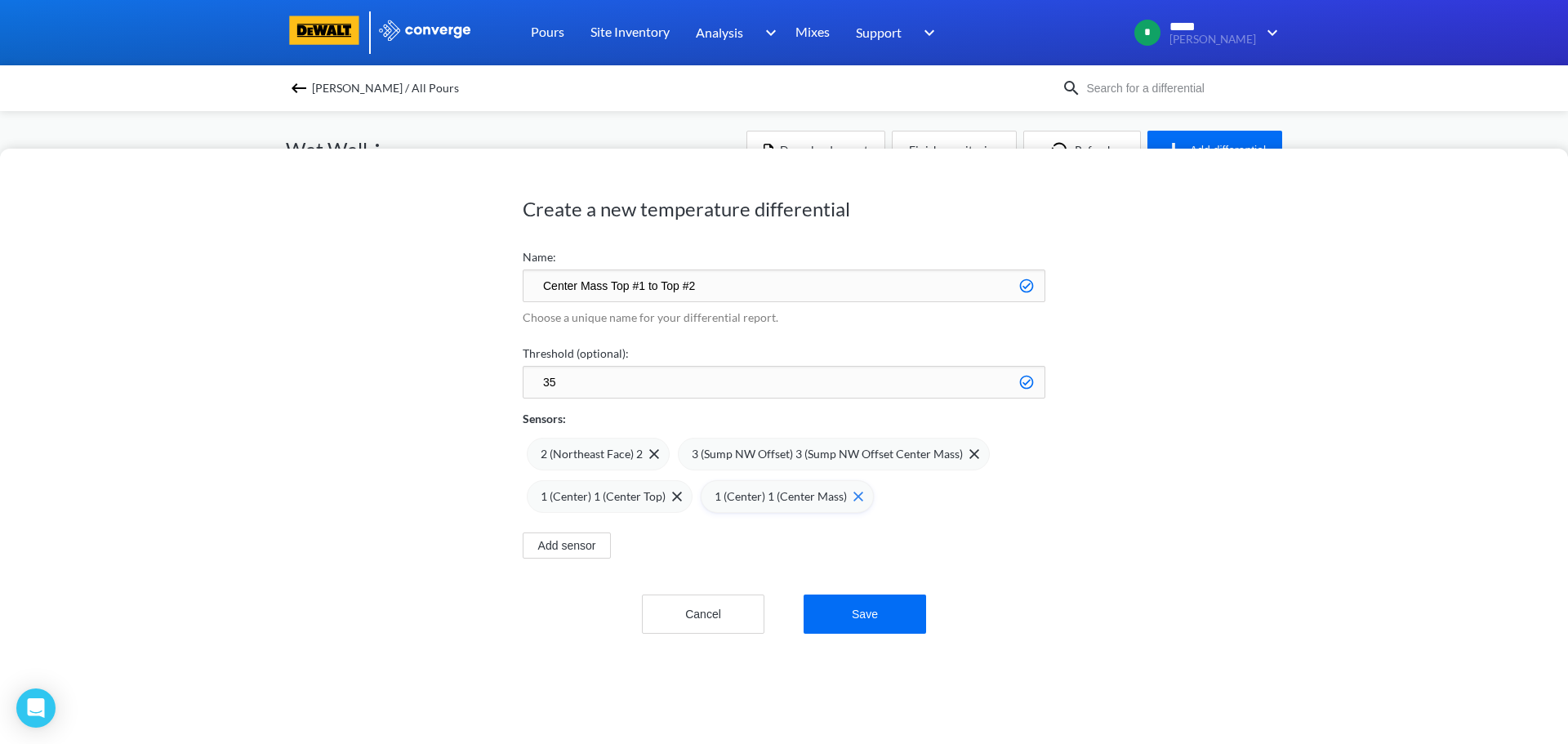
click at [853, 497] on img at bounding box center [858, 496] width 9 height 9
click at [969, 457] on img at bounding box center [974, 454] width 9 height 9
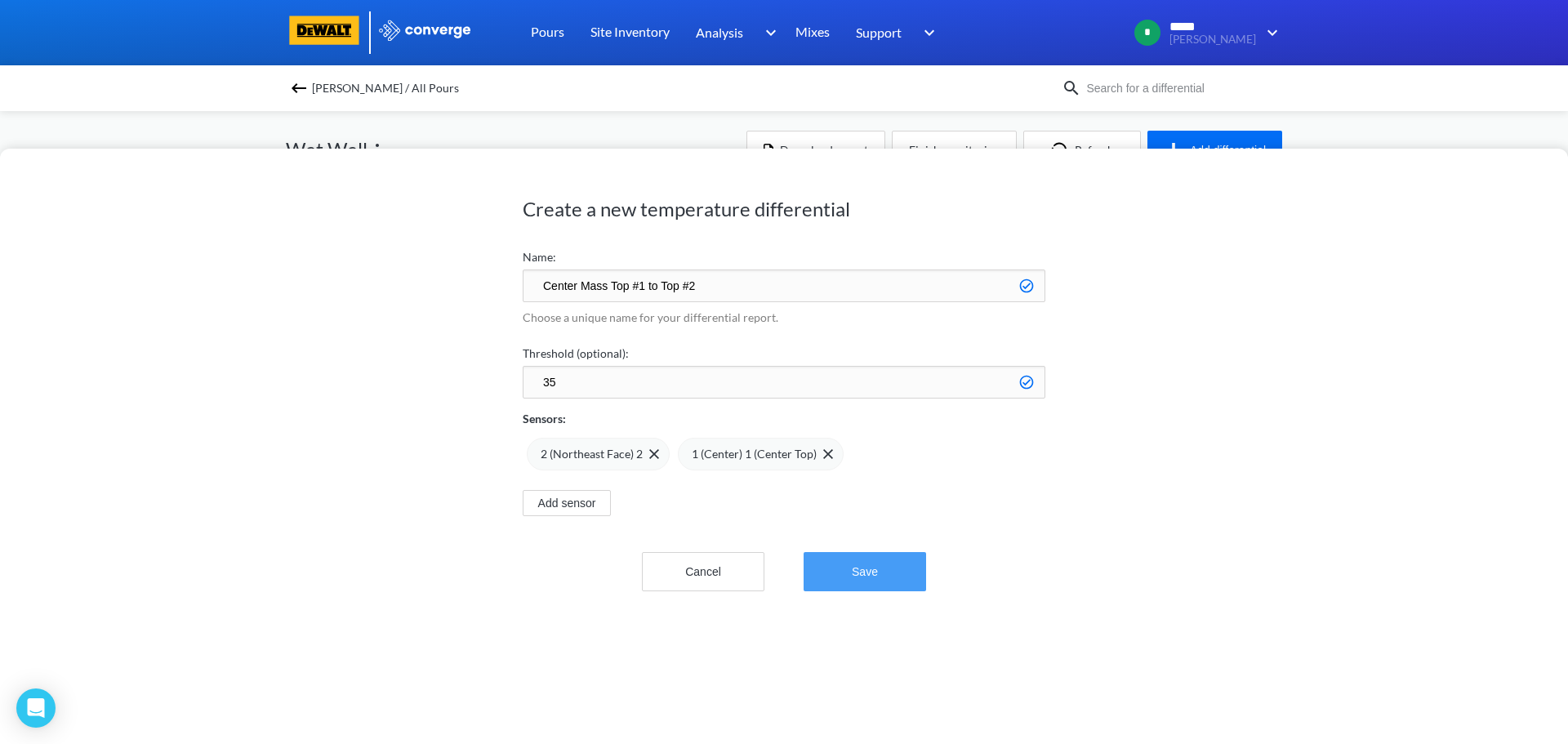
click at [843, 568] on button "Save" at bounding box center [864, 571] width 122 height 39
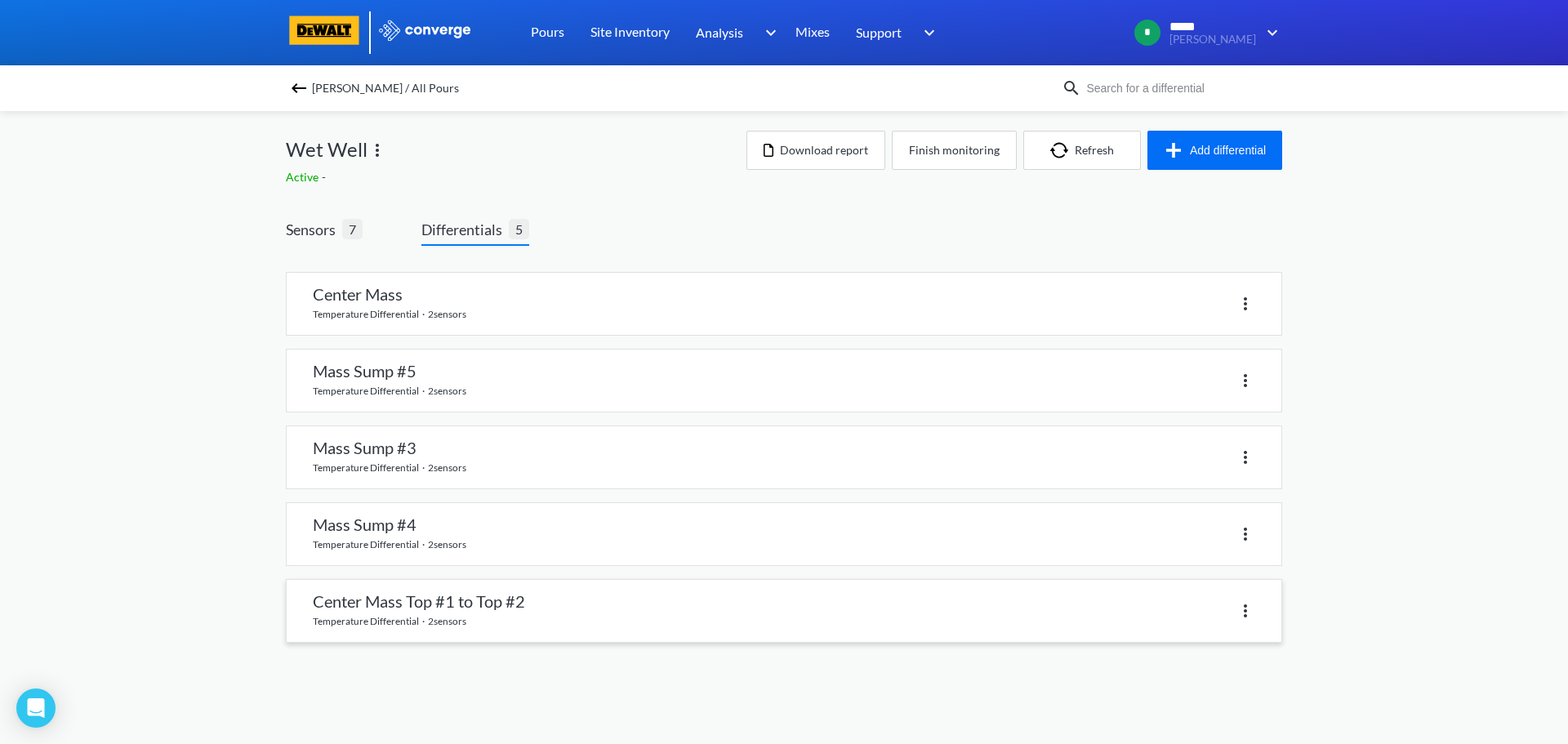
click at [526, 616] on link at bounding box center [784, 610] width 994 height 62
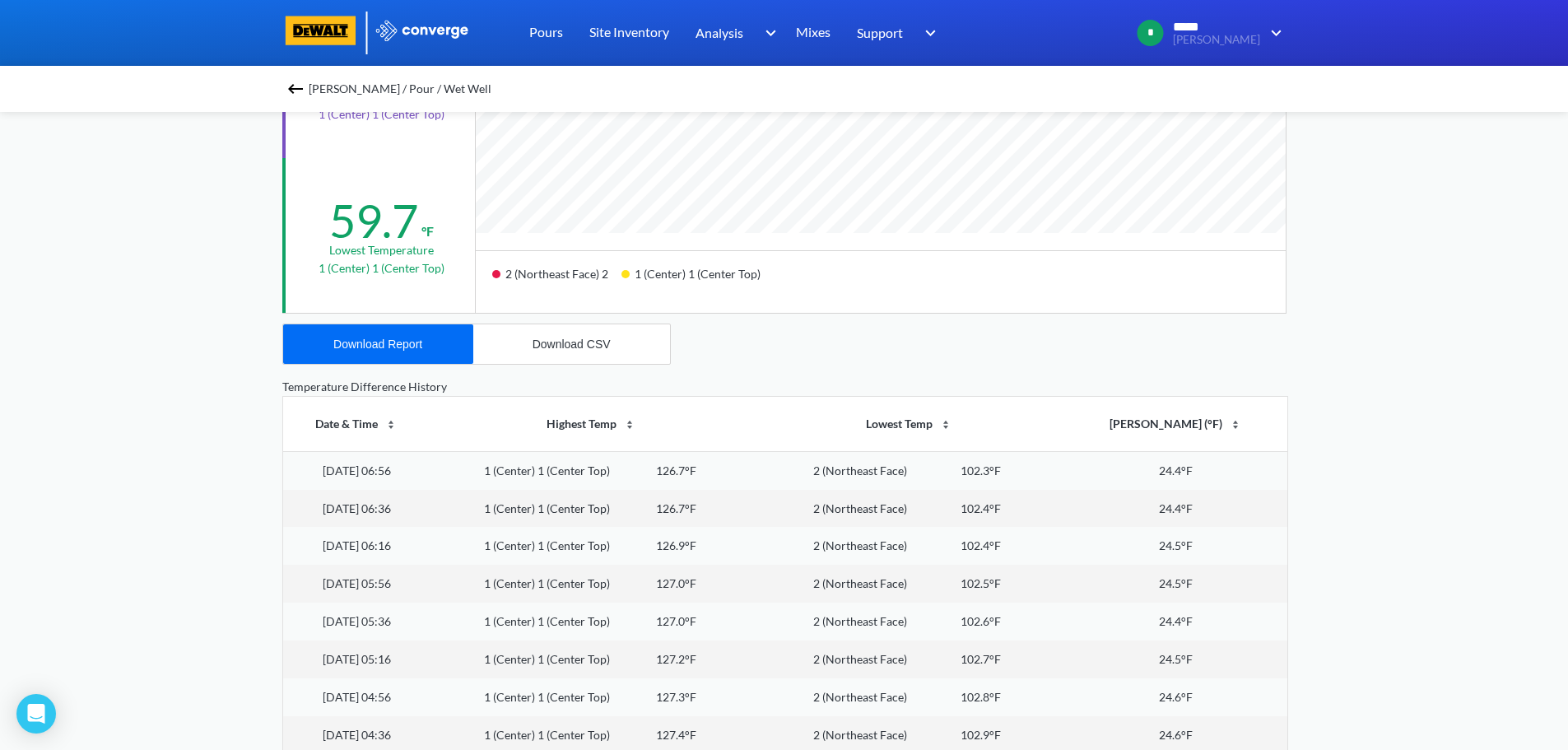
scroll to position [165, 0]
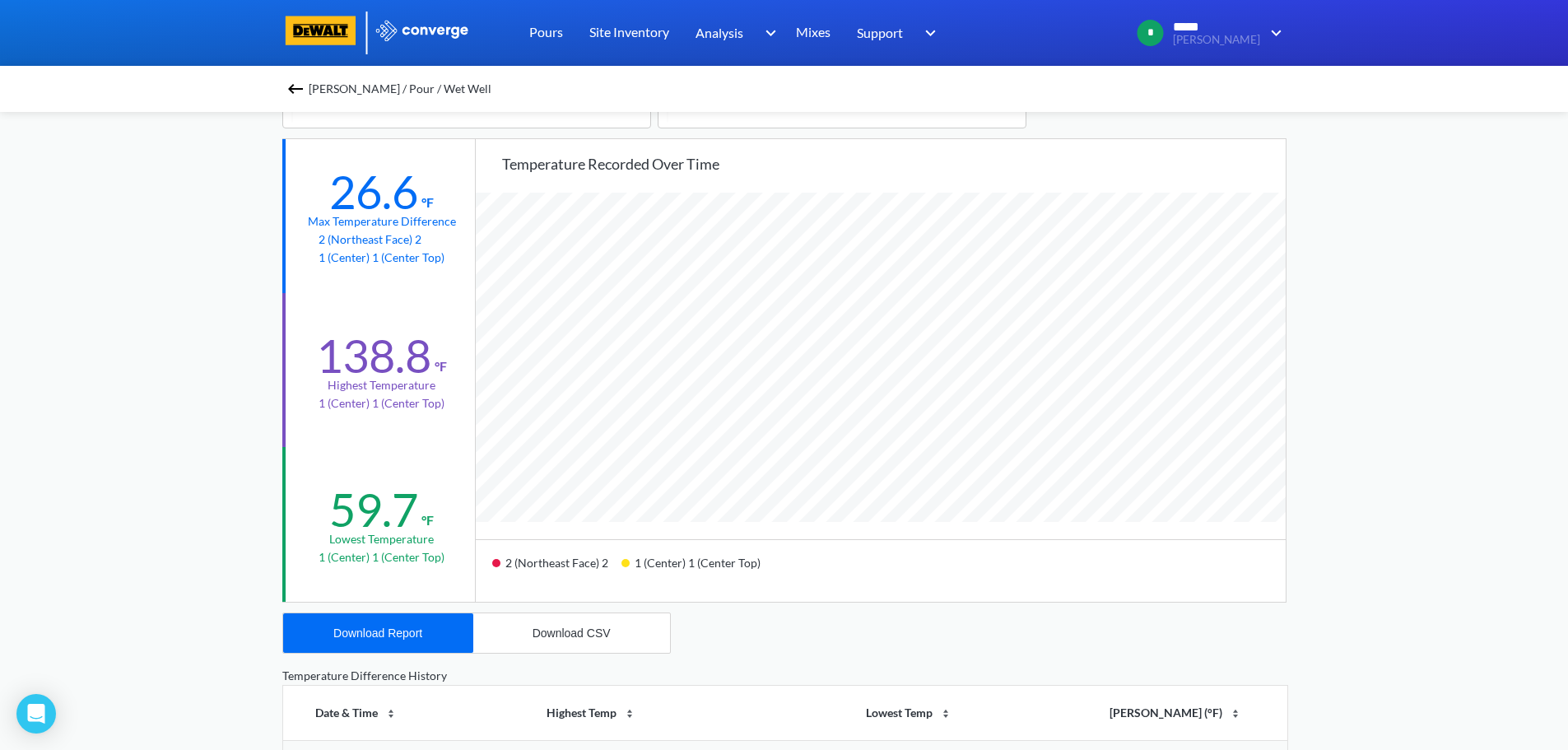
click at [320, 86] on span "[PERSON_NAME] / Pour / Wet Well" at bounding box center [400, 89] width 183 height 23
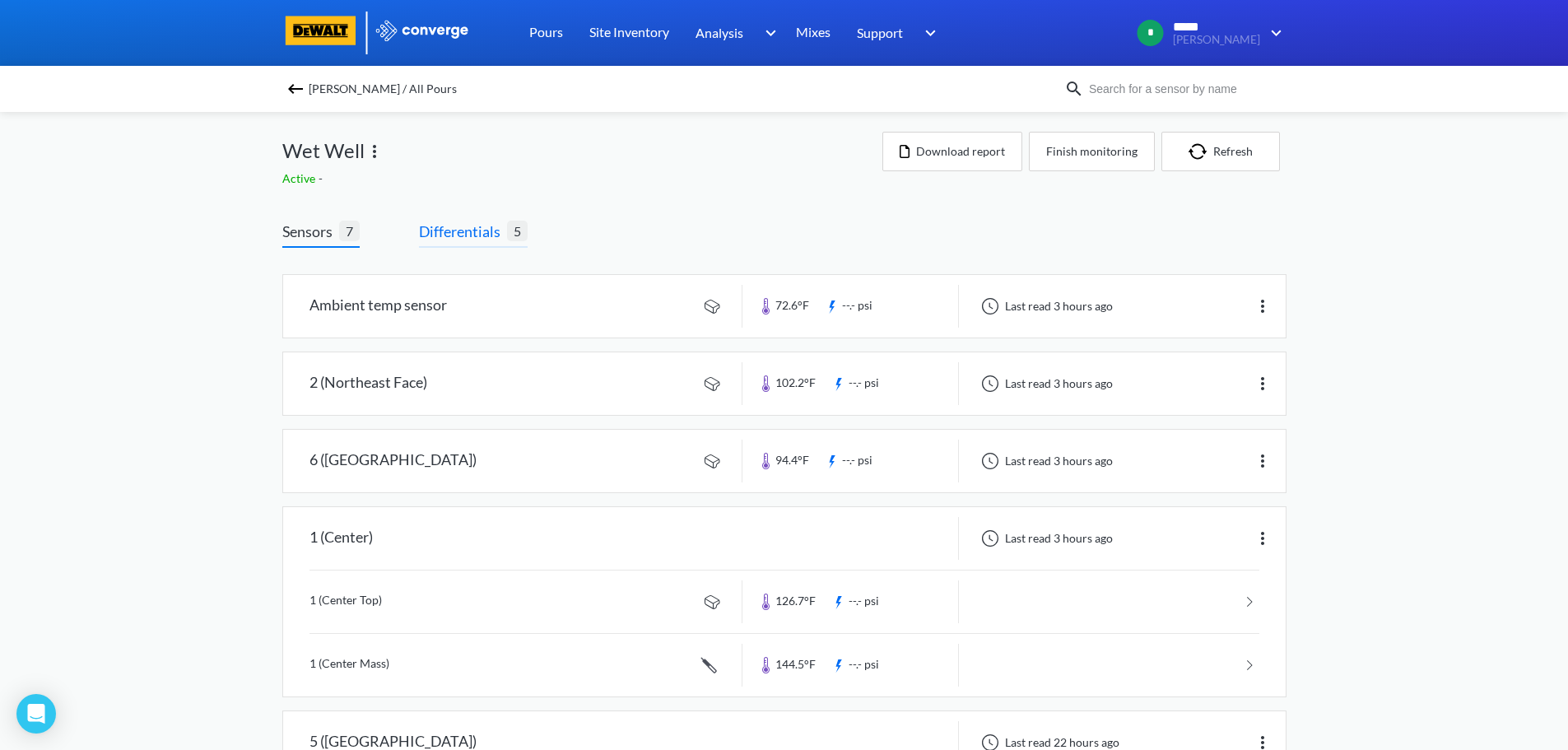
click at [457, 225] on span "Differentials" at bounding box center [463, 232] width 88 height 23
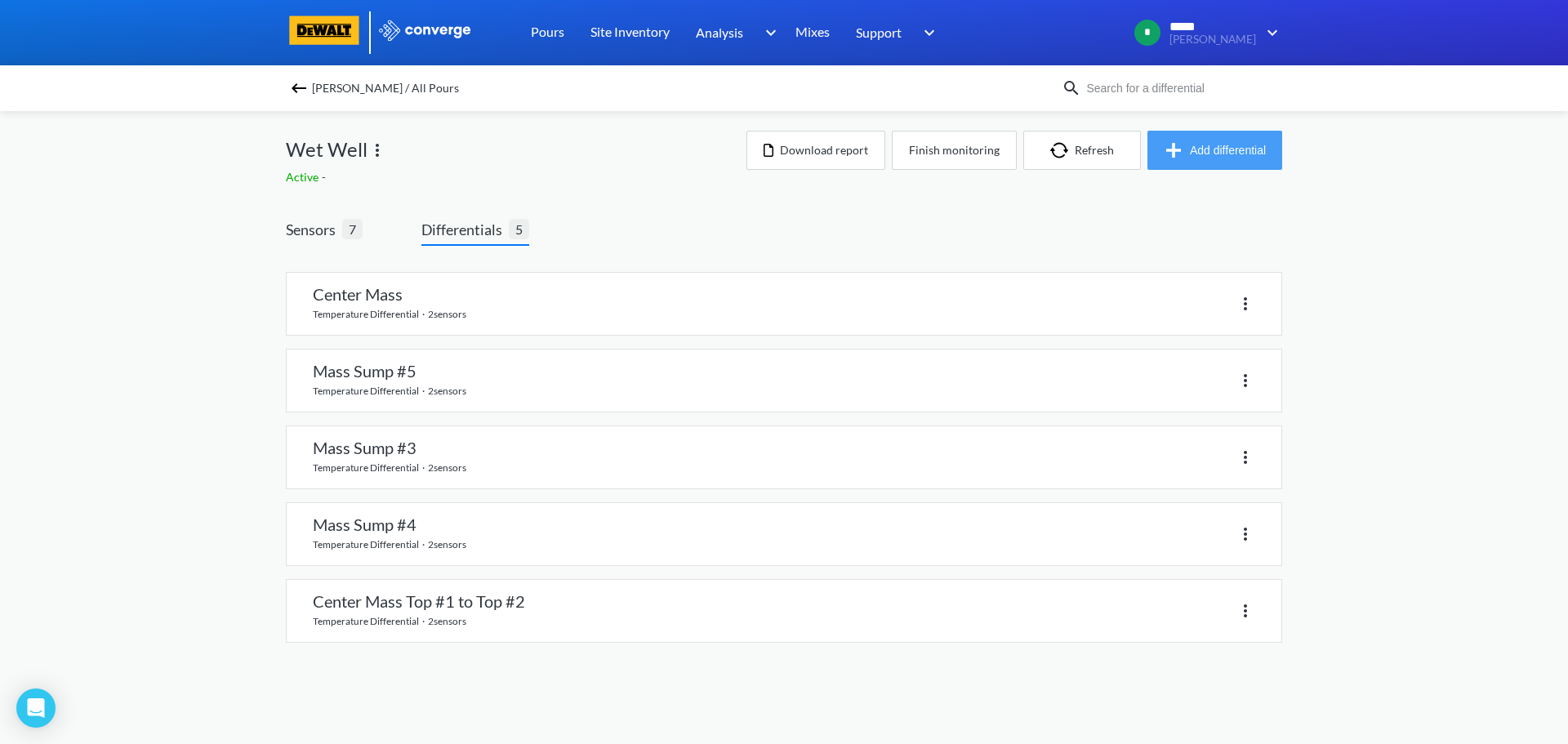
click at [1216, 146] on button "Add differential" at bounding box center [1214, 150] width 135 height 39
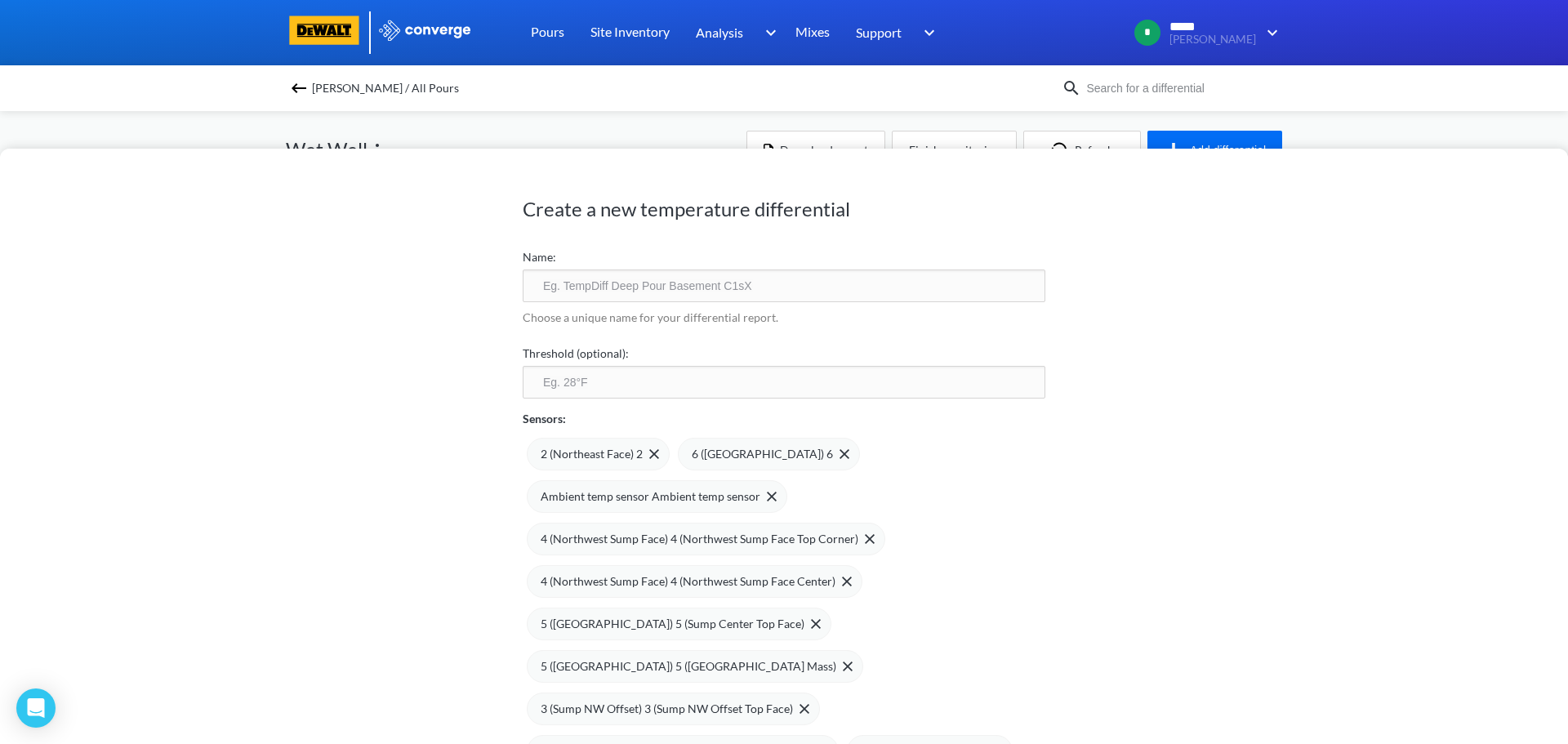
click at [574, 285] on input "text" at bounding box center [784, 286] width 523 height 32
type input "Center Mass #1 to Top #6"
click at [550, 378] on input "number" at bounding box center [784, 382] width 523 height 32
type input "35"
click at [600, 288] on input "Center Mass #1 to Top #6" at bounding box center [784, 286] width 523 height 32
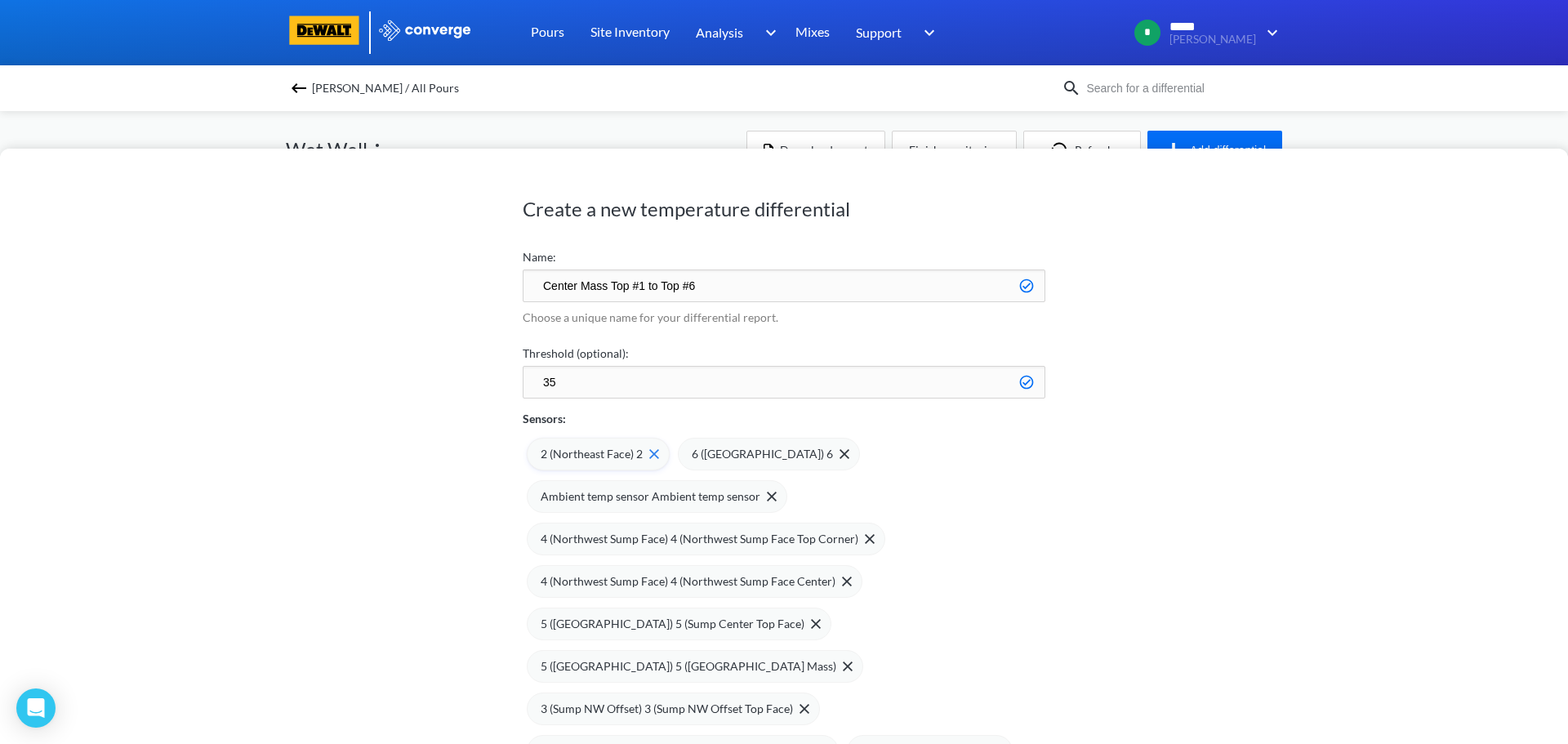
type input "Center Mass Top #1 to Top #6"
click at [649, 457] on img at bounding box center [654, 454] width 9 height 9
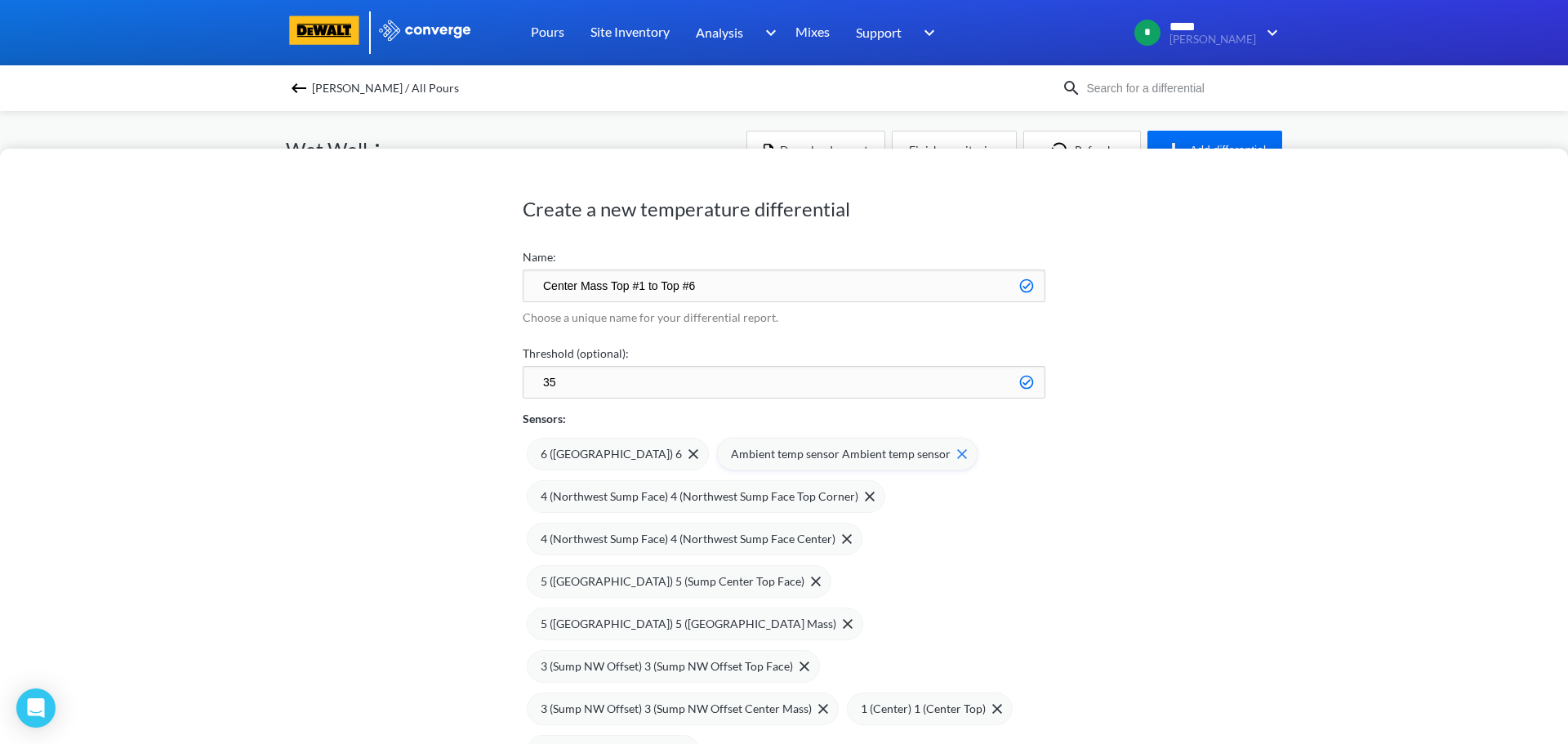
click at [957, 452] on img at bounding box center [962, 454] width 9 height 9
click at [875, 492] on img at bounding box center [869, 496] width 9 height 9
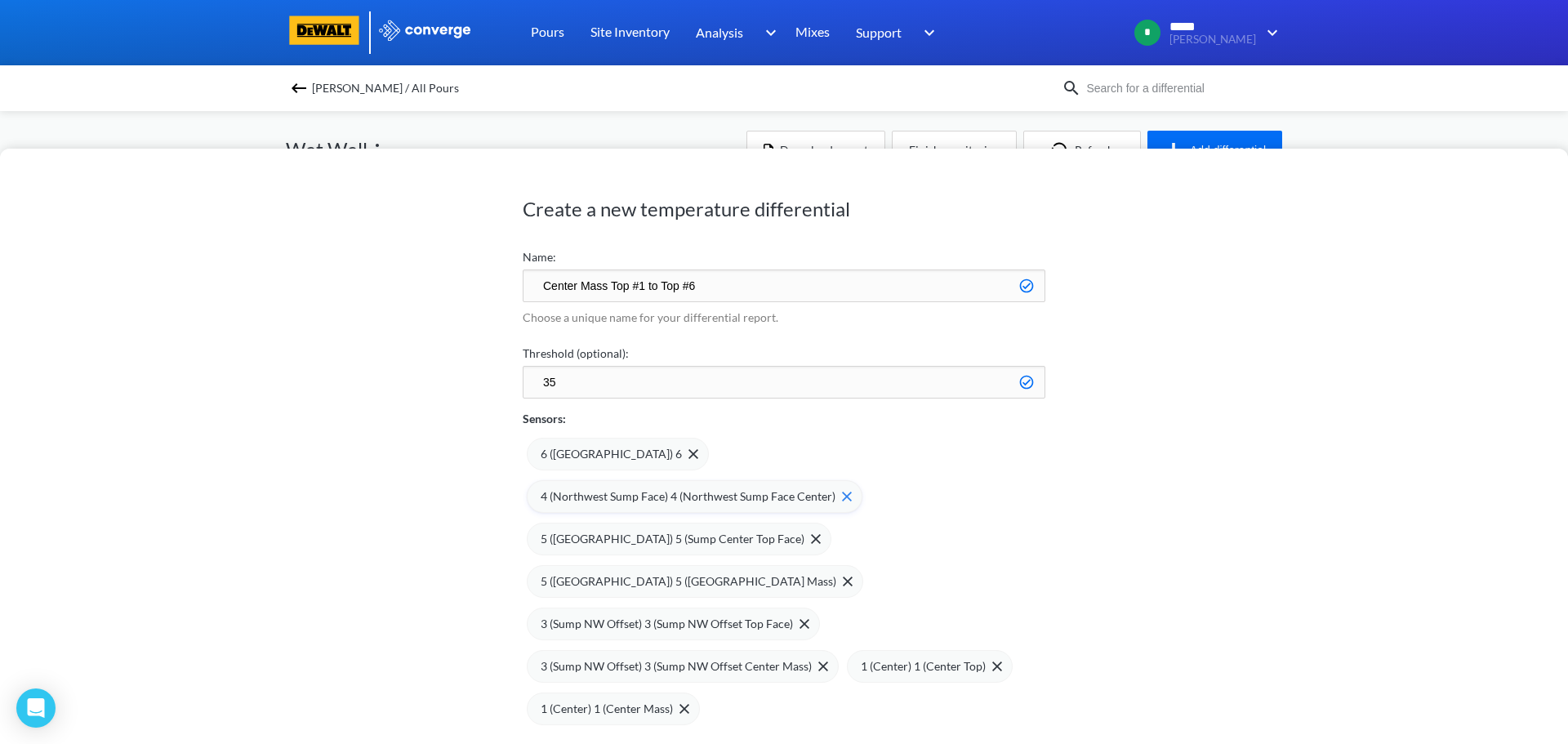
click at [852, 492] on img at bounding box center [846, 496] width 9 height 9
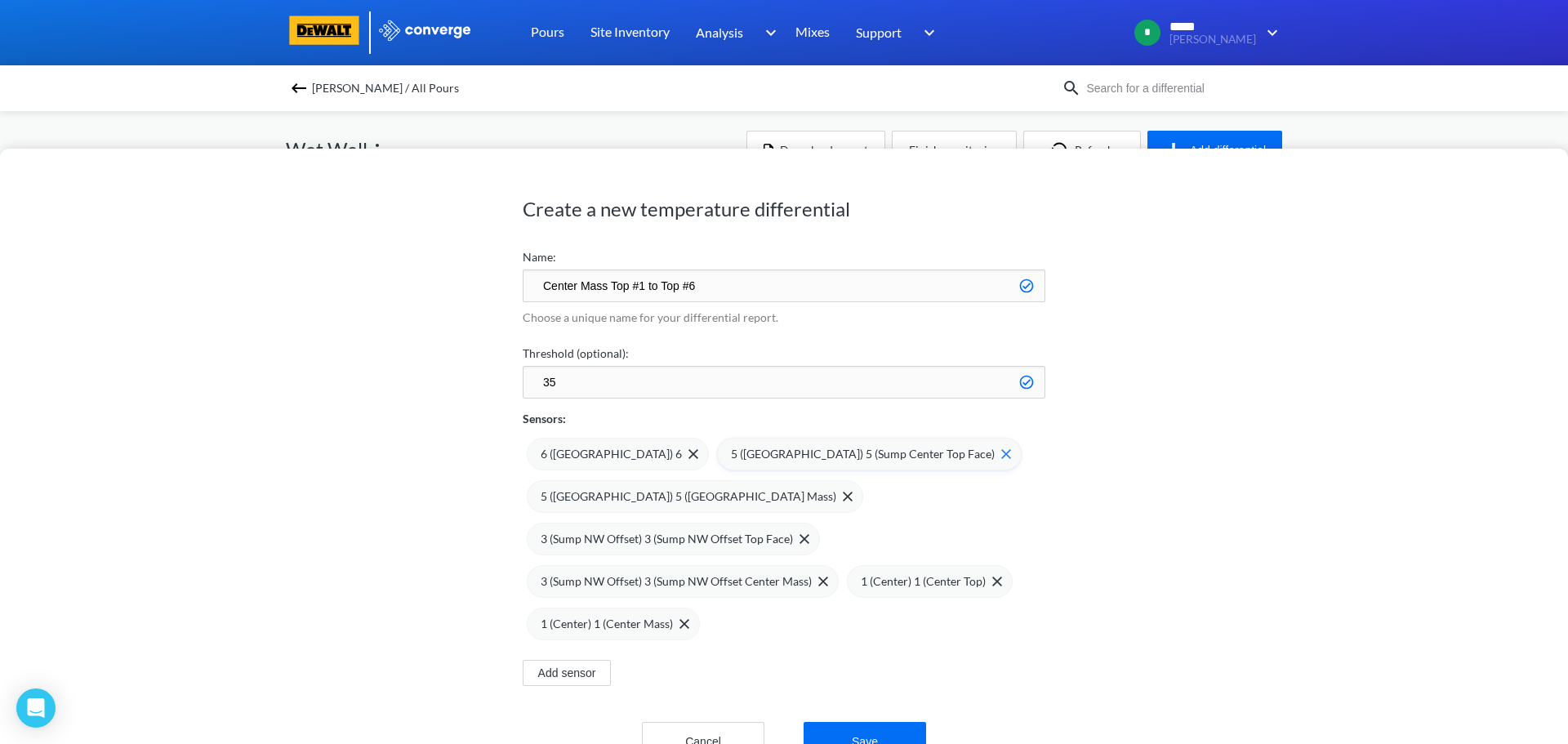
click at [904, 454] on div "5 ([GEOGRAPHIC_DATA]) 5 (Sump Center Top Face)" at bounding box center [869, 454] width 304 height 32
click at [853, 492] on img at bounding box center [847, 496] width 9 height 9
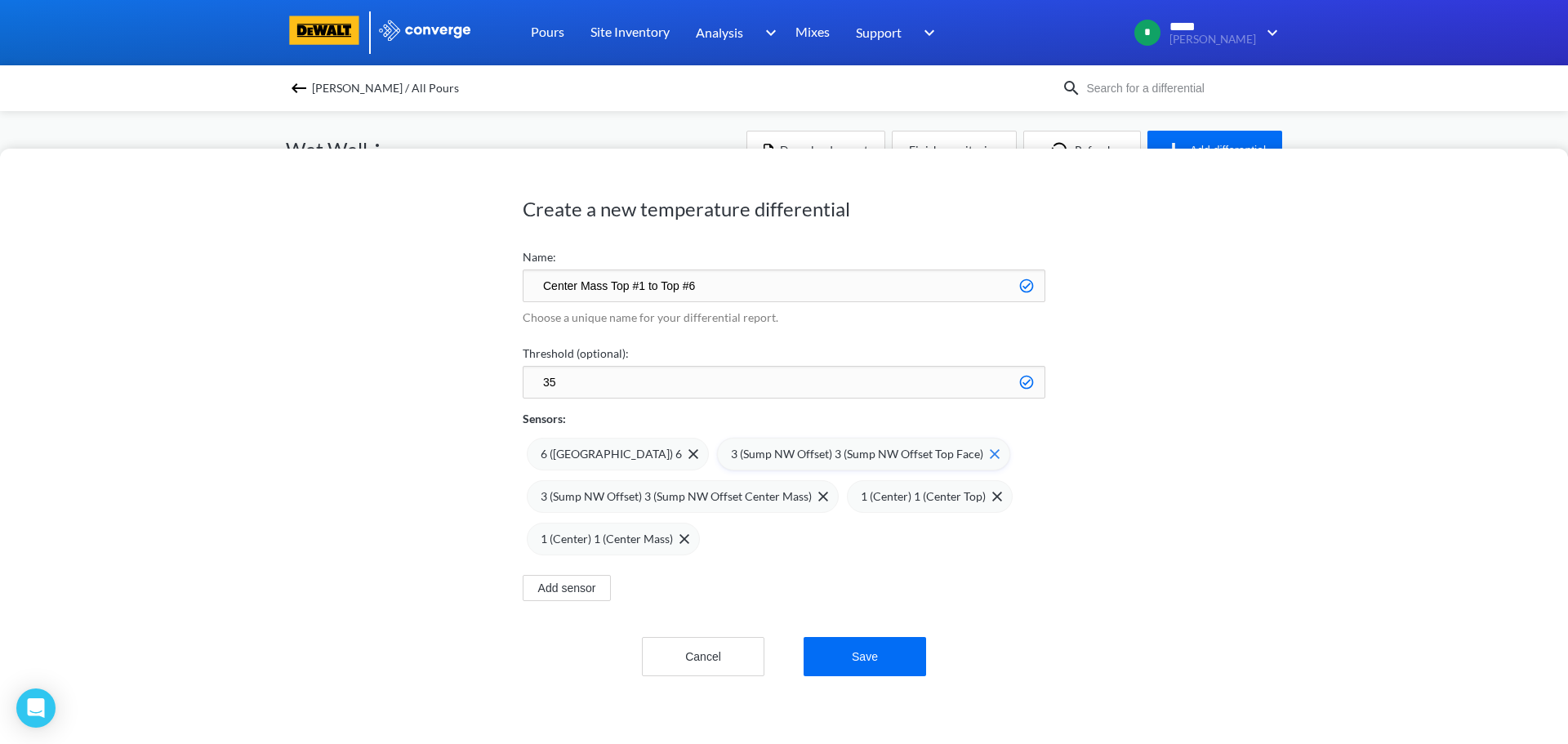
click at [989, 449] on img at bounding box center [994, 454] width 9 height 9
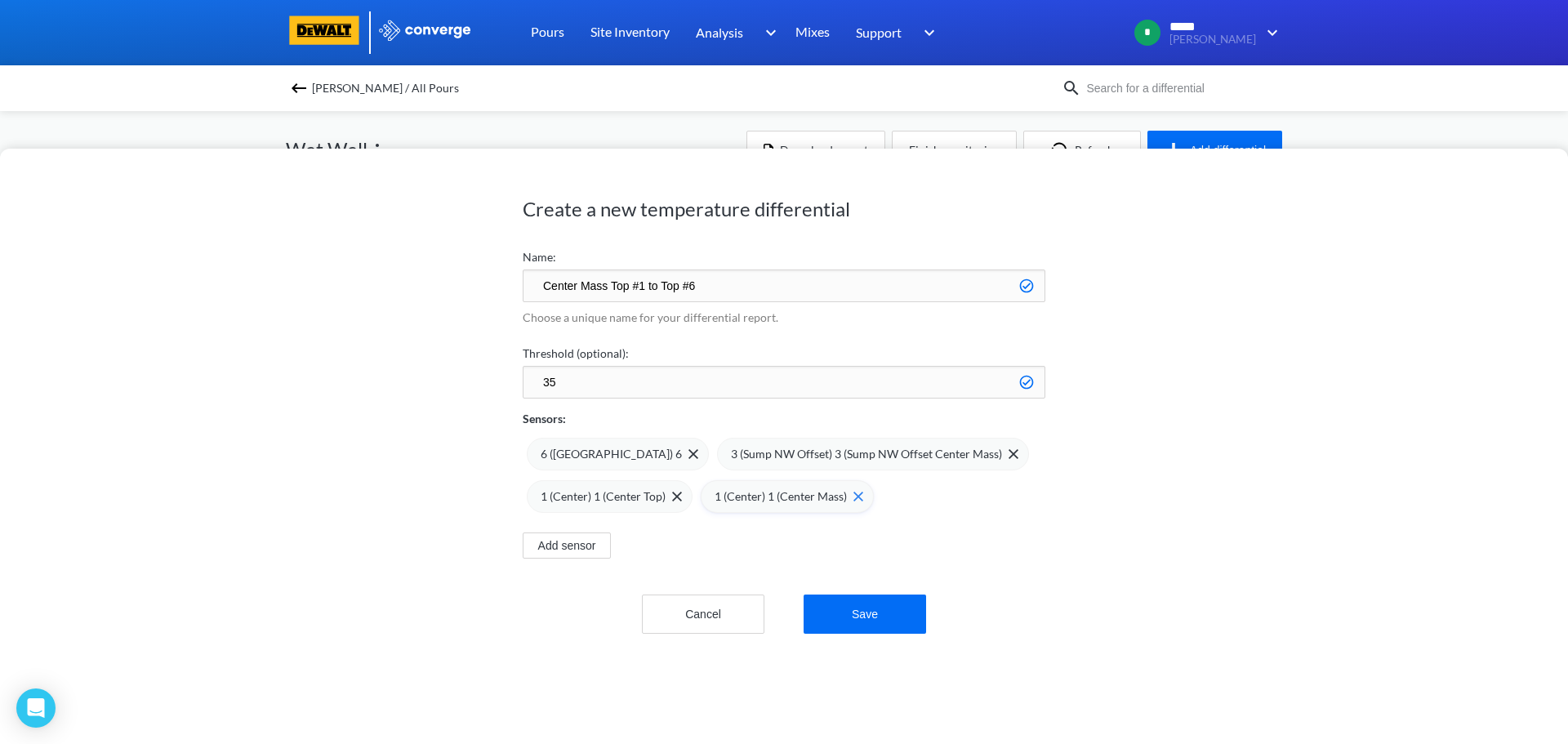
click at [0, 0] on span at bounding box center [0, 0] width 0 height 0
click at [689, 492] on img at bounding box center [684, 496] width 9 height 9
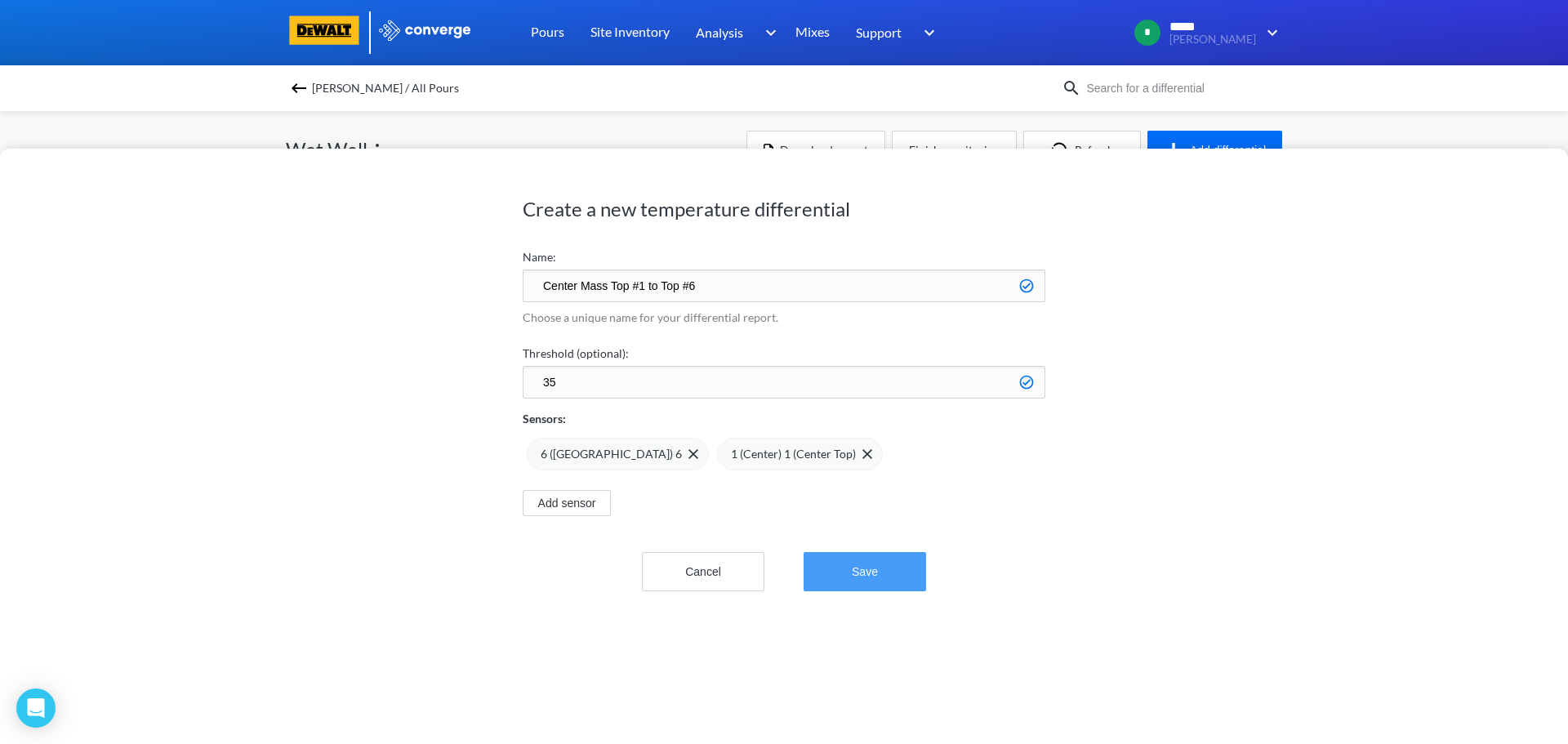
click at [841, 571] on button "Save" at bounding box center [864, 571] width 122 height 39
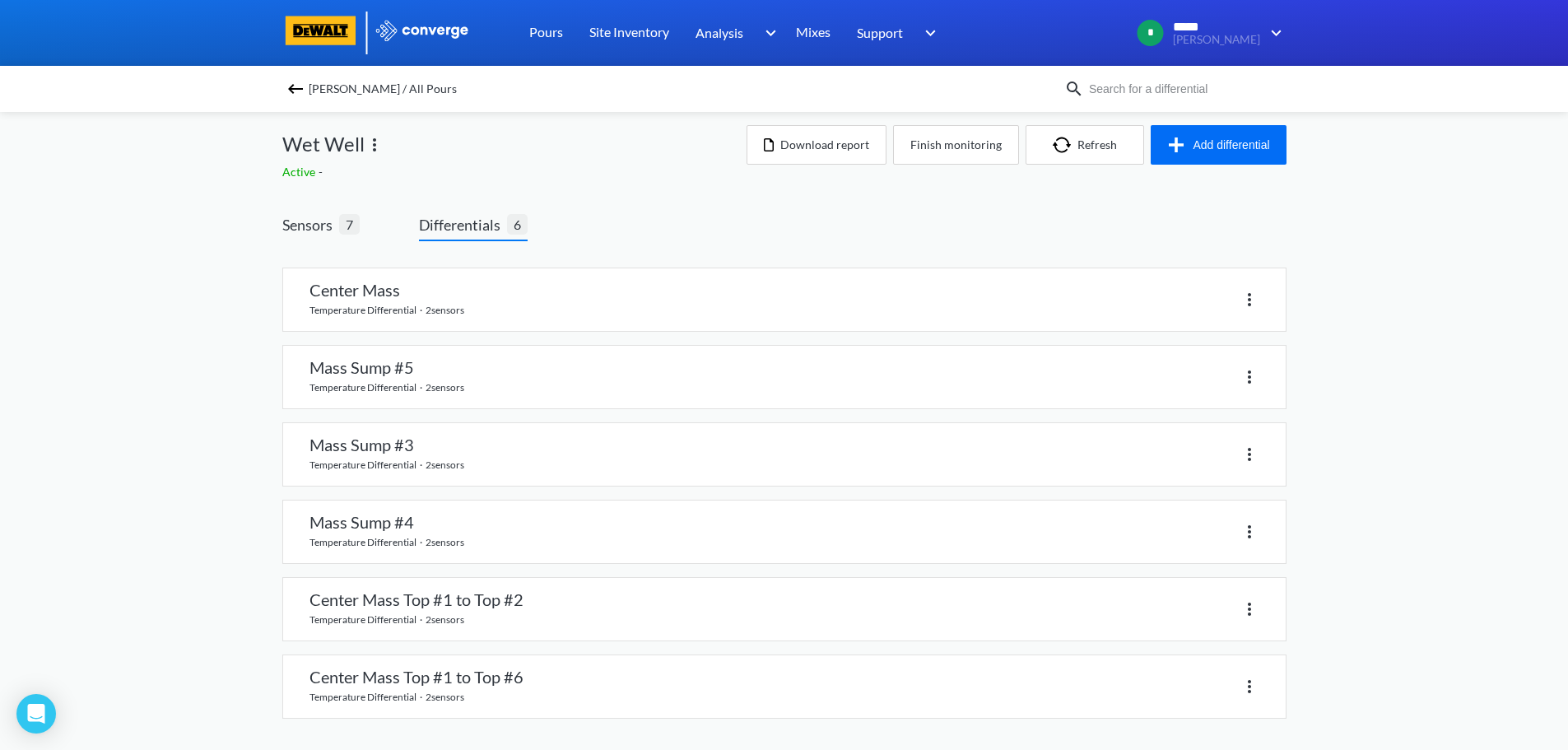
scroll to position [9, 0]
click at [468, 679] on link at bounding box center [784, 684] width 1002 height 62
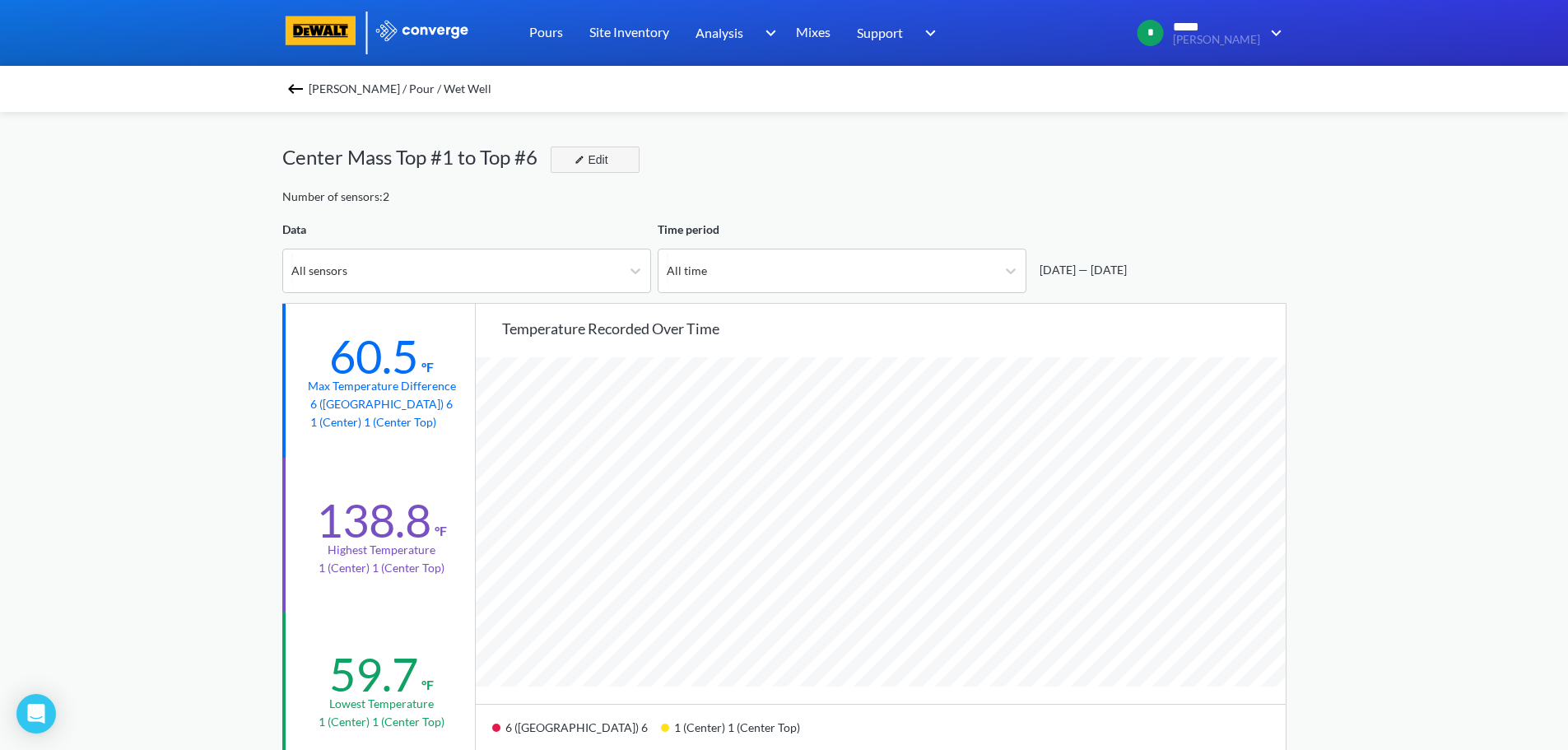
click at [599, 162] on div "Edit" at bounding box center [589, 160] width 43 height 20
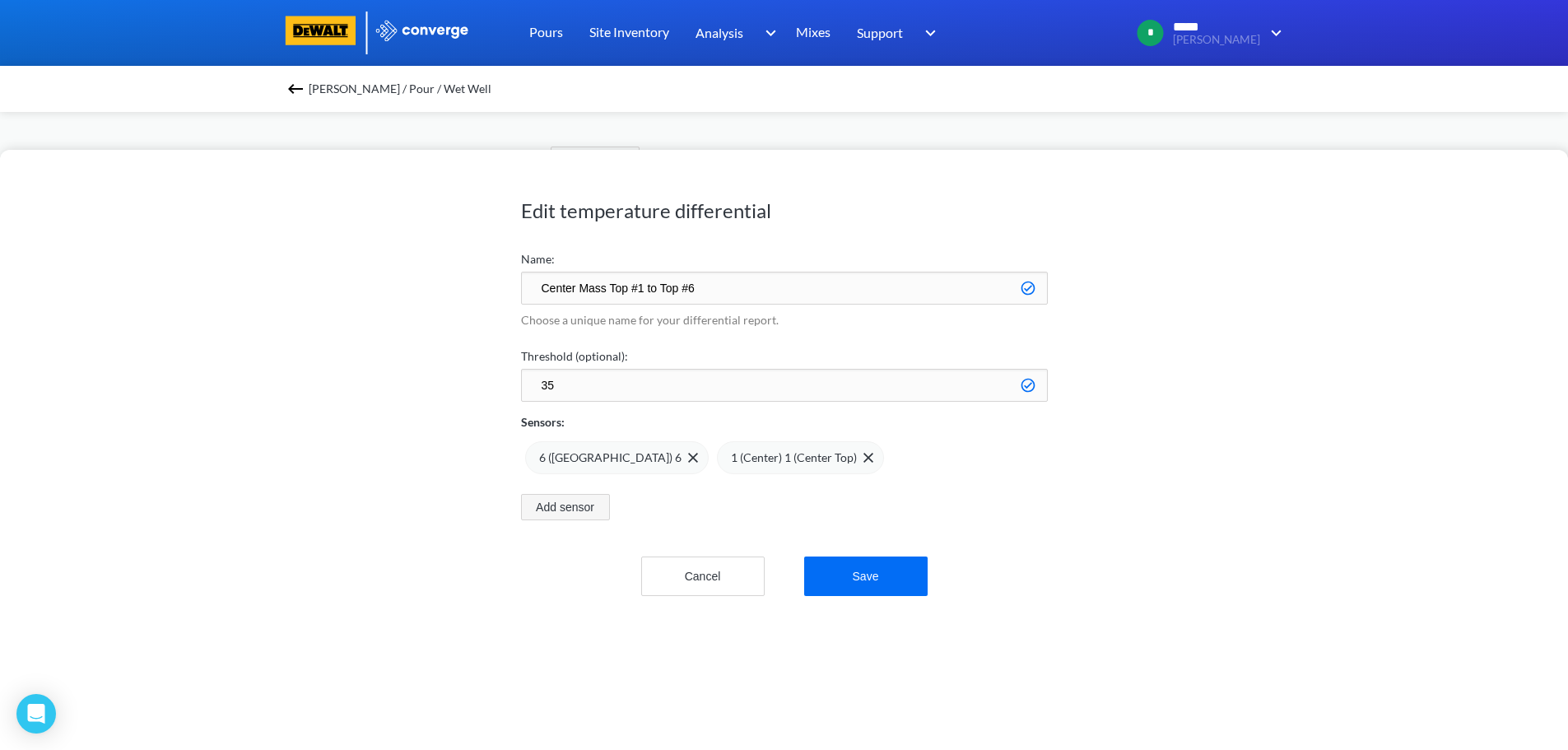
click at [569, 508] on button "Add sensor" at bounding box center [565, 507] width 89 height 27
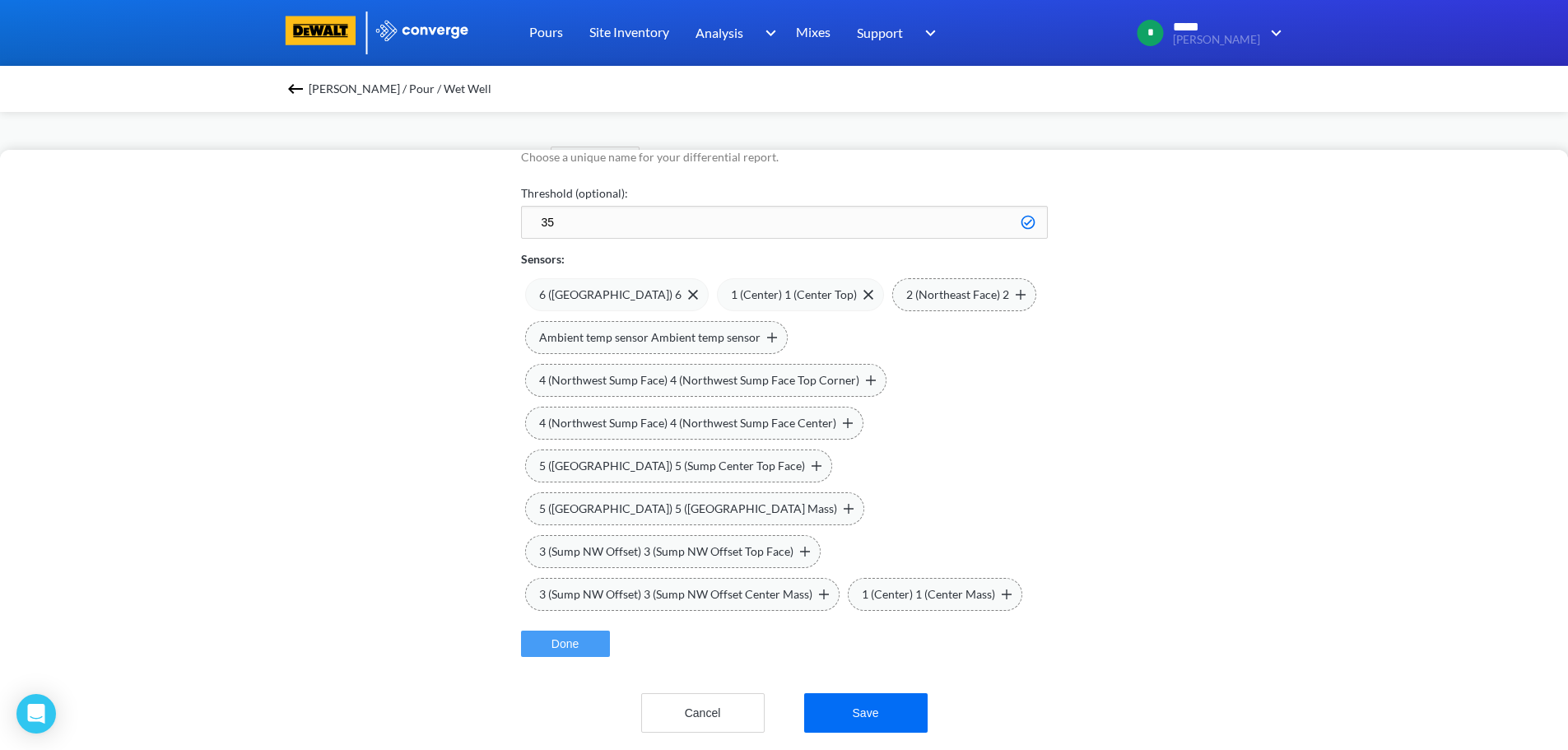
scroll to position [182, 0]
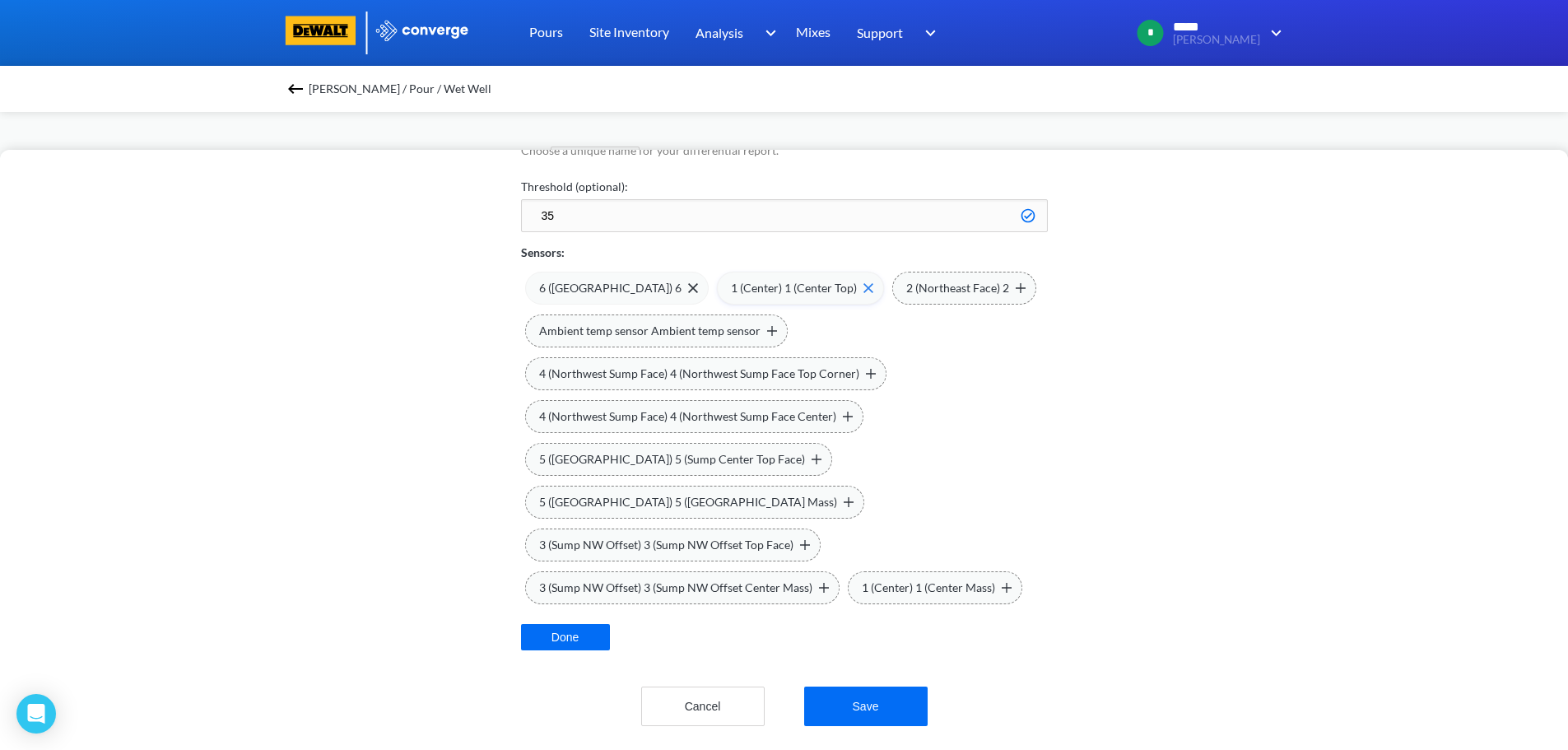
click at [744, 279] on span "1 (Center) 1 (Center Top)" at bounding box center [794, 288] width 126 height 18
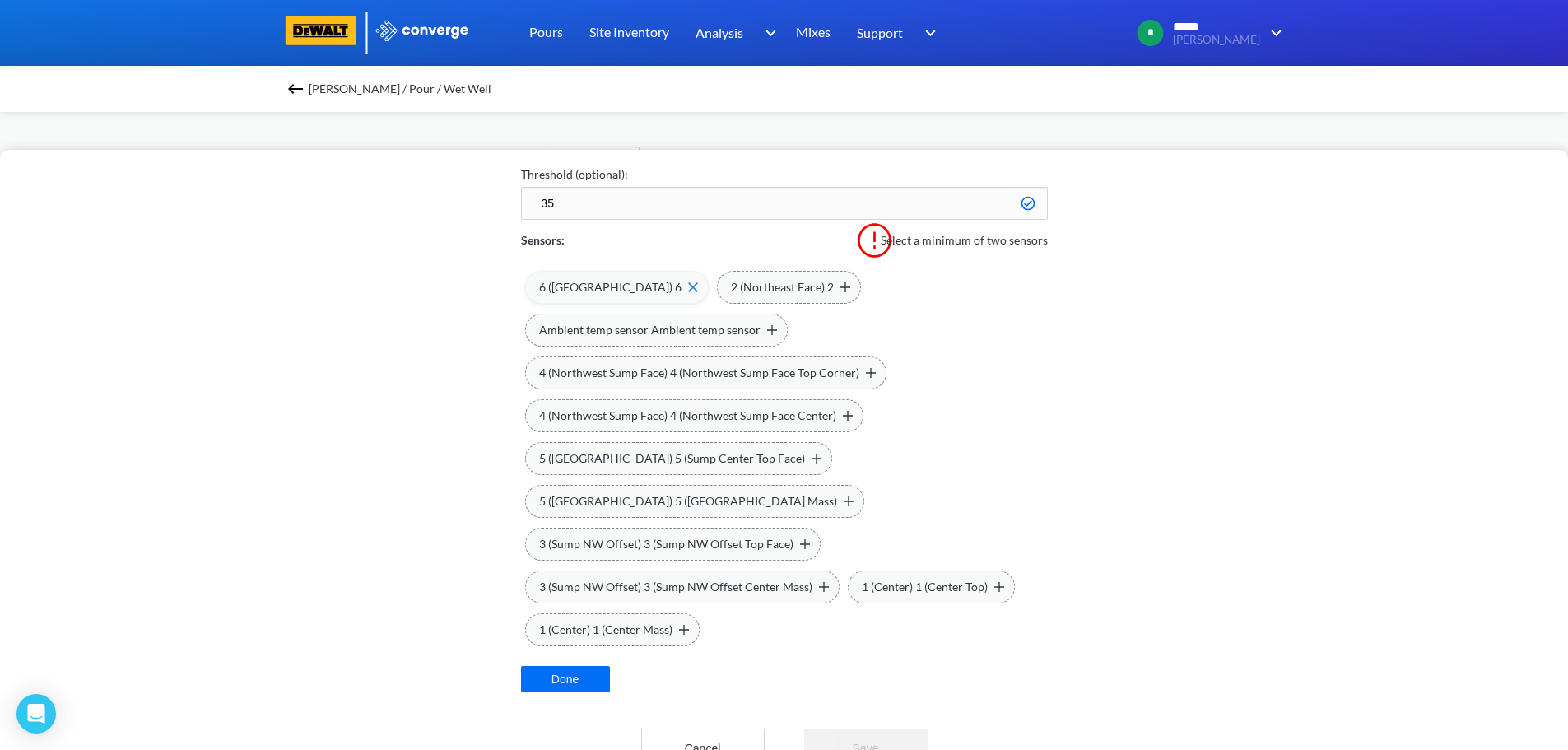
click at [596, 281] on span "6 ([GEOGRAPHIC_DATA]) 6" at bounding box center [610, 287] width 142 height 18
click at [652, 289] on img at bounding box center [653, 287] width 10 height 10
click at [994, 587] on img at bounding box center [999, 587] width 10 height 10
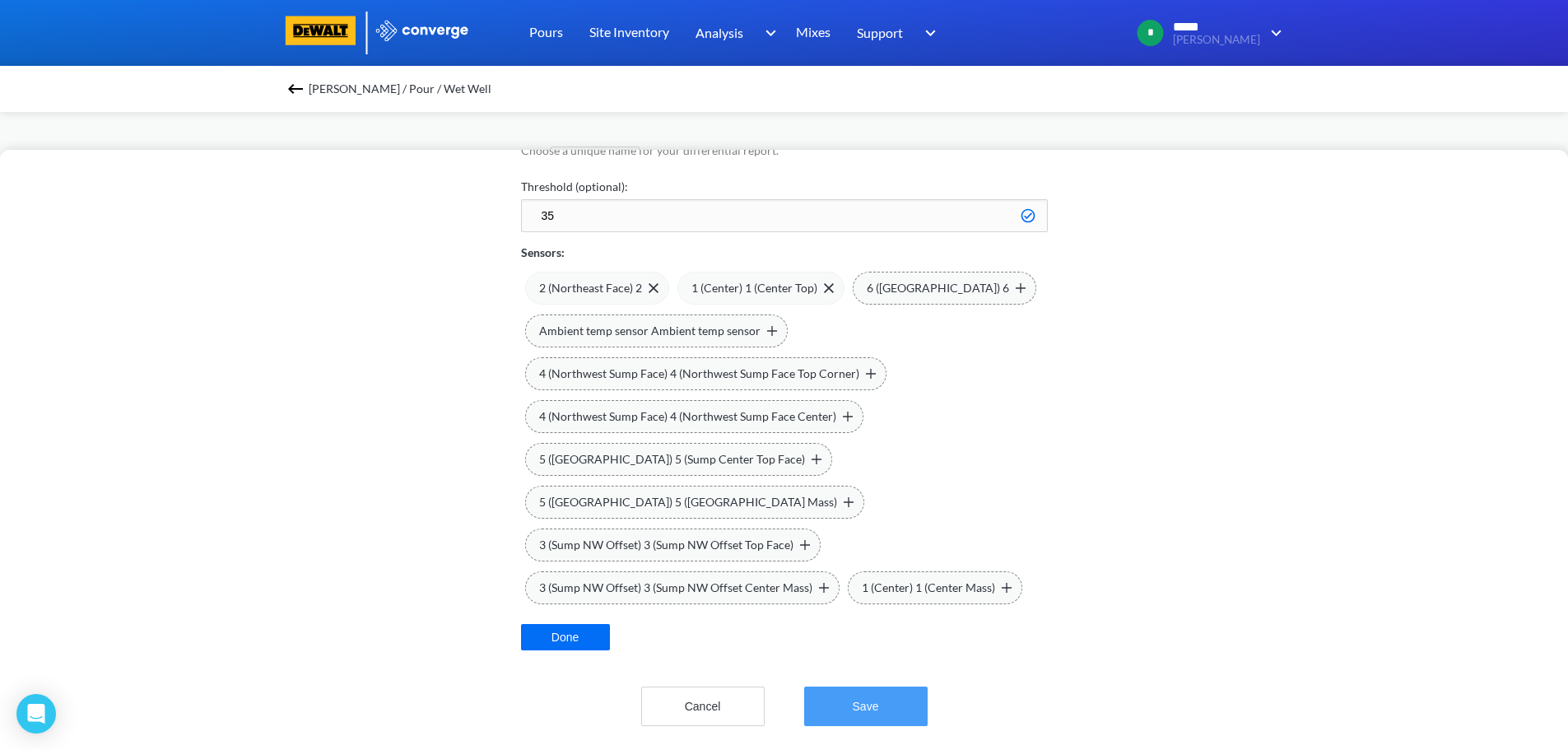
click at [859, 700] on button "Save" at bounding box center [865, 706] width 123 height 39
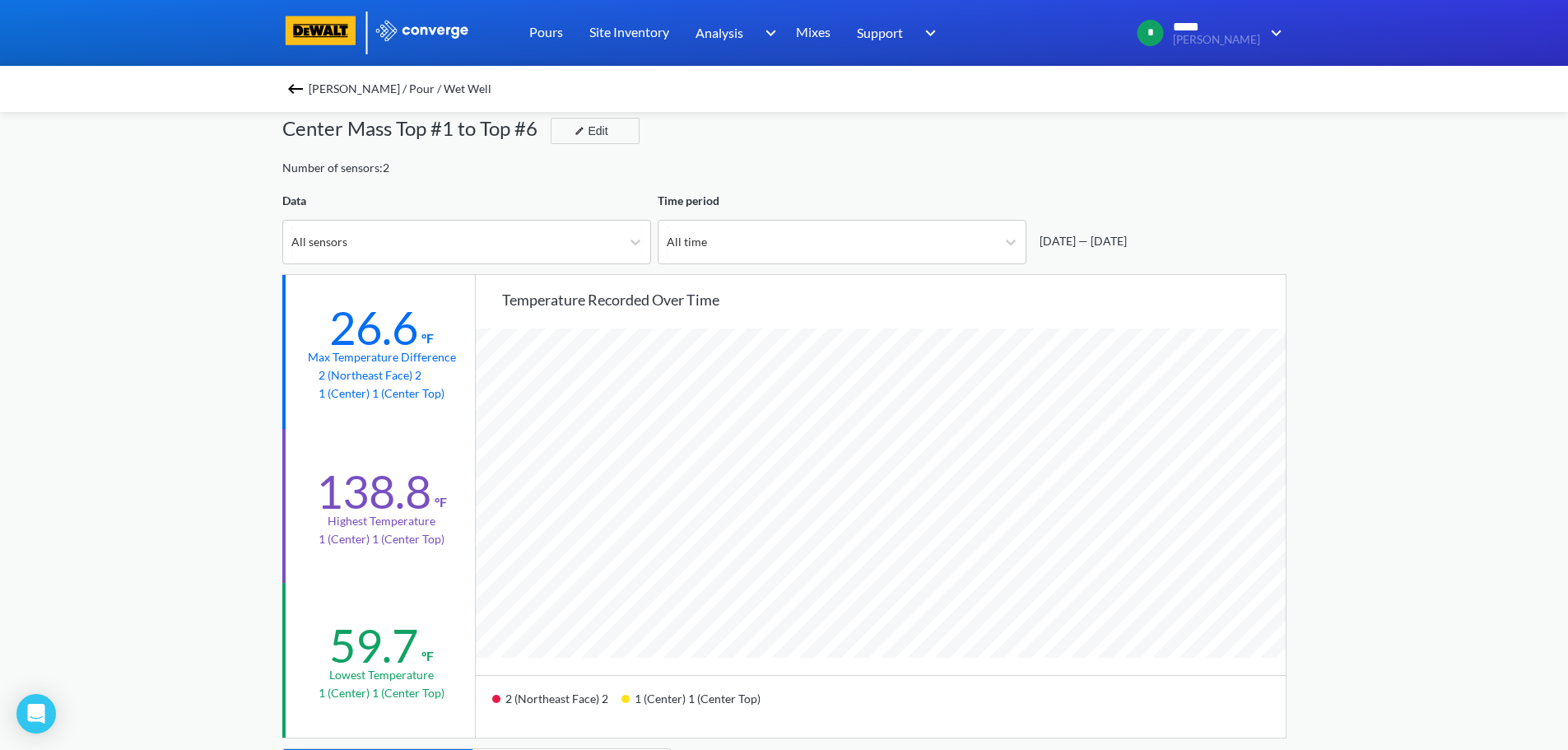
scroll to position [0, 0]
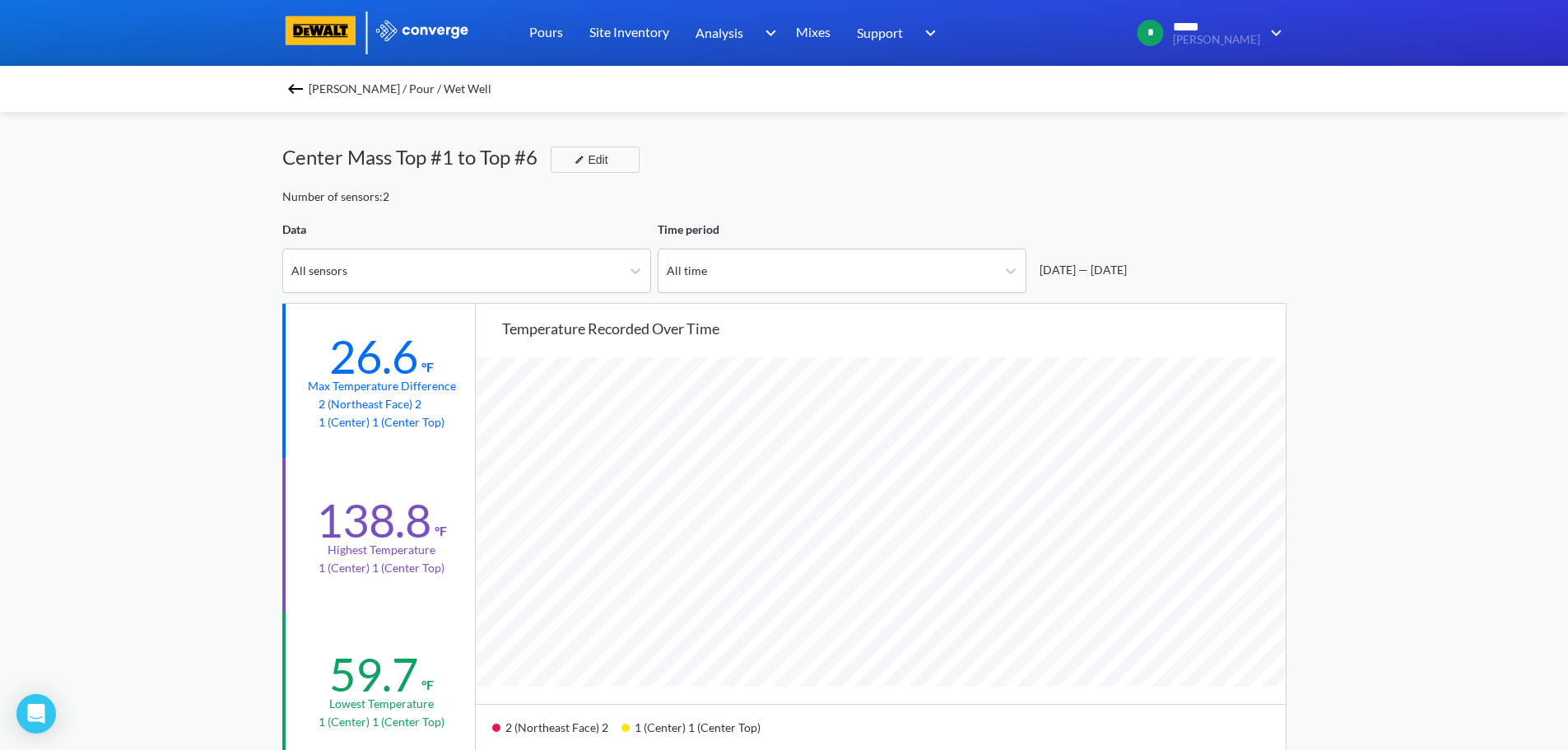
click at [298, 89] on img at bounding box center [295, 89] width 20 height 20
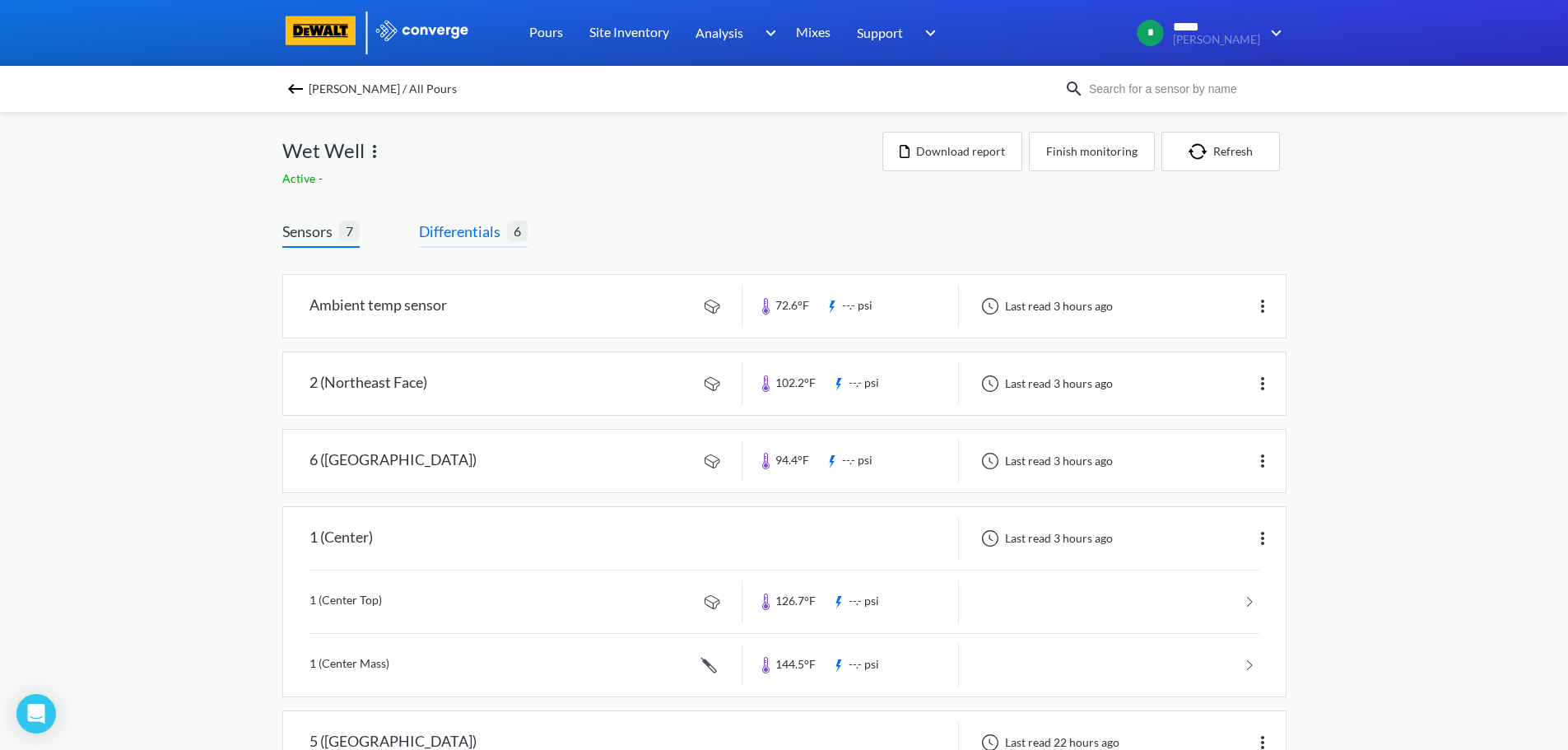
click at [472, 238] on span "Differentials" at bounding box center [463, 232] width 88 height 23
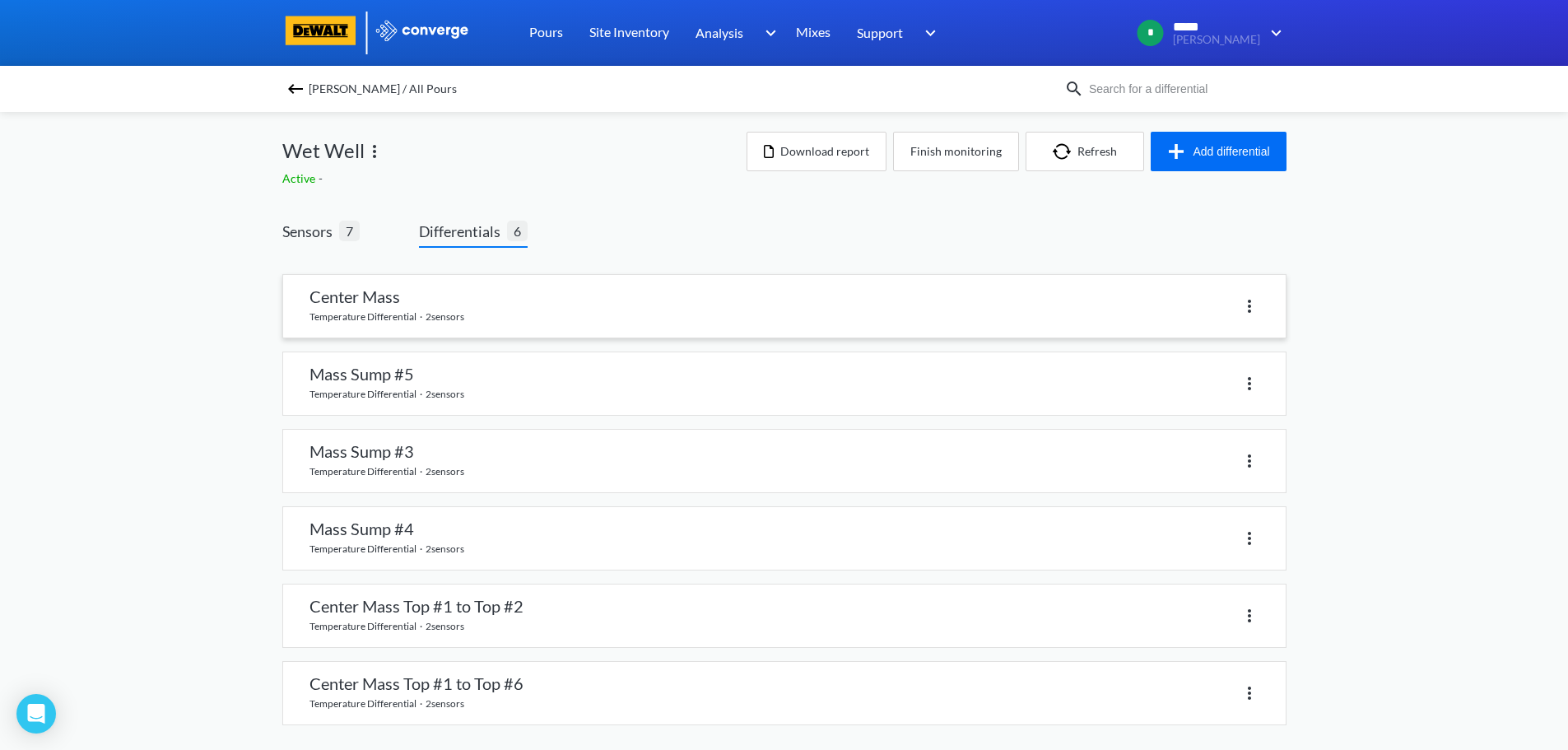
click at [529, 305] on link at bounding box center [784, 305] width 1002 height 62
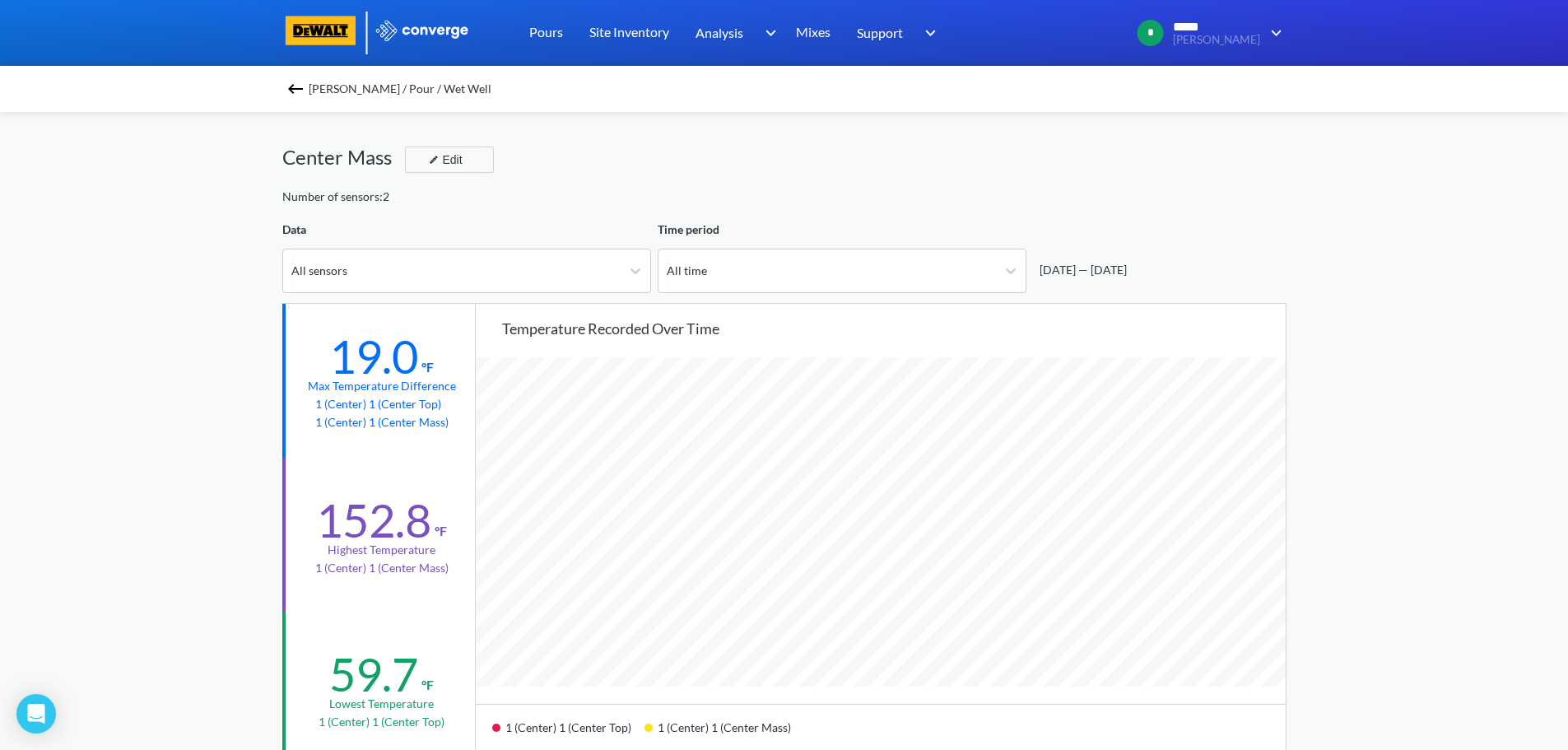
scroll to position [1379, 1568]
click at [304, 88] on img at bounding box center [295, 89] width 20 height 20
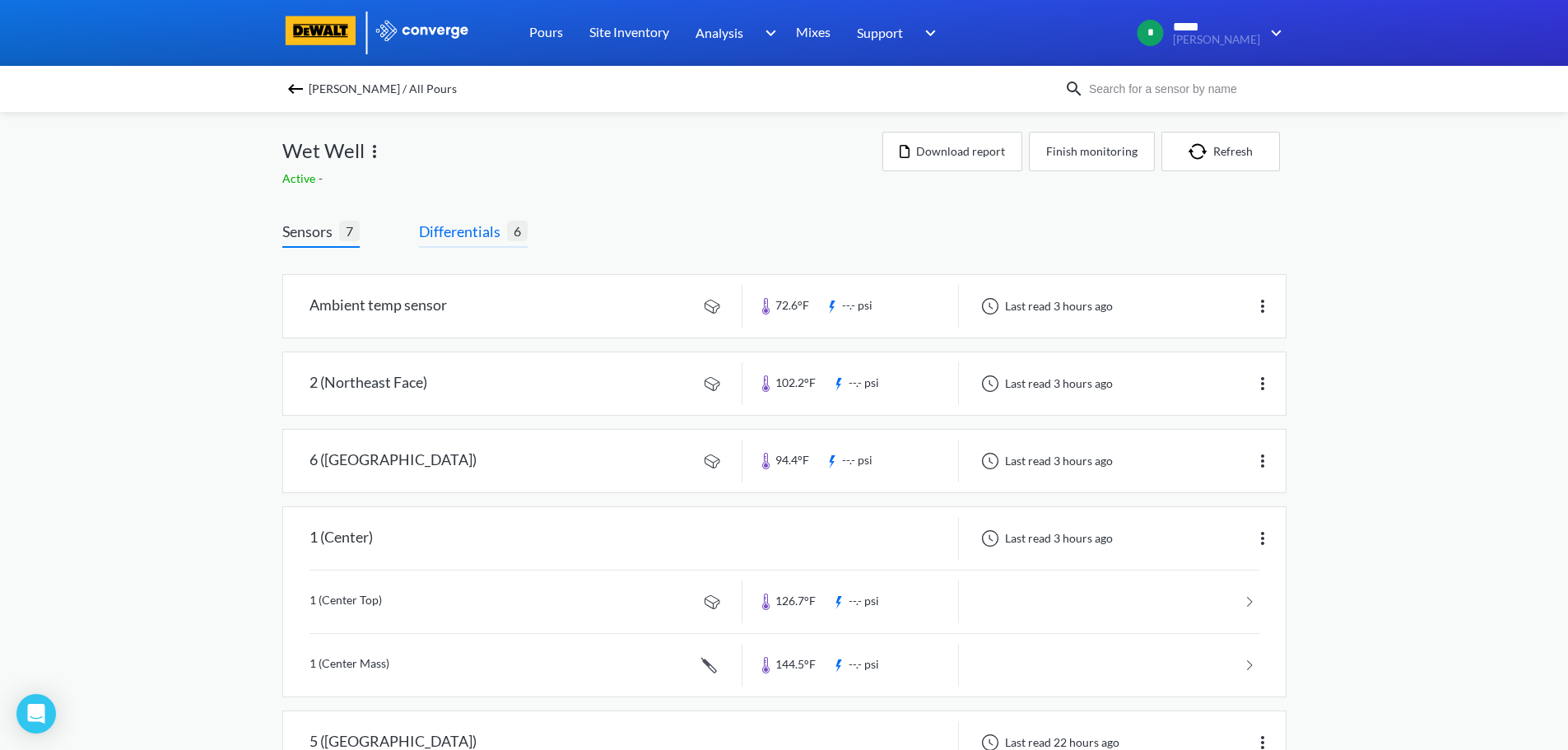
click at [482, 238] on span "Differentials" at bounding box center [463, 232] width 88 height 23
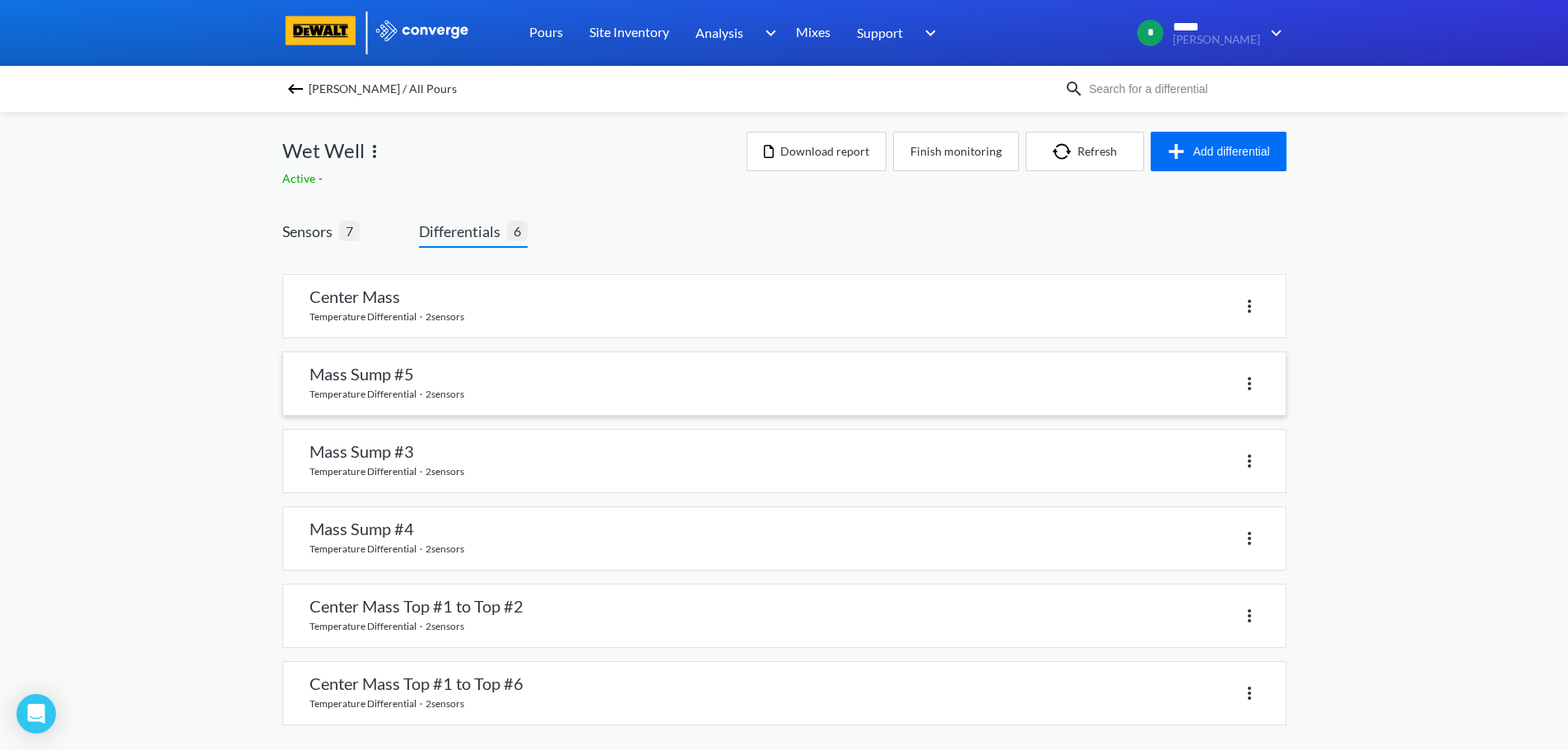
click at [512, 393] on link at bounding box center [784, 383] width 1002 height 62
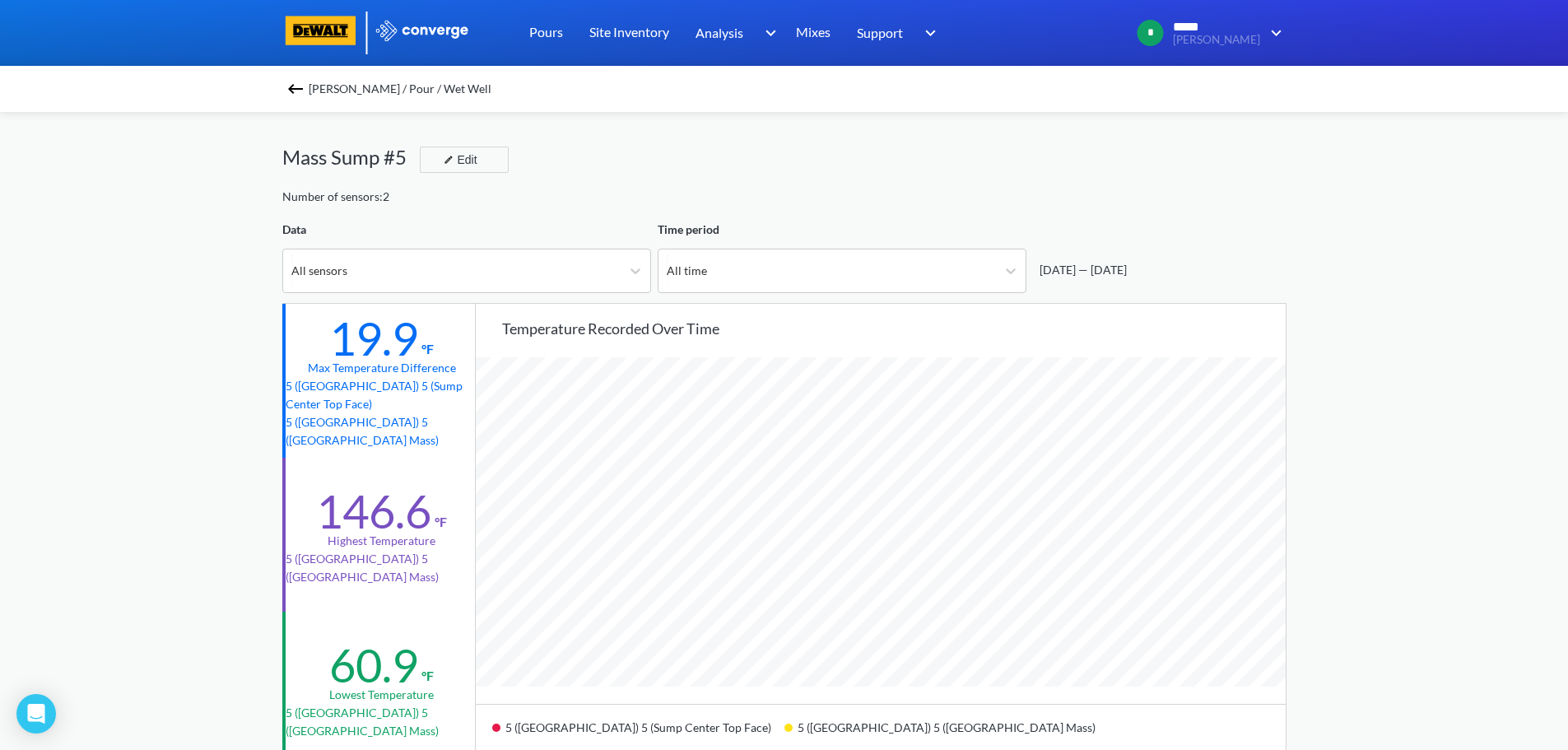
scroll to position [1379, 1568]
click at [304, 87] on img at bounding box center [295, 89] width 20 height 20
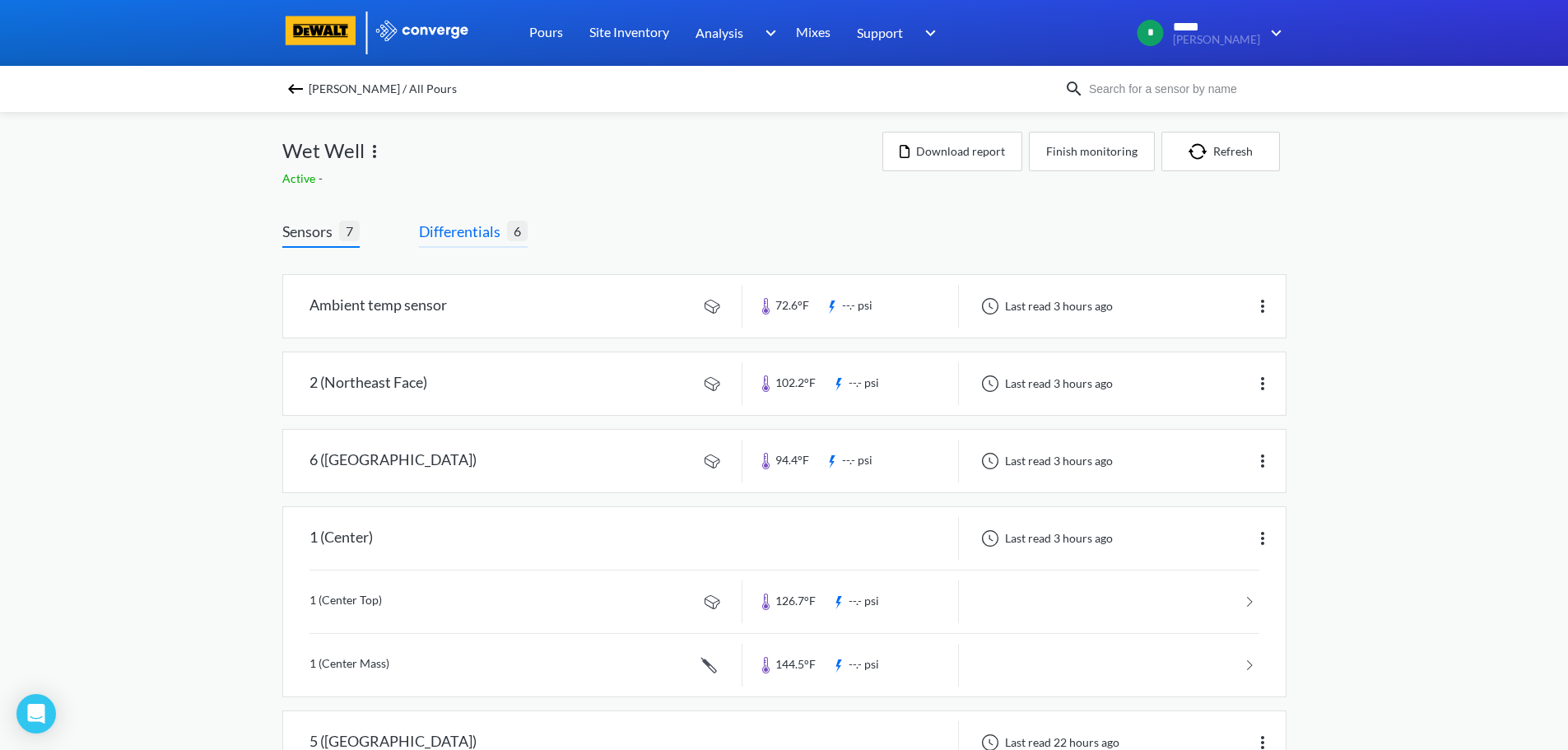
click at [485, 225] on span "Differentials" at bounding box center [463, 232] width 88 height 23
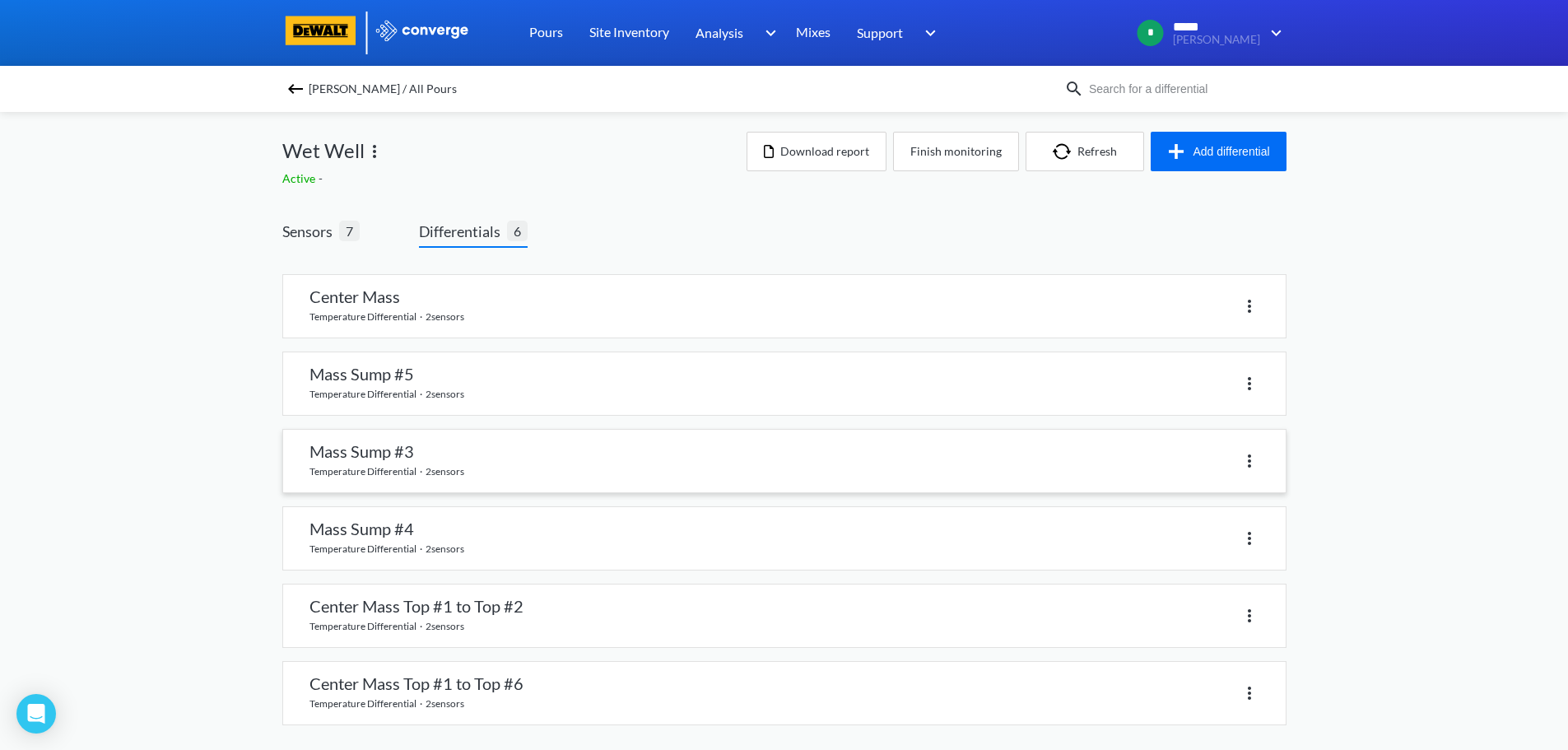
click at [513, 466] on link at bounding box center [784, 460] width 1002 height 62
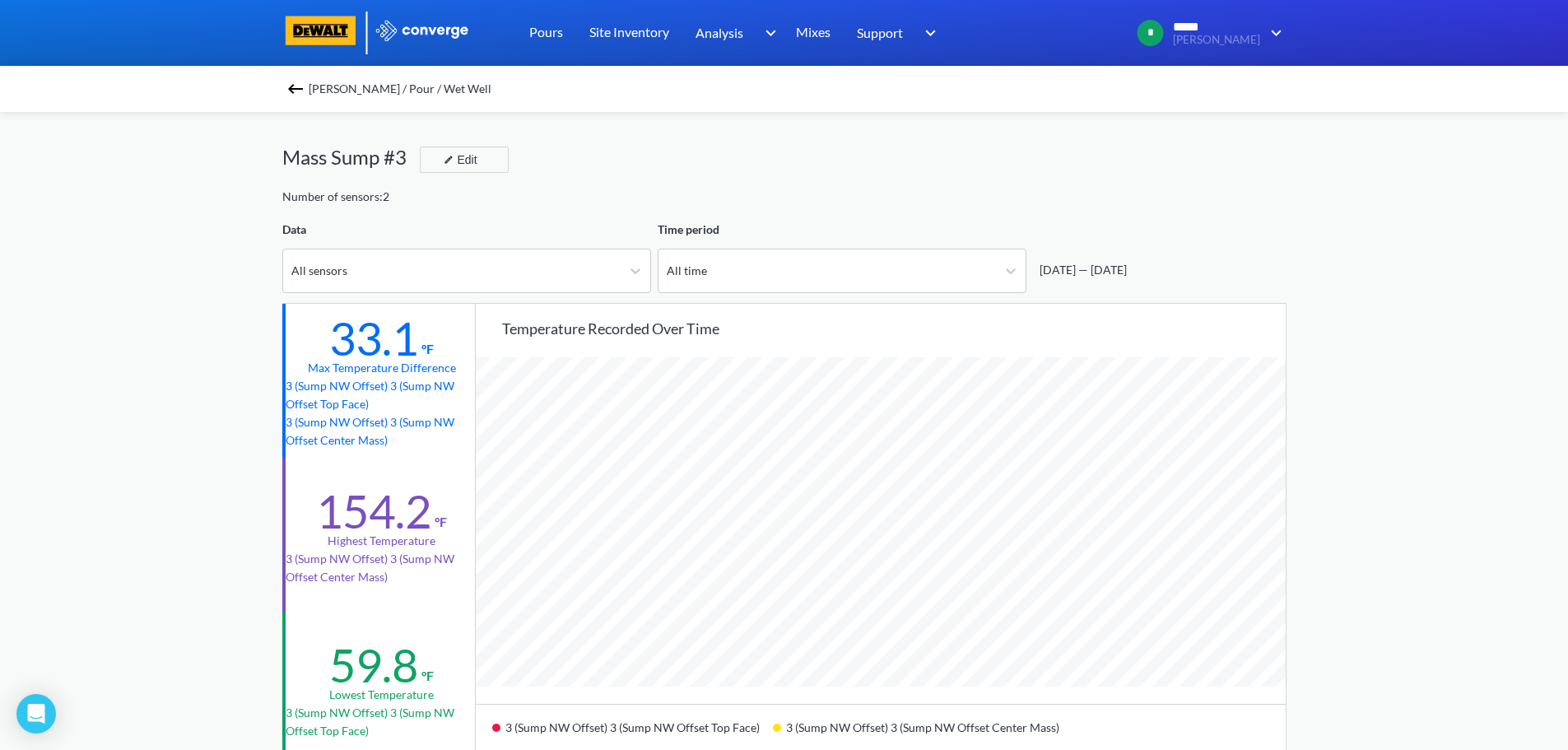
scroll to position [1379, 1568]
click at [305, 89] on img at bounding box center [295, 89] width 20 height 20
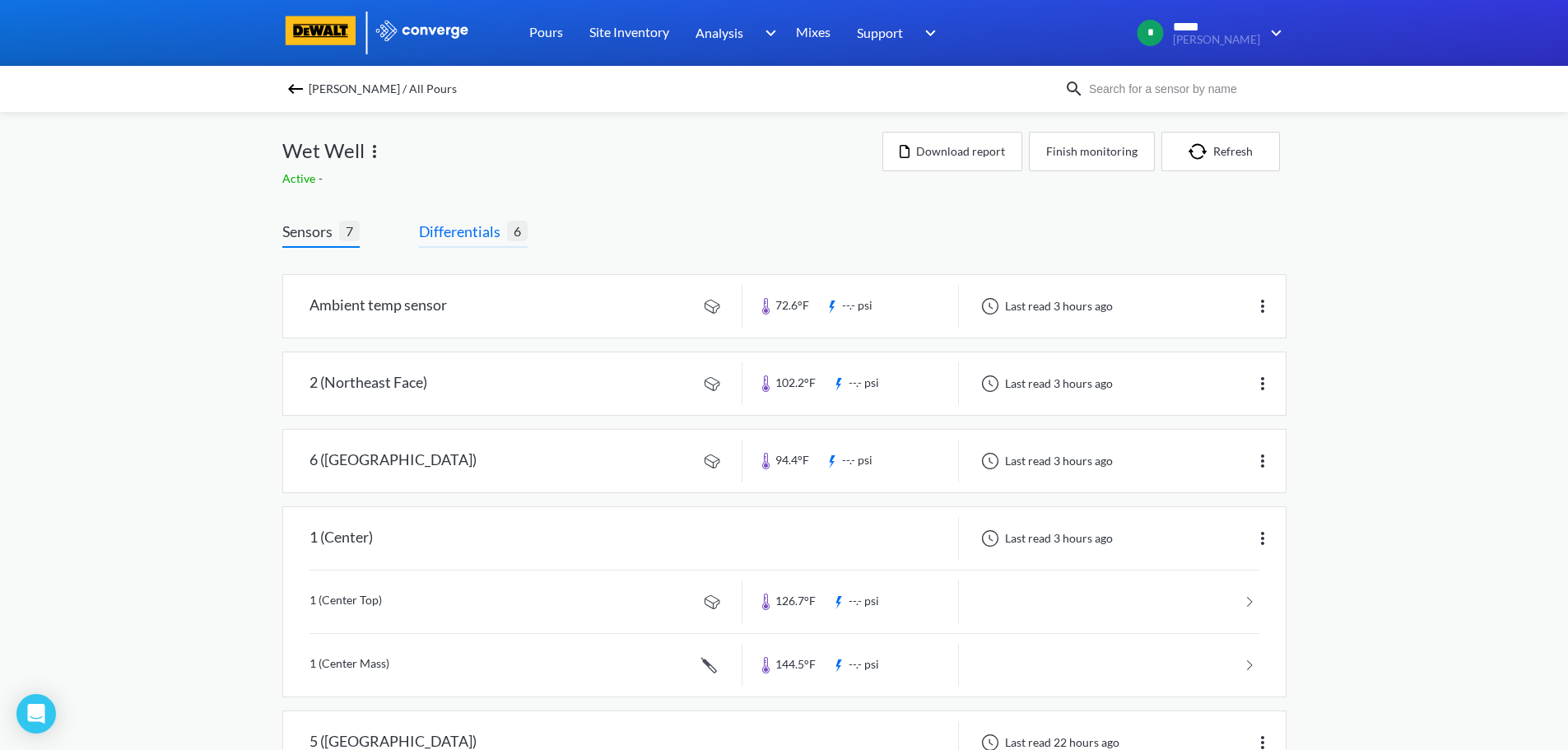
click at [485, 230] on span "Differentials" at bounding box center [463, 232] width 88 height 23
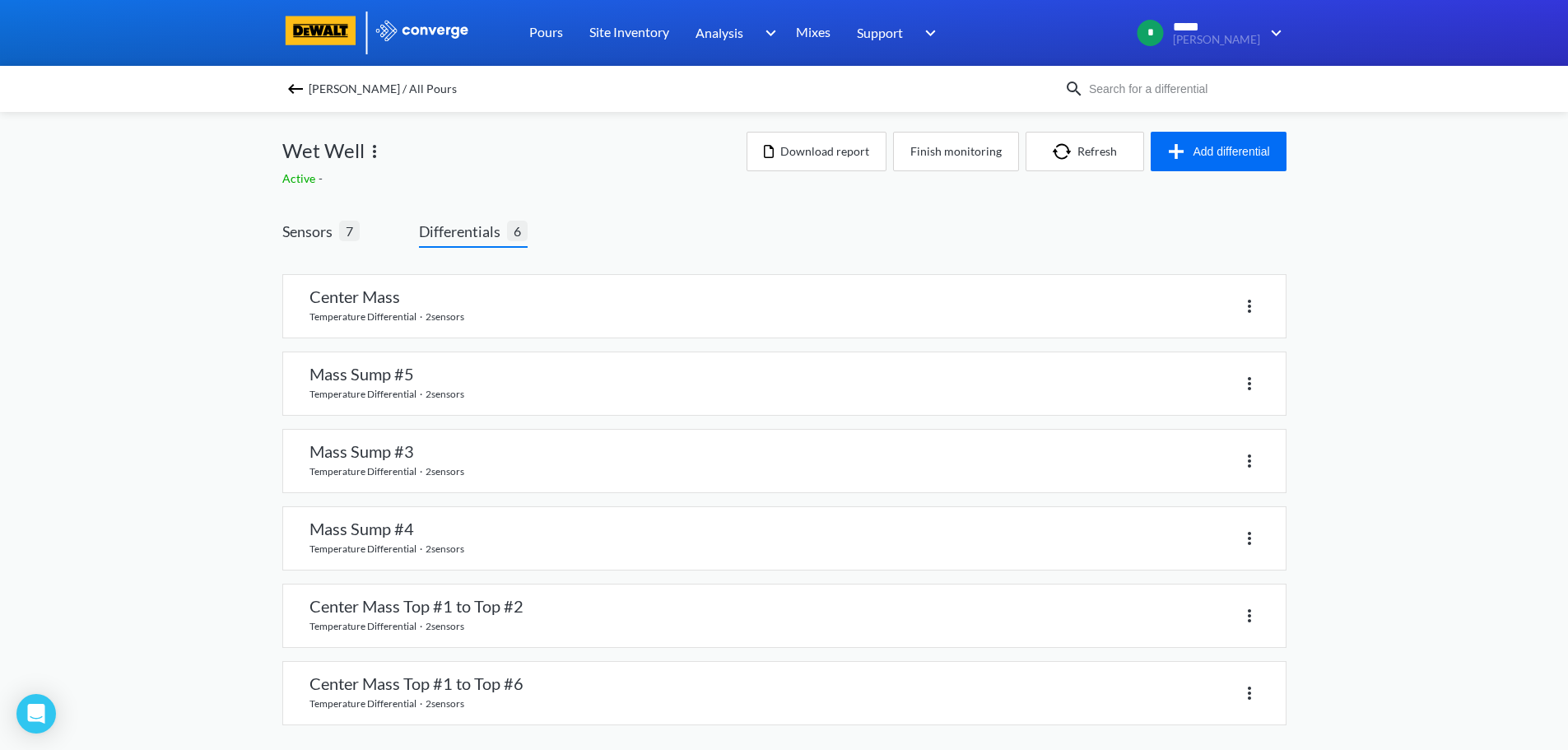
click at [500, 553] on td "4 (Northwest Sump Face) 4 (Northwest Sump Face Top Corner)" at bounding box center [641, 552] width 322 height 20
click at [449, 545] on link at bounding box center [784, 538] width 1002 height 62
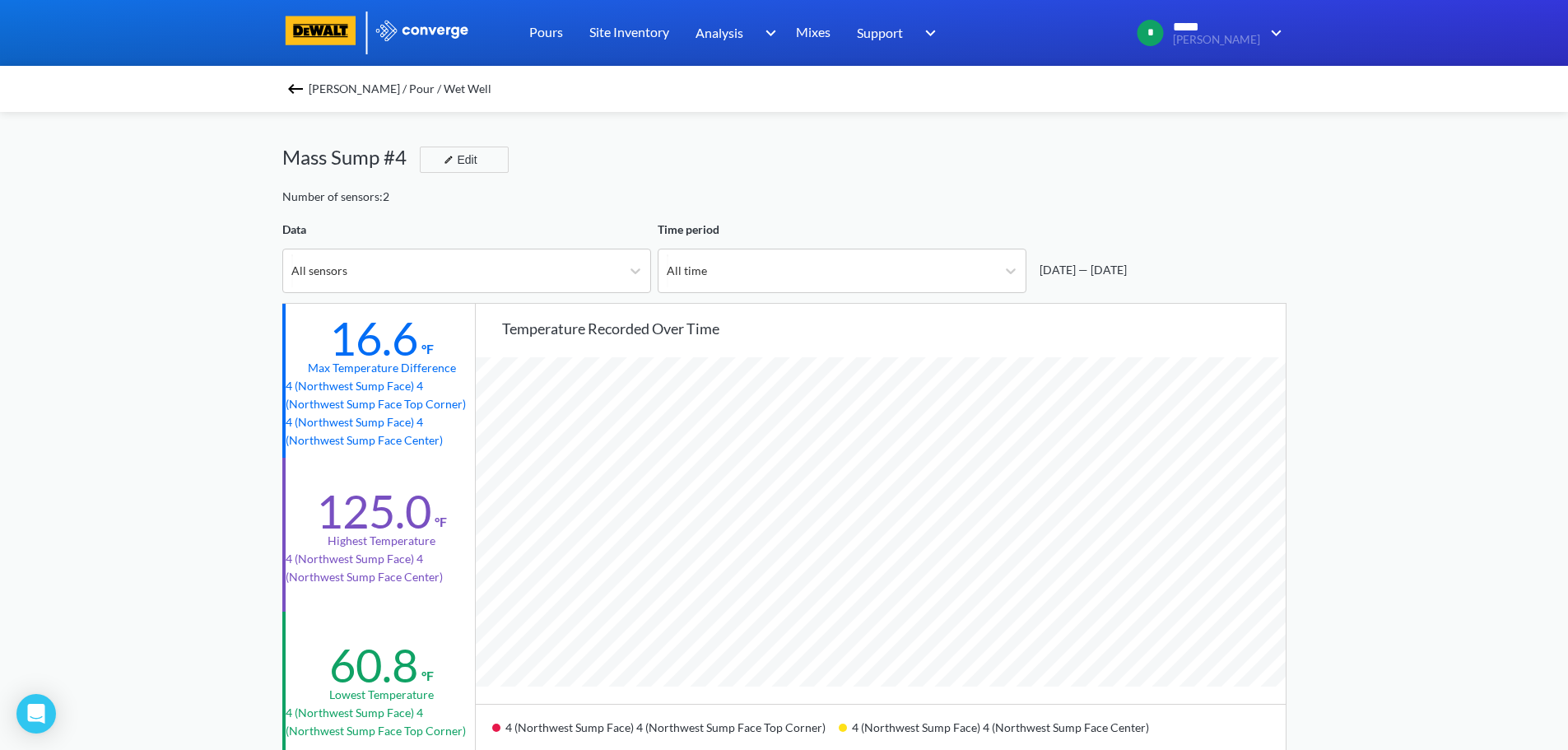
scroll to position [1379, 1568]
click at [299, 88] on img at bounding box center [295, 89] width 20 height 20
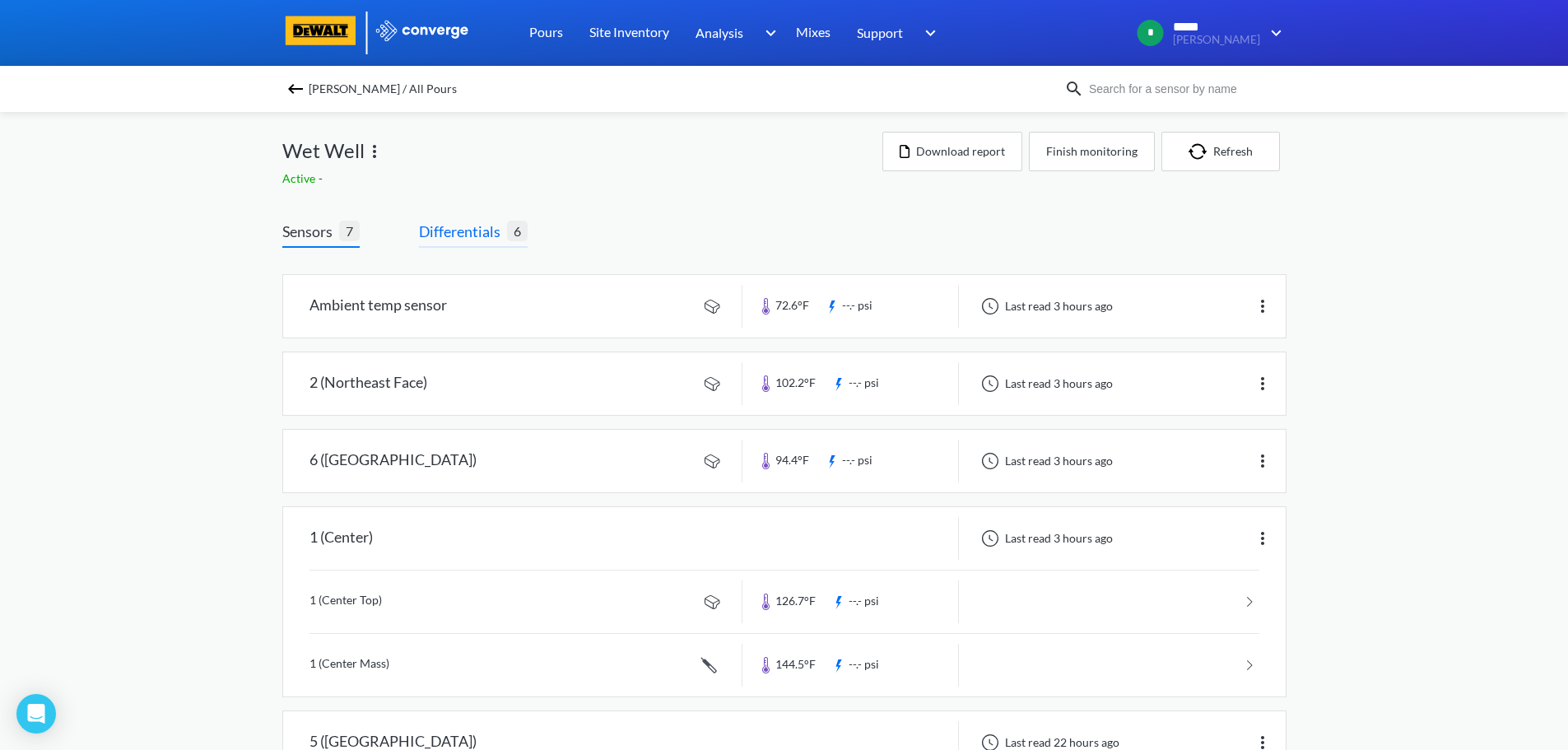
click at [483, 229] on span "Differentials" at bounding box center [463, 232] width 88 height 23
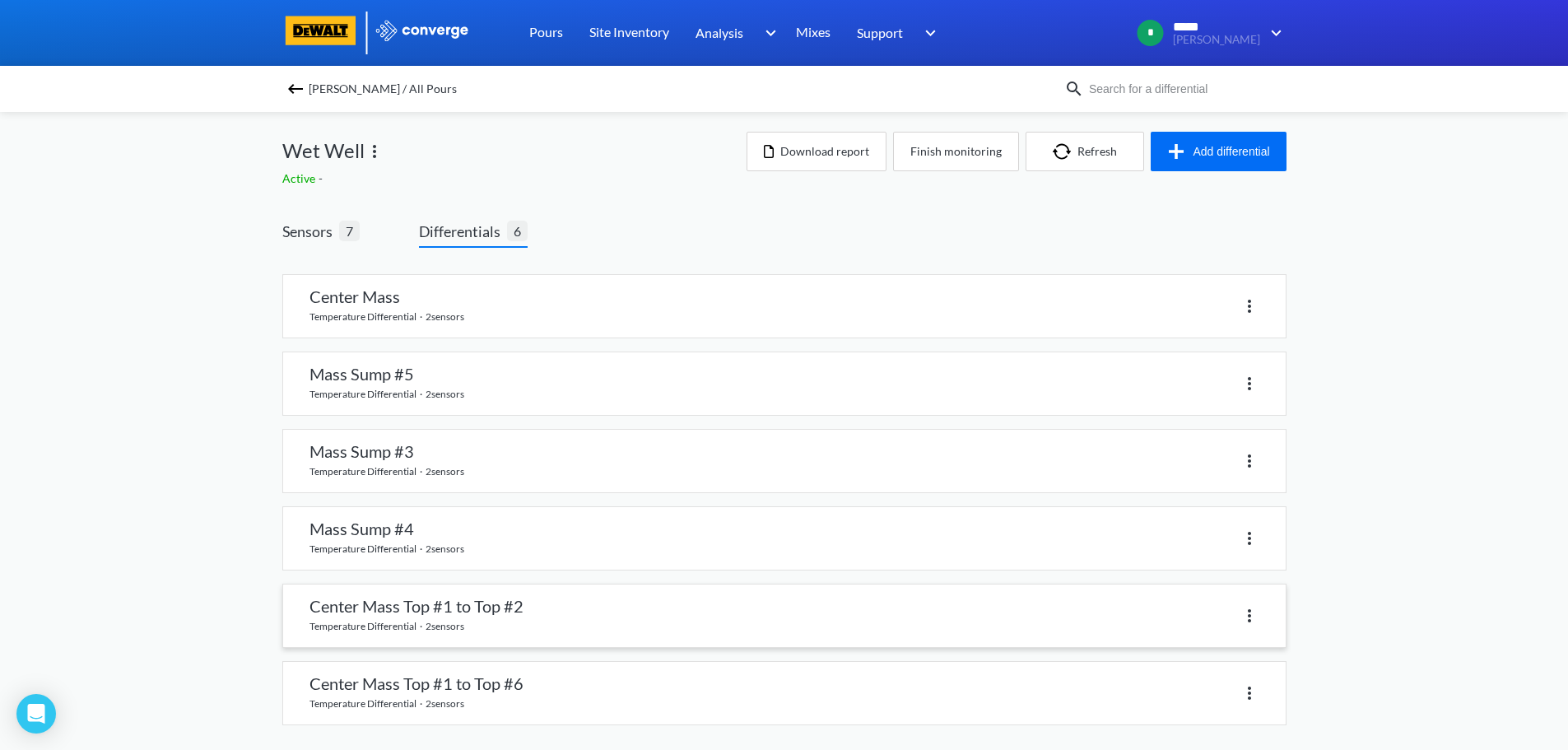
click at [423, 621] on link at bounding box center [784, 615] width 1002 height 62
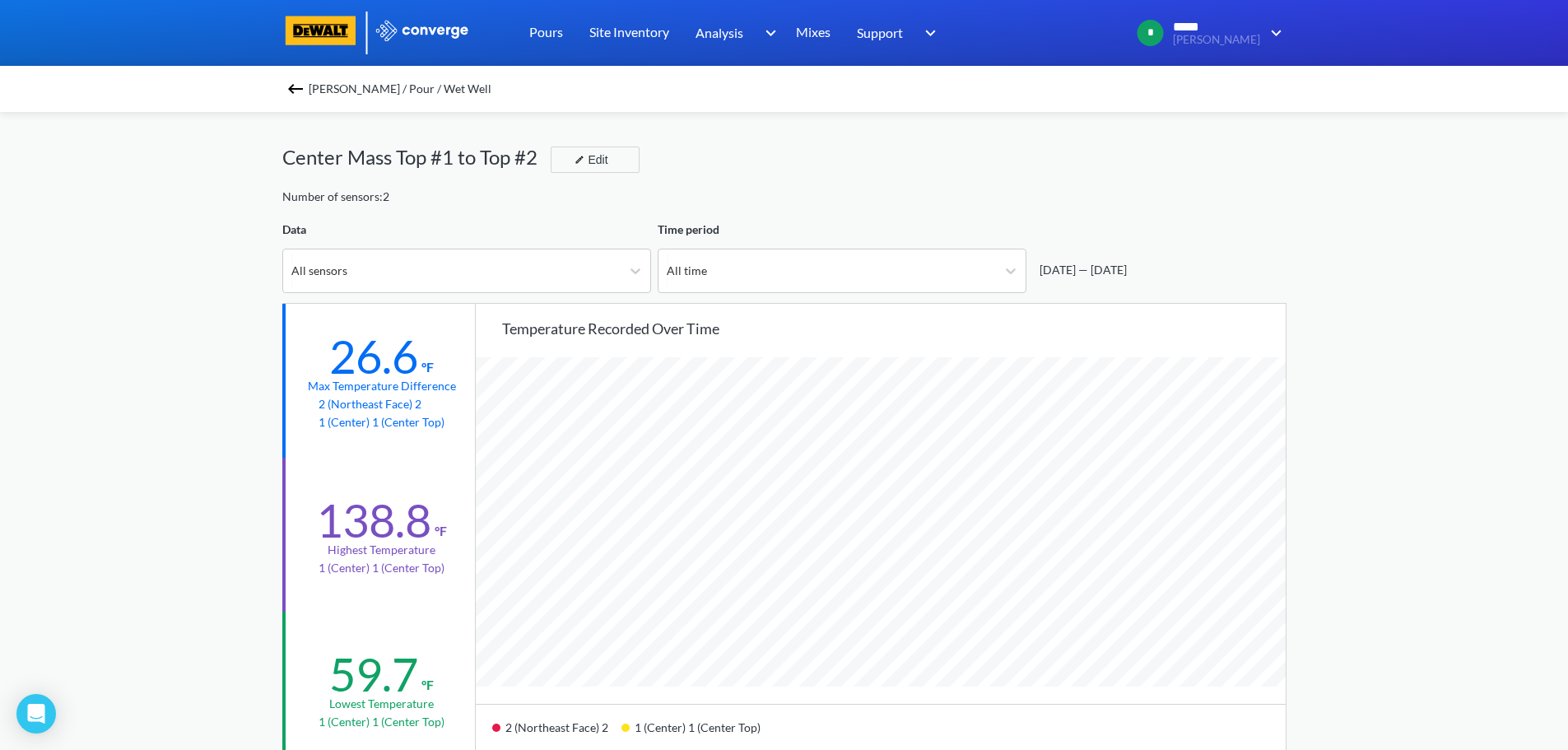
scroll to position [1379, 1568]
click at [298, 88] on img at bounding box center [295, 89] width 20 height 20
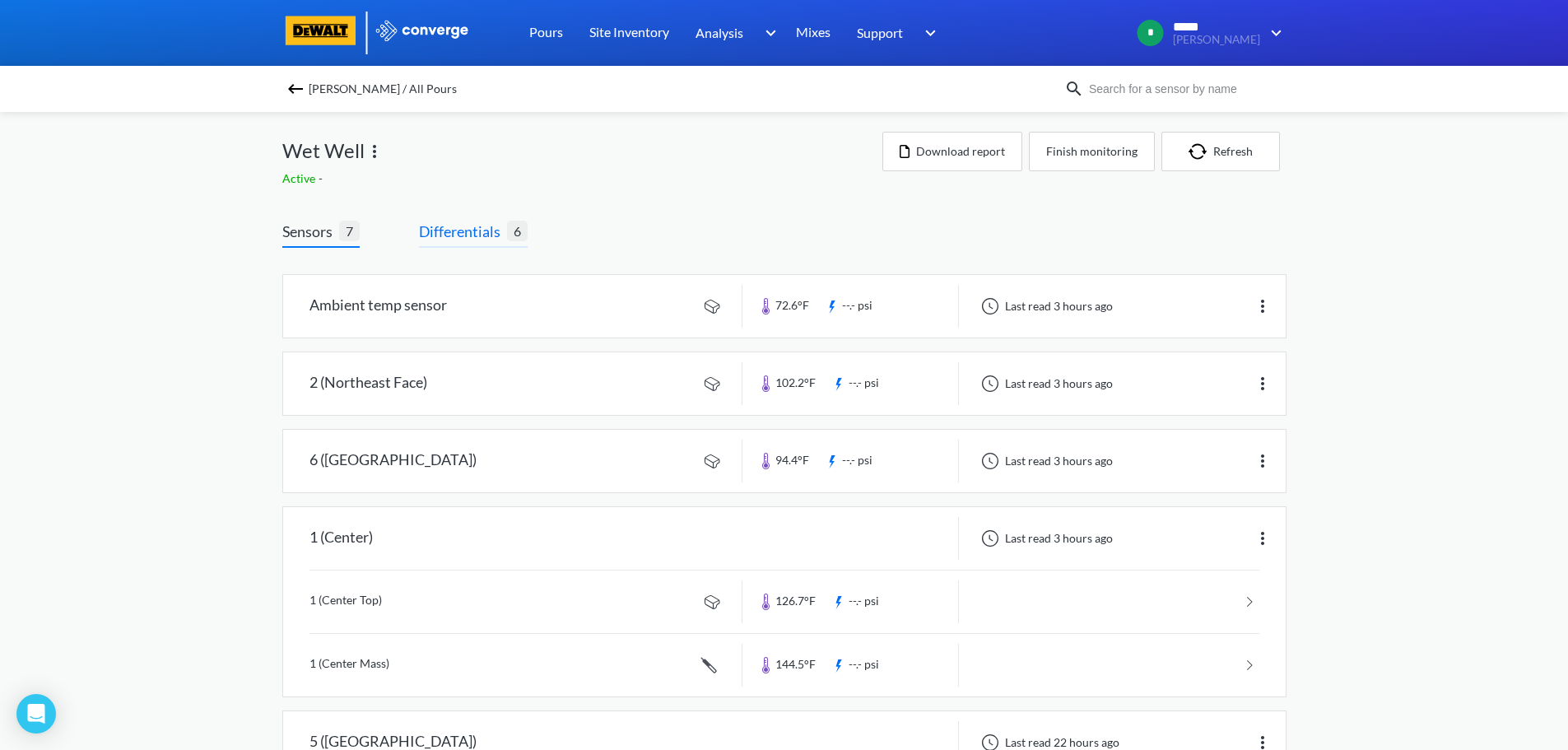
click at [446, 237] on span "Differentials" at bounding box center [463, 232] width 88 height 23
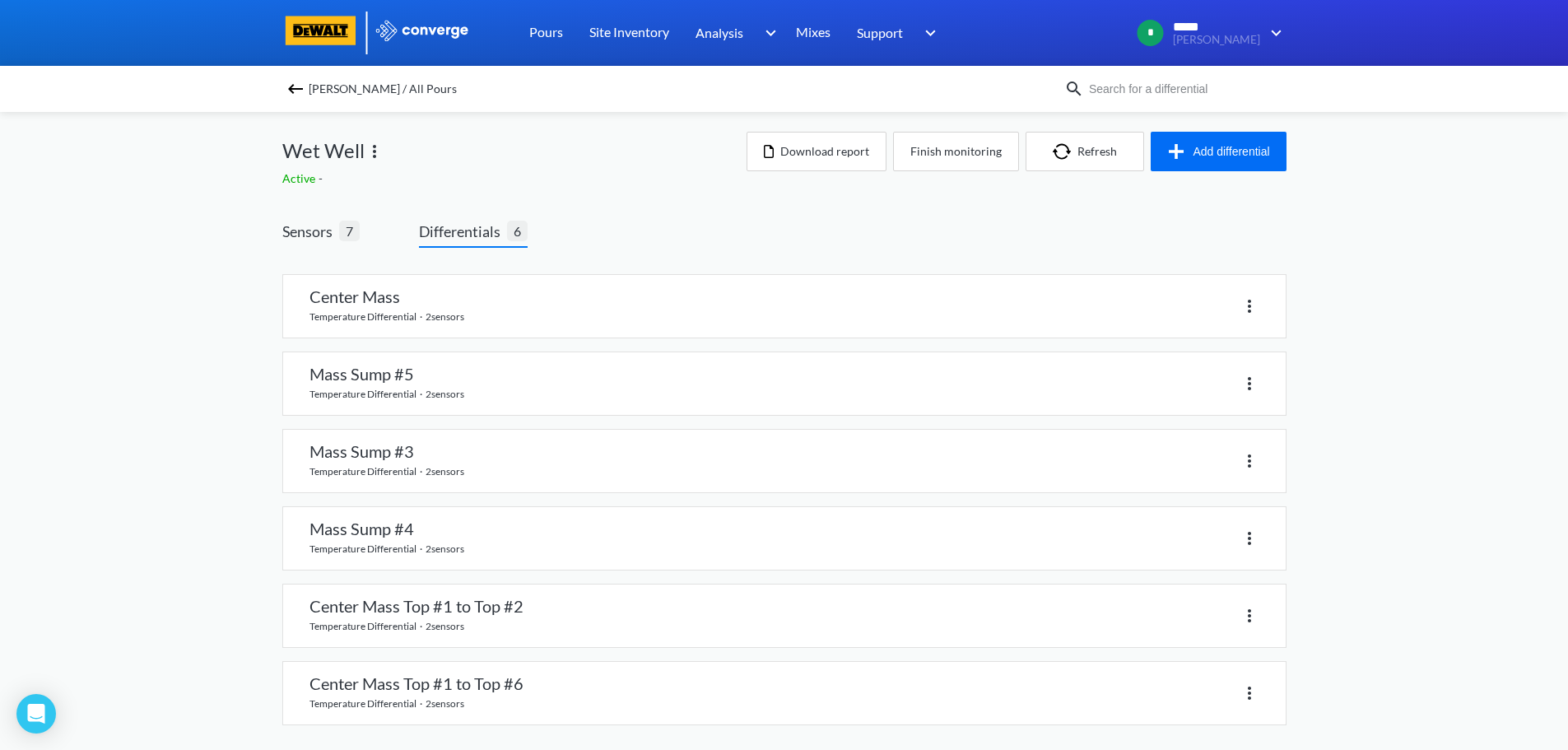
click at [303, 86] on img at bounding box center [295, 89] width 20 height 20
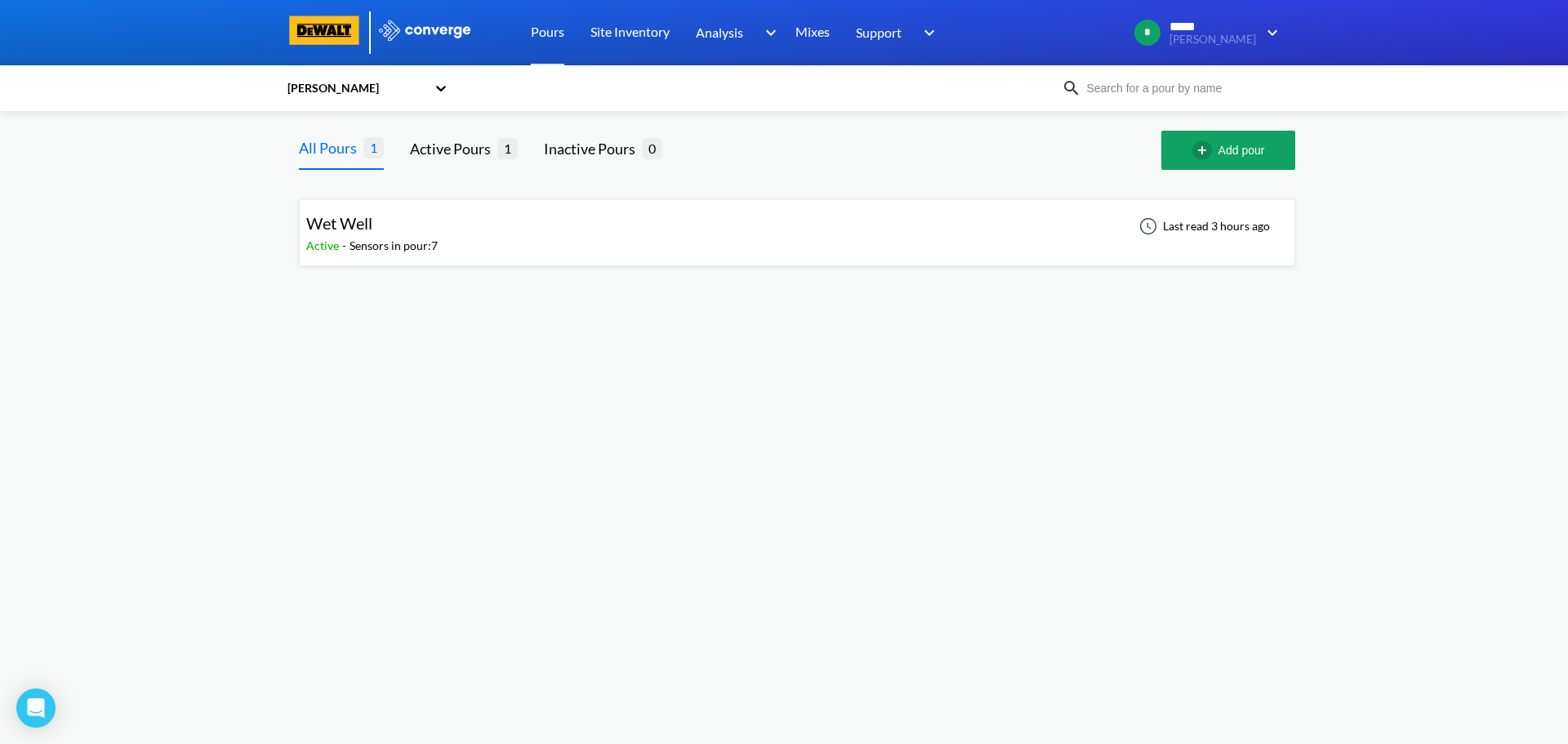
click at [414, 226] on div "Wet Well" at bounding box center [372, 223] width 132 height 26
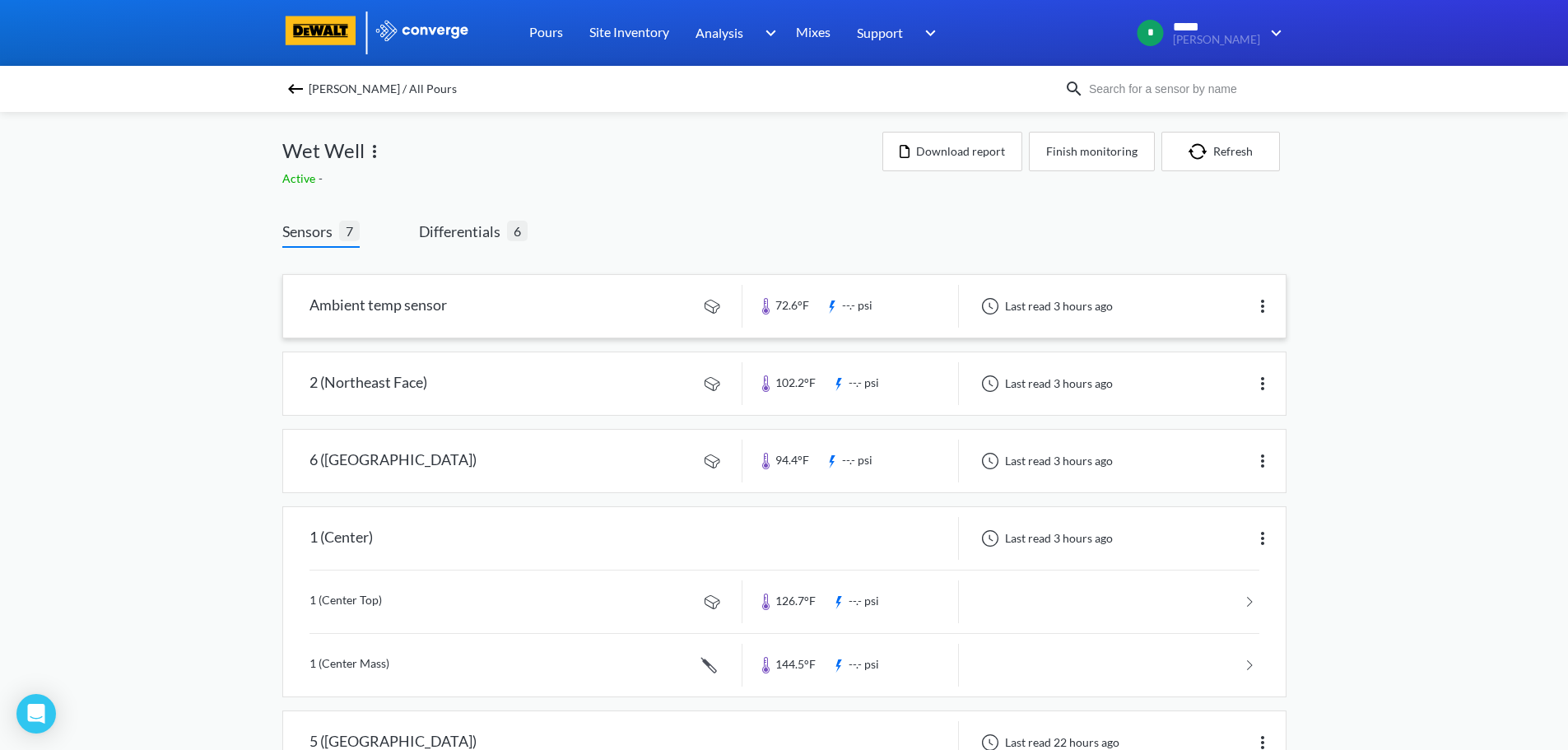
click at [531, 309] on link at bounding box center [784, 305] width 1002 height 62
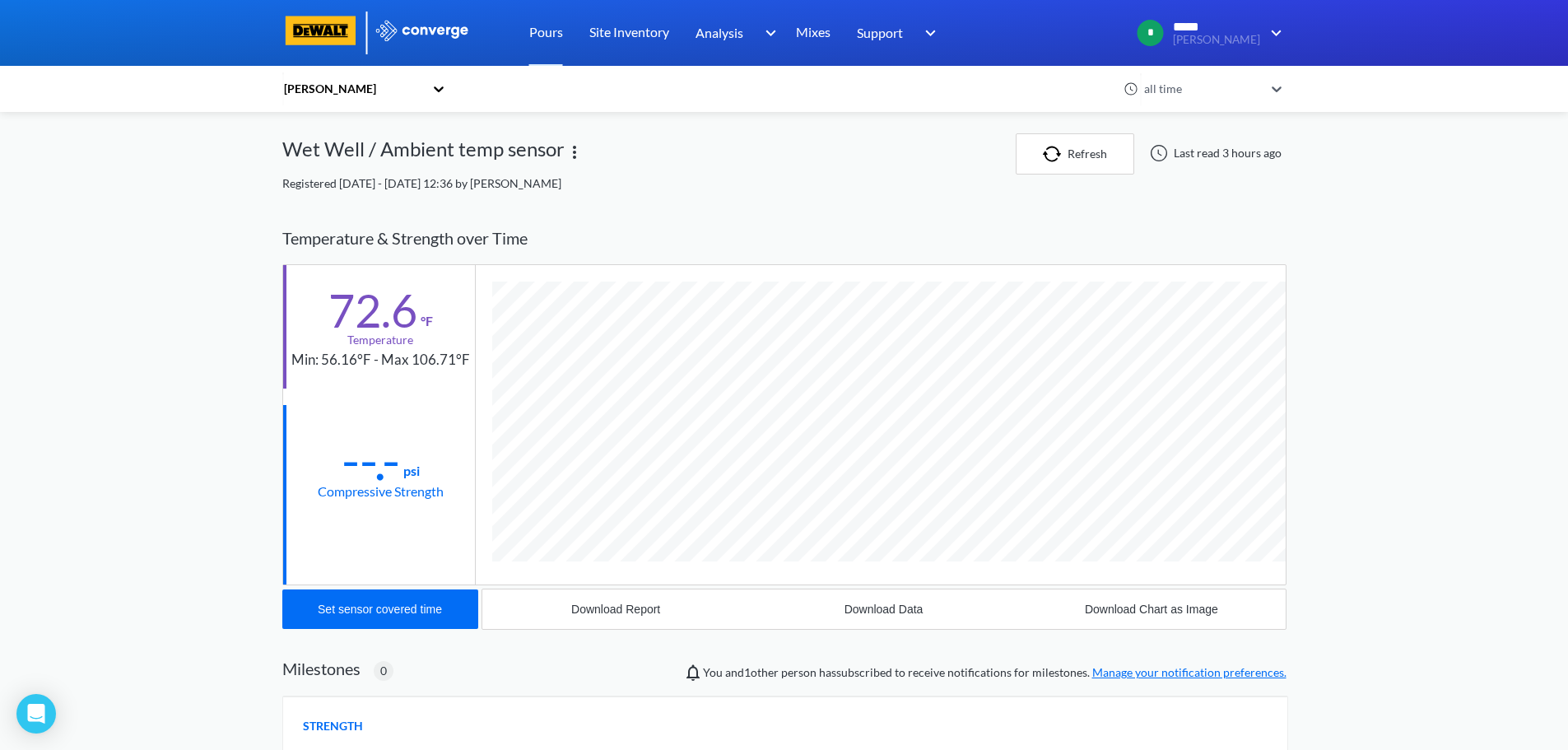
scroll to position [870, 1004]
